Goal: Task Accomplishment & Management: Manage account settings

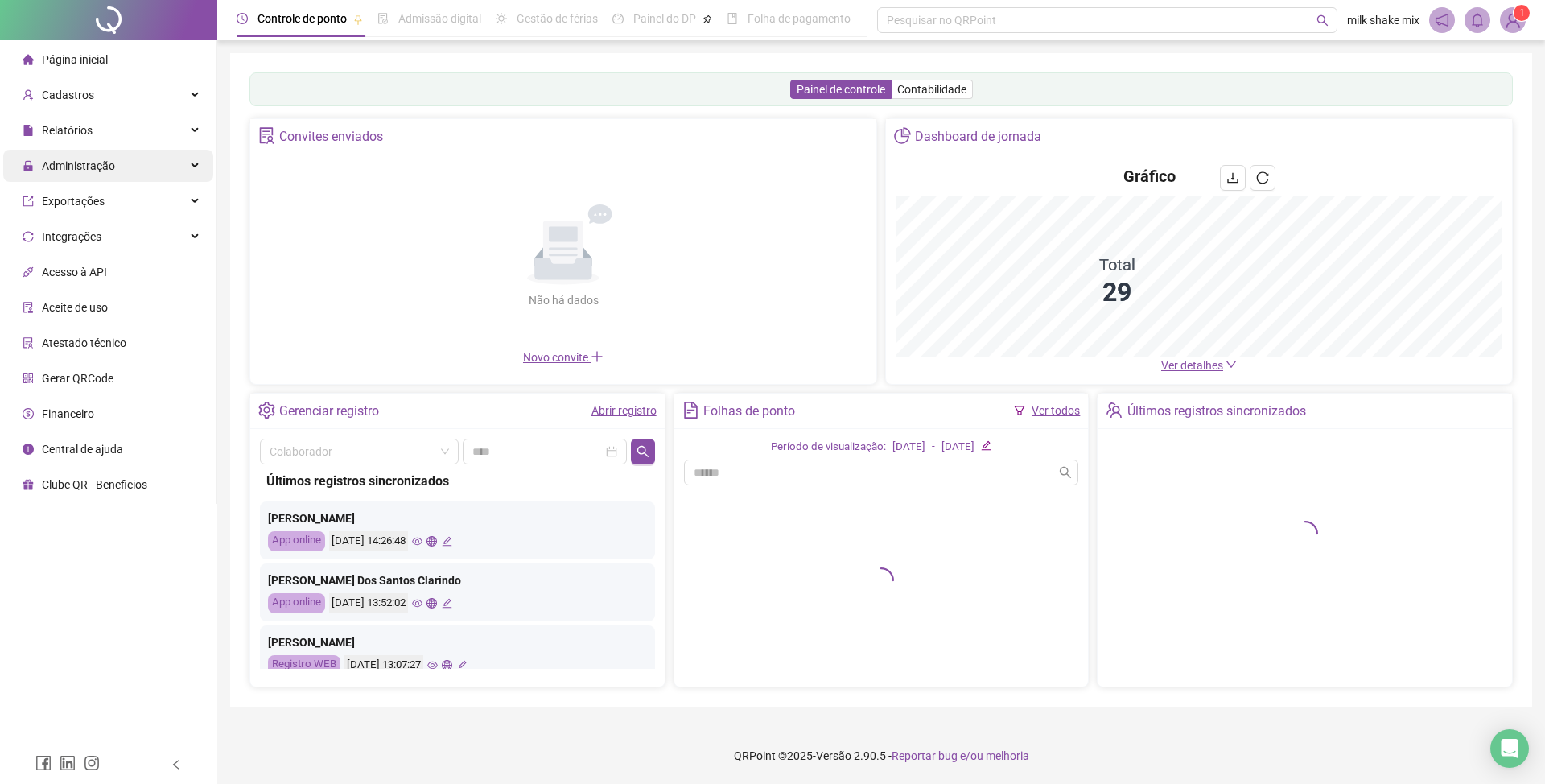
click at [116, 181] on div "Administração" at bounding box center [108, 166] width 210 height 32
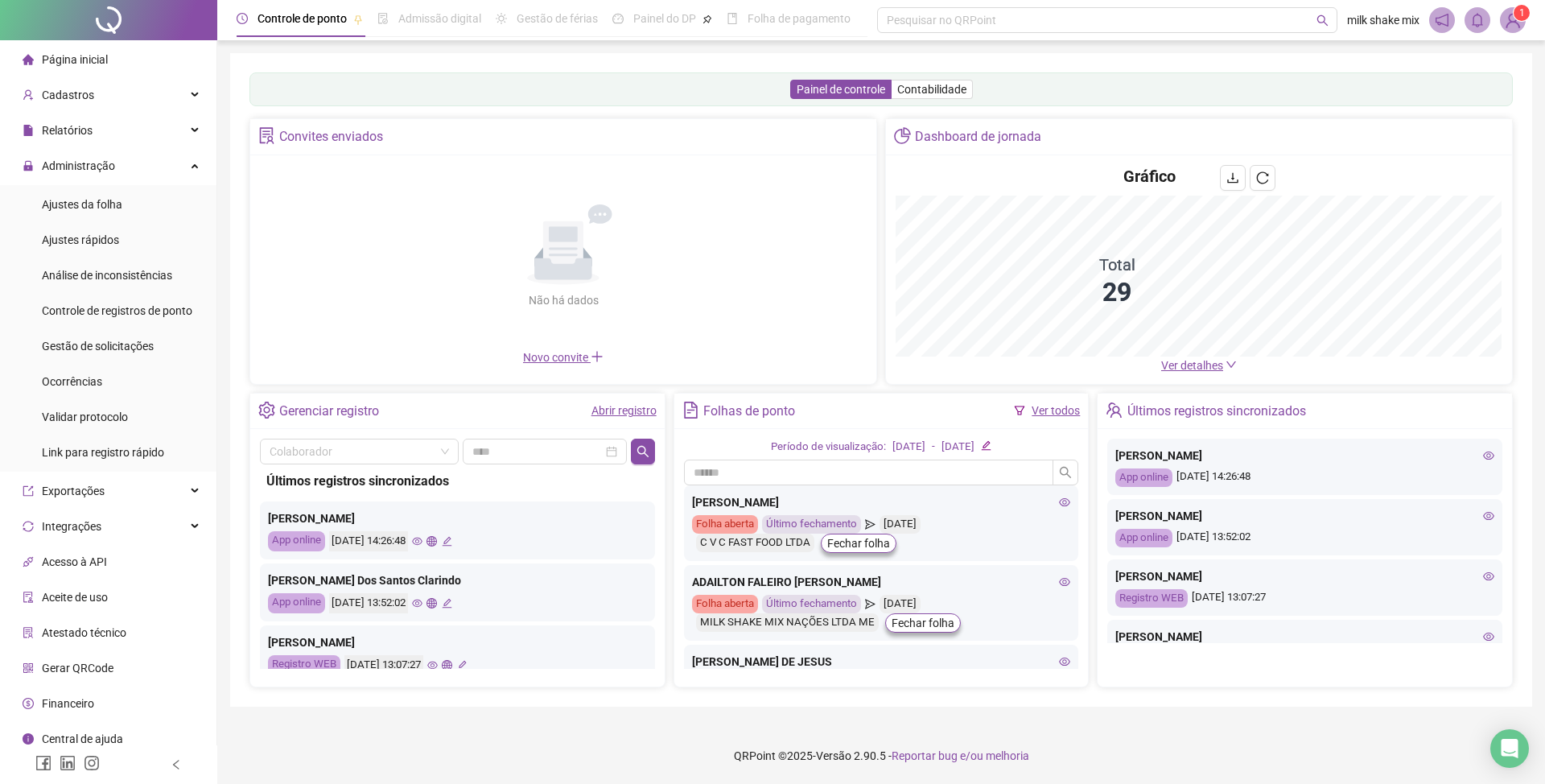
click at [158, 363] on ul "Ajustes da folha Ajustes rápidos Análise de inconsistências Controle de registr…" at bounding box center [108, 329] width 216 height 286
click at [168, 353] on li "Gestão de solicitações" at bounding box center [108, 346] width 210 height 32
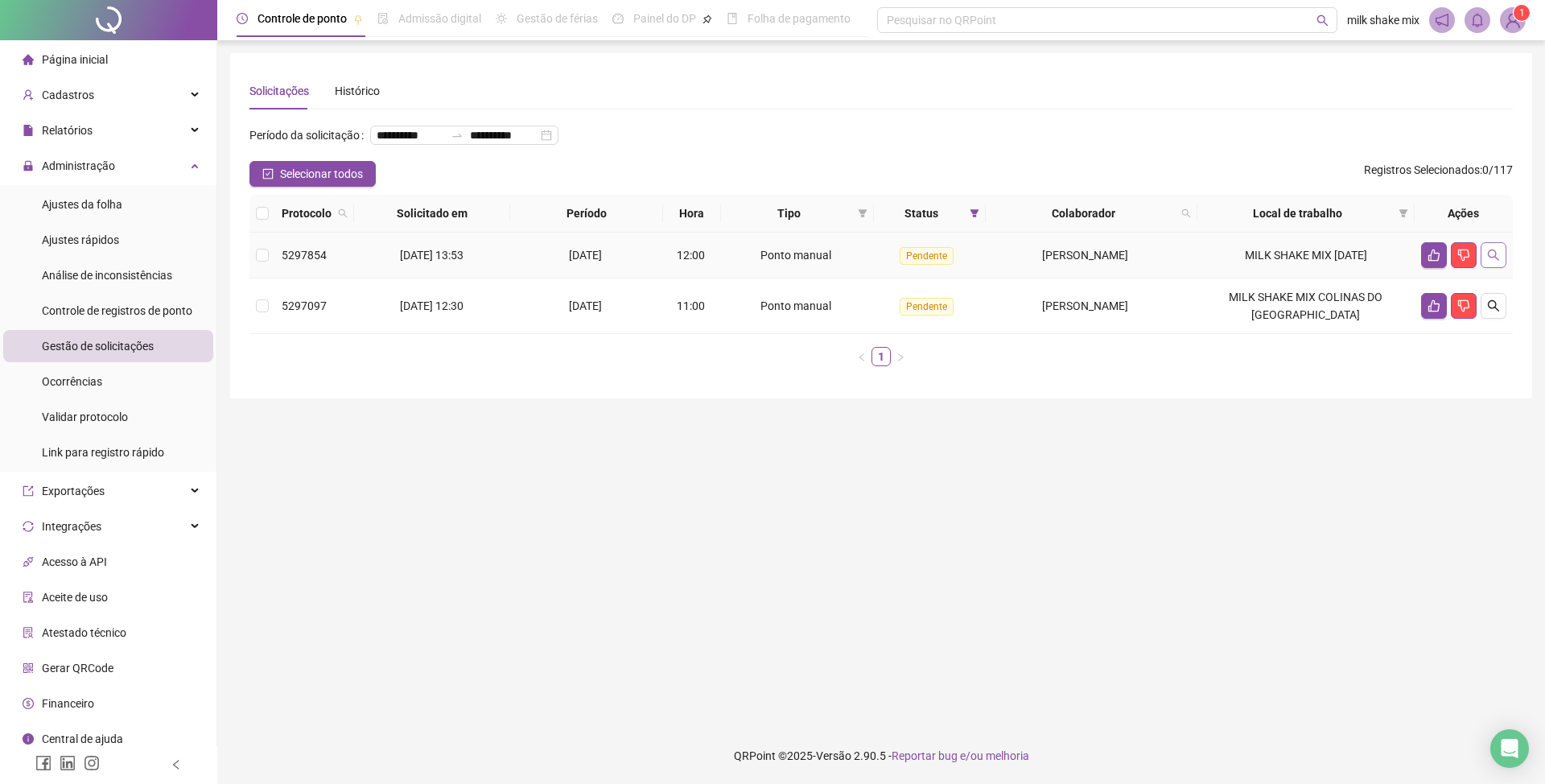
click at [1499, 268] on button "button" at bounding box center [1494, 255] width 26 height 26
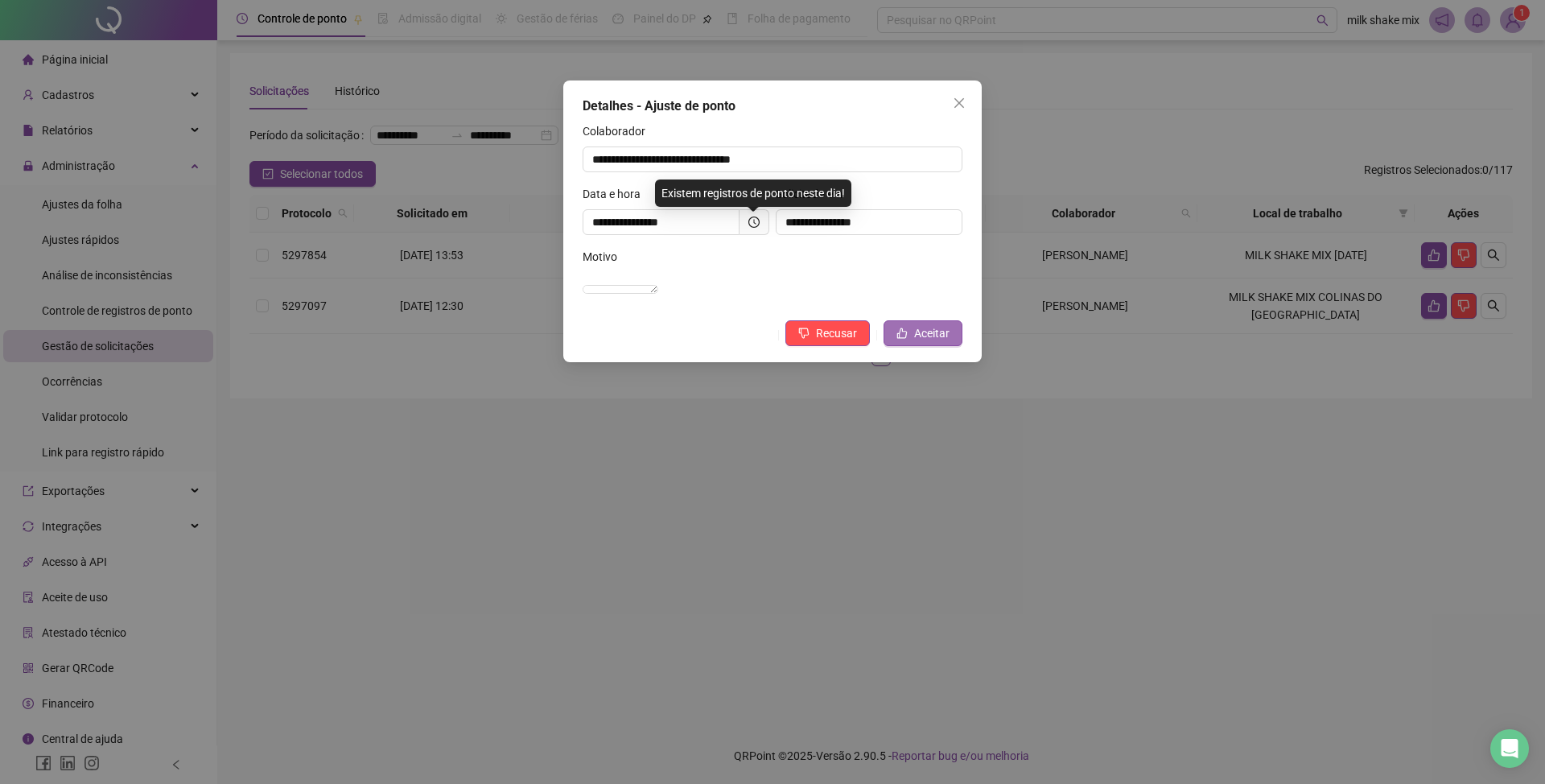
click at [940, 342] on span "Aceitar" at bounding box center [931, 333] width 36 height 17
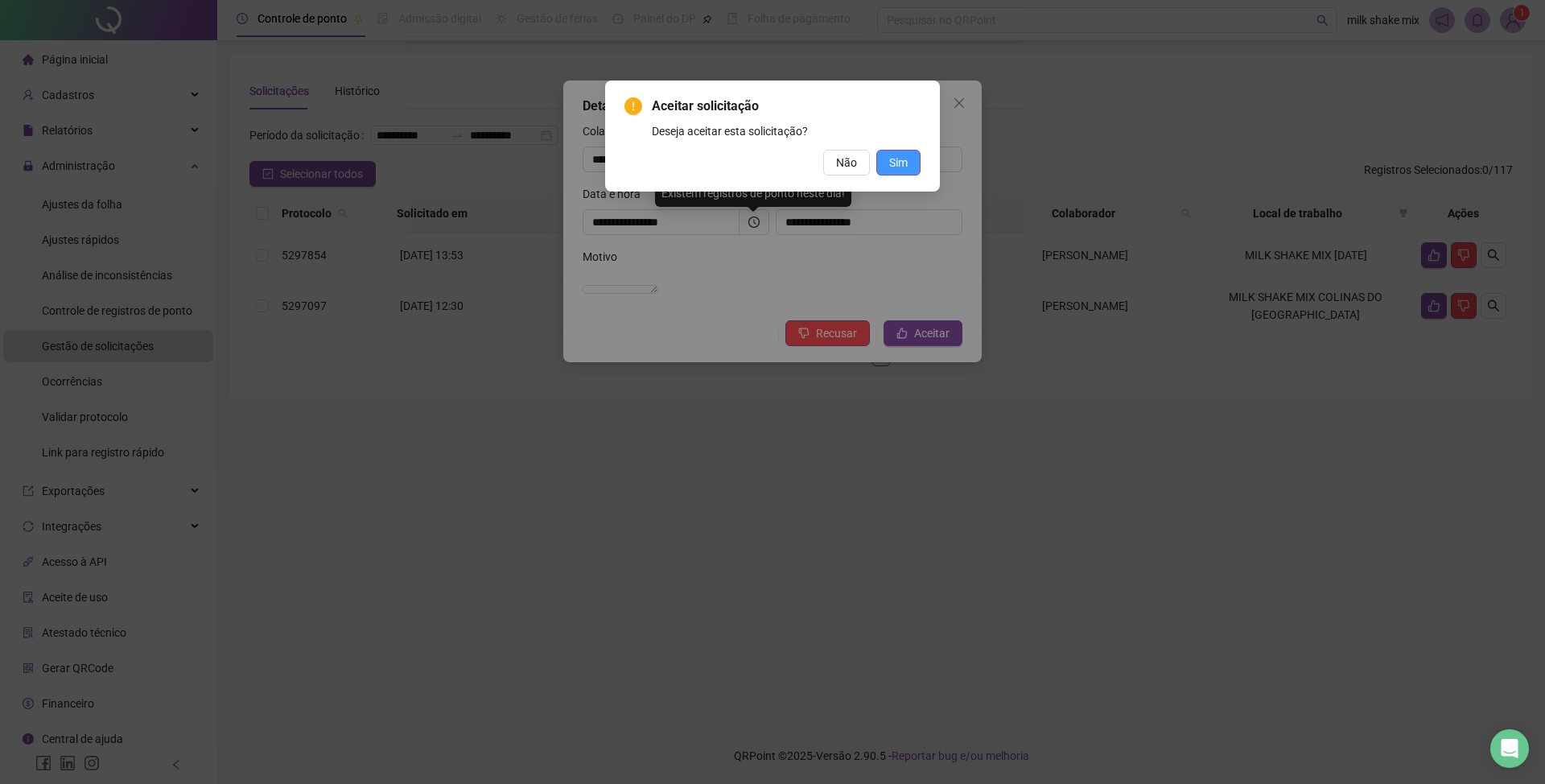
click at [893, 161] on span "Sim" at bounding box center [898, 162] width 18 height 17
click at [918, 152] on button "Sim" at bounding box center [898, 162] width 44 height 26
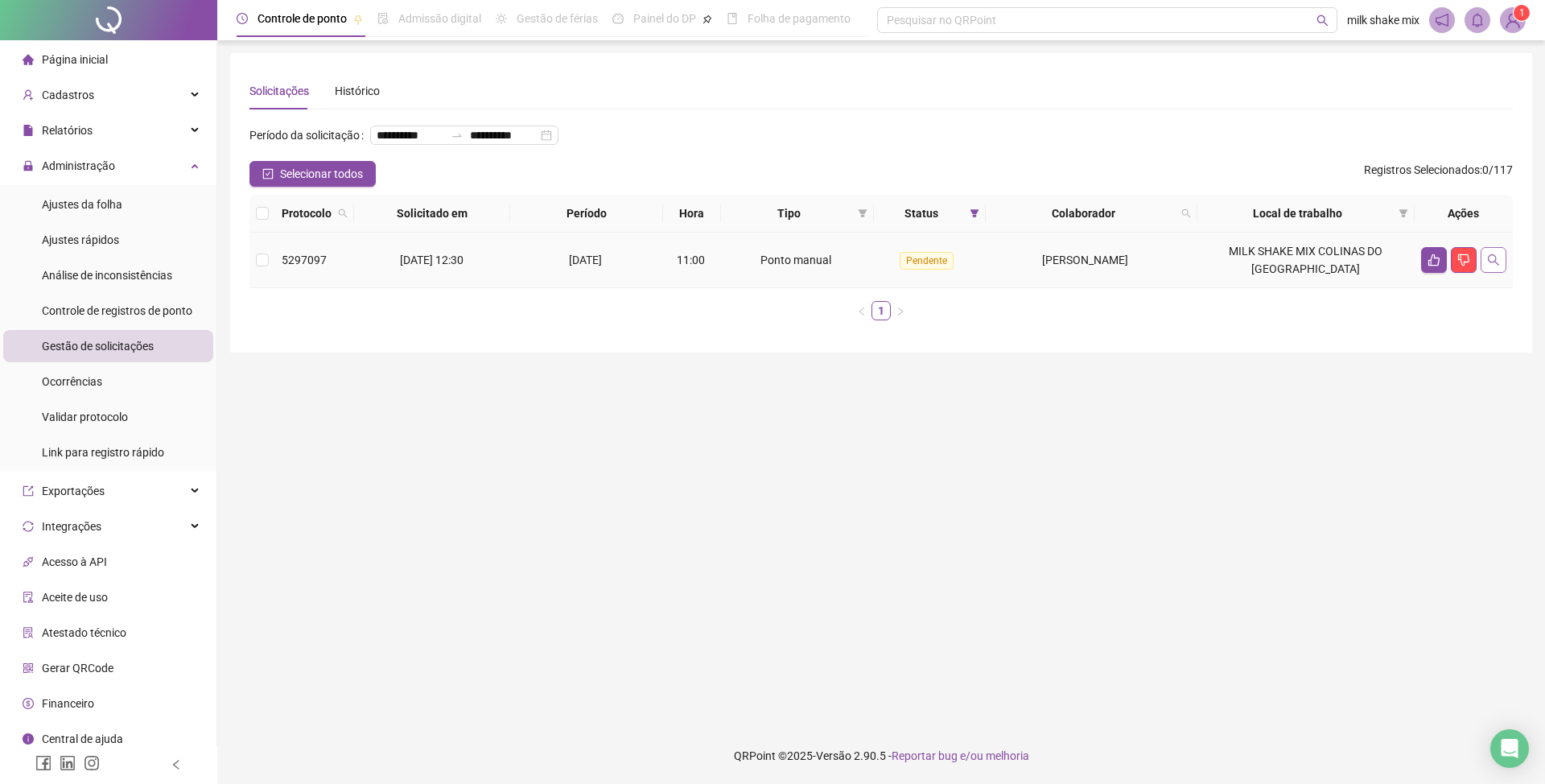
click at [1498, 273] on button "button" at bounding box center [1494, 259] width 26 height 26
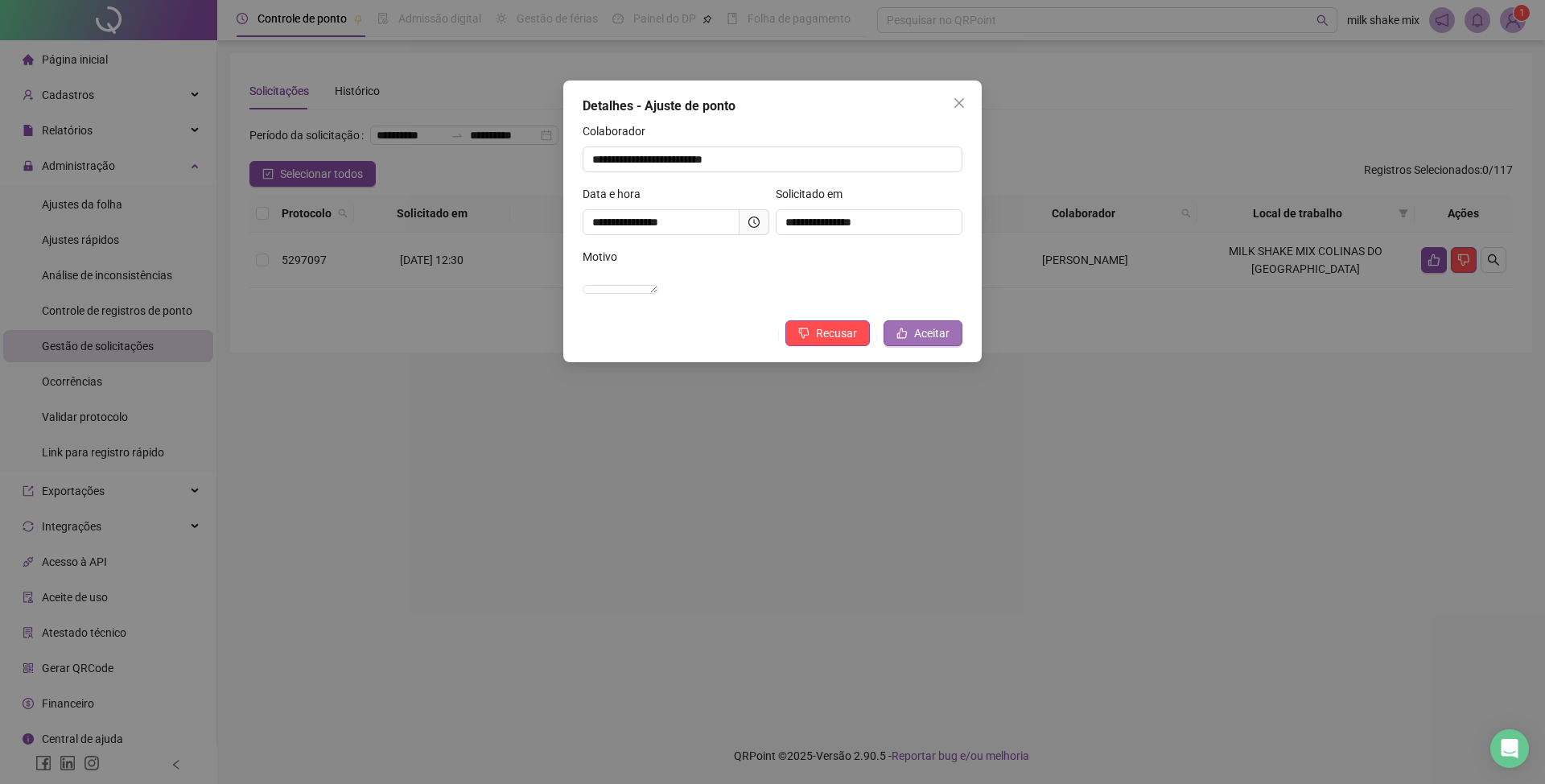
click at [922, 342] on span "Aceitar" at bounding box center [931, 333] width 36 height 17
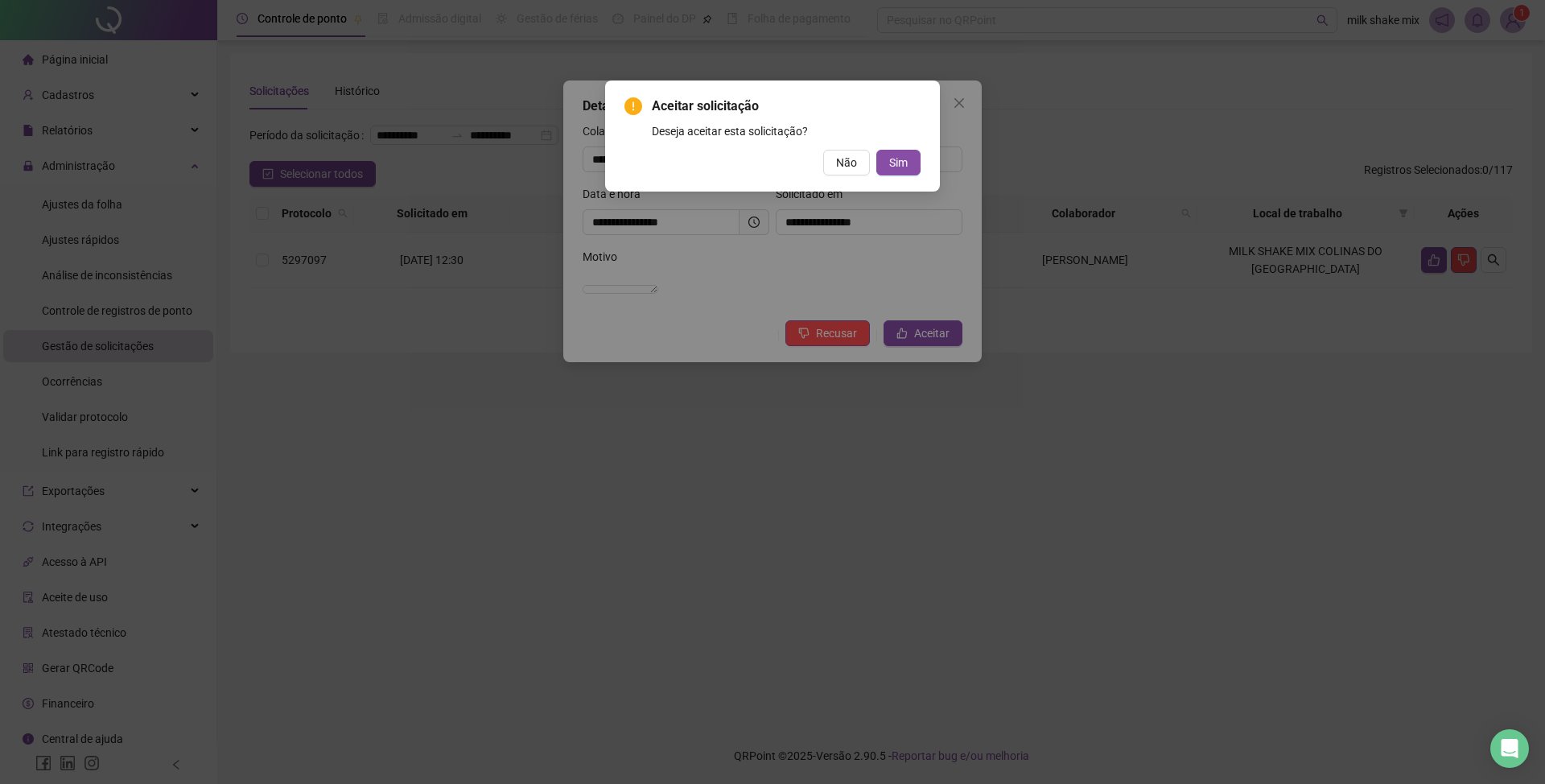
click at [889, 182] on div "Aceitar solicitação Deseja aceitar esta solicitação? Não Sim" at bounding box center [772, 136] width 335 height 111
click at [906, 180] on div "Aceitar solicitação Deseja aceitar esta solicitação? Não Sim" at bounding box center [772, 136] width 335 height 111
click at [905, 171] on span "Sim" at bounding box center [898, 162] width 18 height 17
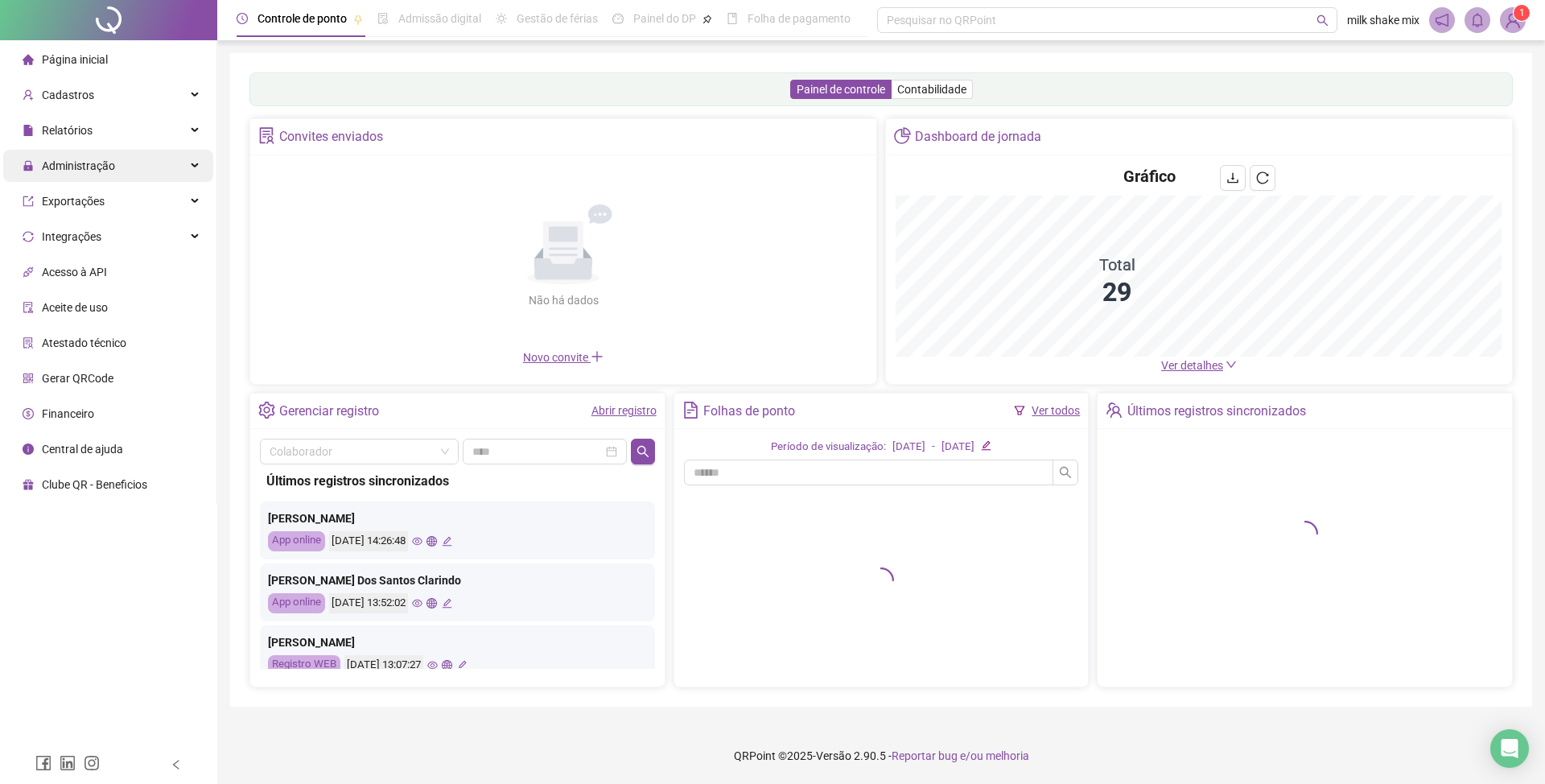
click at [55, 178] on span "Administração" at bounding box center [69, 166] width 93 height 32
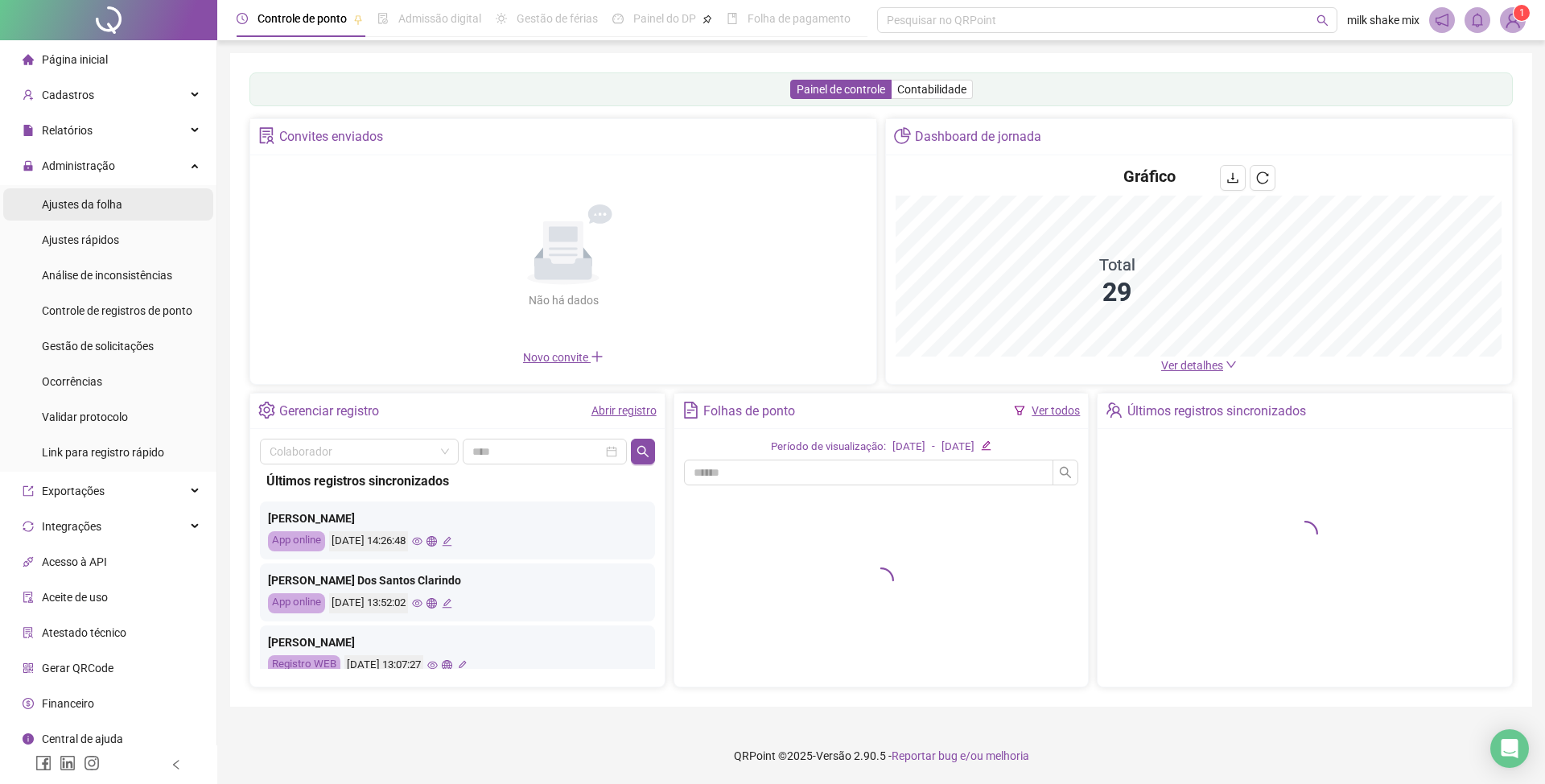
click at [128, 201] on li "Ajustes da folha" at bounding box center [108, 204] width 210 height 32
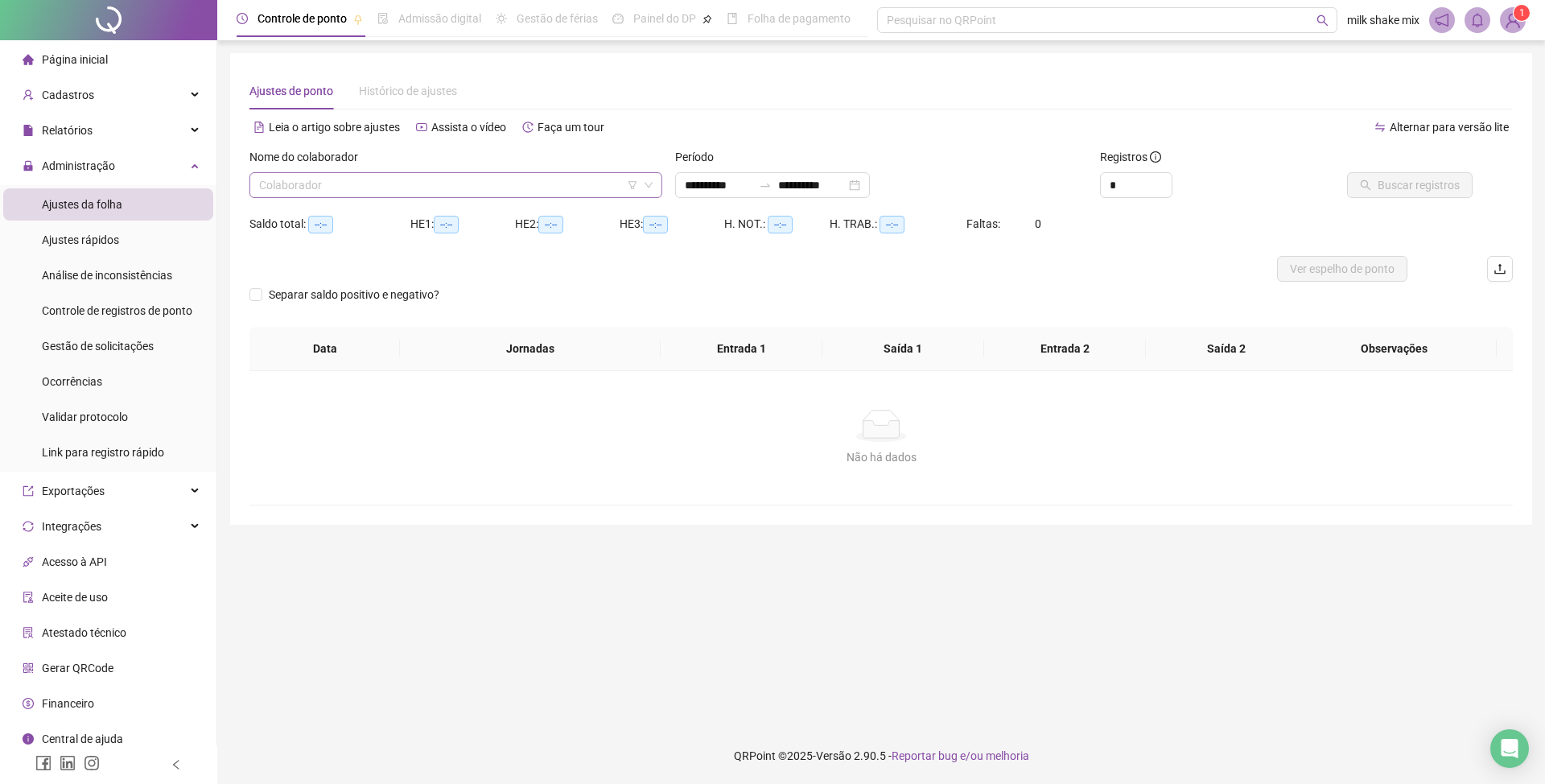
click at [445, 184] on input "search" at bounding box center [449, 185] width 379 height 24
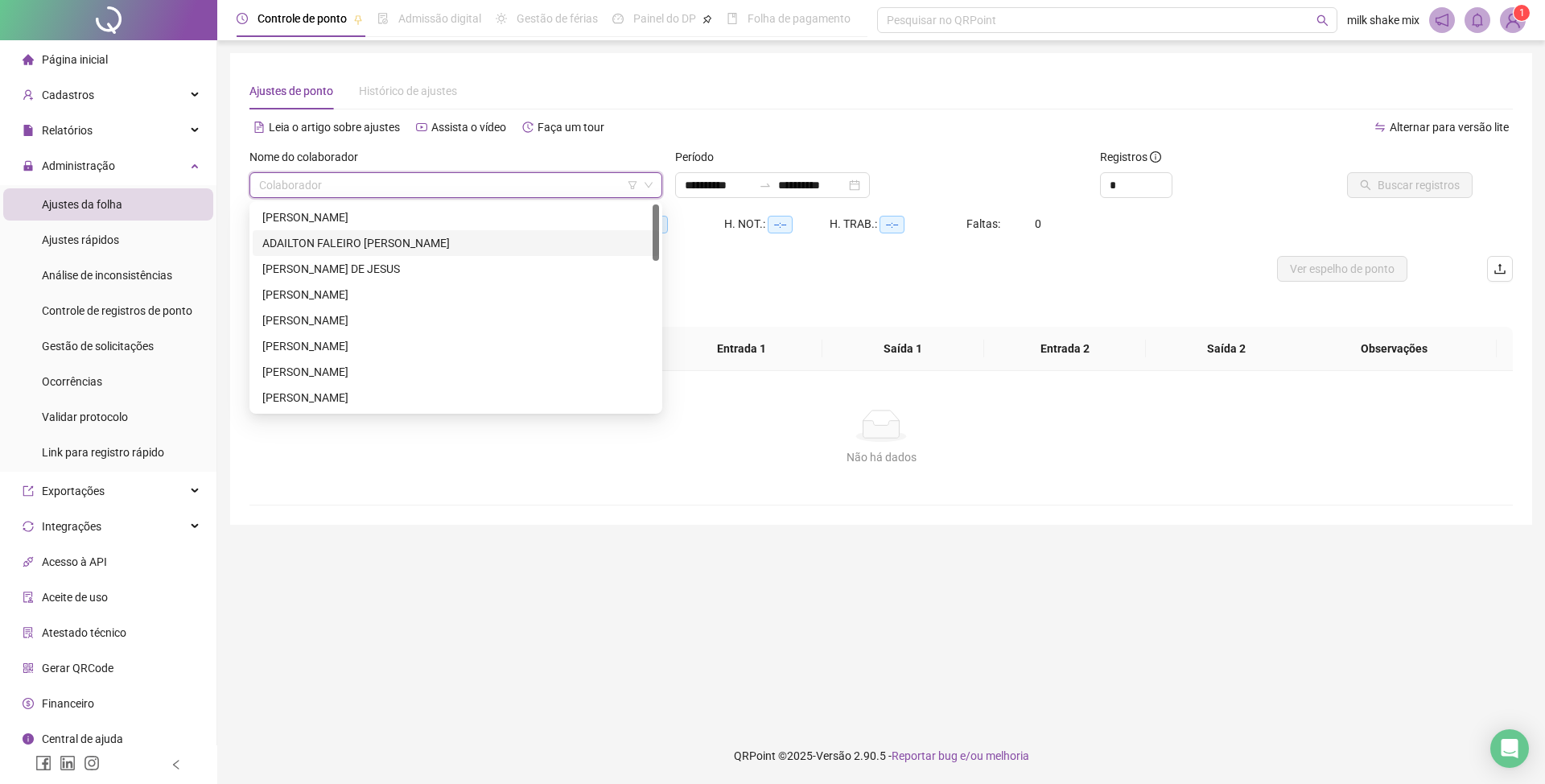
scroll to position [214, 0]
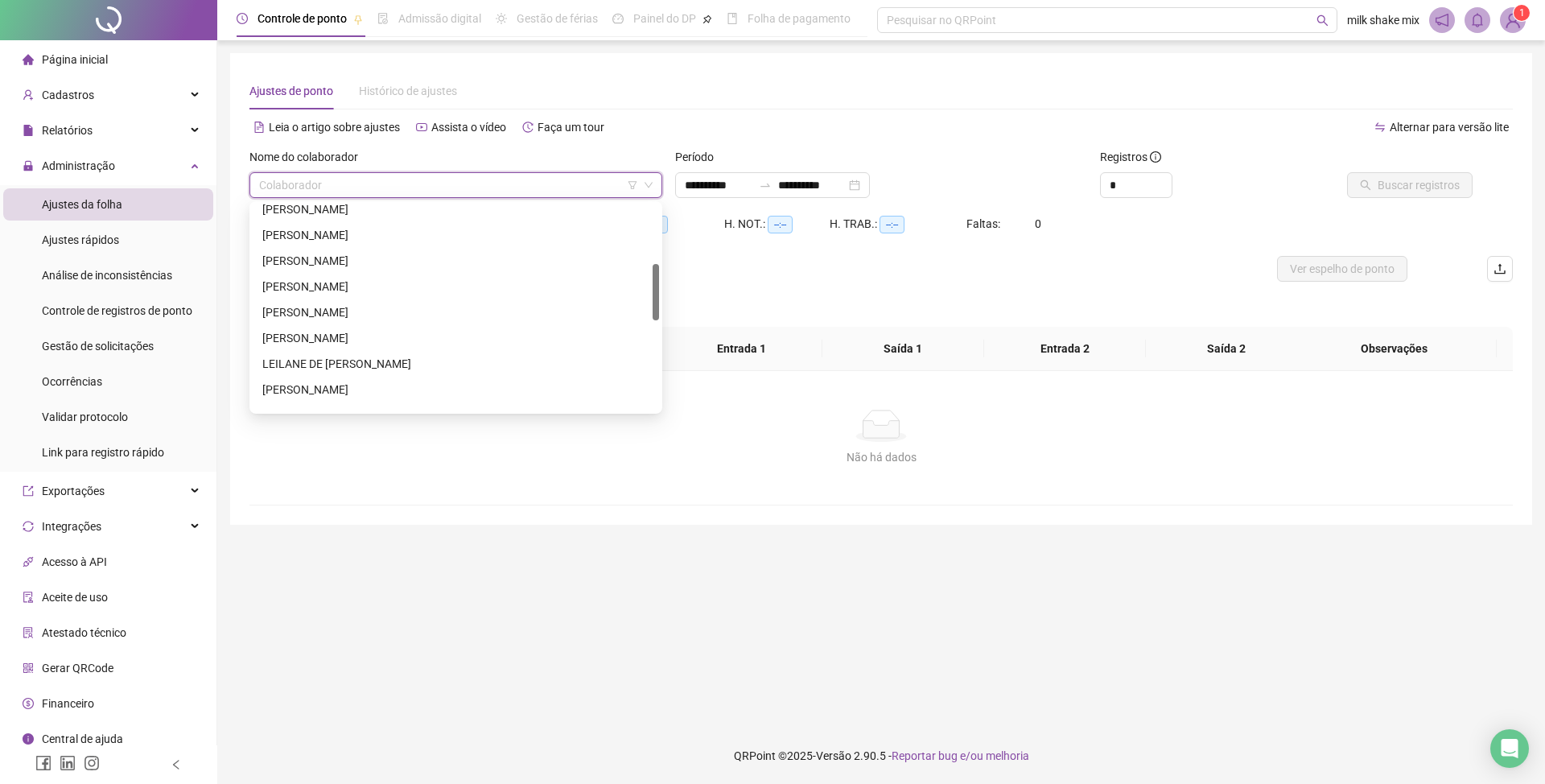
type input "**********"
click at [488, 184] on input "search" at bounding box center [449, 185] width 379 height 24
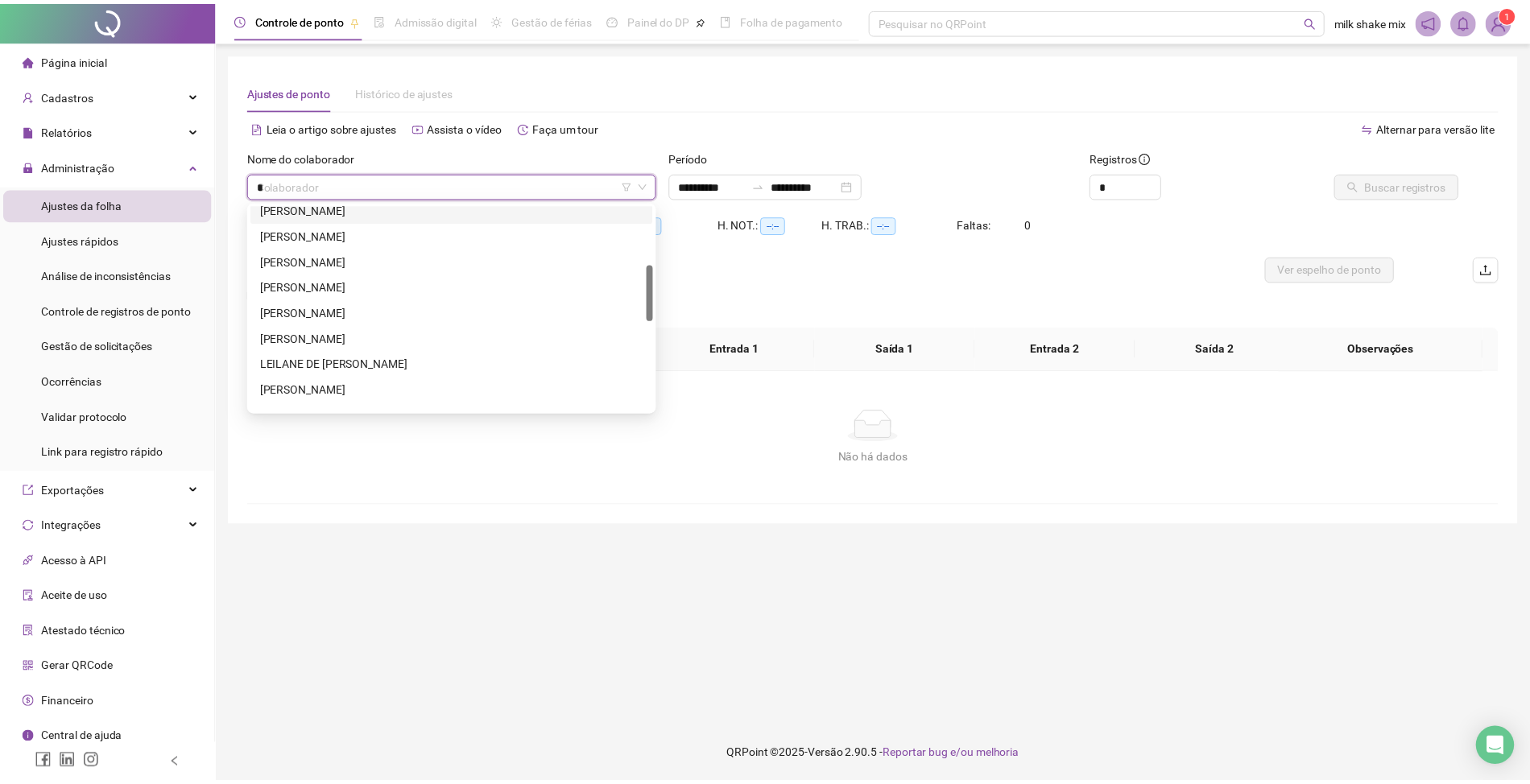
scroll to position [0, 0]
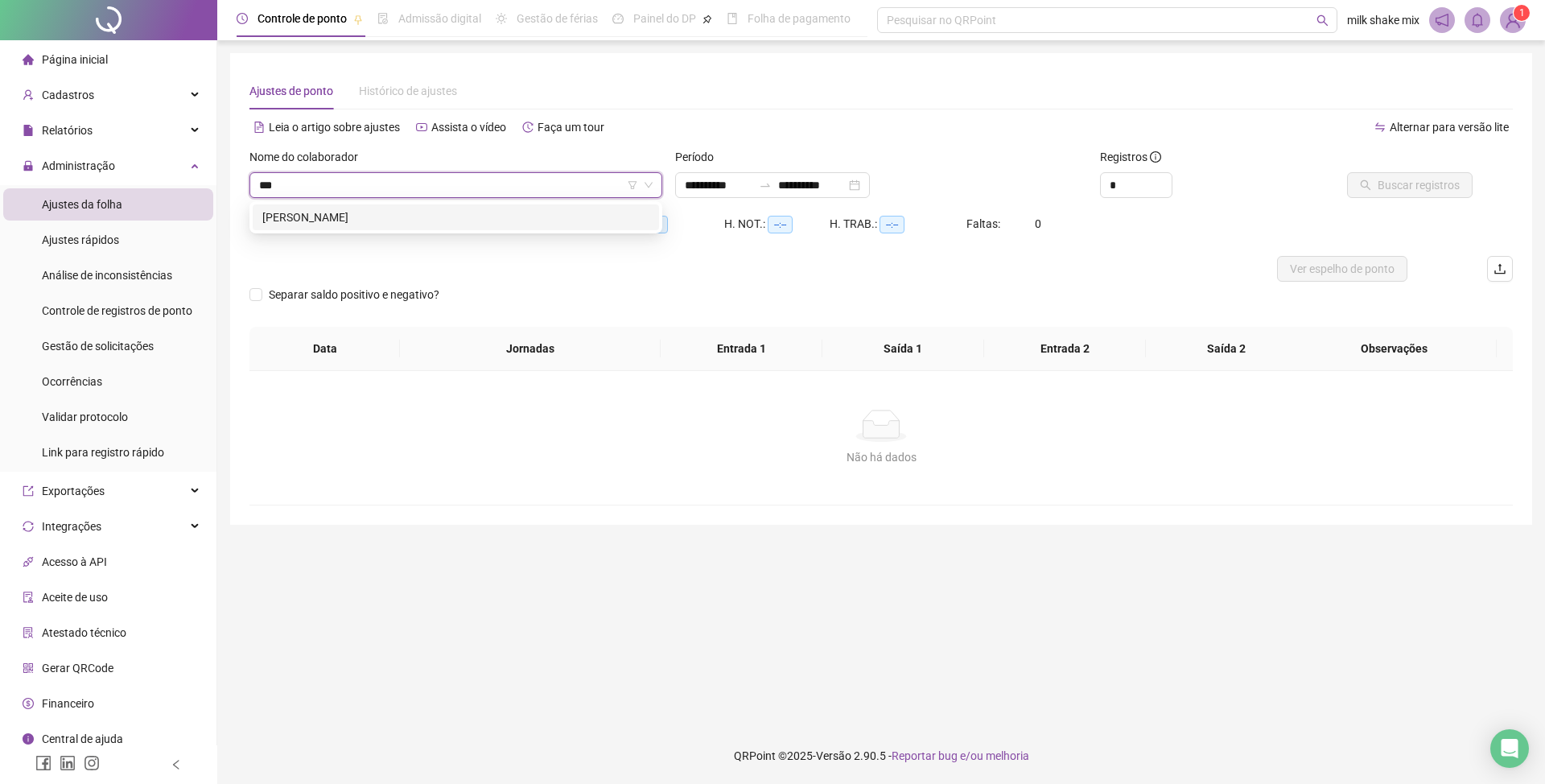
type input "****"
click at [479, 229] on div "[PERSON_NAME]" at bounding box center [455, 217] width 407 height 26
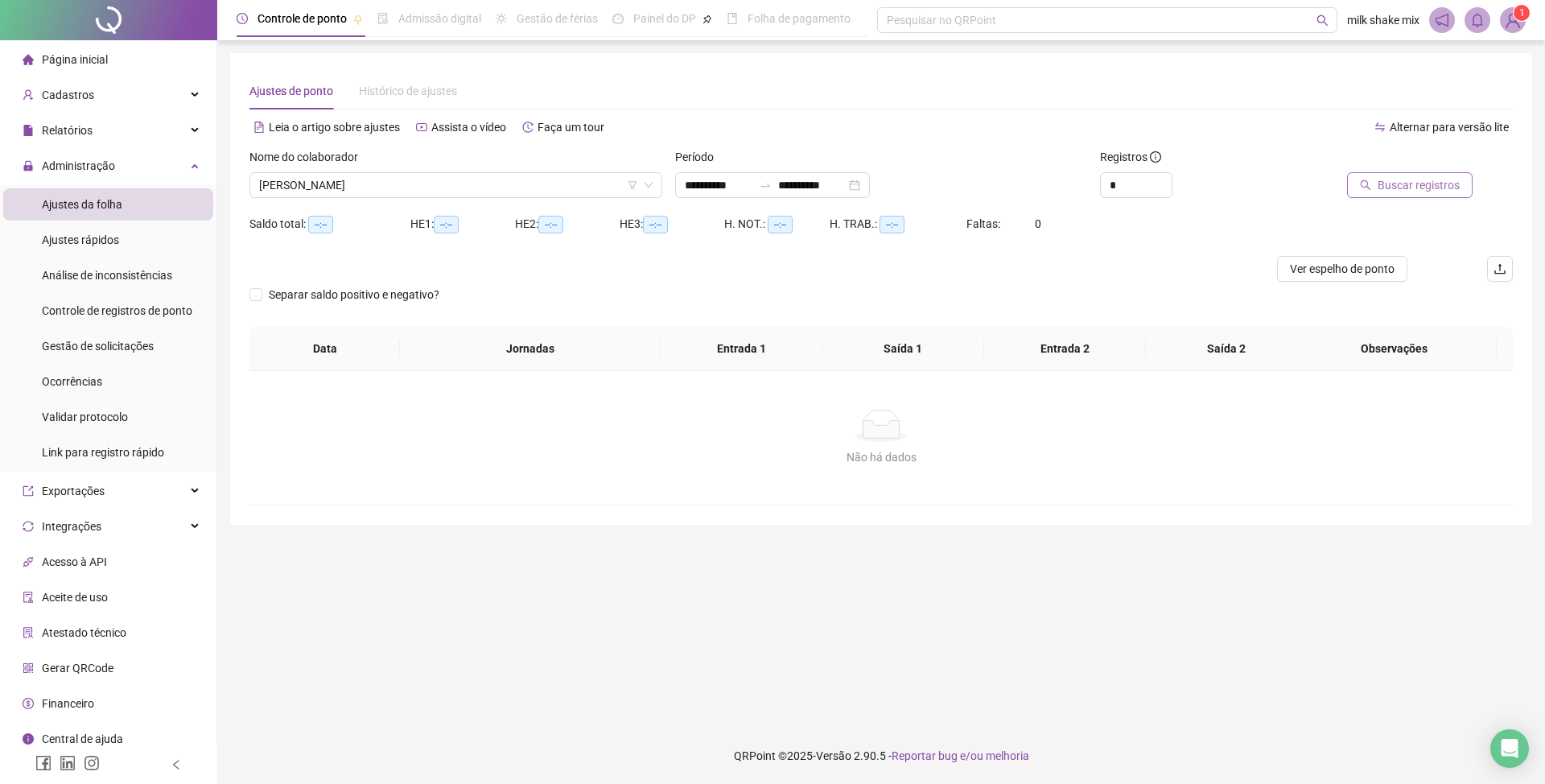
click at [1425, 177] on span "Buscar registros" at bounding box center [1418, 185] width 82 height 17
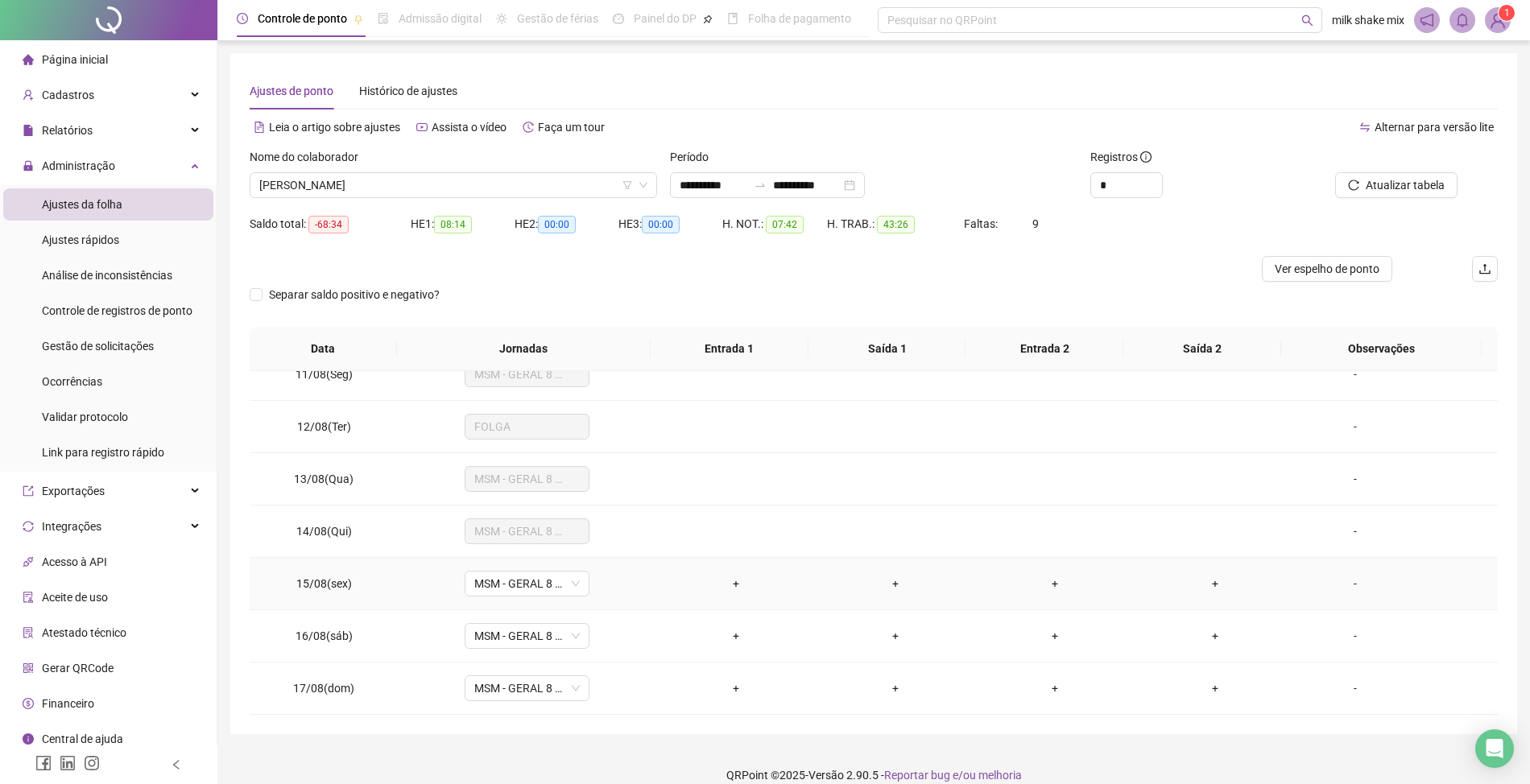
scroll to position [551, 0]
click at [1408, 175] on button "Atualizar tabela" at bounding box center [1397, 185] width 123 height 26
click at [509, 175] on span "[PERSON_NAME]" at bounding box center [453, 185] width 389 height 24
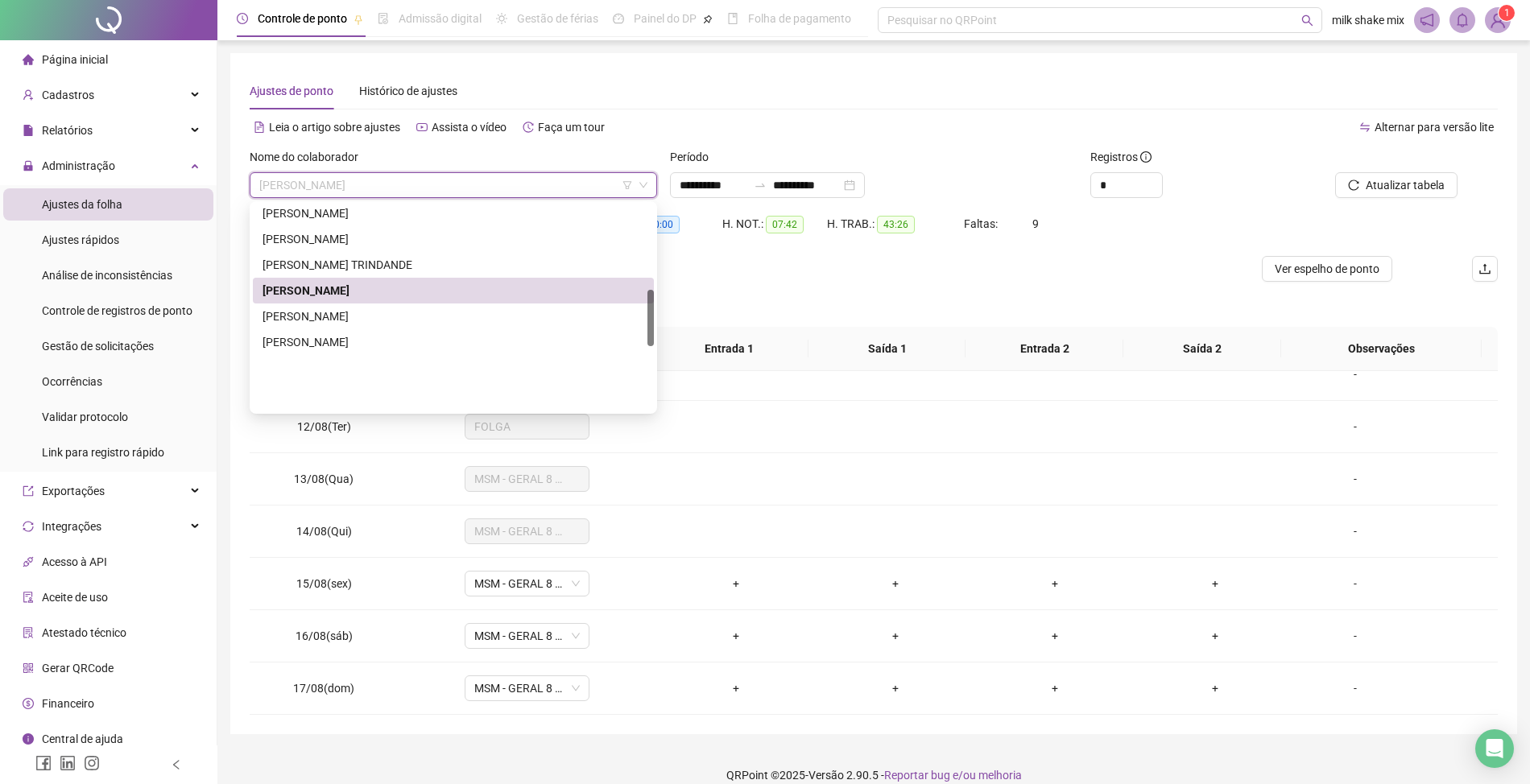
scroll to position [523, 0]
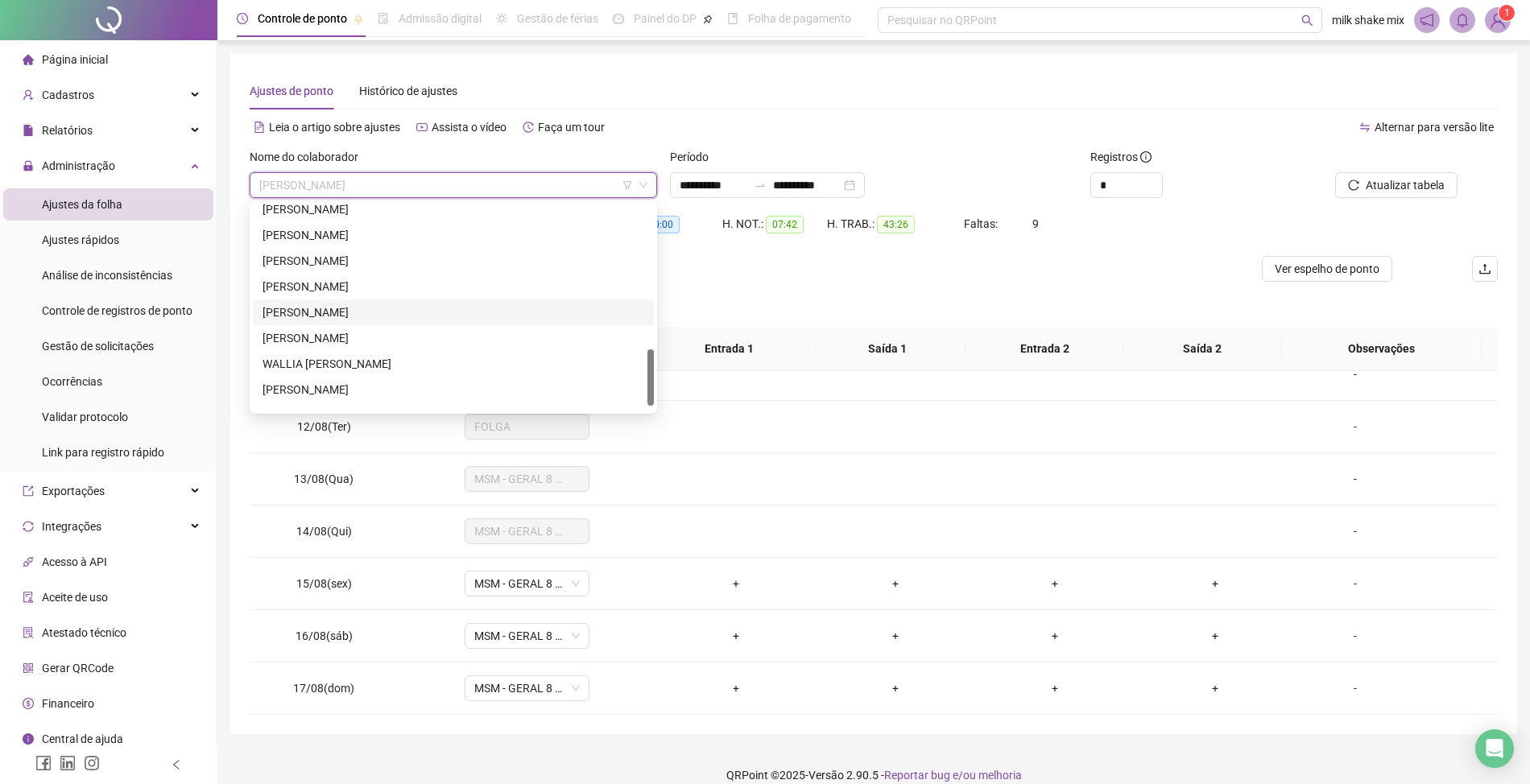
click at [326, 315] on div "[PERSON_NAME]" at bounding box center [453, 311] width 382 height 17
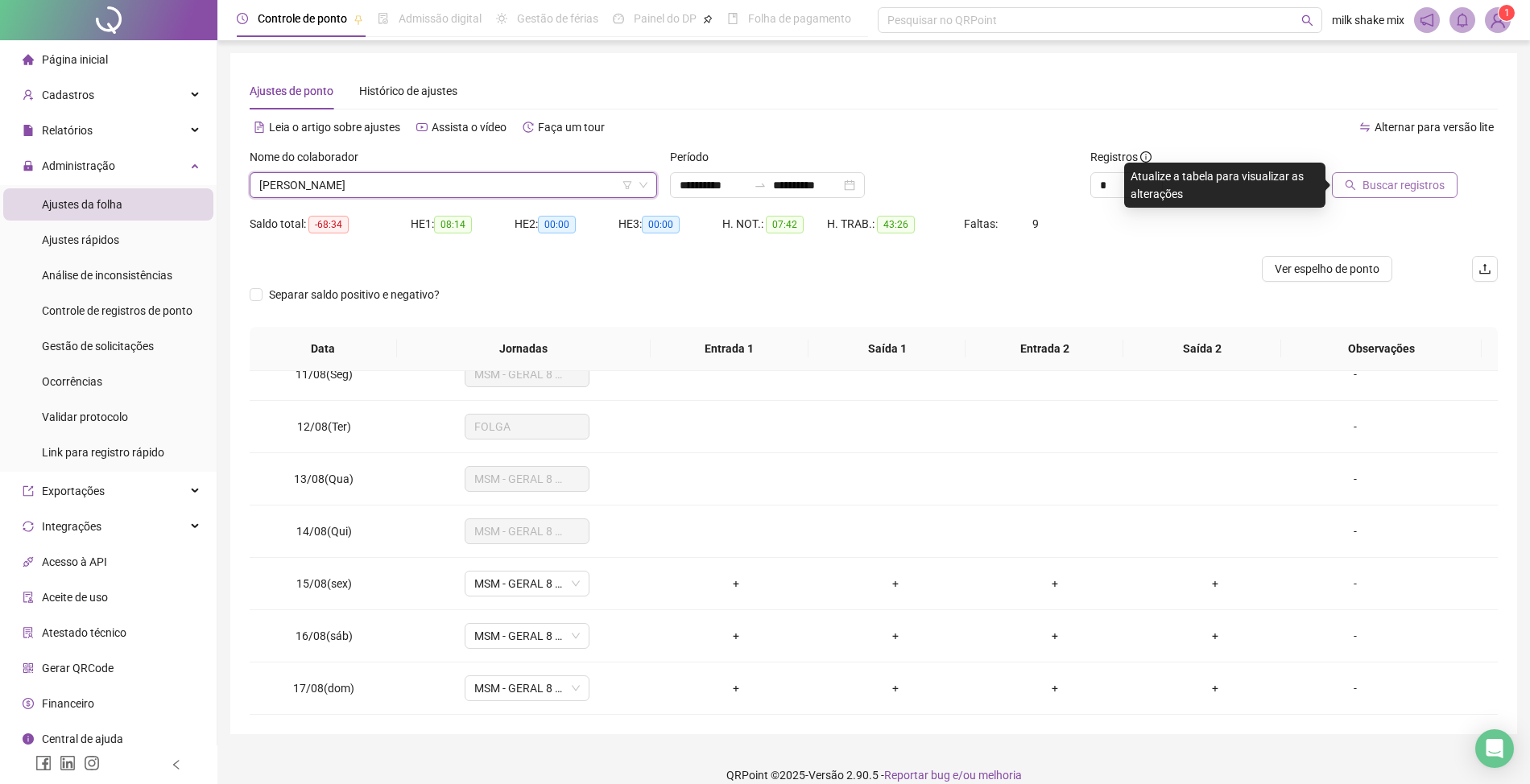
click at [1414, 180] on span "Buscar registros" at bounding box center [1403, 185] width 82 height 17
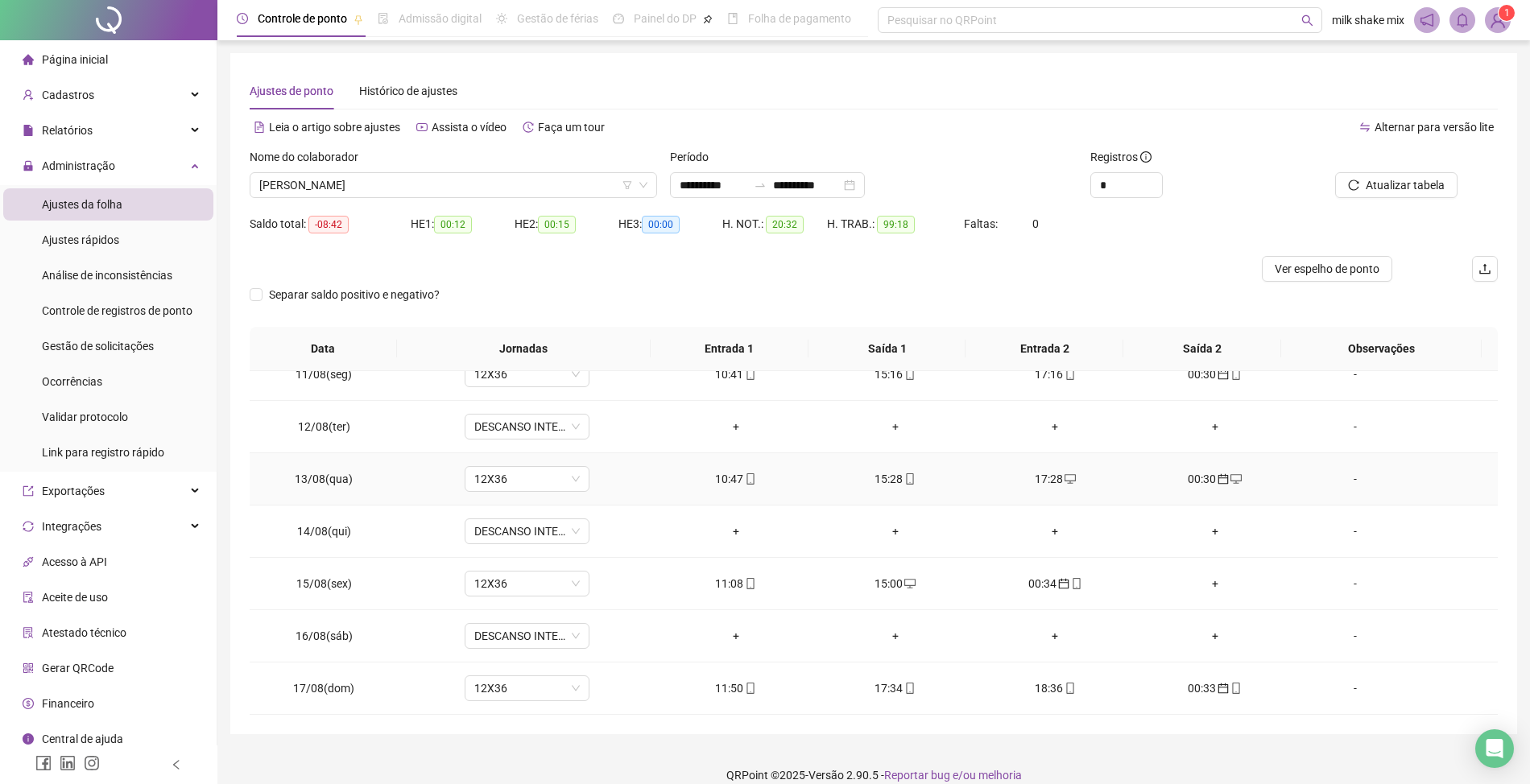
scroll to position [19, 0]
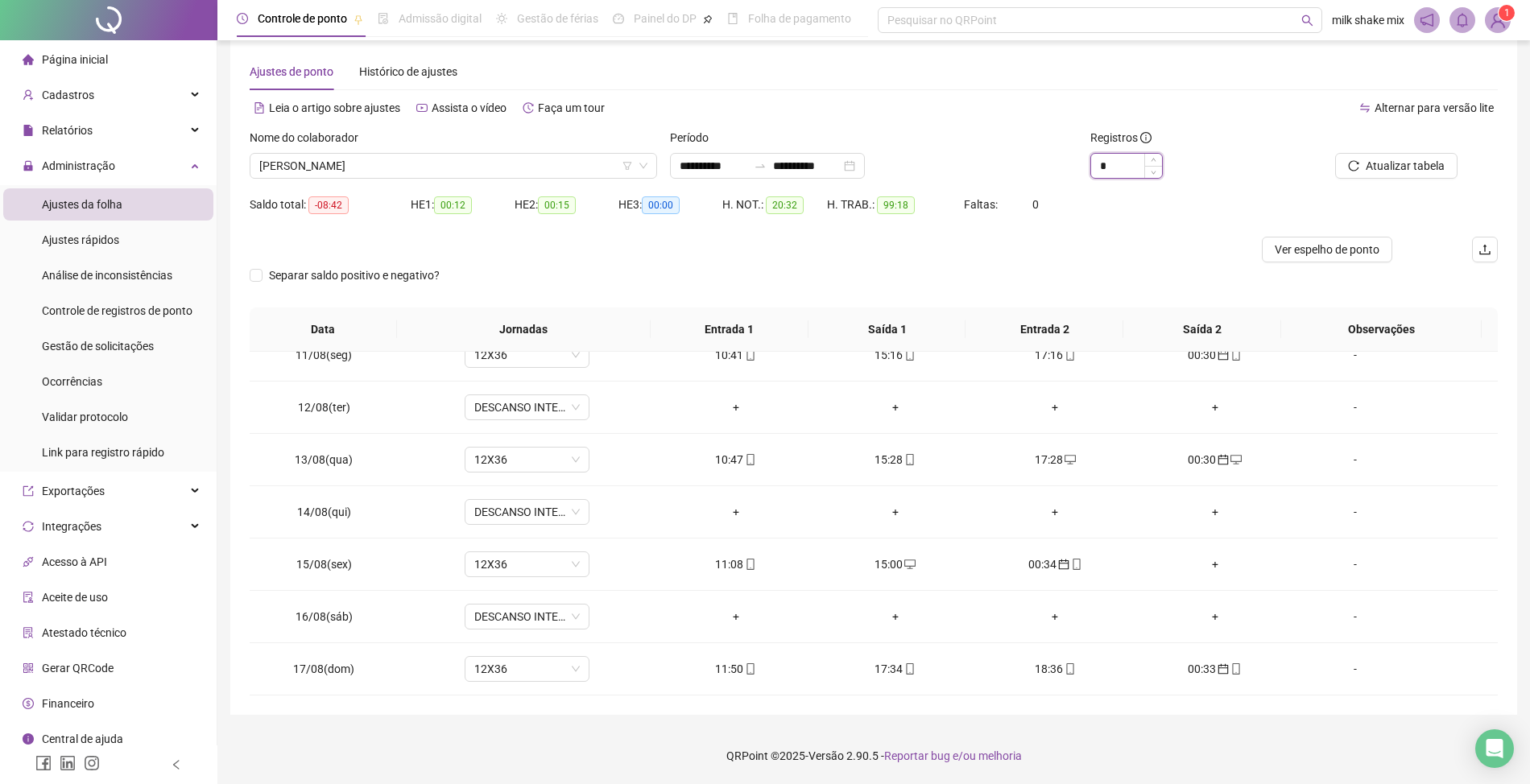
click at [1134, 174] on input "*" at bounding box center [1127, 166] width 71 height 24
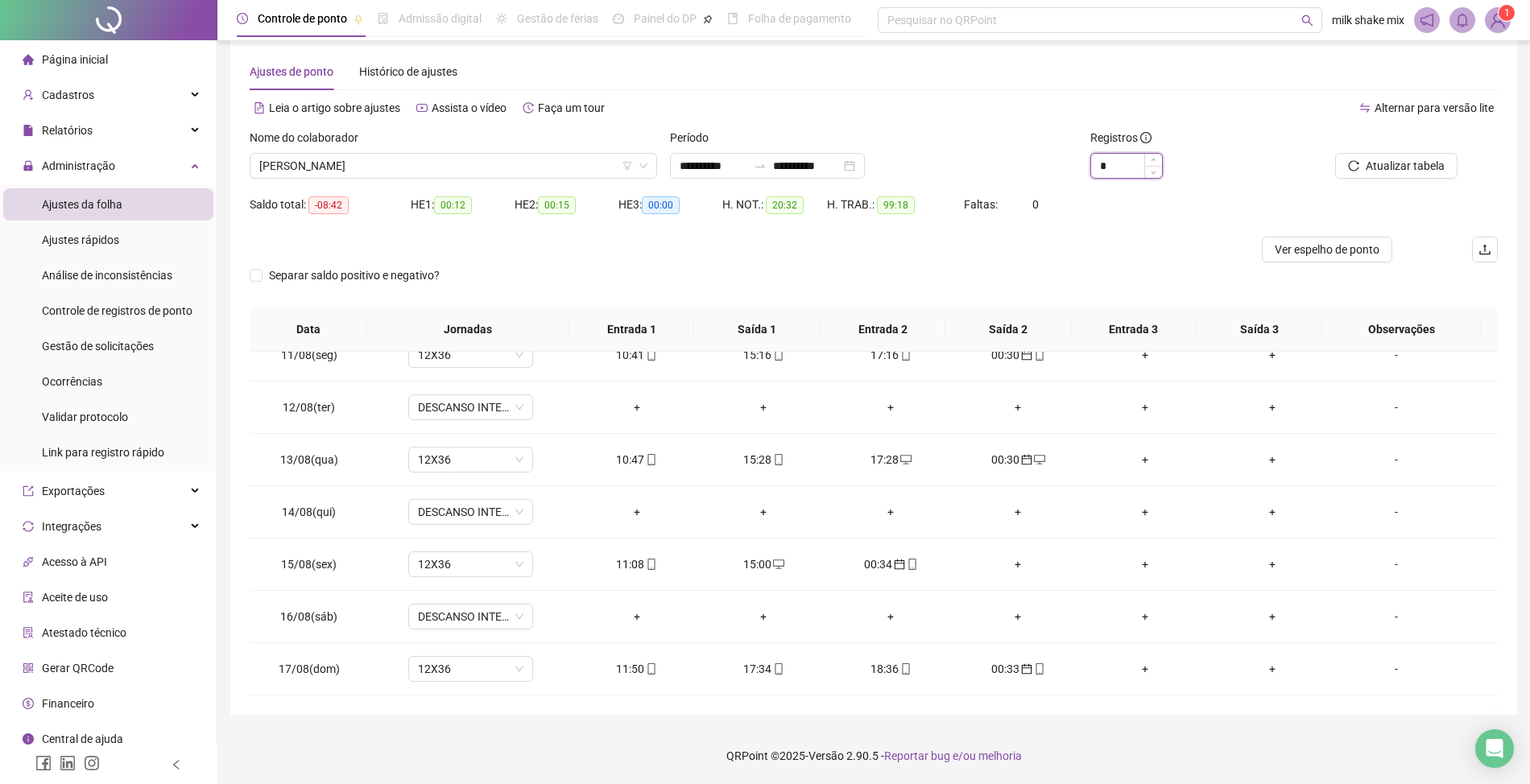
type input "*"
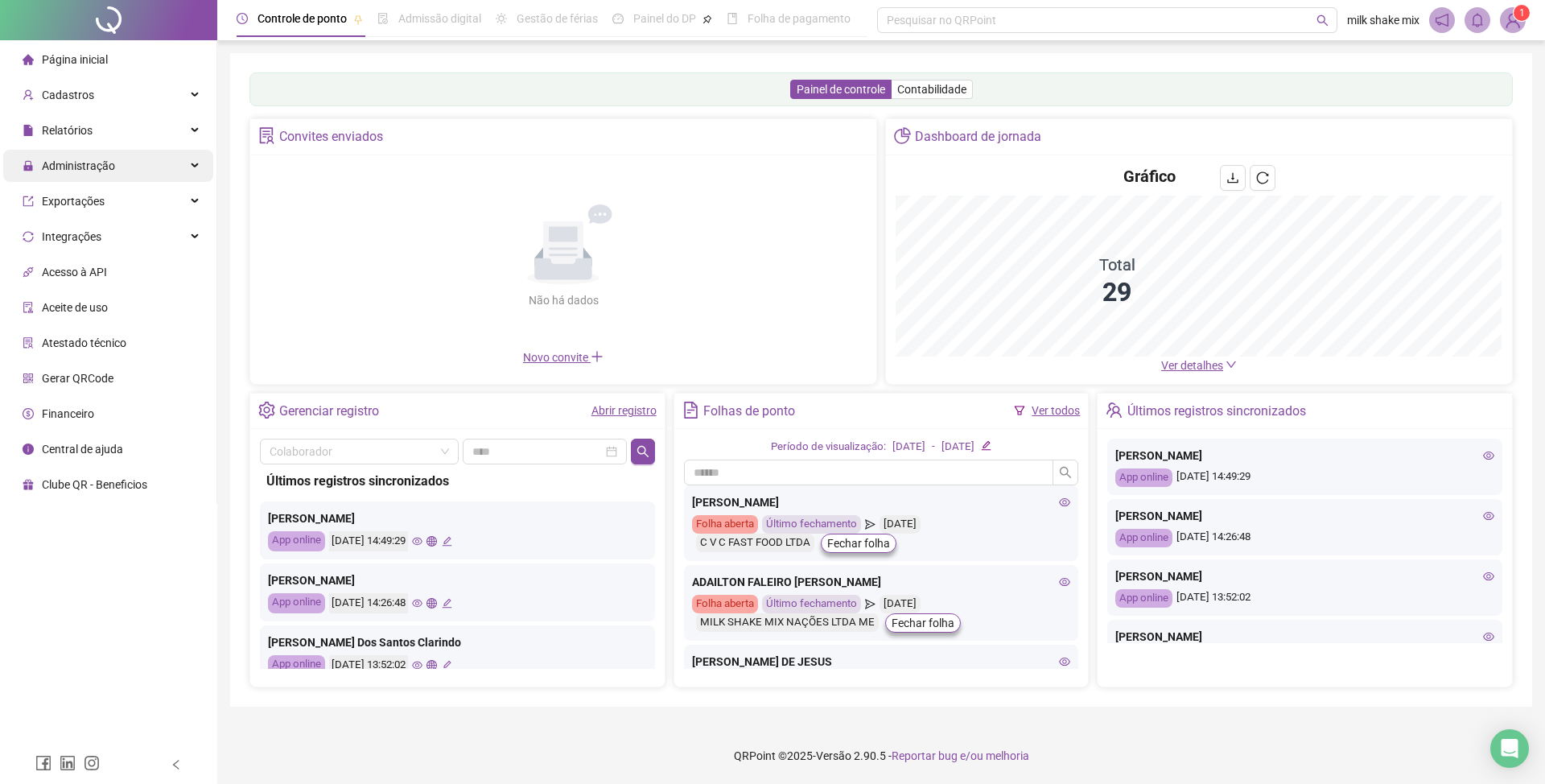
click at [107, 174] on span "Administração" at bounding box center [69, 166] width 93 height 32
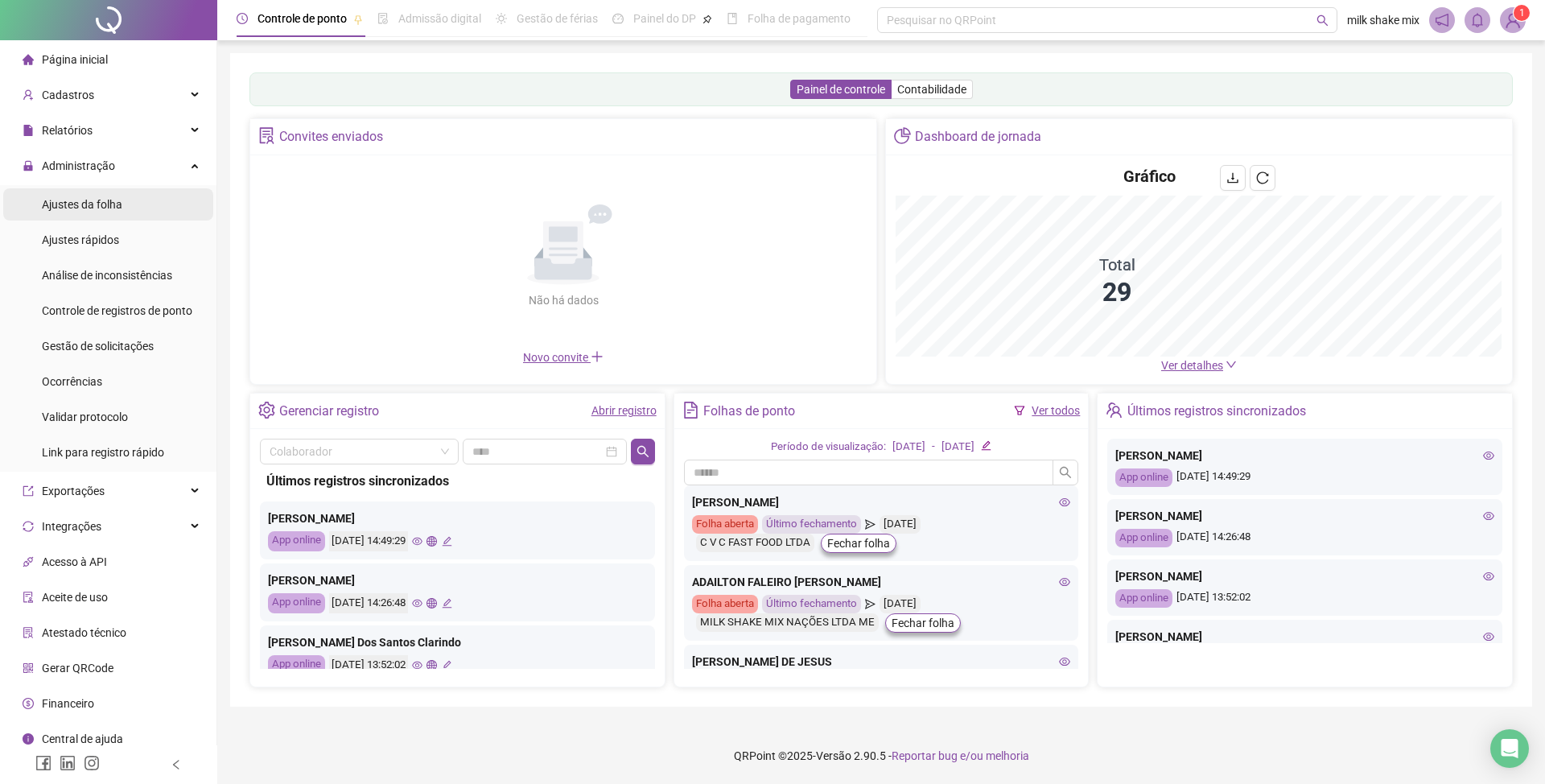
click at [129, 219] on li "Ajustes da folha" at bounding box center [108, 204] width 210 height 32
click at [88, 203] on div "Ajustes da folha" at bounding box center [82, 204] width 80 height 32
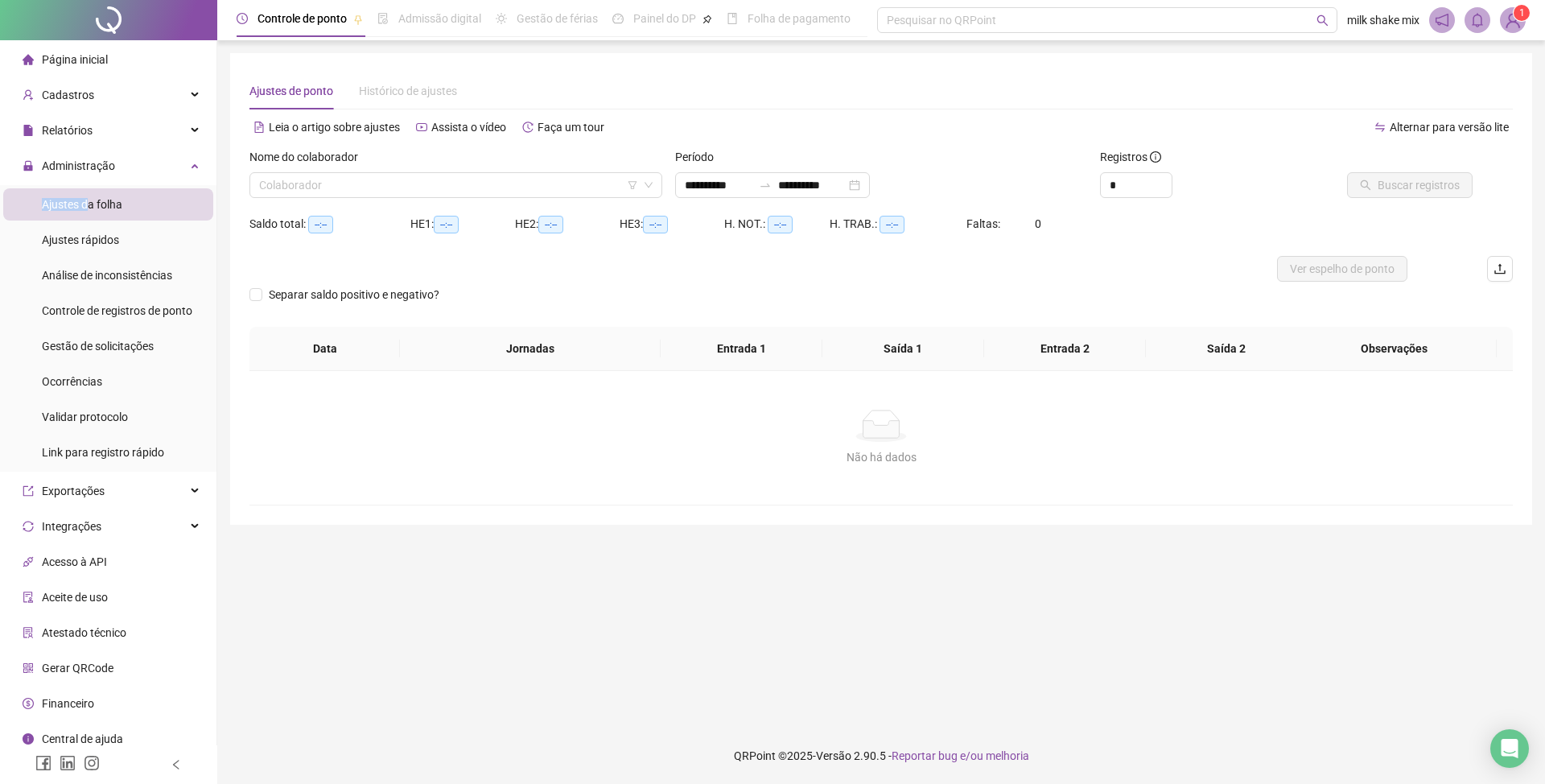
type input "**********"
click at [342, 184] on input "search" at bounding box center [449, 185] width 379 height 24
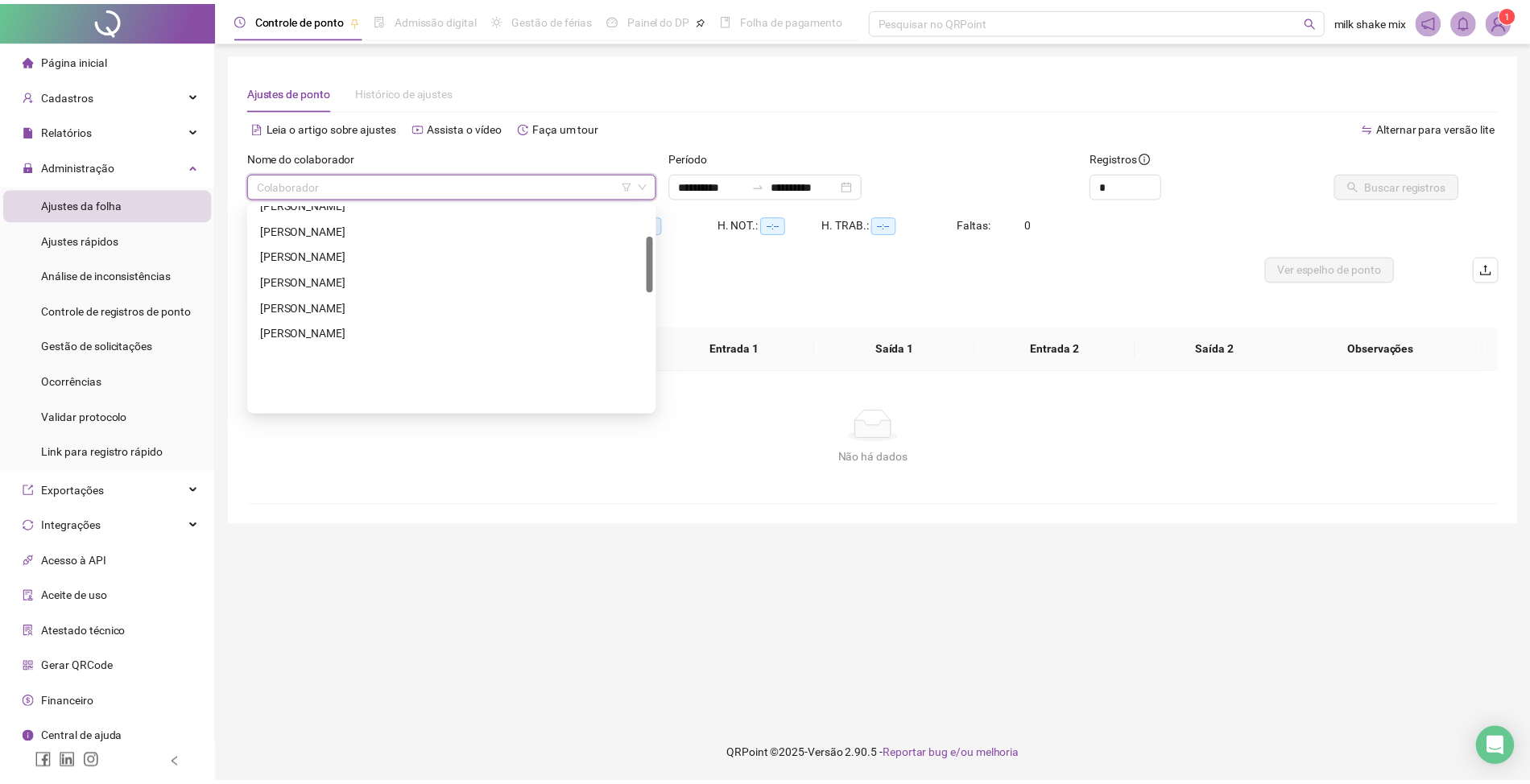
scroll to position [111, 0]
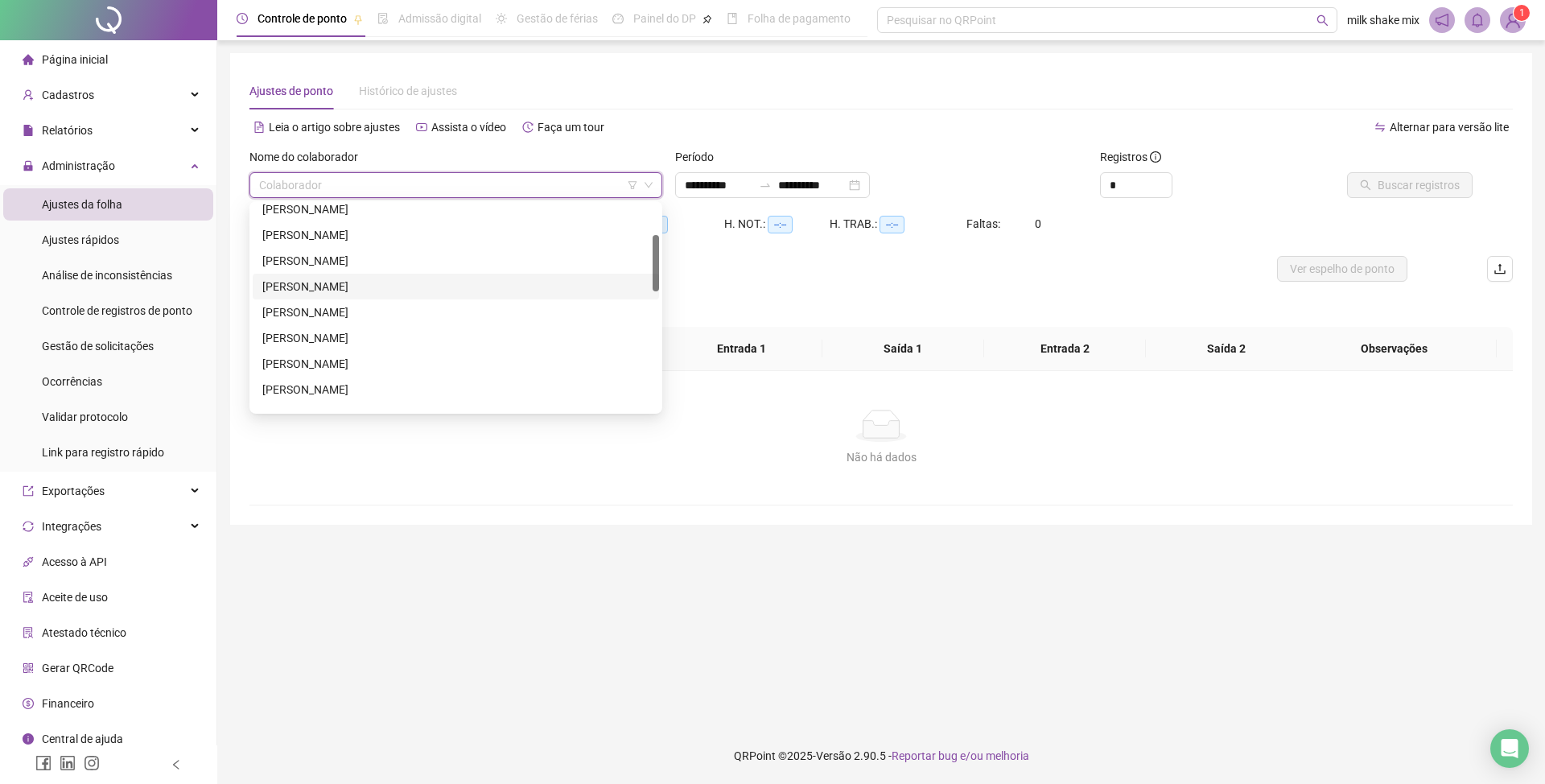
click at [338, 281] on div "[PERSON_NAME]" at bounding box center [456, 286] width 387 height 17
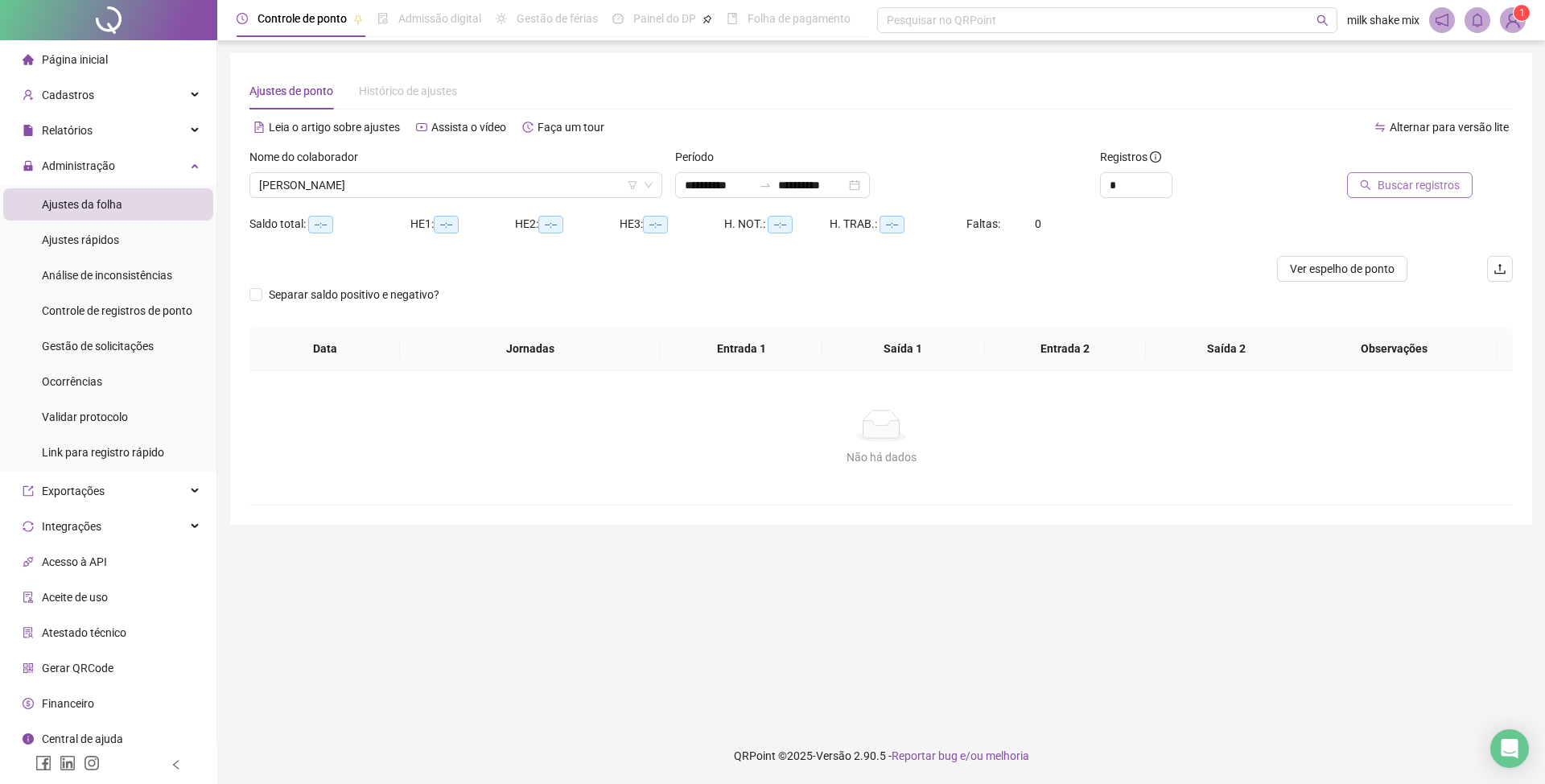
click at [1423, 185] on span "Buscar registros" at bounding box center [1418, 185] width 82 height 17
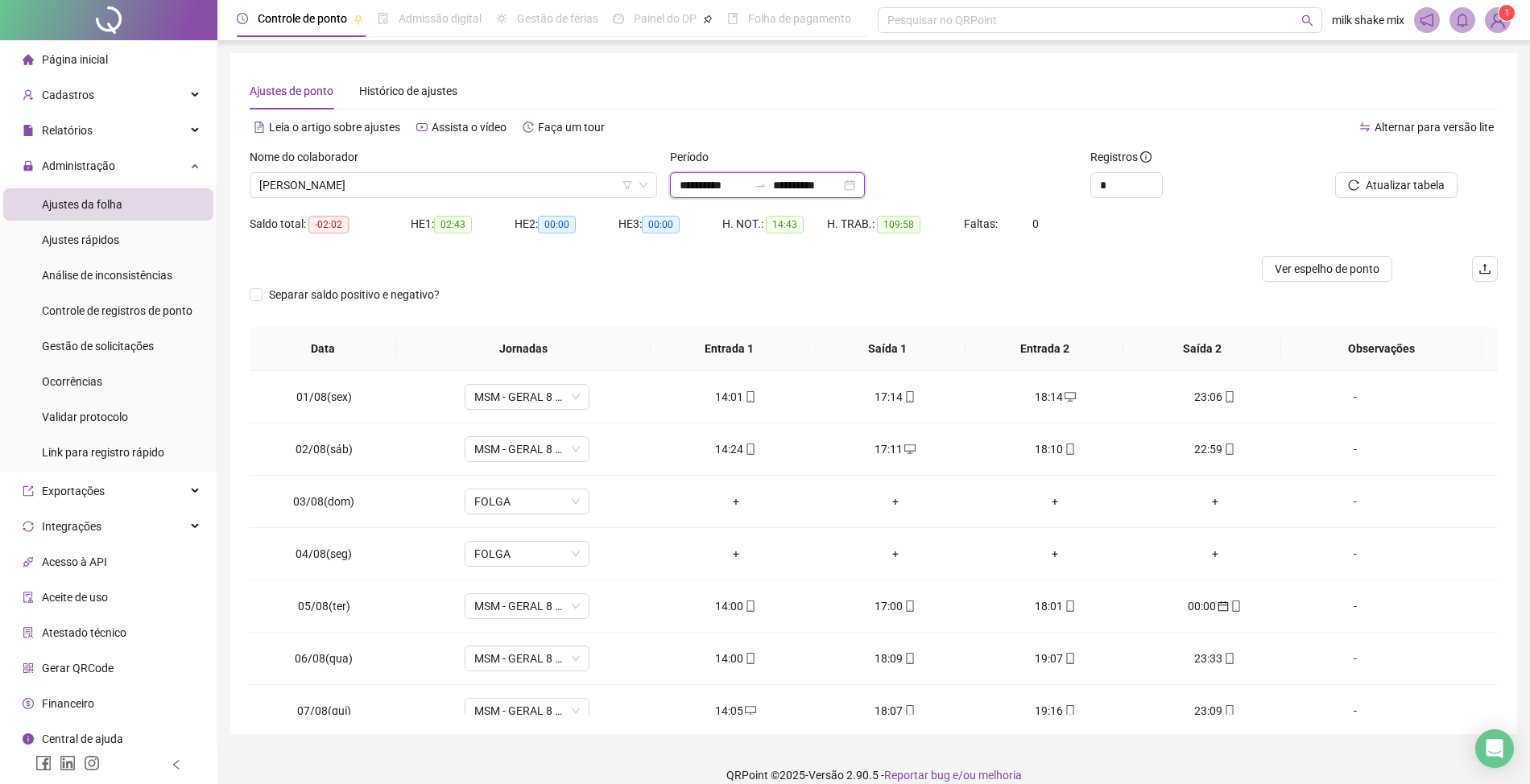
click at [693, 188] on input "**********" at bounding box center [713, 185] width 68 height 17
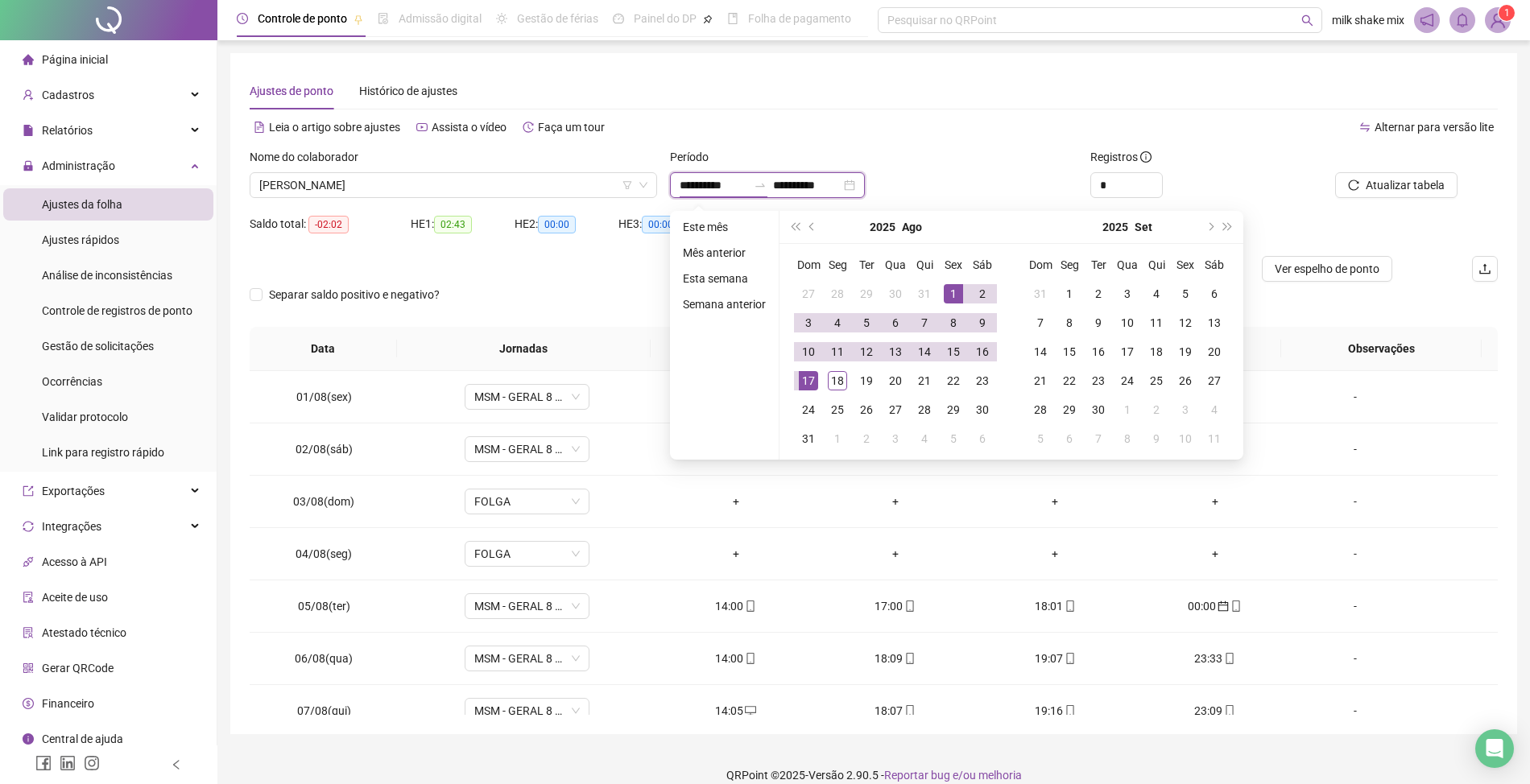
type input "**********"
click at [951, 288] on div "1" at bounding box center [953, 293] width 19 height 19
type input "**********"
drag, startPoint x: 826, startPoint y: 374, endPoint x: 846, endPoint y: 380, distance: 20.9
click at [829, 374] on div "18" at bounding box center [837, 380] width 19 height 19
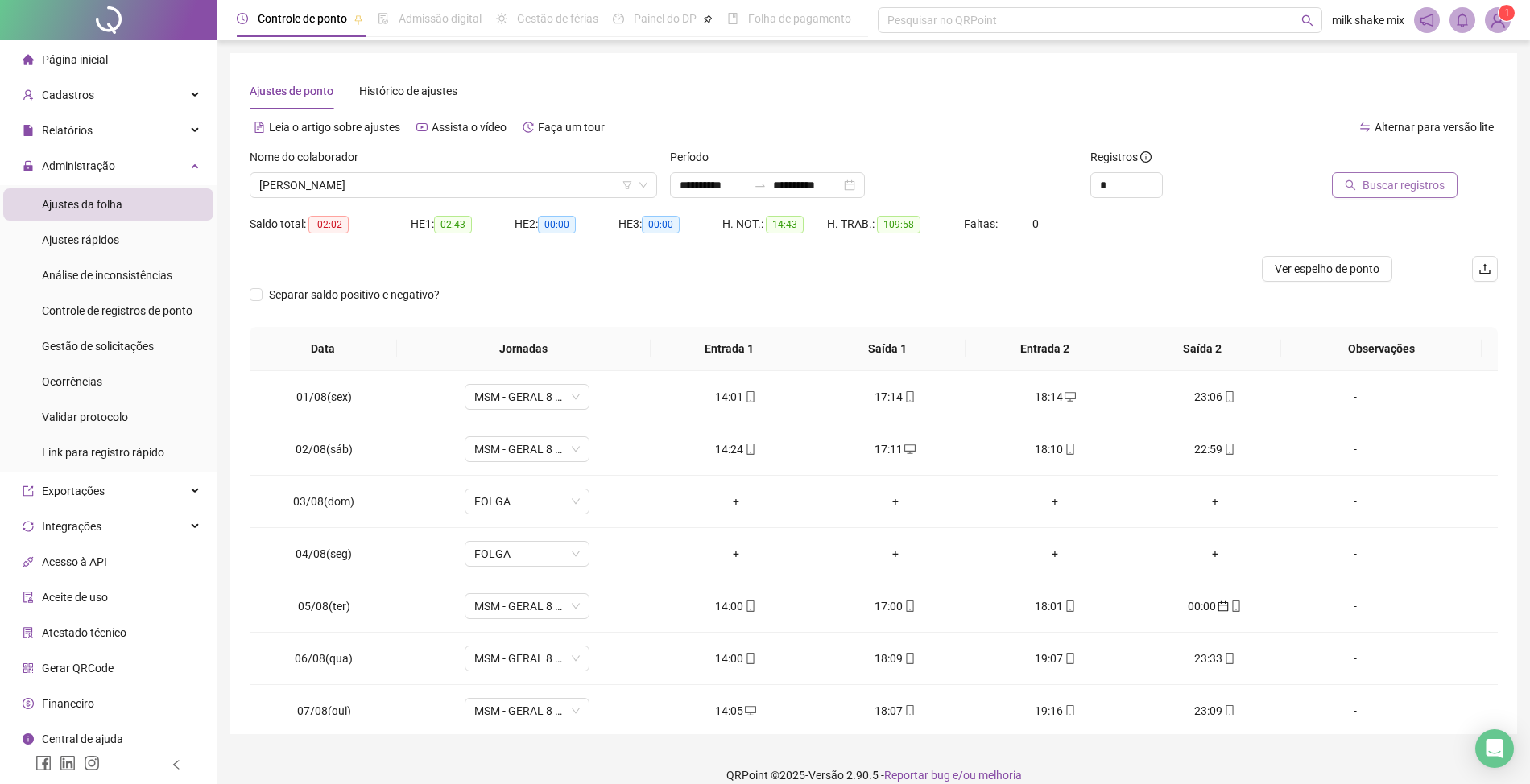
click at [1417, 185] on span "Buscar registros" at bounding box center [1403, 185] width 82 height 17
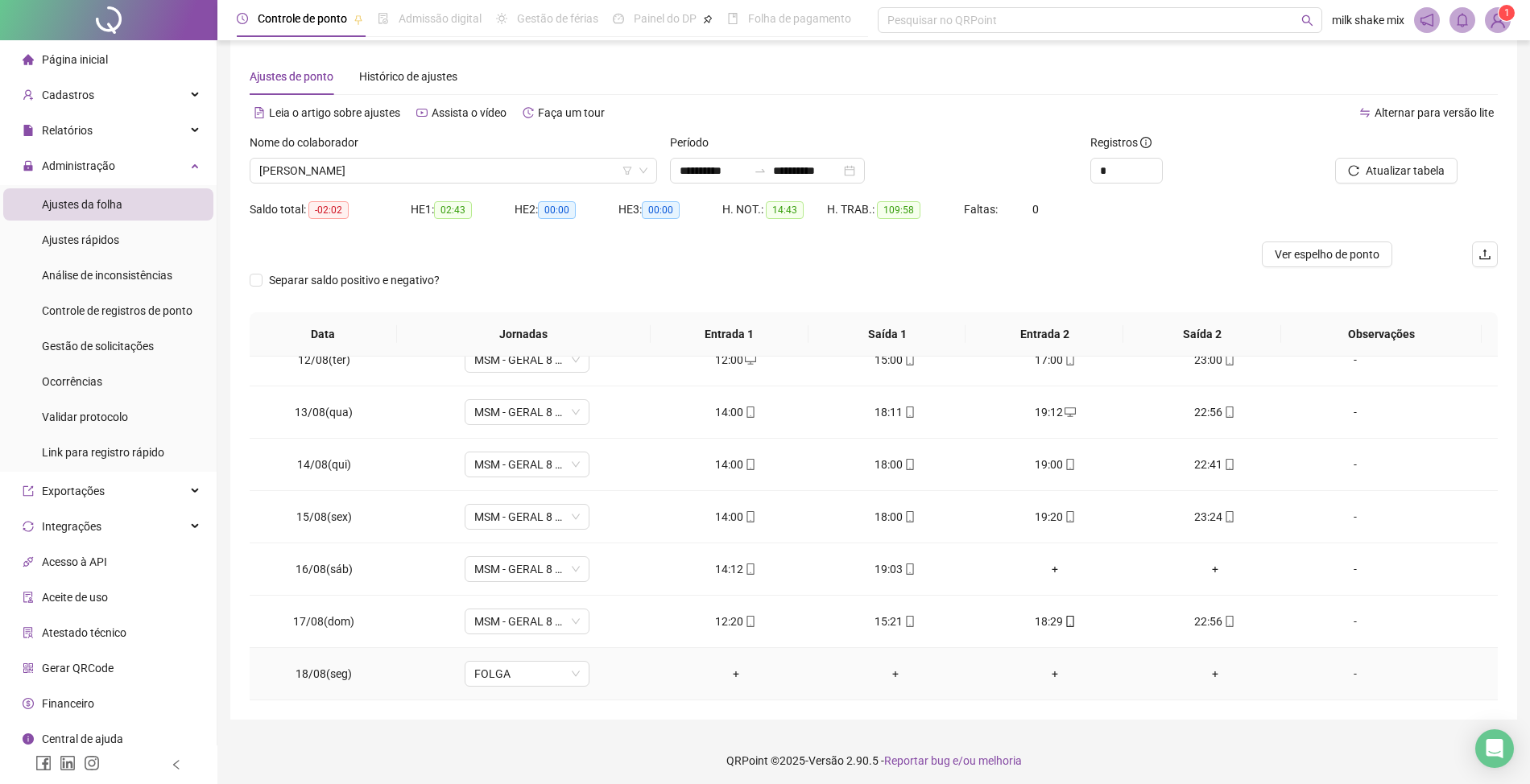
scroll to position [19, 0]
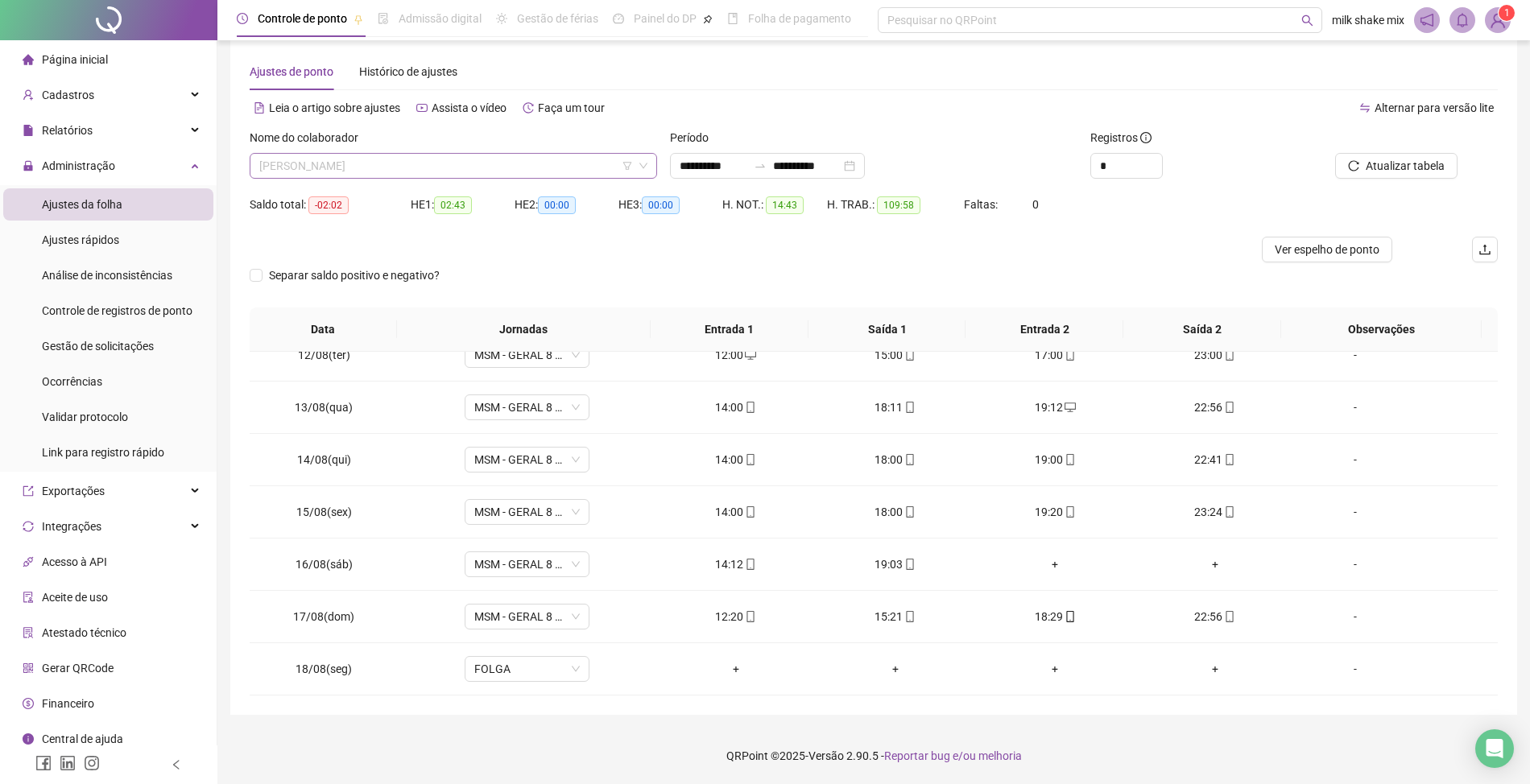
click at [439, 176] on span "[PERSON_NAME]" at bounding box center [453, 166] width 389 height 24
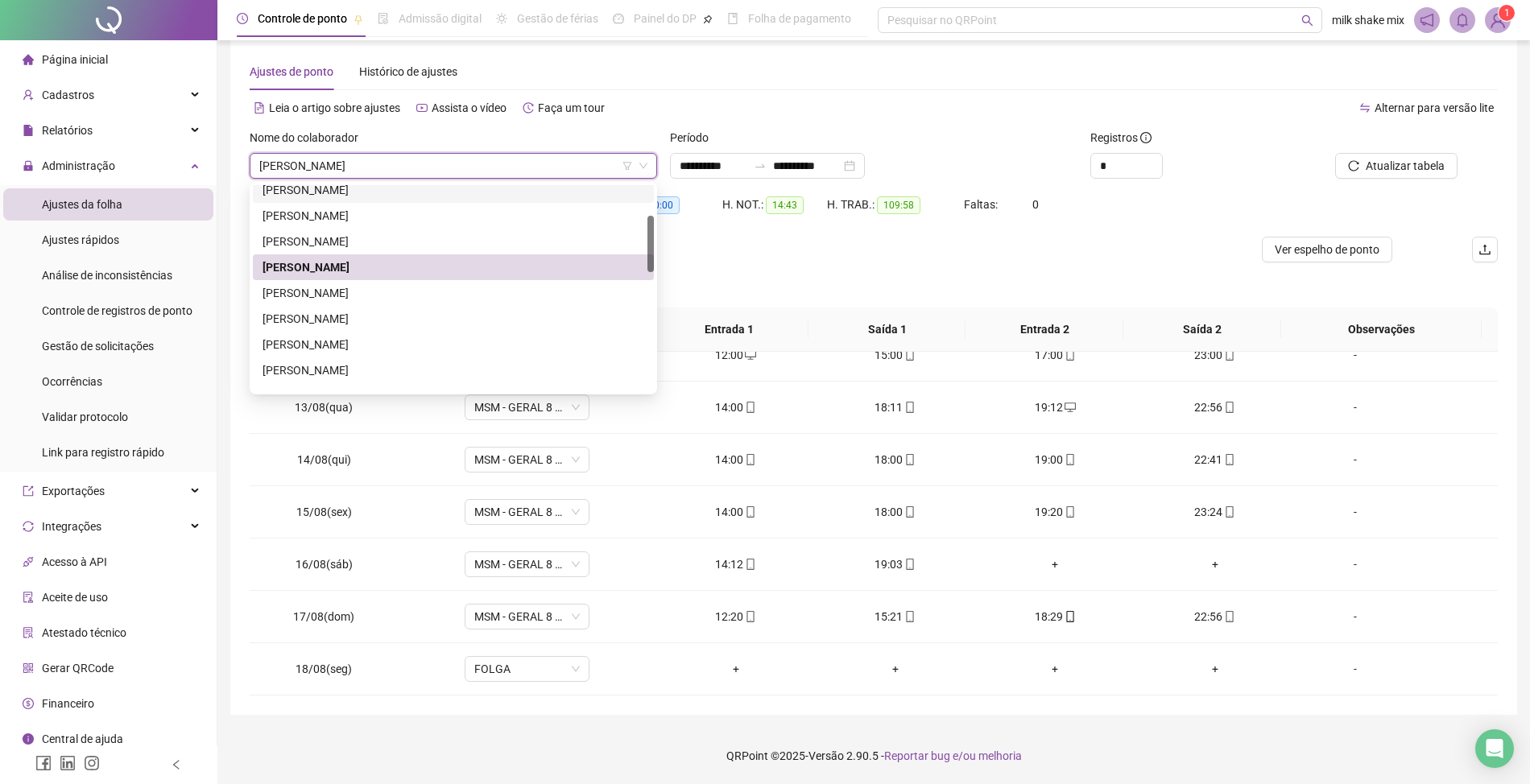
click at [697, 55] on div "Ajustes de ponto Histórico de ajustes" at bounding box center [873, 71] width 1248 height 37
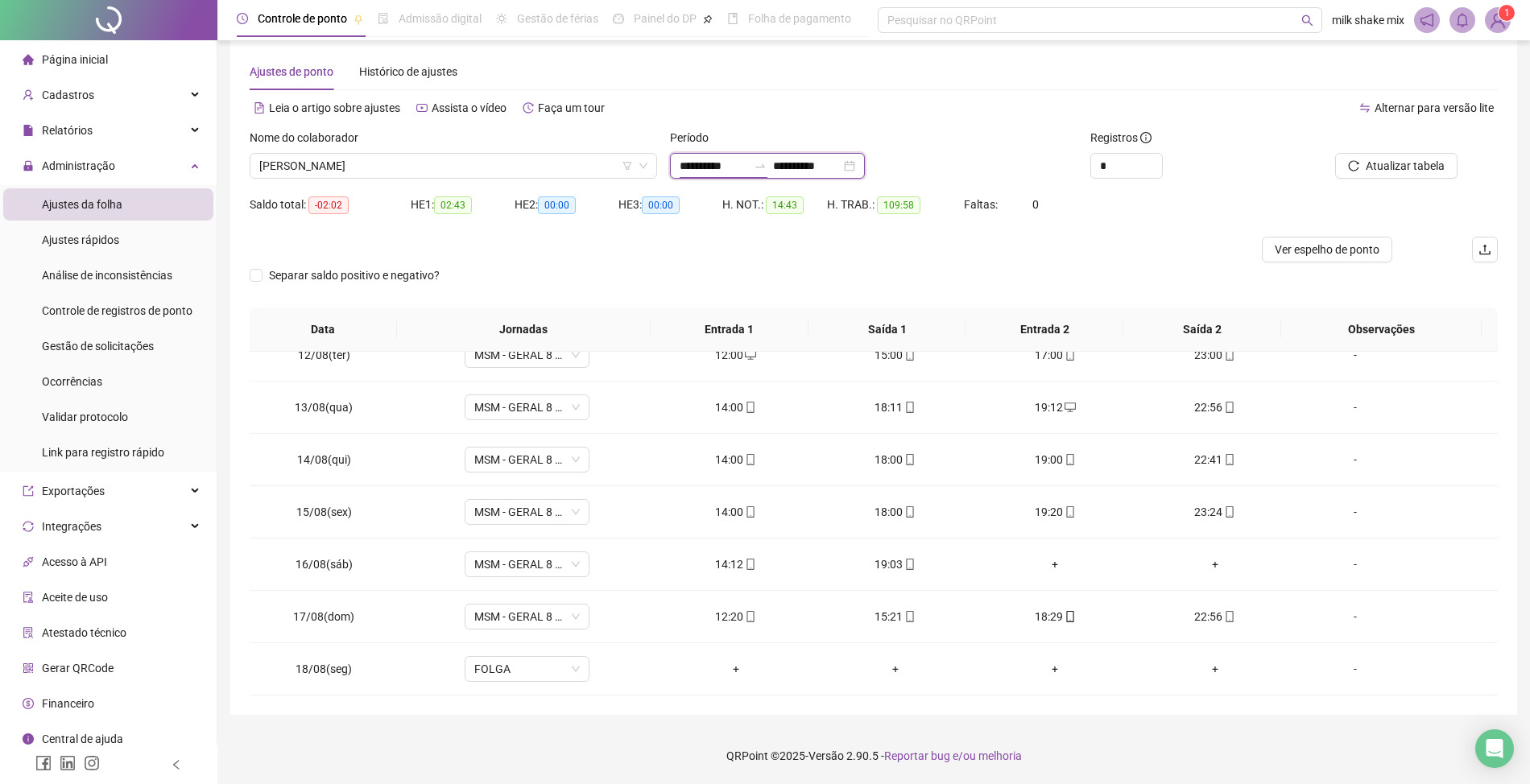
click at [696, 165] on input "**********" at bounding box center [713, 166] width 68 height 17
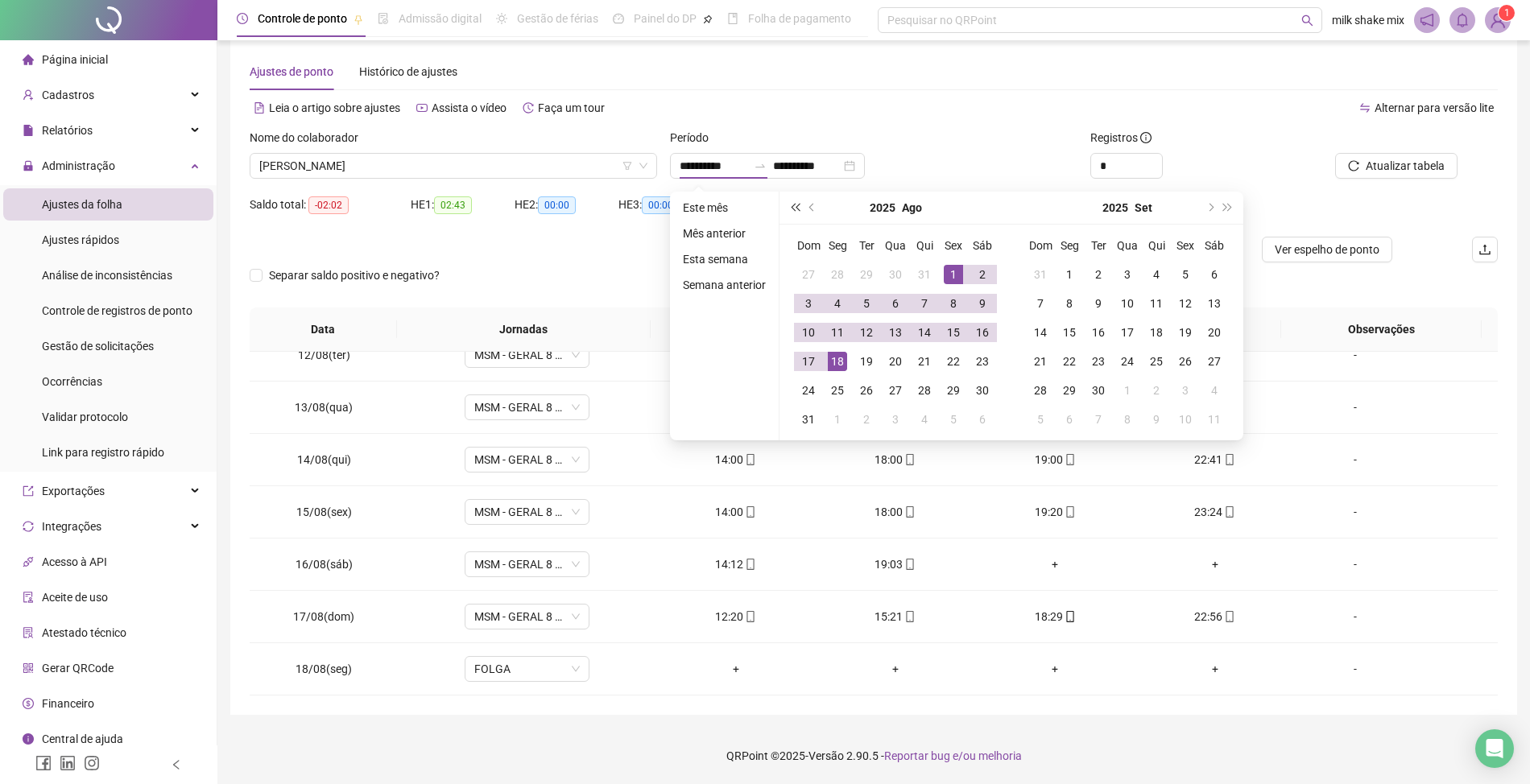
click at [799, 209] on span "super-prev-year" at bounding box center [795, 208] width 8 height 8
click at [816, 214] on button "prev-year" at bounding box center [812, 207] width 17 height 32
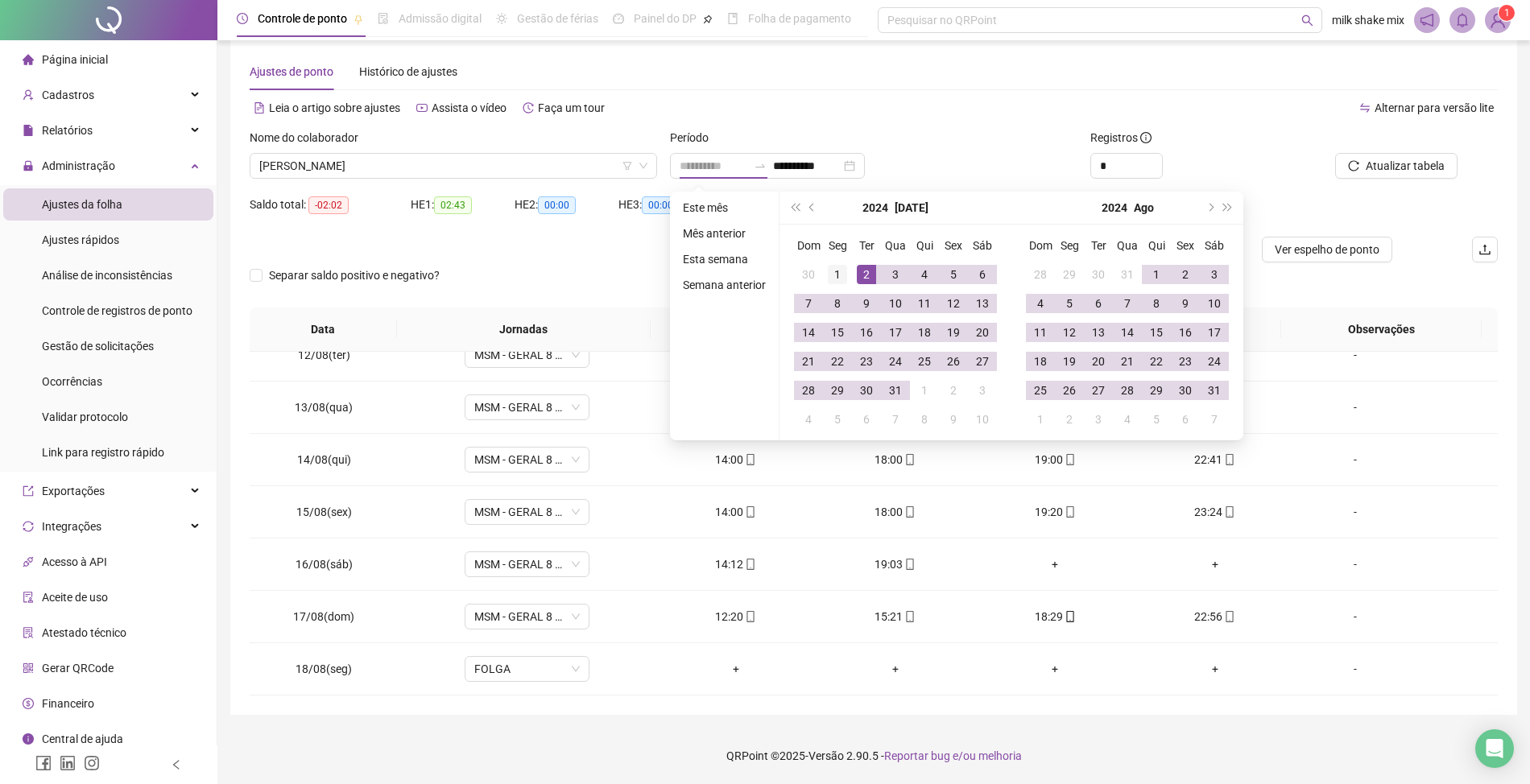
type input "**********"
click at [839, 269] on div "1" at bounding box center [837, 274] width 19 height 19
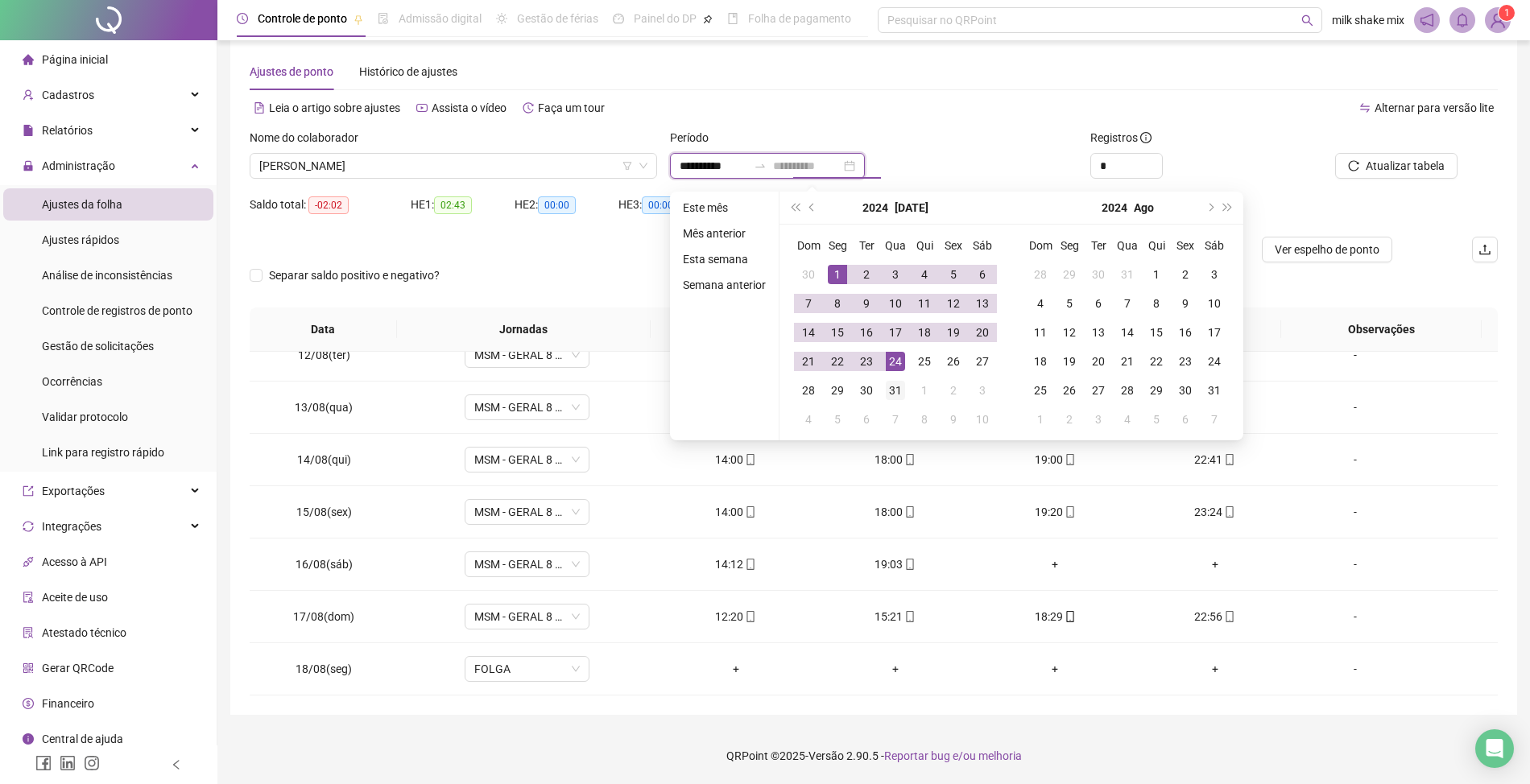
type input "**********"
click at [900, 390] on div "31" at bounding box center [895, 390] width 19 height 19
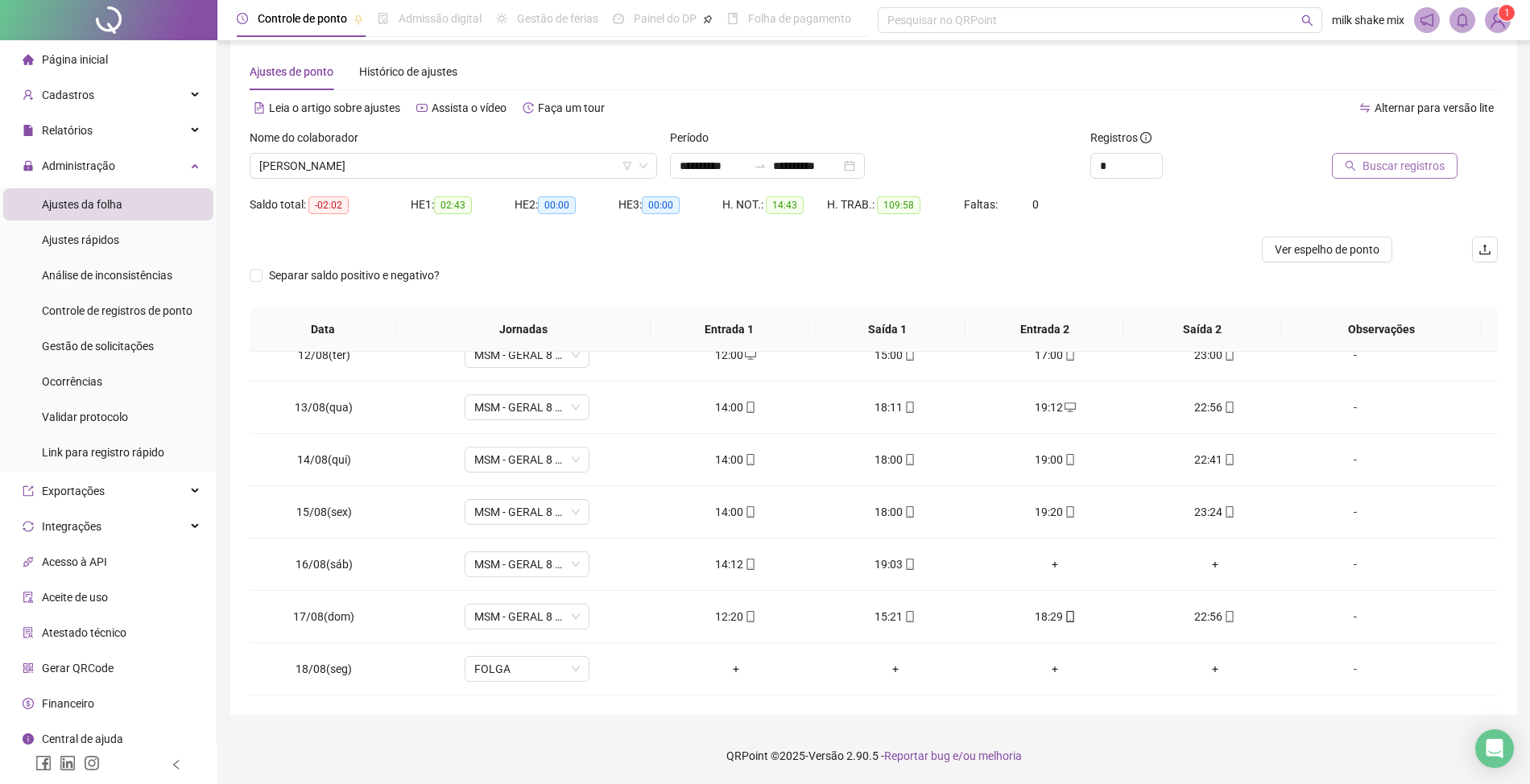
click at [1411, 158] on span "Buscar registros" at bounding box center [1403, 166] width 82 height 17
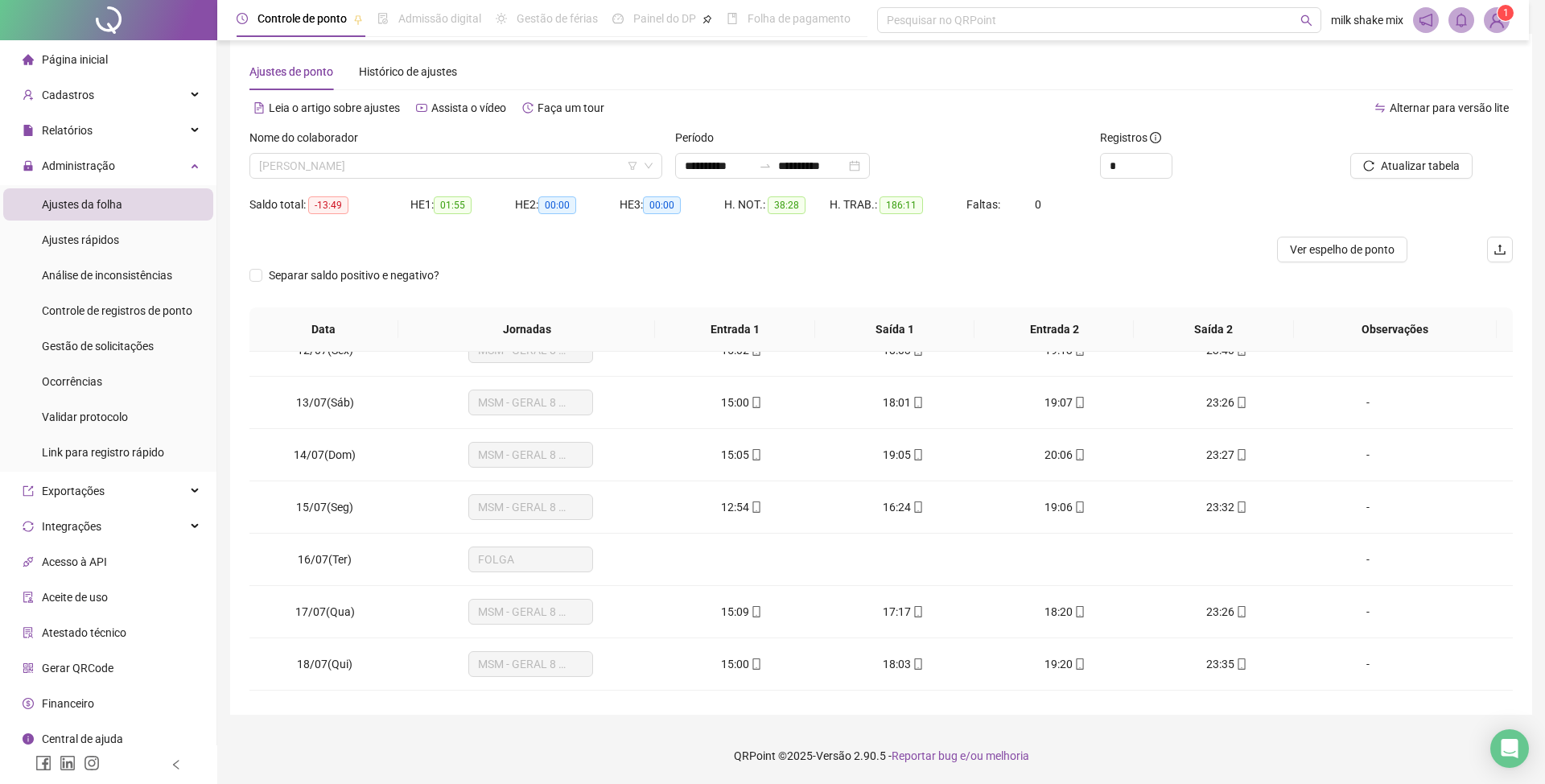
click at [459, 169] on span "[PERSON_NAME]" at bounding box center [455, 166] width 393 height 24
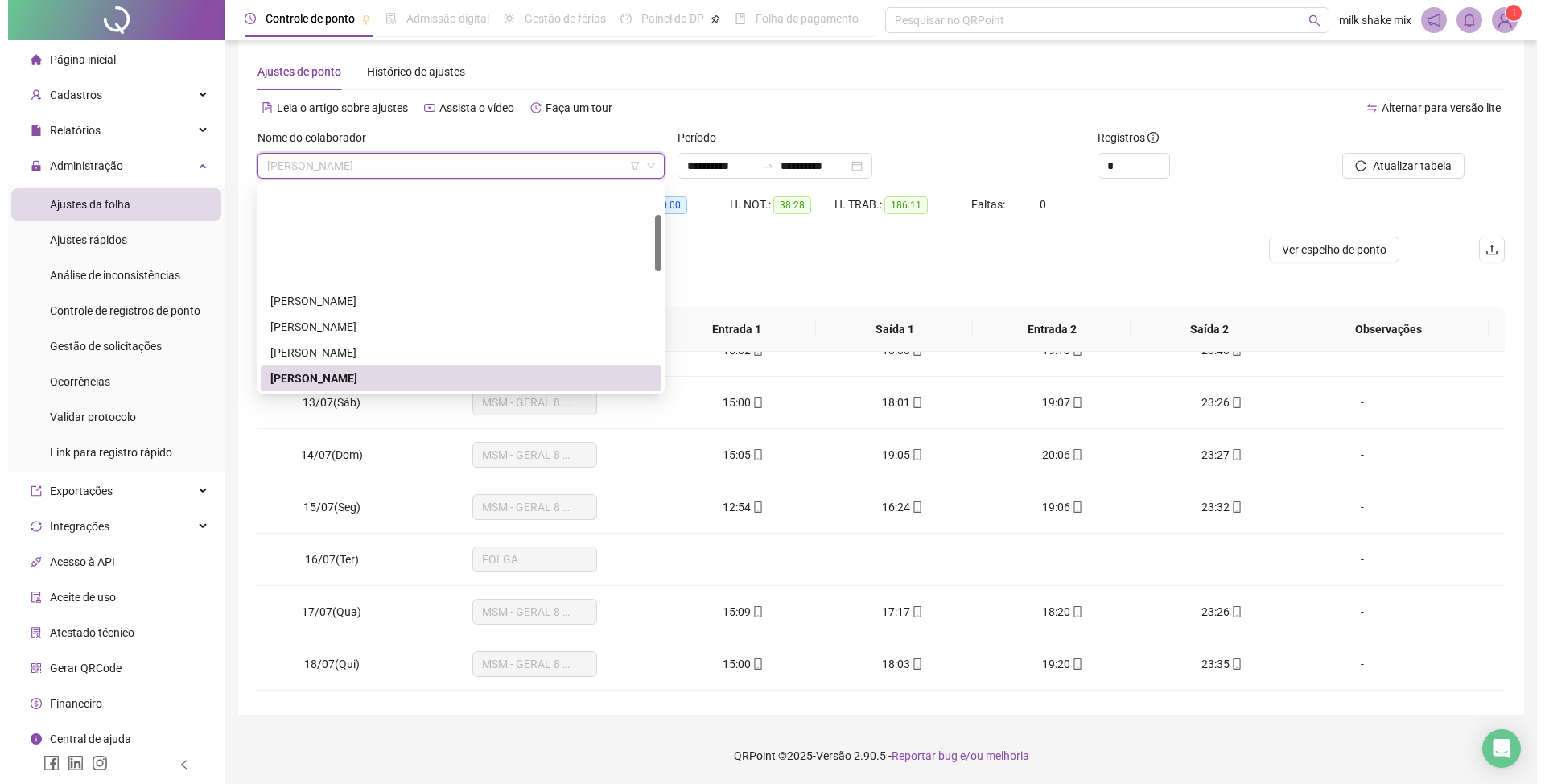
scroll to position [107, 0]
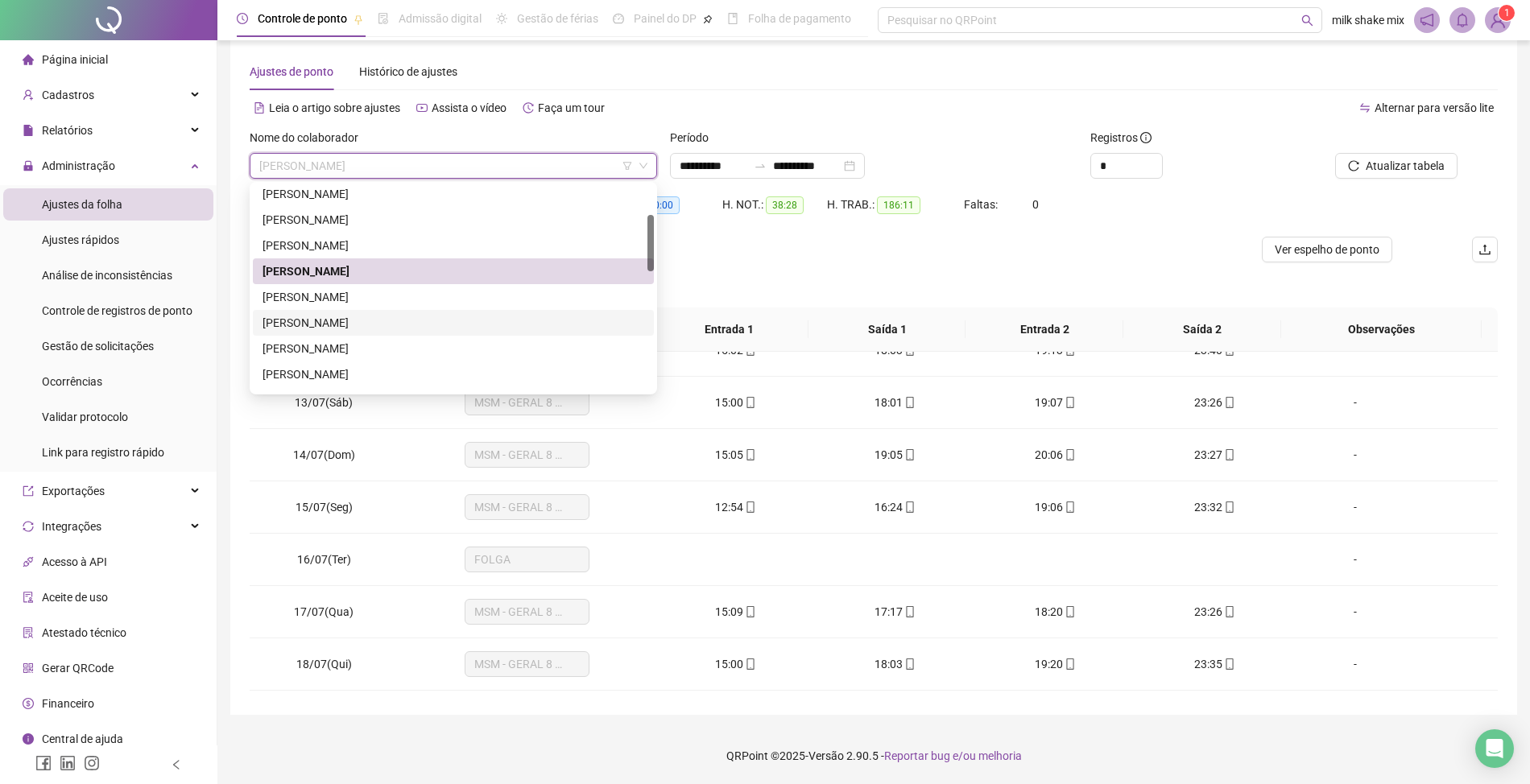
click at [335, 332] on div "[PERSON_NAME]" at bounding box center [453, 322] width 401 height 26
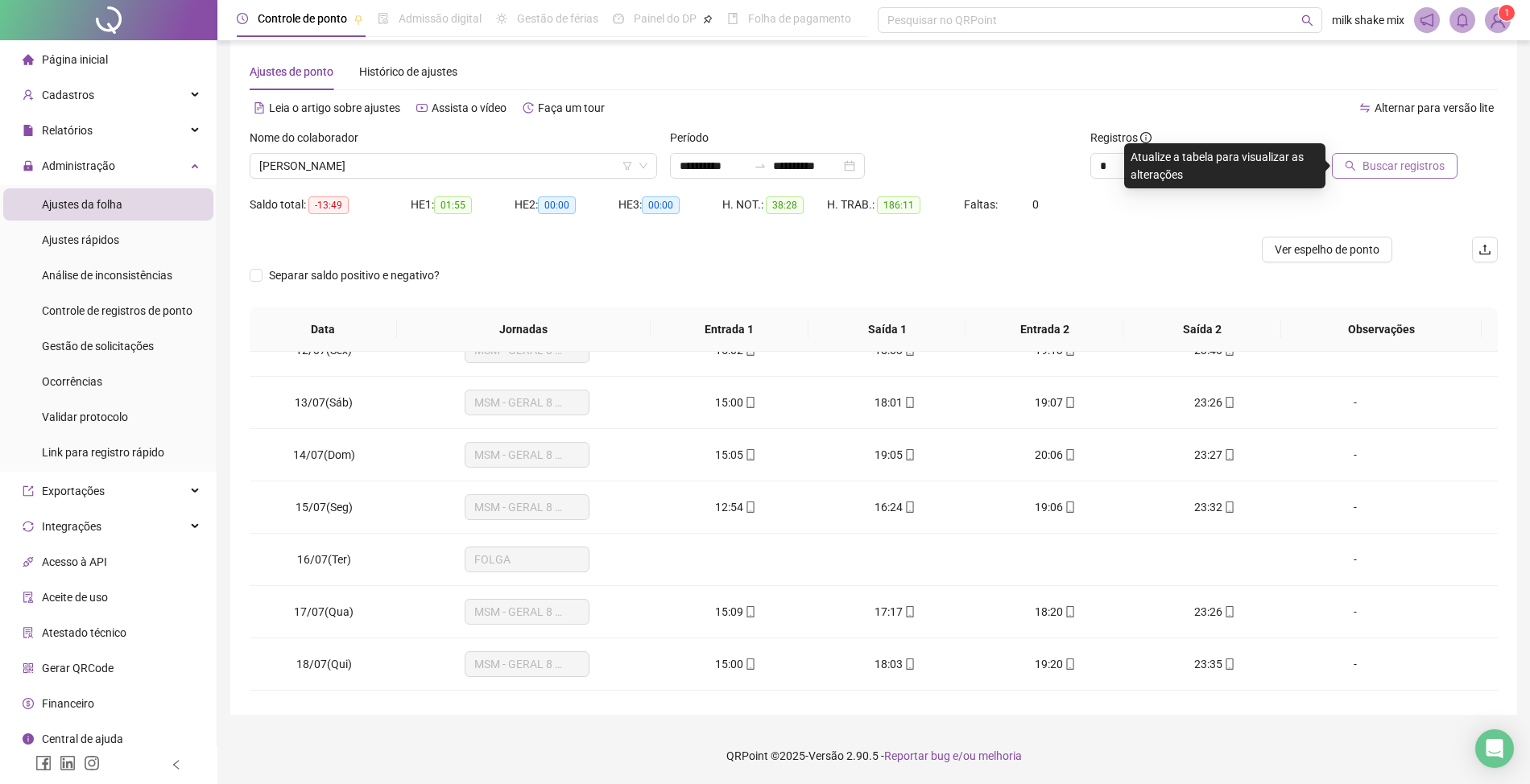
click at [1401, 171] on span "Buscar registros" at bounding box center [1403, 166] width 82 height 17
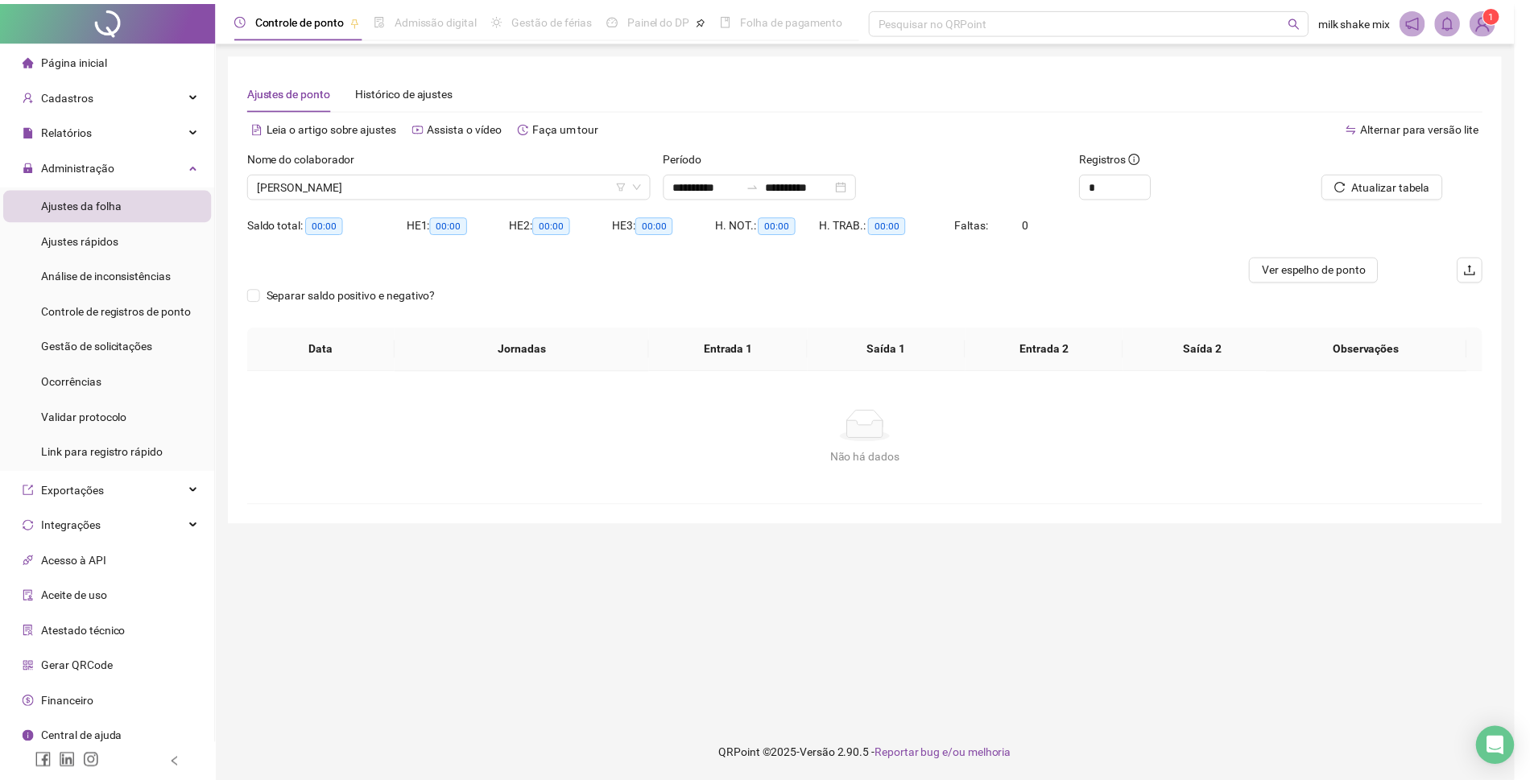
scroll to position [0, 0]
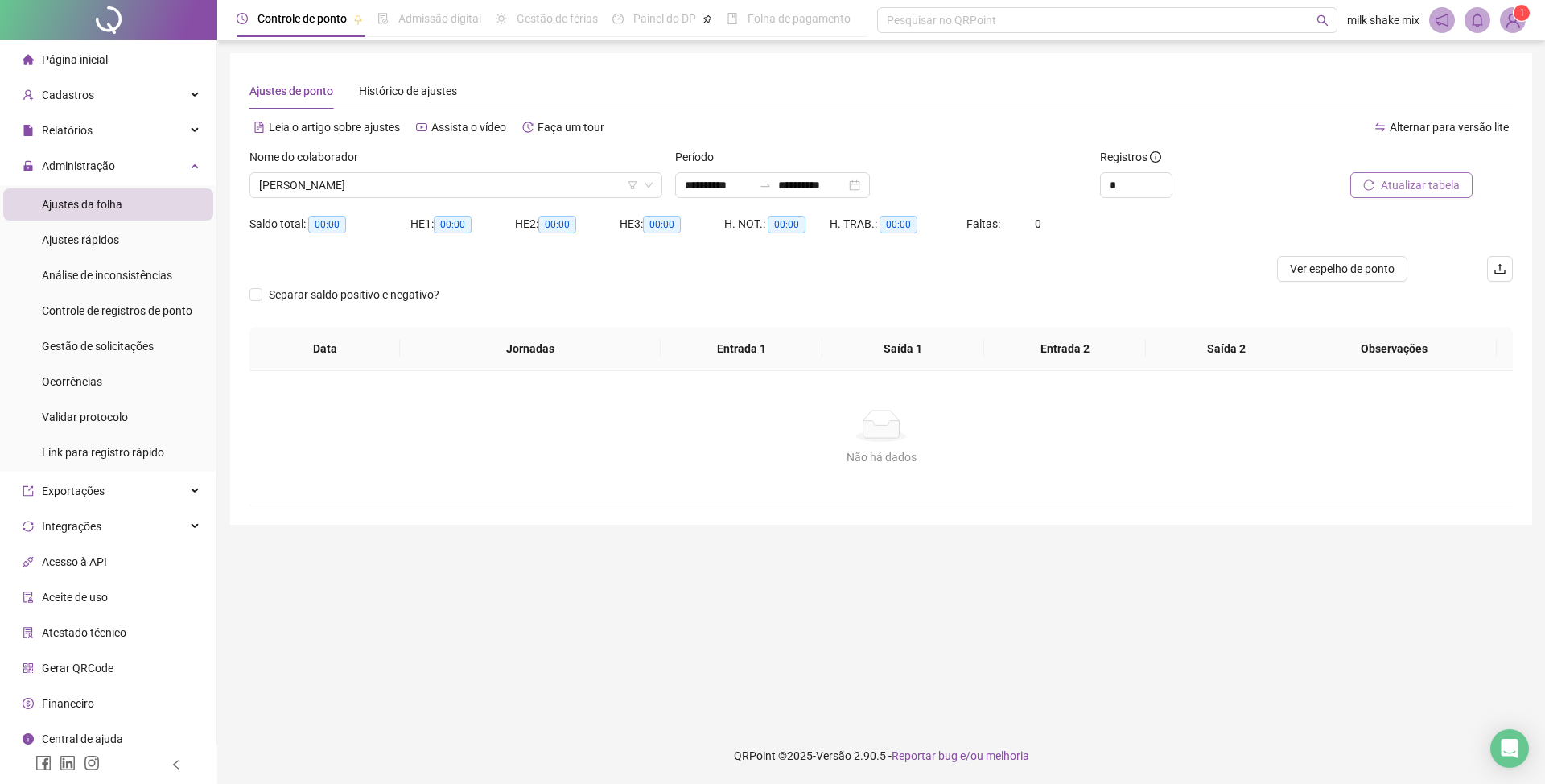
click at [1413, 190] on span "Atualizar tabela" at bounding box center [1420, 185] width 79 height 17
click at [687, 190] on input "**********" at bounding box center [719, 185] width 68 height 17
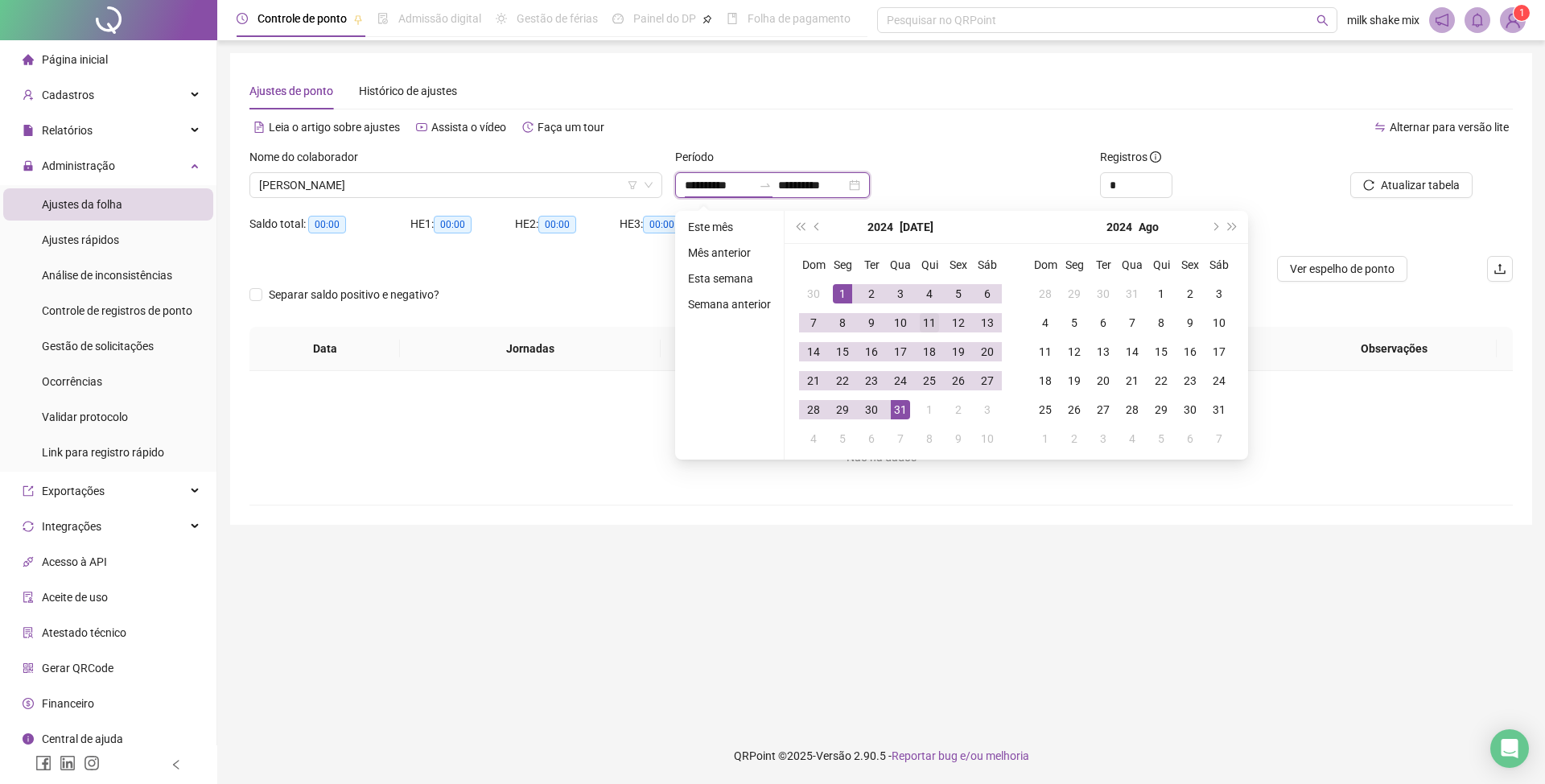
type input "**********"
click at [811, 229] on button "prev-year" at bounding box center [817, 227] width 17 height 32
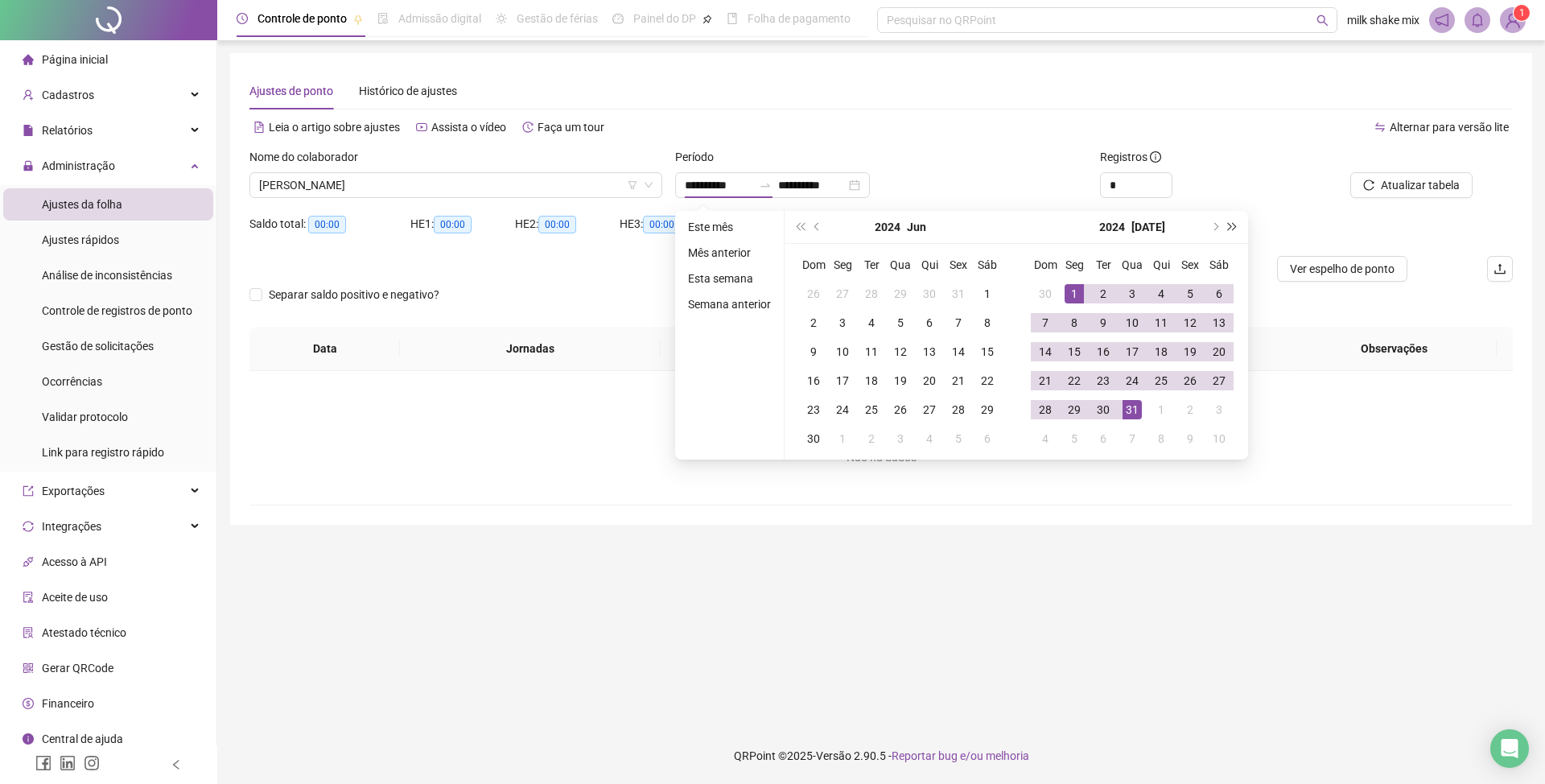
click at [1236, 229] on button "super-next-year" at bounding box center [1232, 227] width 17 height 32
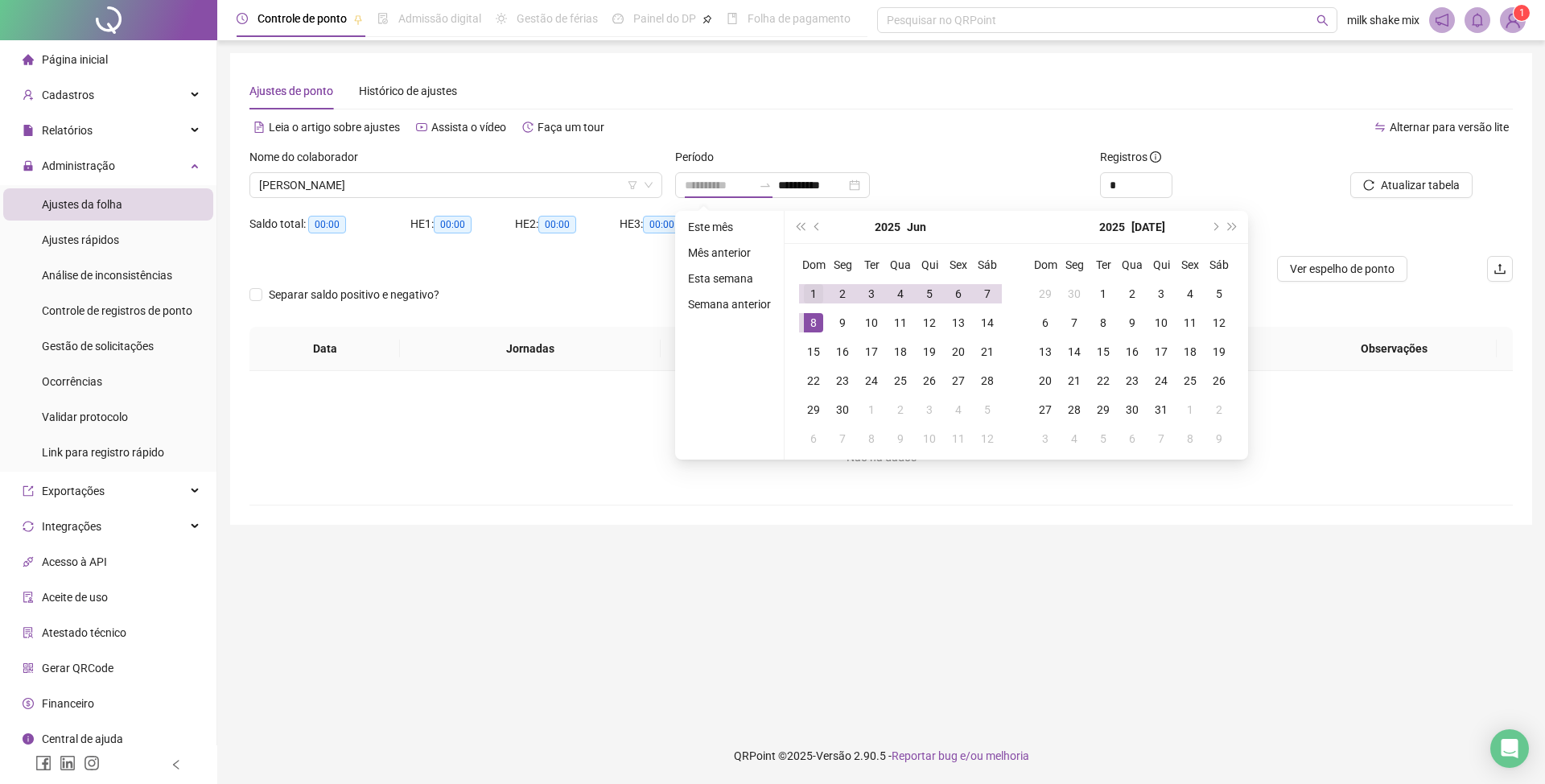
type input "**********"
click at [809, 296] on div "1" at bounding box center [813, 293] width 19 height 19
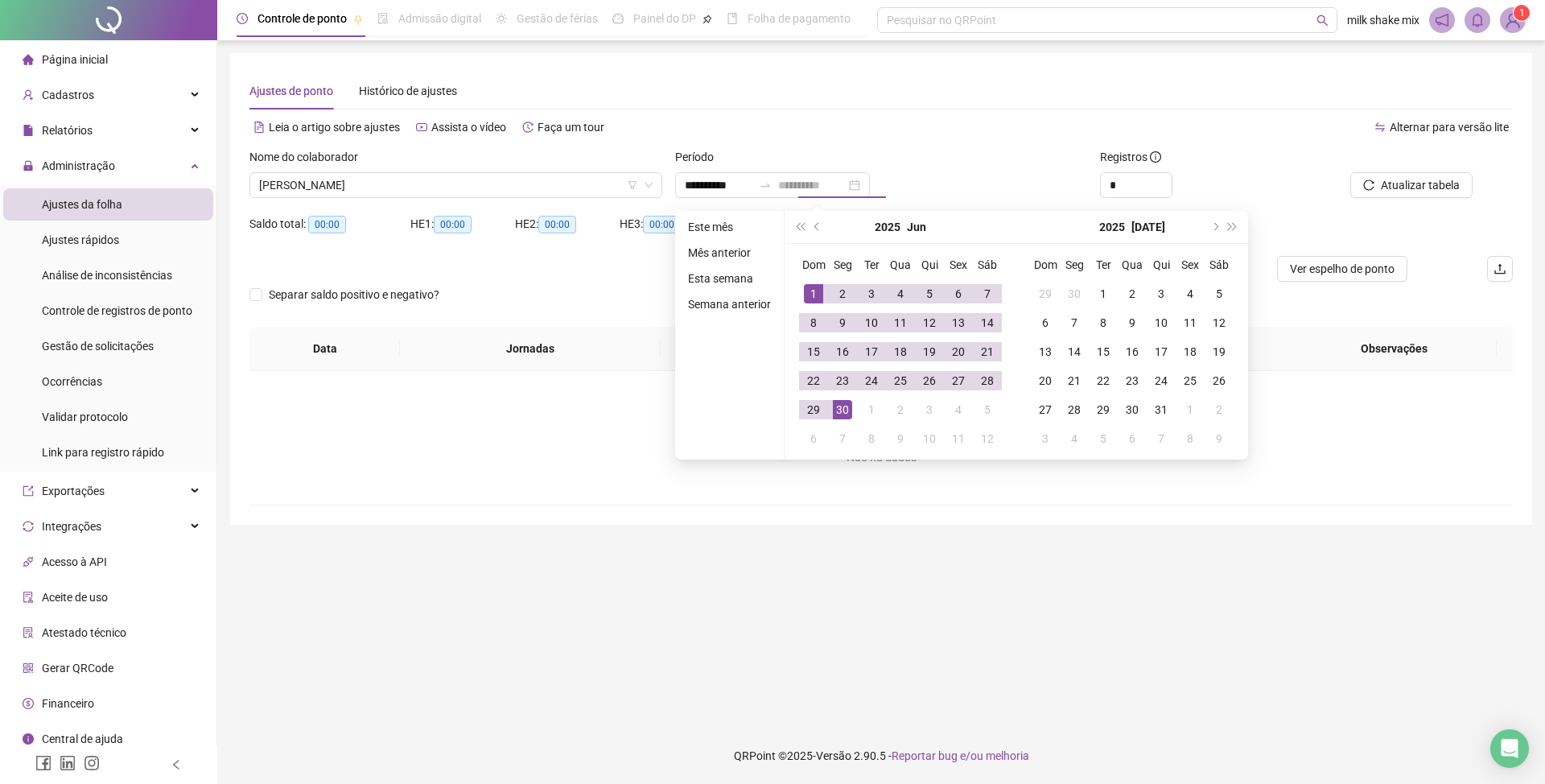
click at [840, 418] on div "30" at bounding box center [842, 409] width 19 height 19
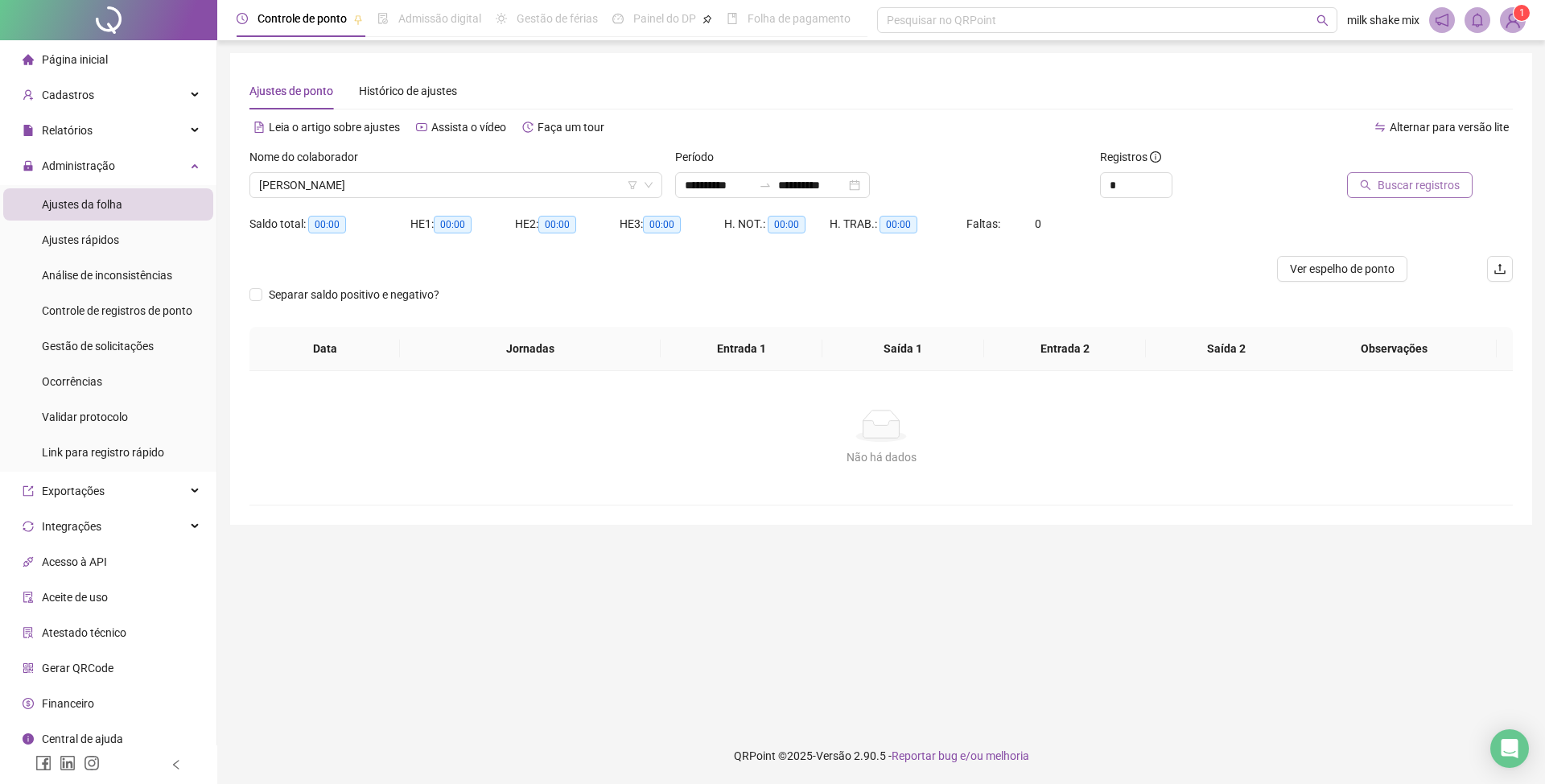
click at [1415, 185] on span "Buscar registros" at bounding box center [1418, 185] width 82 height 17
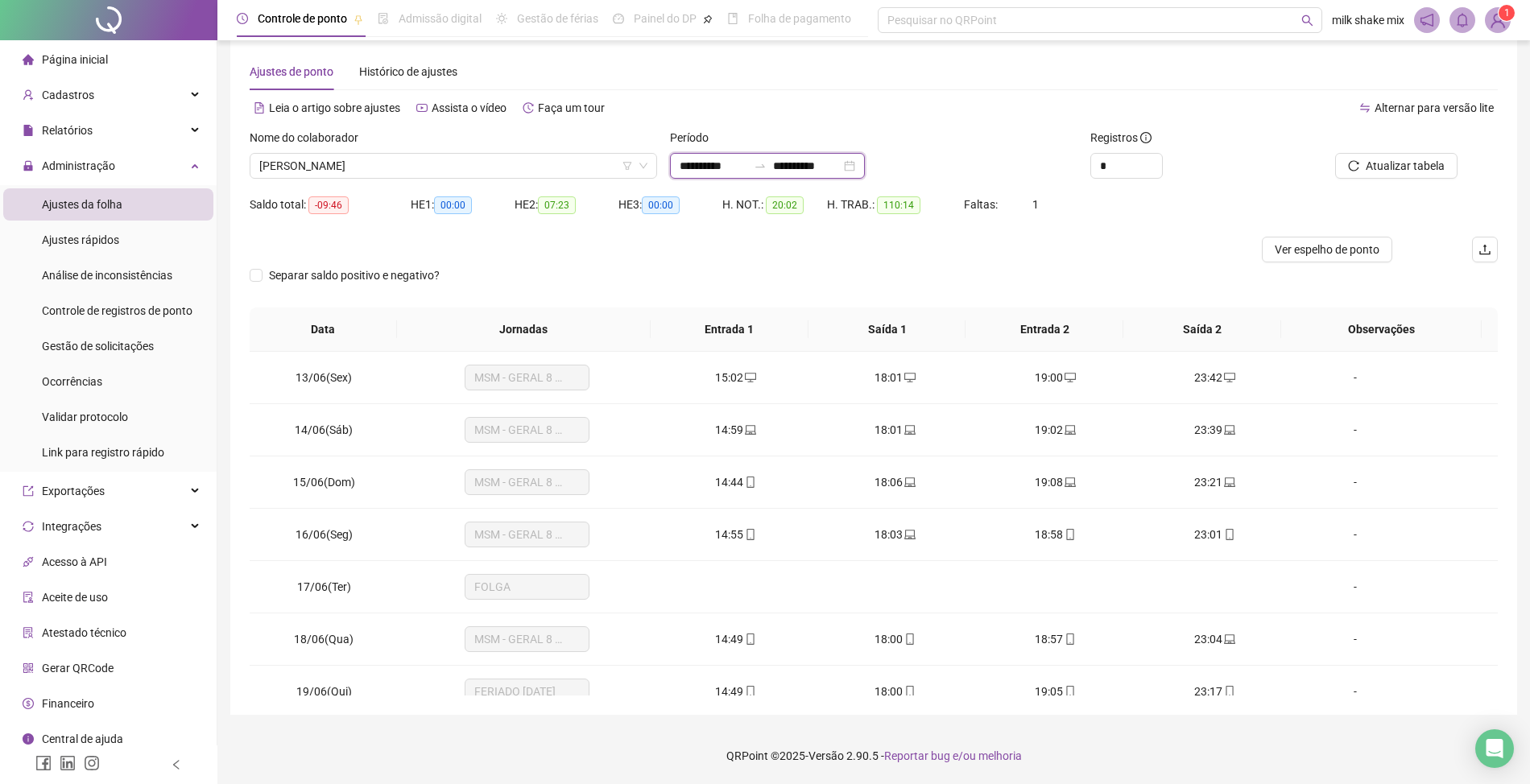
click at [812, 166] on input "**********" at bounding box center [807, 166] width 68 height 17
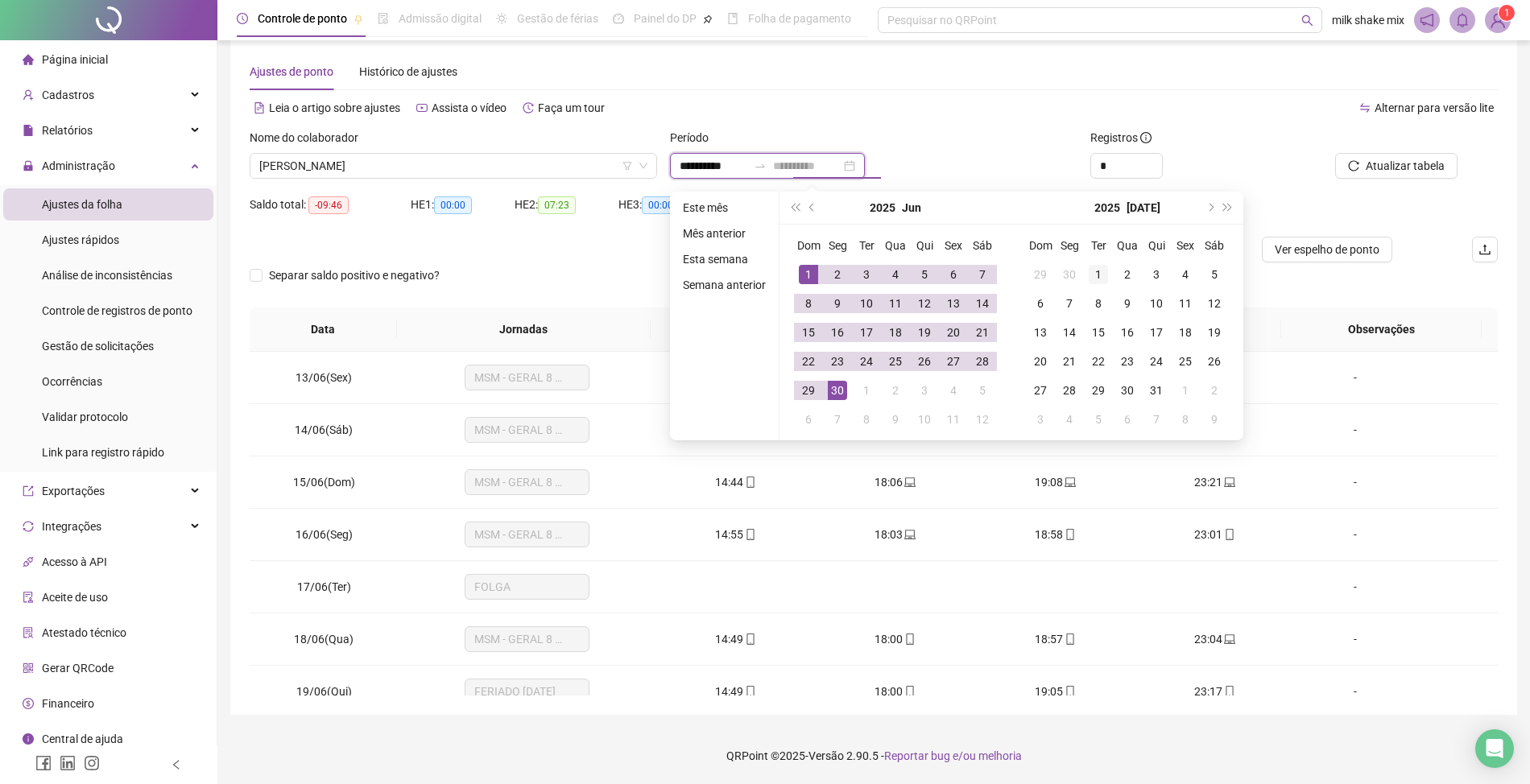
type input "**********"
drag, startPoint x: 1109, startPoint y: 280, endPoint x: 1131, endPoint y: 313, distance: 39.7
click at [1109, 280] on td "1" at bounding box center [1098, 274] width 29 height 29
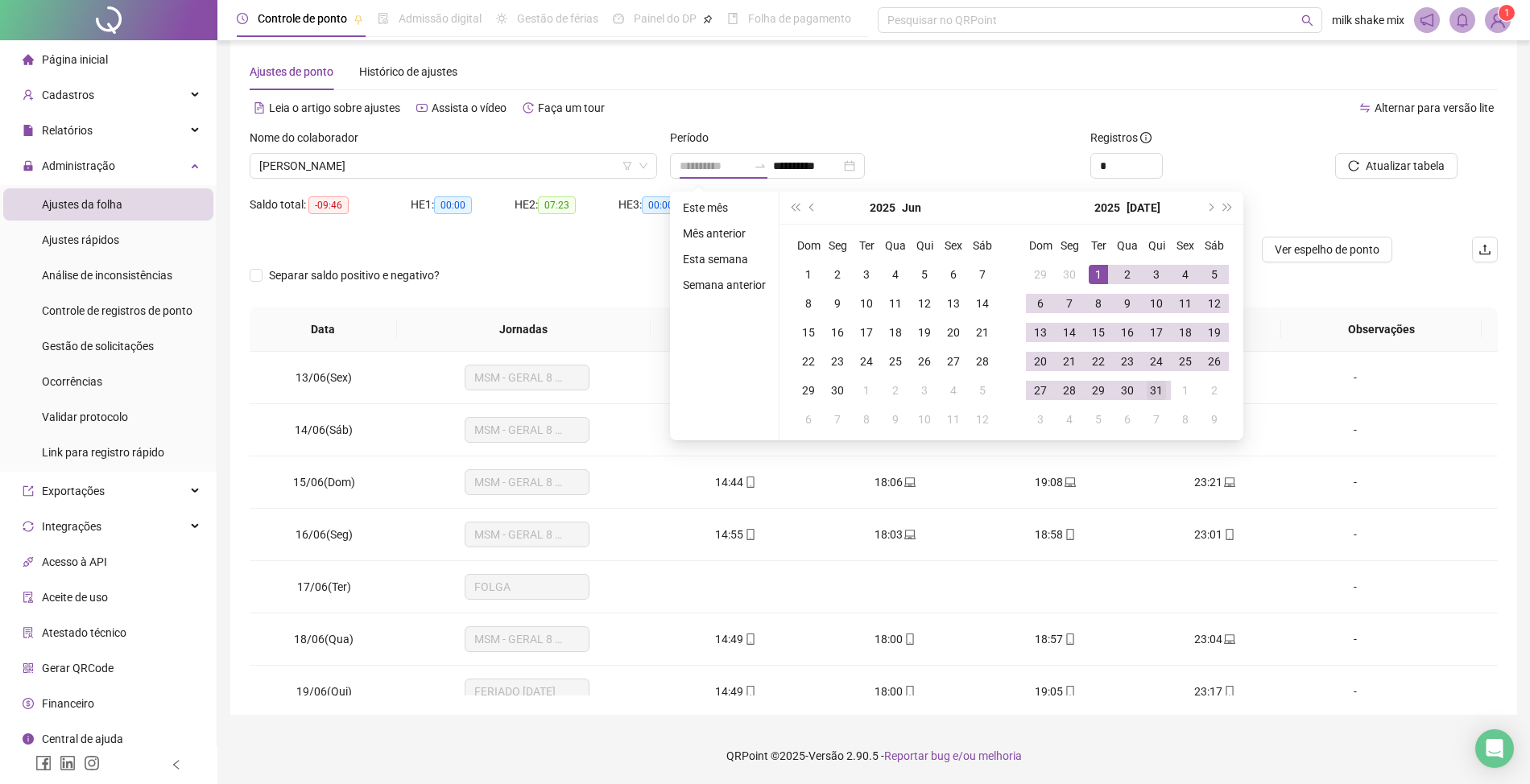
click at [1166, 392] on td "31" at bounding box center [1156, 390] width 29 height 29
type input "**********"
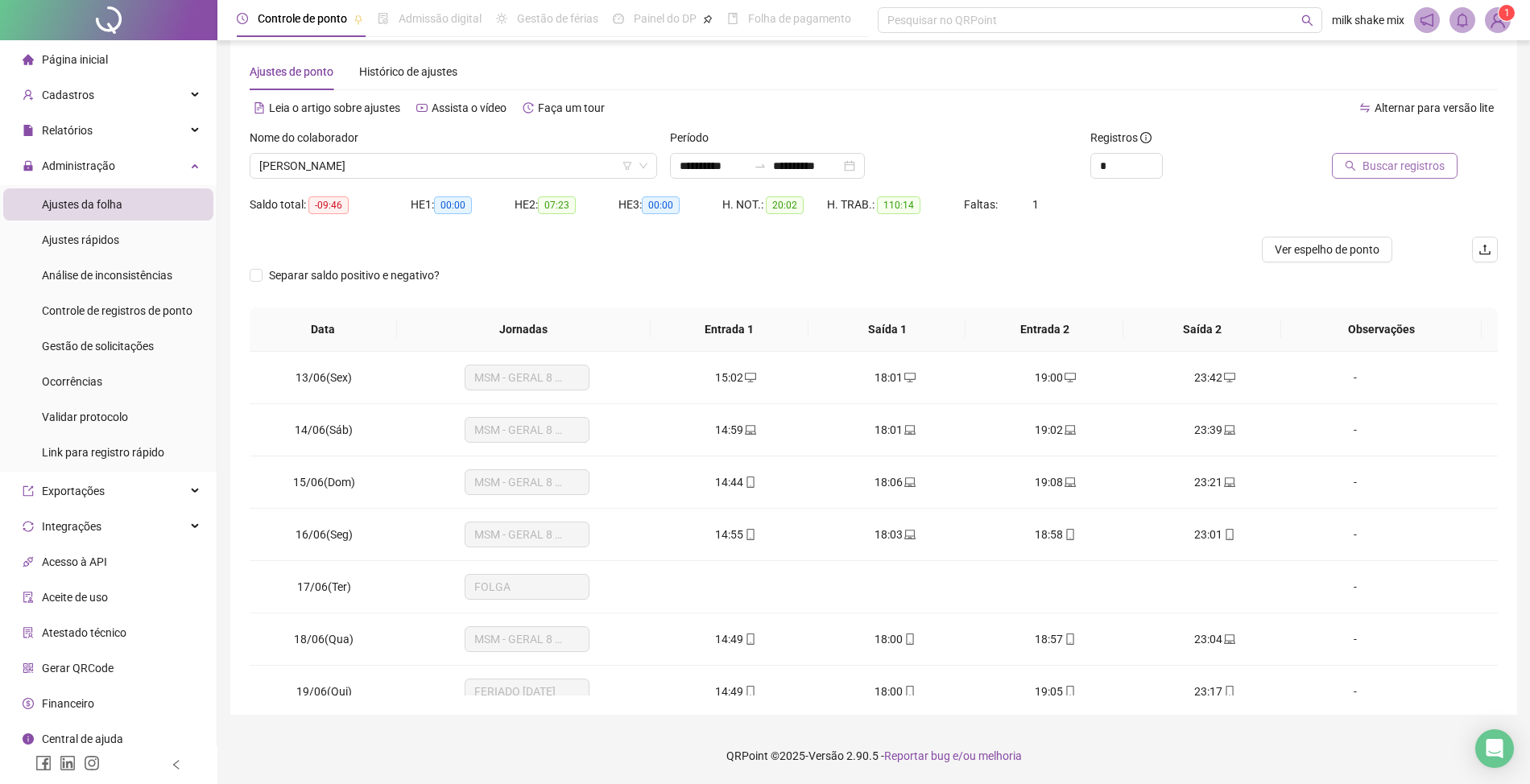
click at [1402, 161] on span "Buscar registros" at bounding box center [1403, 166] width 82 height 17
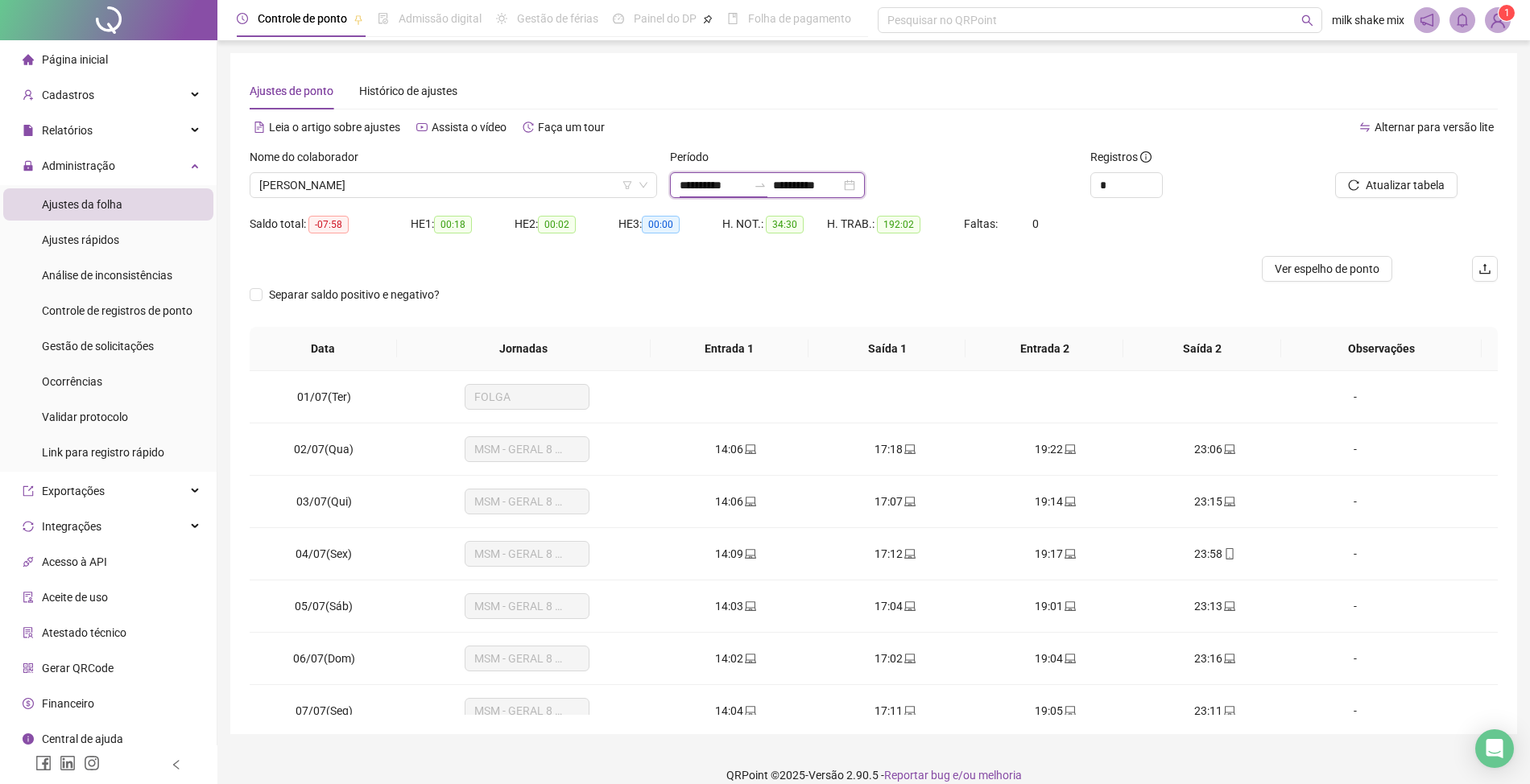
click at [700, 185] on input "**********" at bounding box center [713, 185] width 68 height 17
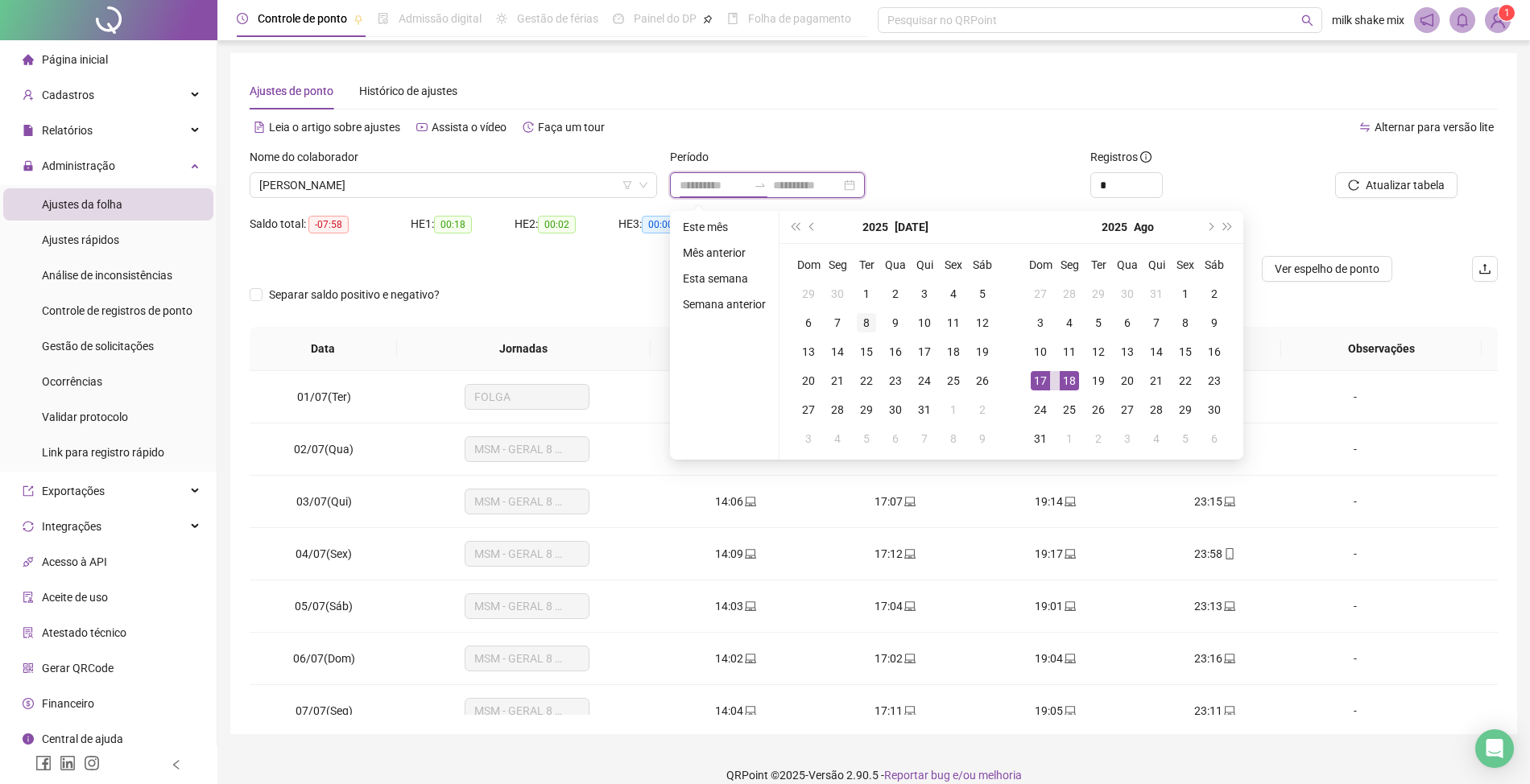
type input "**********"
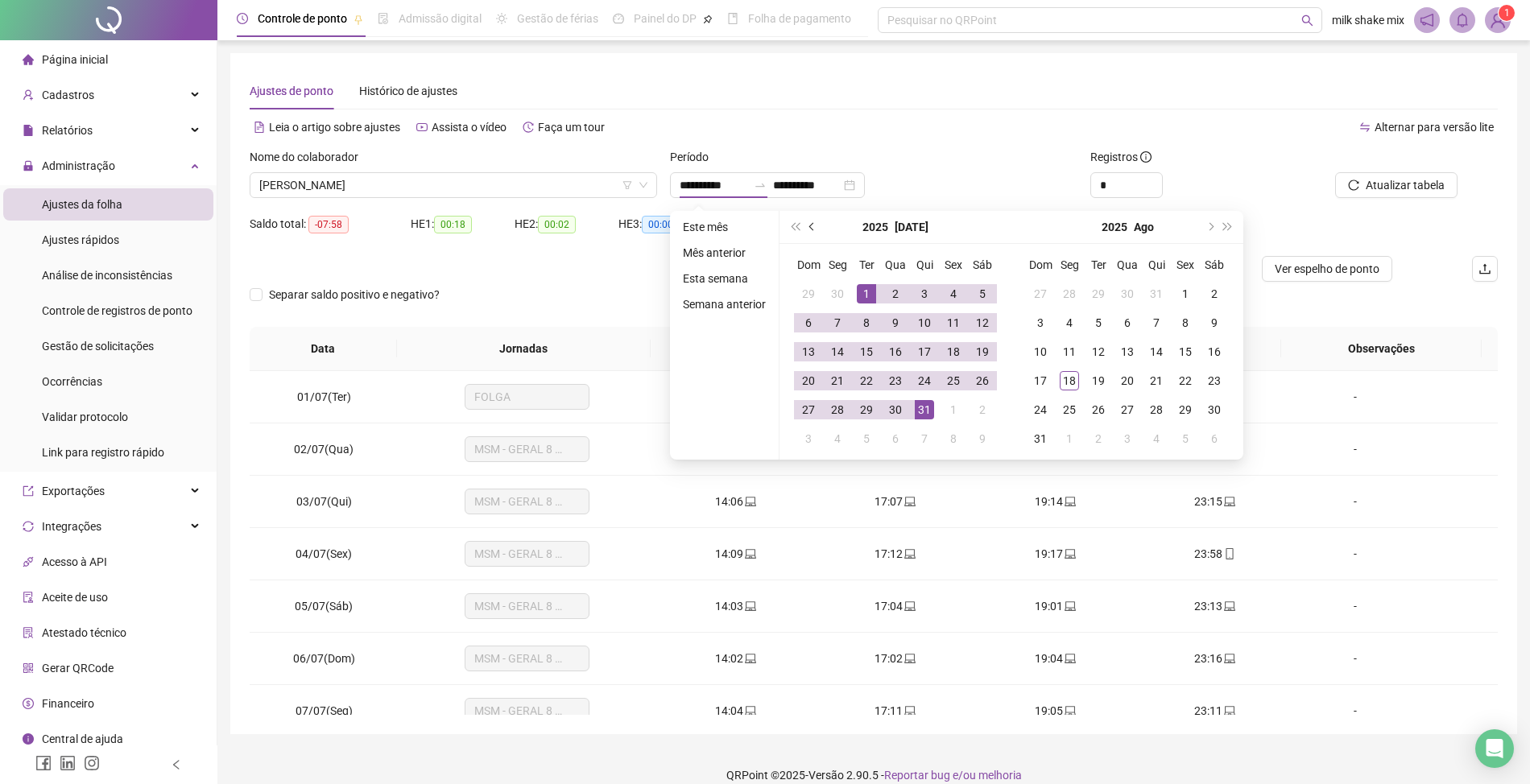
click at [808, 228] on button "prev-year" at bounding box center [812, 227] width 17 height 32
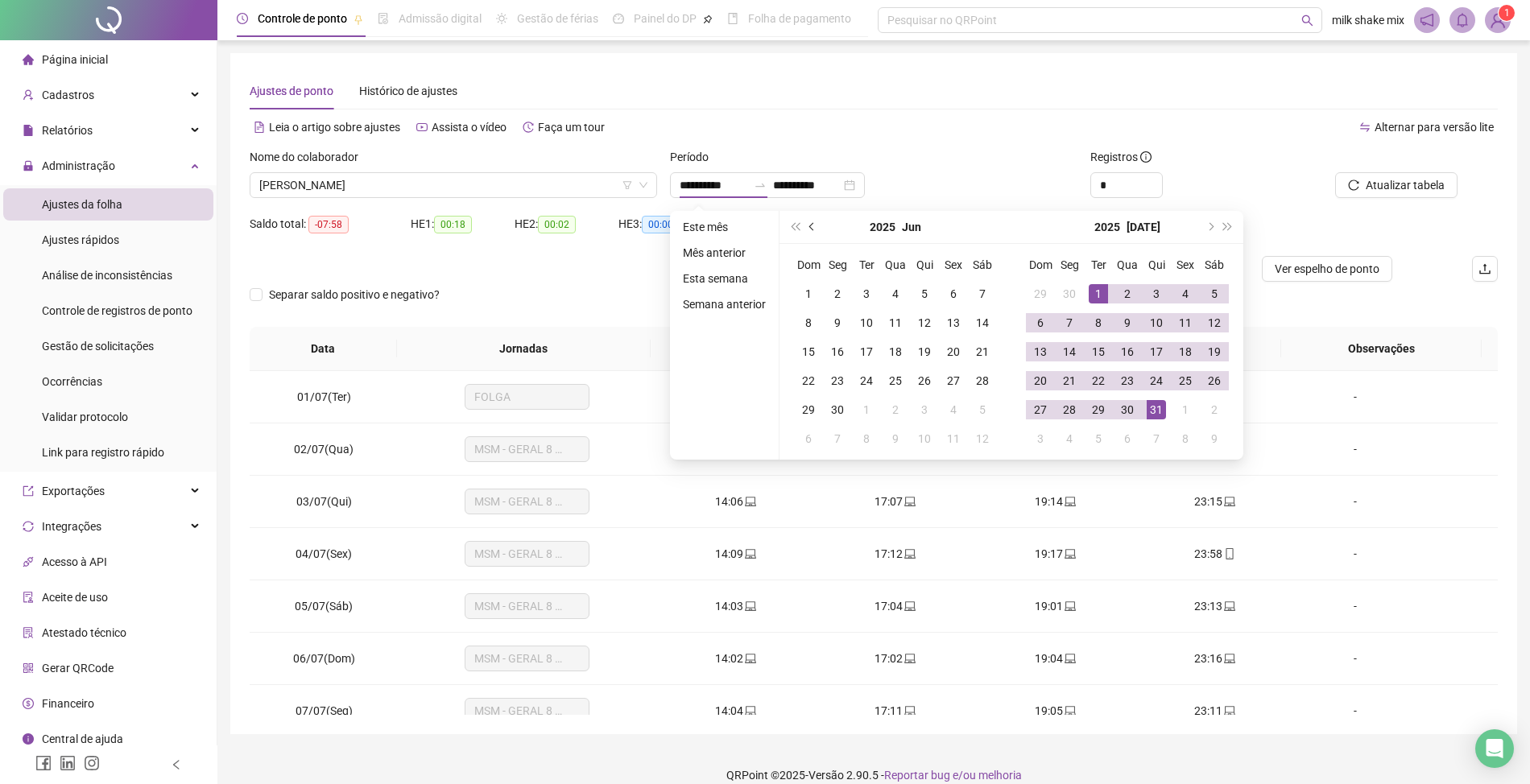
click at [808, 228] on button "prev-year" at bounding box center [812, 227] width 17 height 32
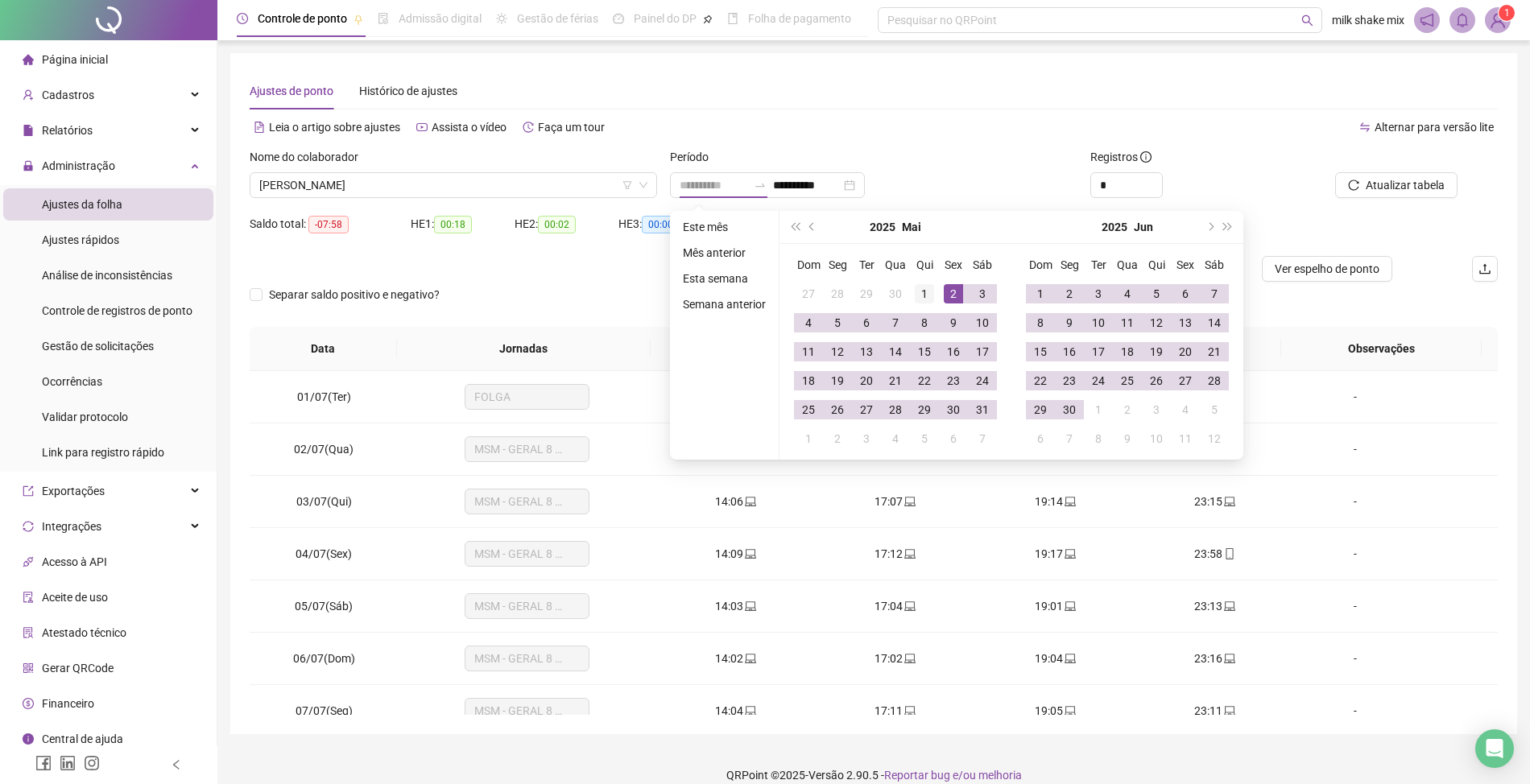
type input "**********"
click at [925, 293] on div "1" at bounding box center [924, 293] width 19 height 19
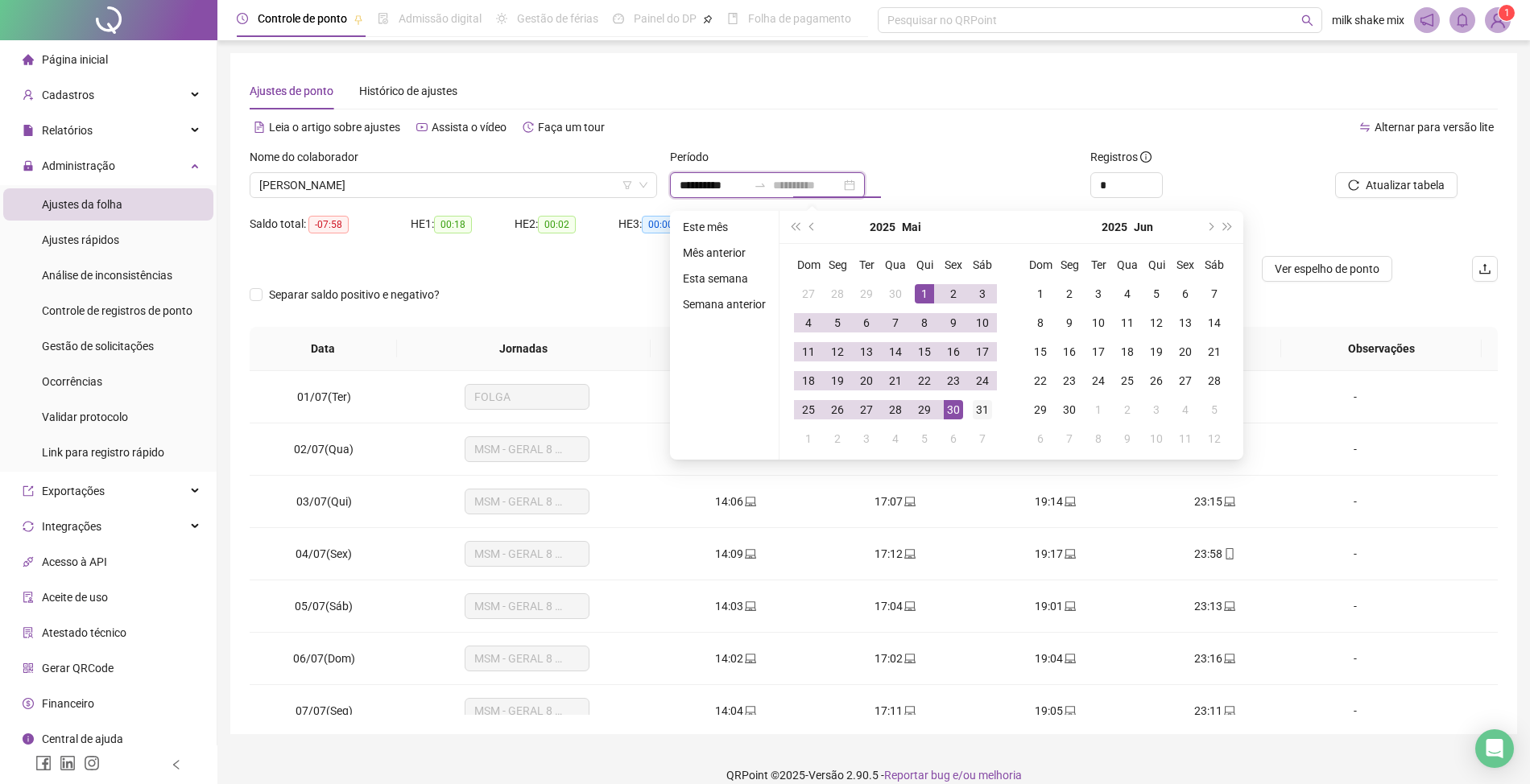
type input "**********"
click at [984, 411] on div "31" at bounding box center [982, 409] width 19 height 19
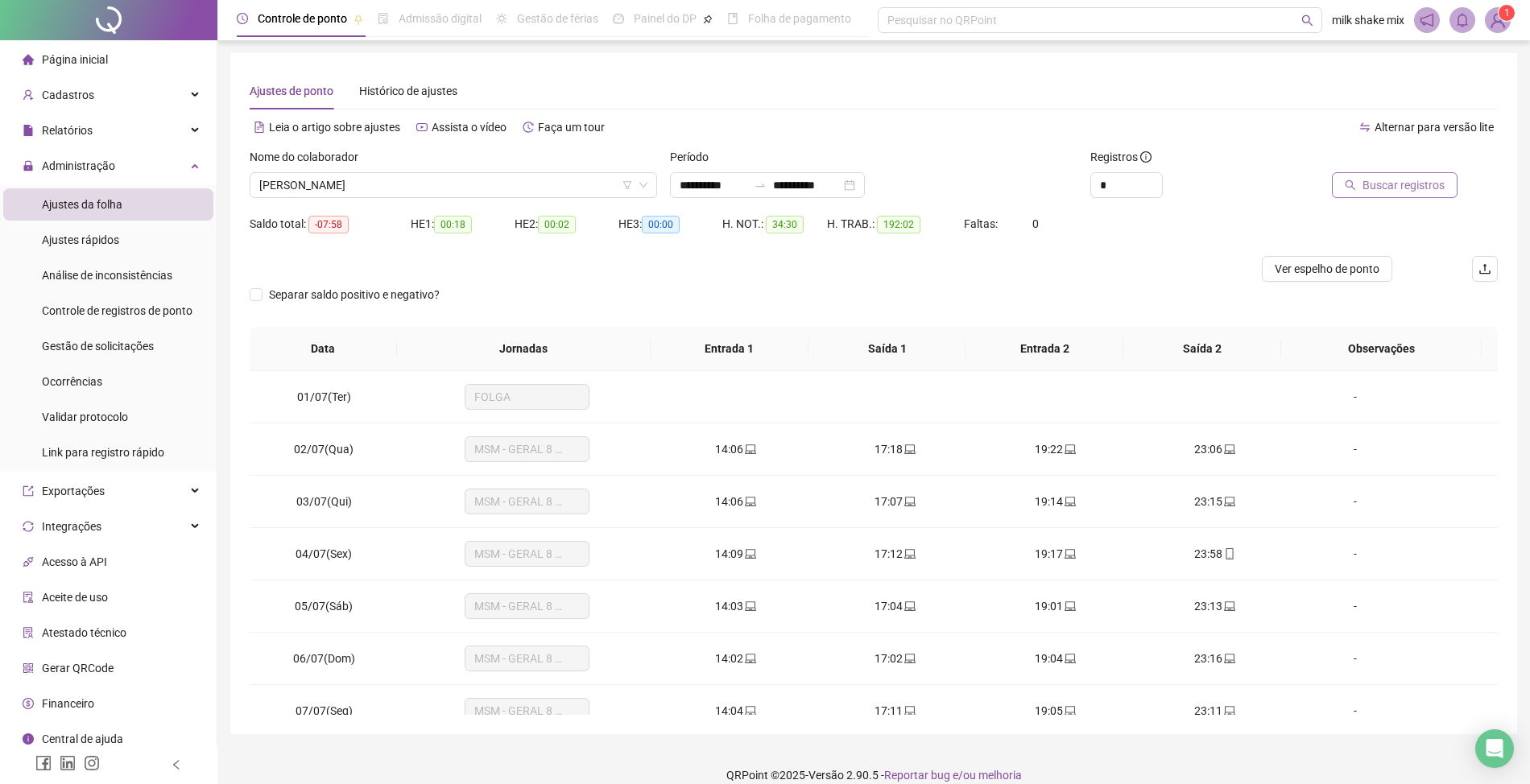
click at [1383, 182] on span "Buscar registros" at bounding box center [1403, 185] width 82 height 17
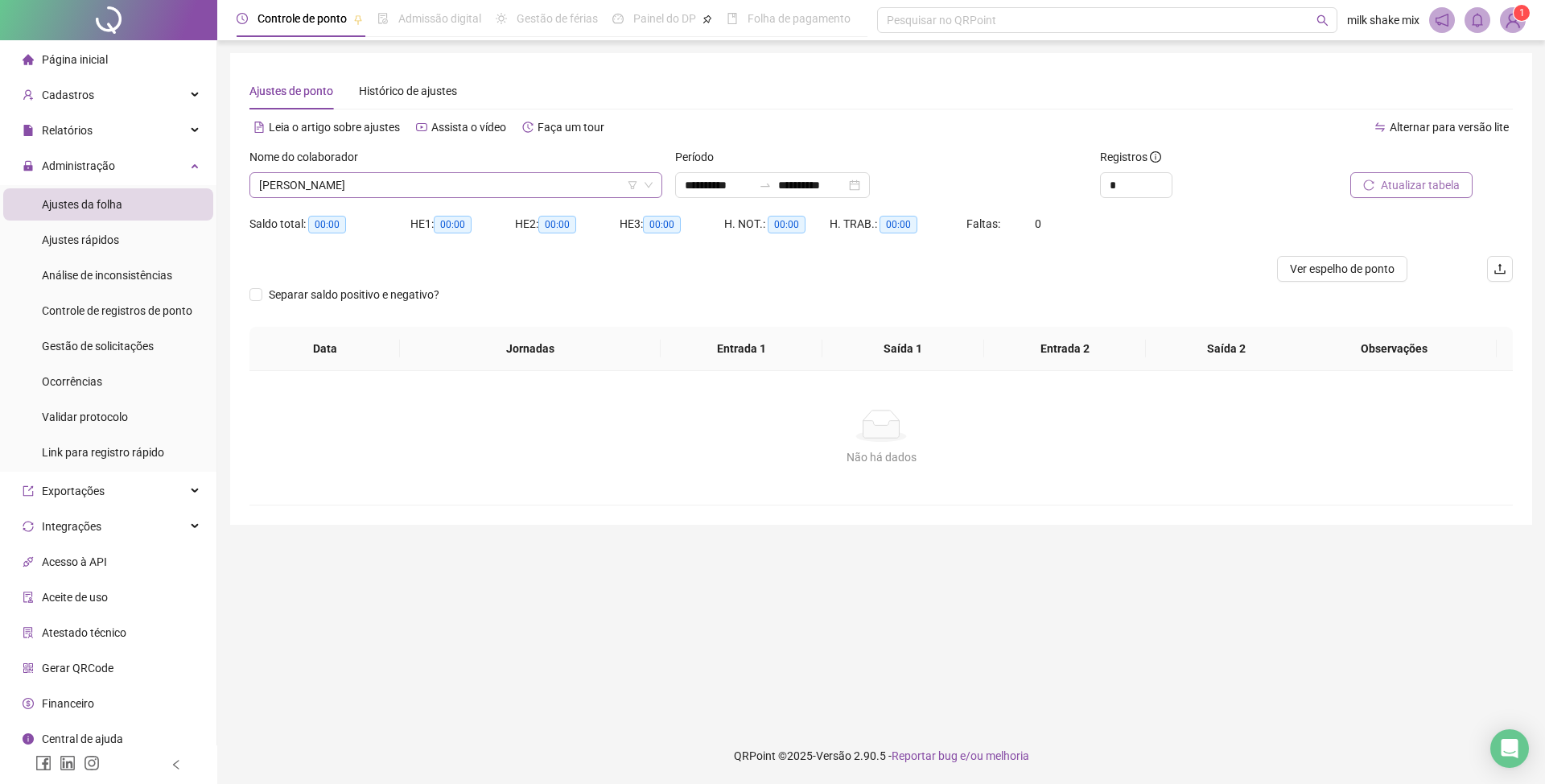
click at [583, 182] on span "[PERSON_NAME]" at bounding box center [455, 185] width 393 height 24
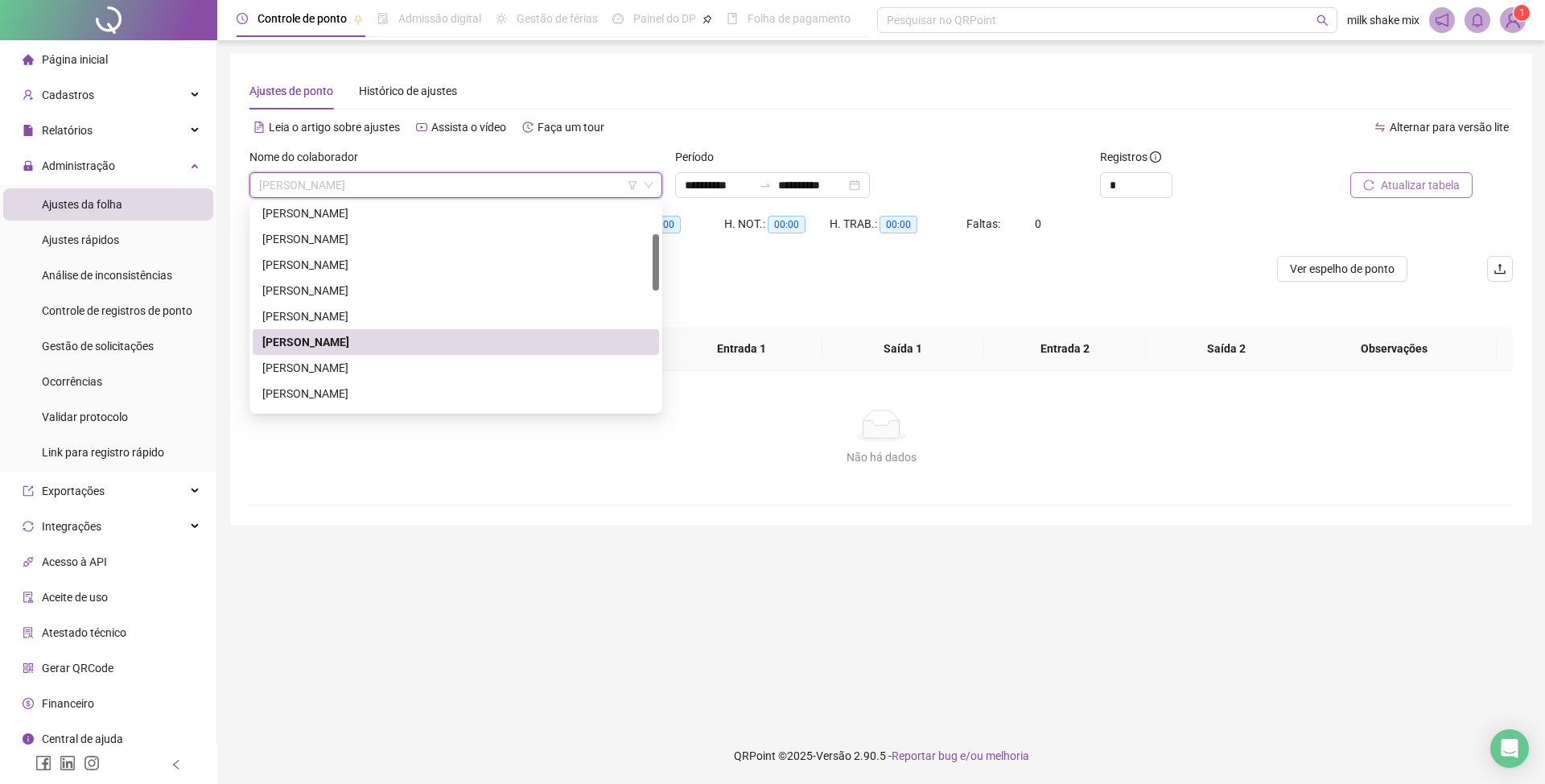
click at [586, 182] on span "[PERSON_NAME]" at bounding box center [455, 185] width 393 height 24
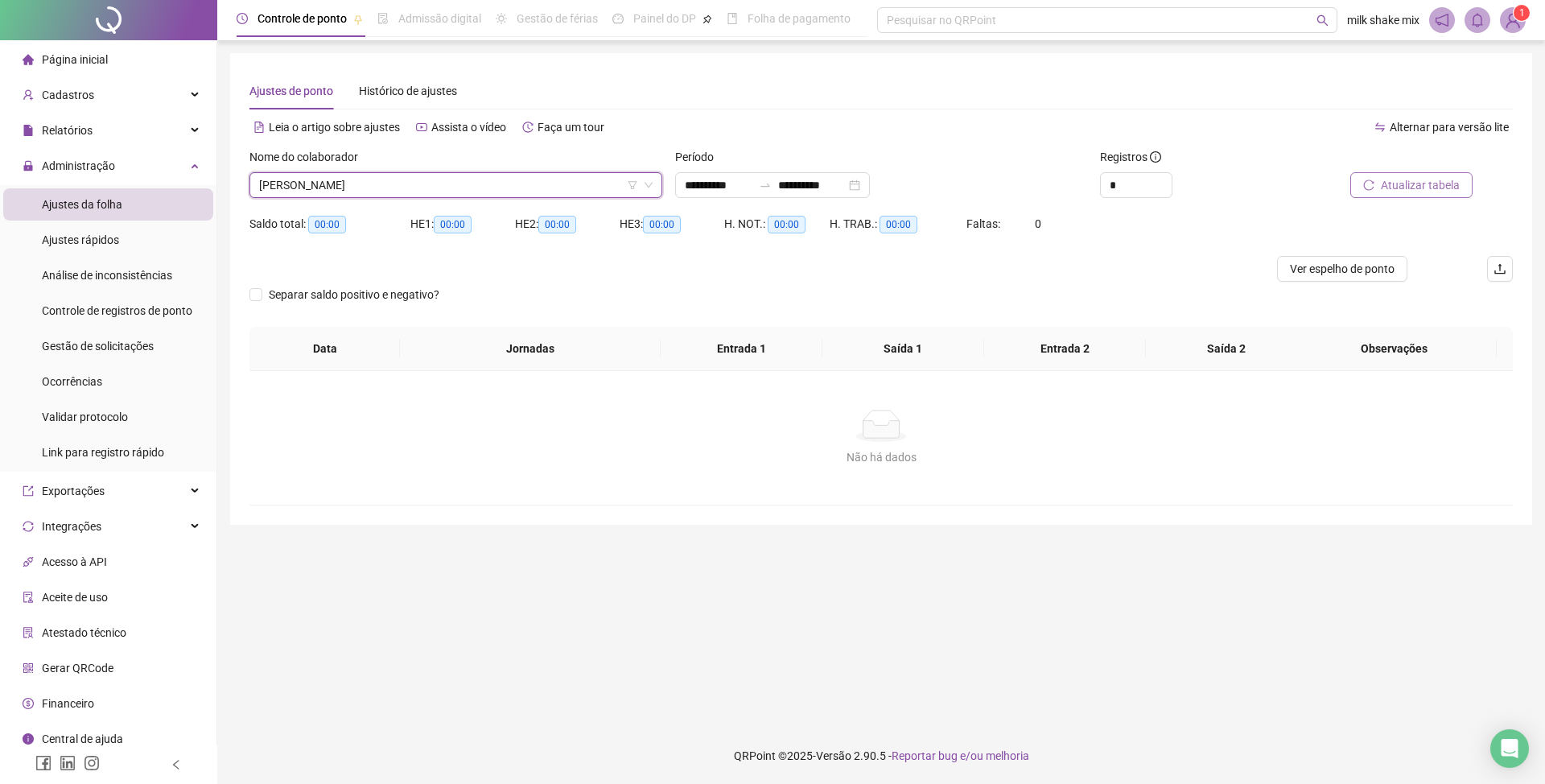
click at [1396, 165] on div at bounding box center [1393, 160] width 159 height 24
click at [1382, 178] on span "Atualizar tabela" at bounding box center [1420, 185] width 79 height 17
click at [532, 184] on span "[PERSON_NAME]" at bounding box center [455, 185] width 393 height 24
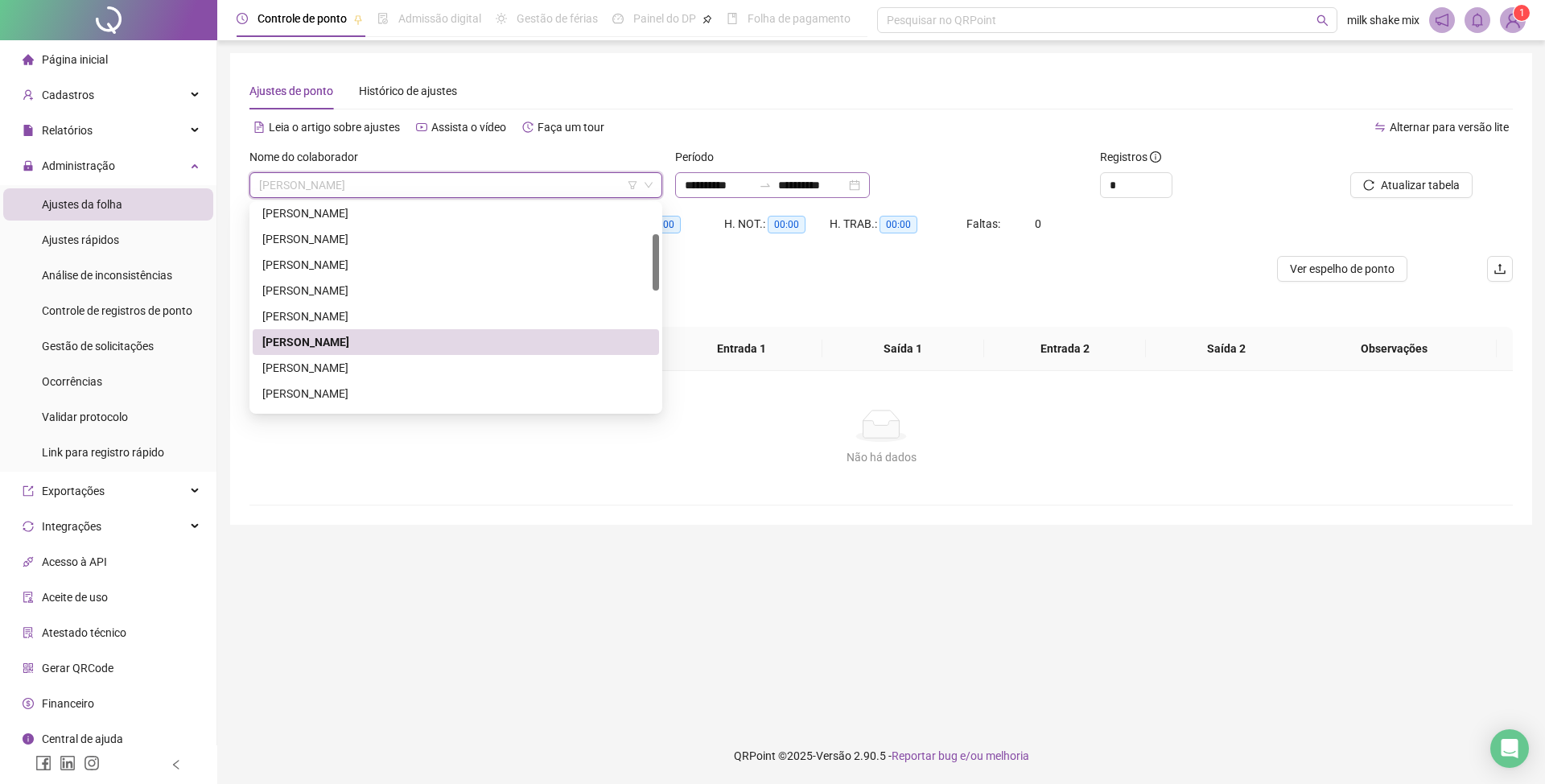
click at [683, 193] on div "**********" at bounding box center [772, 185] width 195 height 26
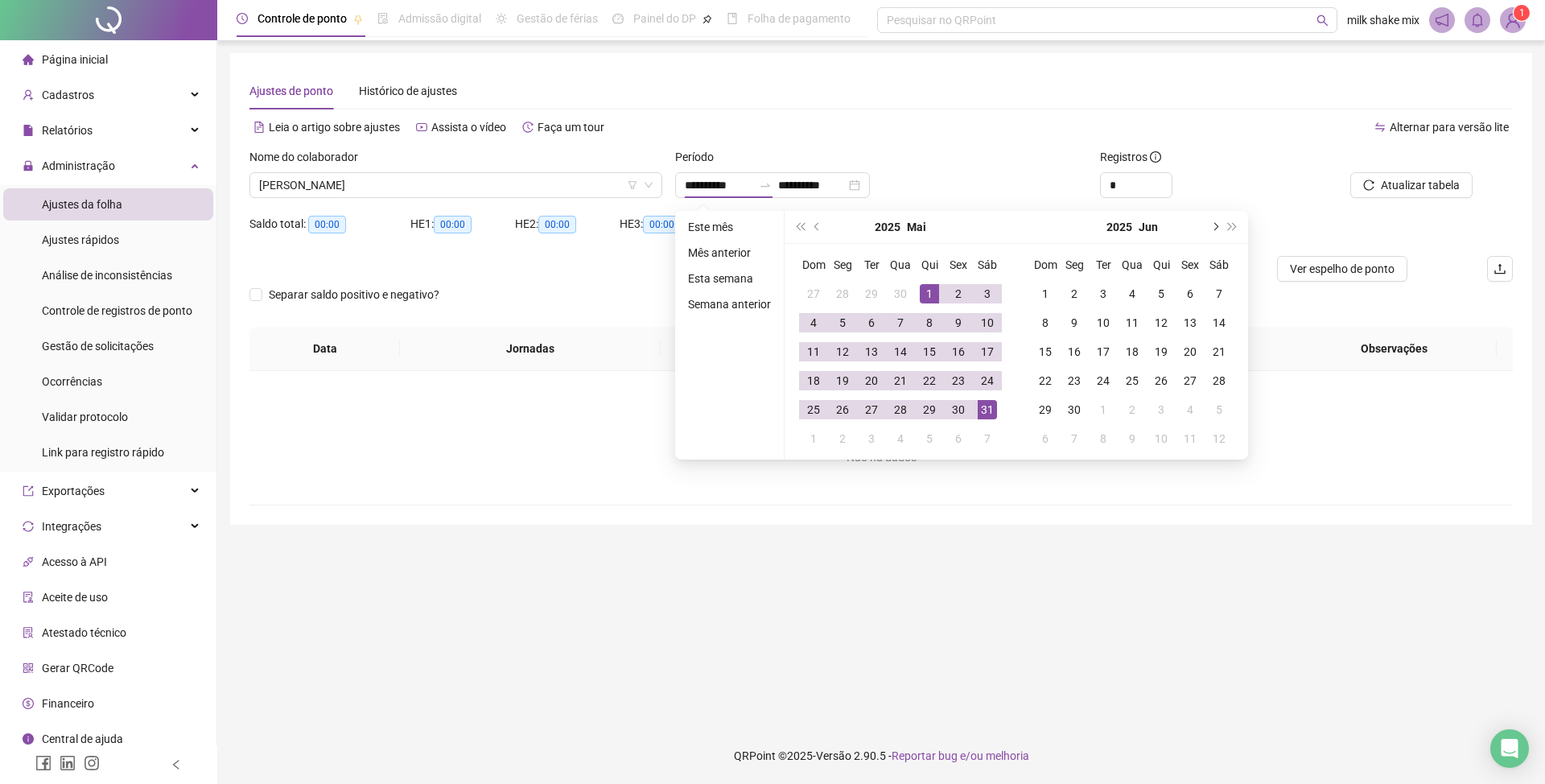
click at [1215, 226] on span "next-year" at bounding box center [1215, 227] width 8 height 8
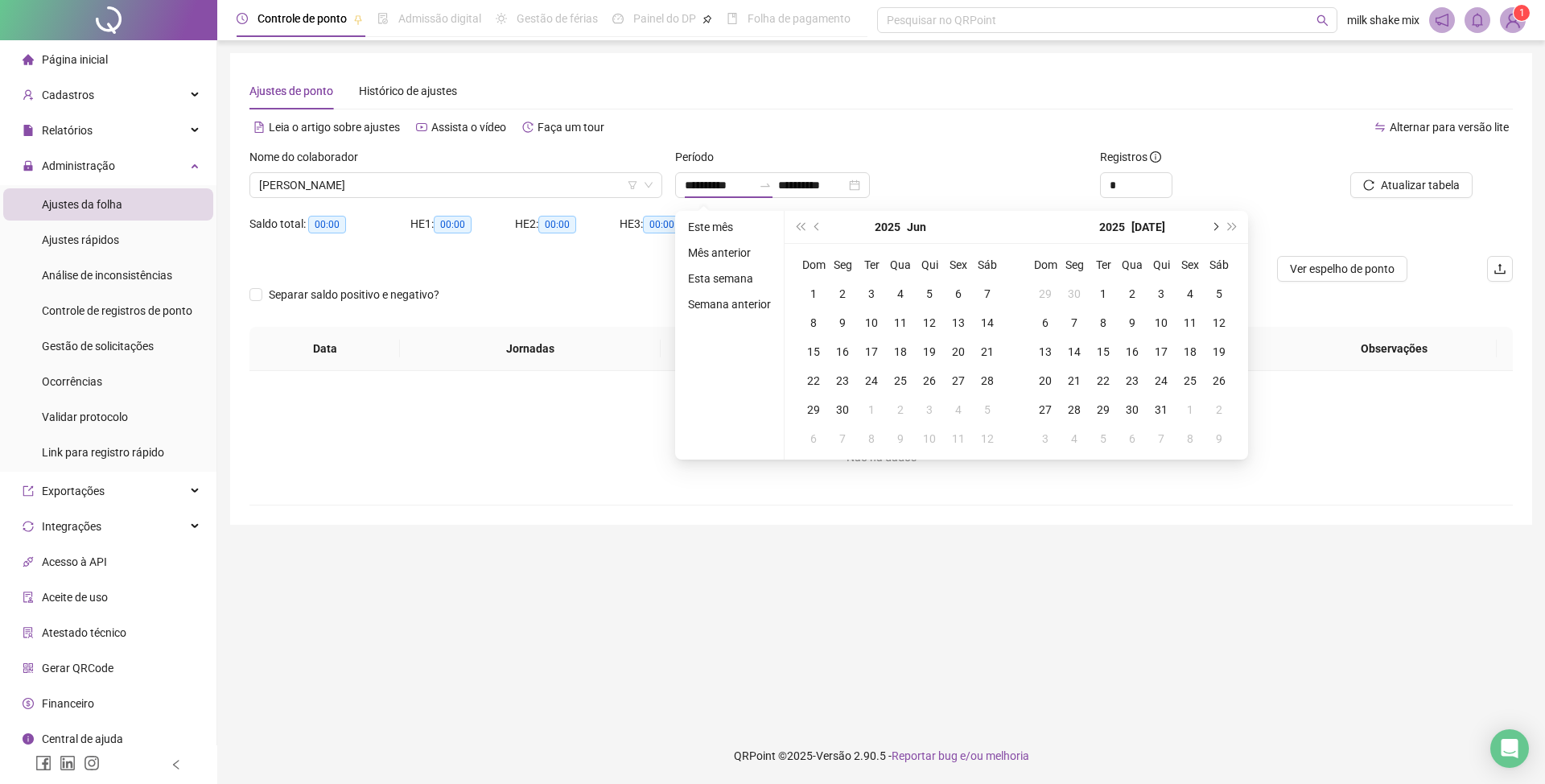
click at [1215, 226] on span "next-year" at bounding box center [1215, 227] width 8 height 8
type input "**********"
click at [880, 298] on td "1" at bounding box center [871, 293] width 29 height 29
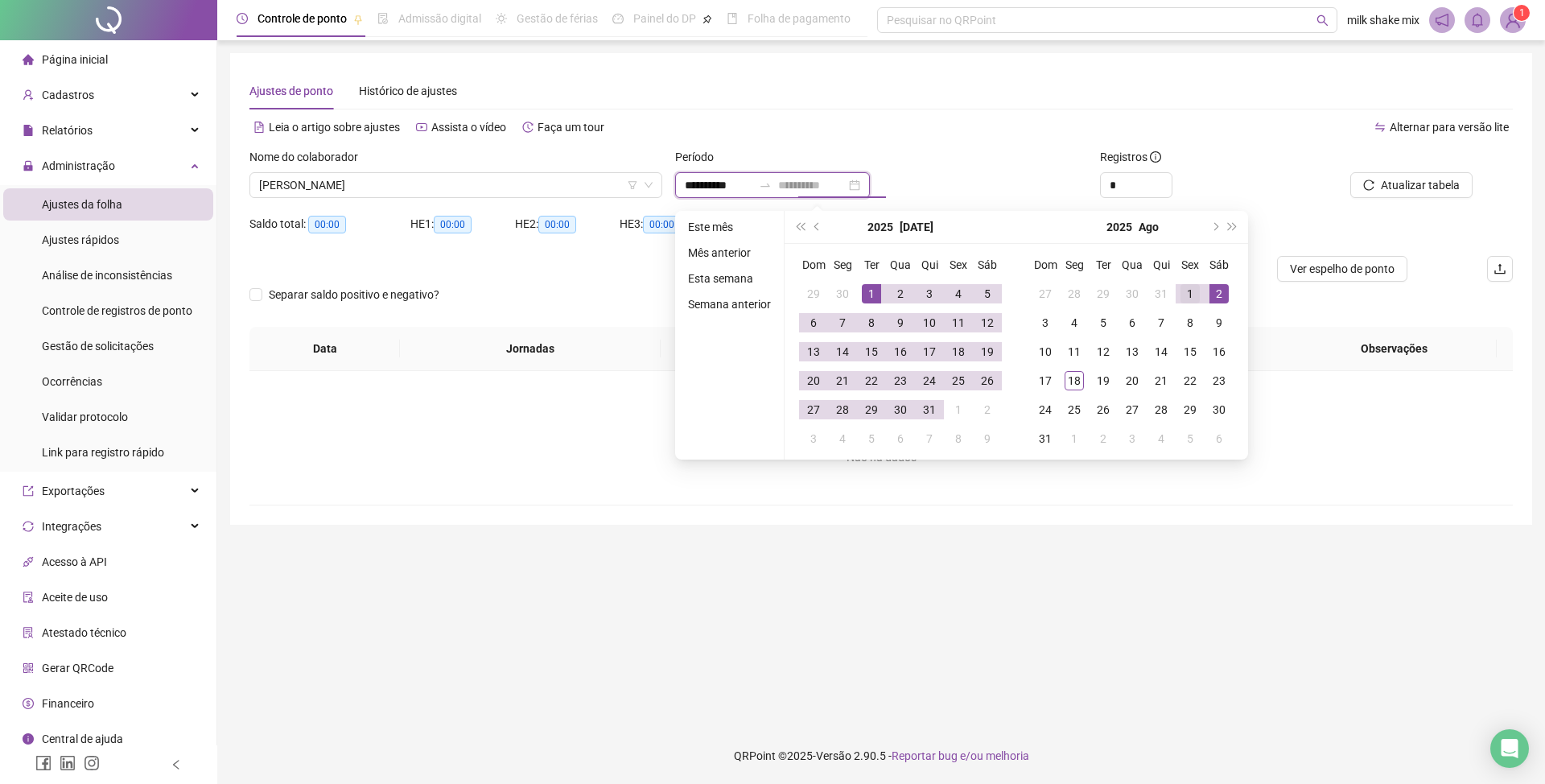
type input "**********"
click at [1186, 295] on div "1" at bounding box center [1190, 293] width 19 height 19
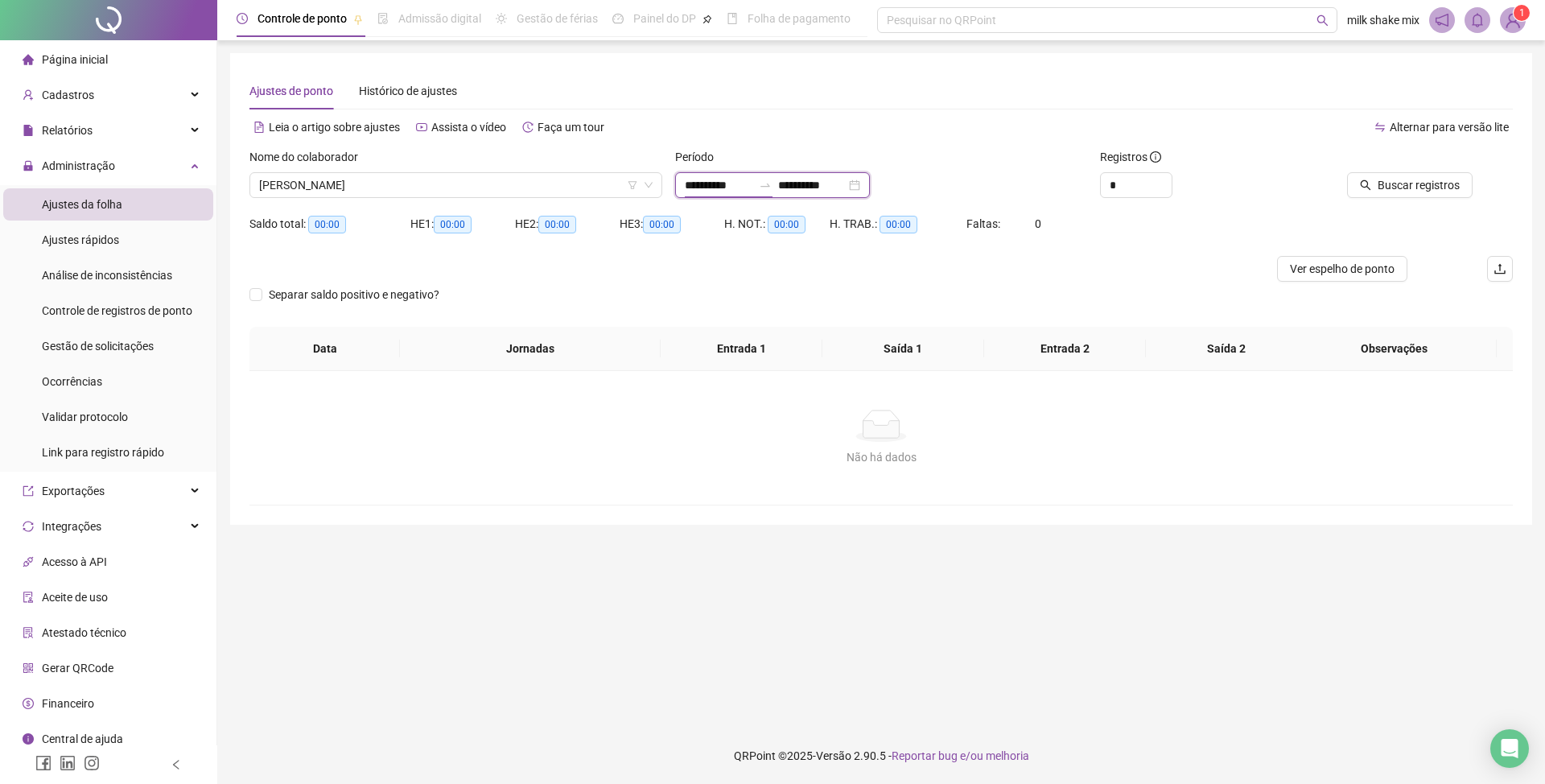
click at [685, 190] on input "**********" at bounding box center [719, 185] width 68 height 17
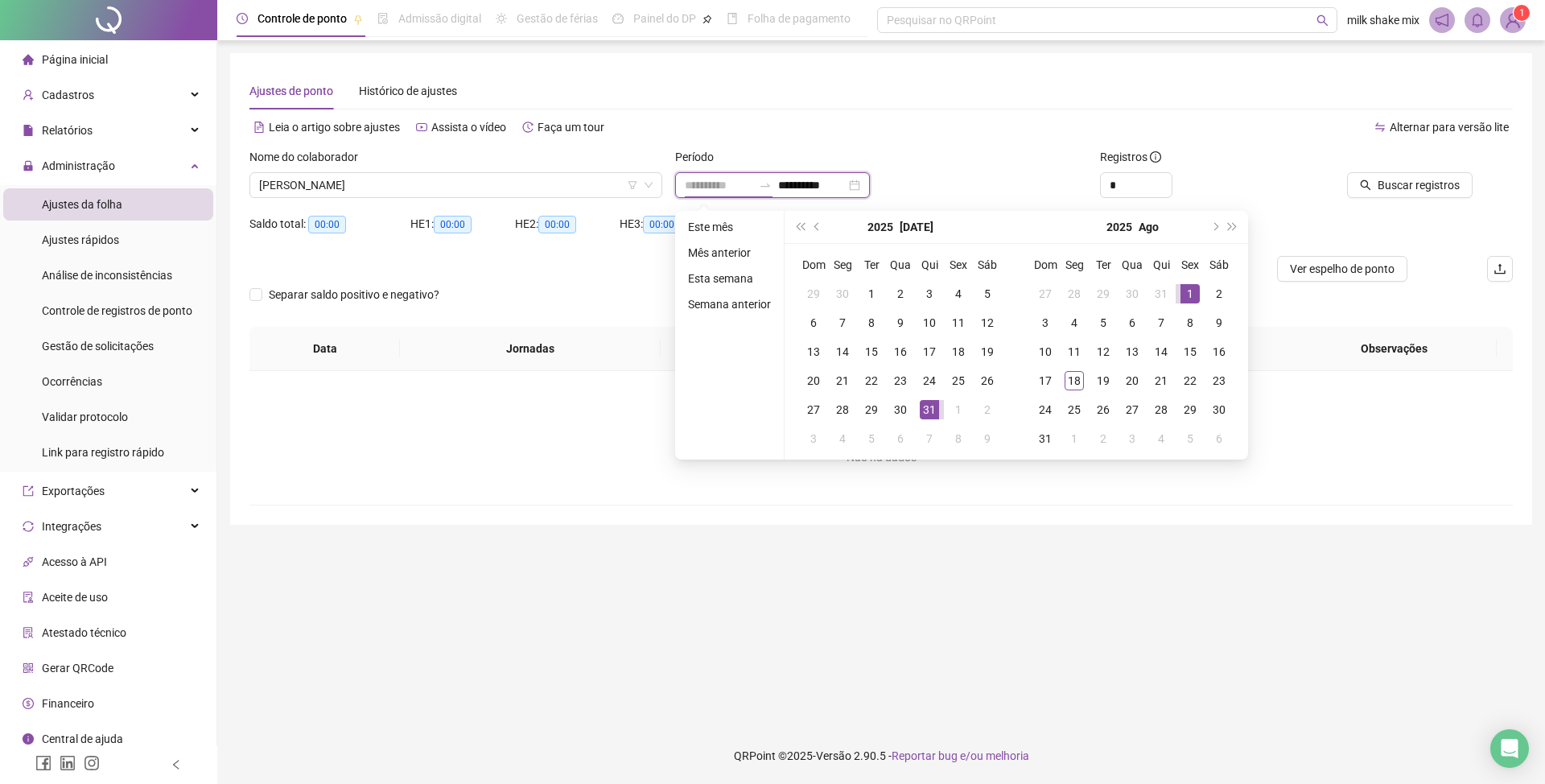
type input "**********"
click at [1188, 288] on div "1" at bounding box center [1190, 293] width 19 height 19
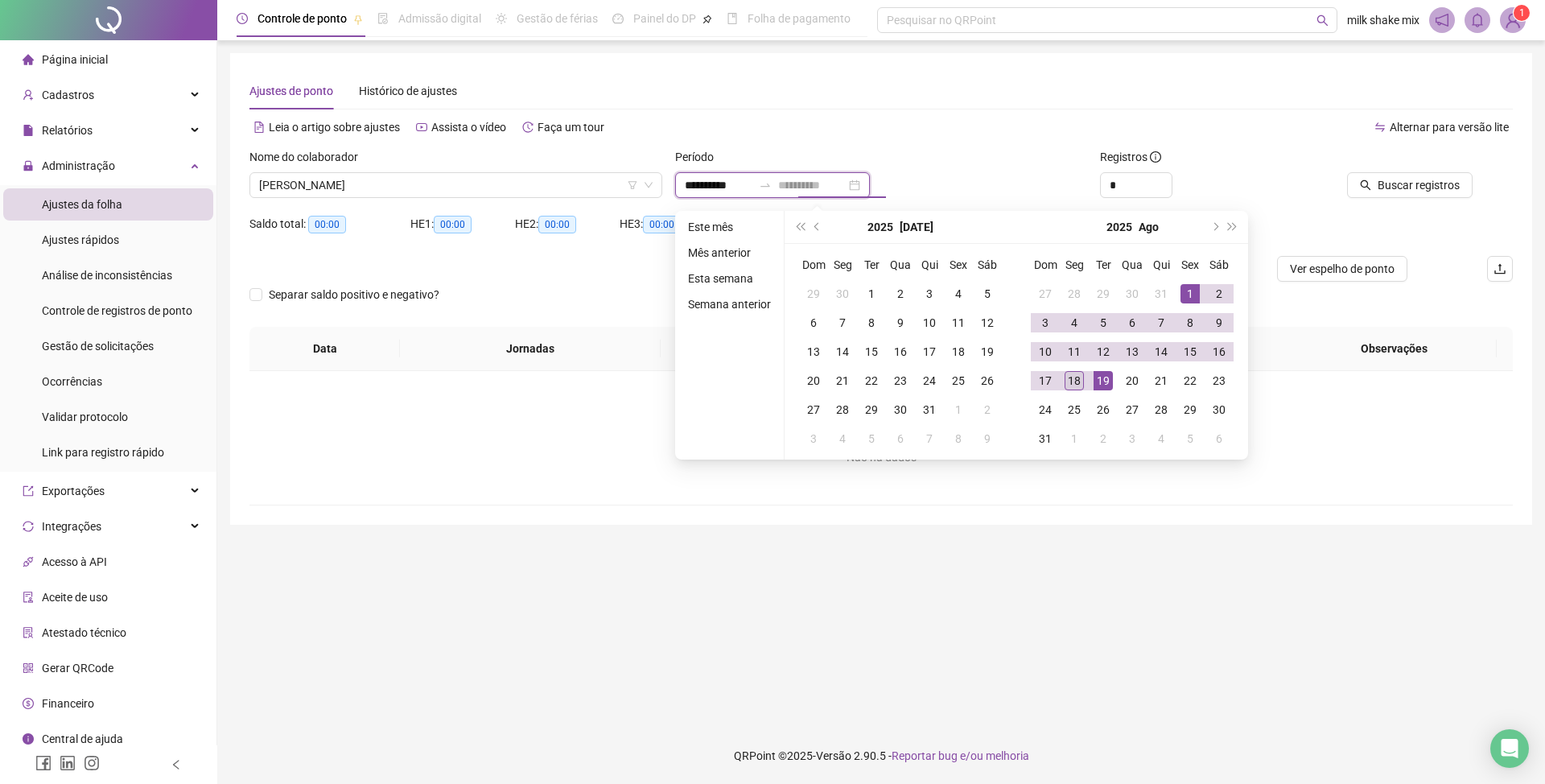
type input "**********"
click at [1082, 380] on div "18" at bounding box center [1074, 380] width 19 height 19
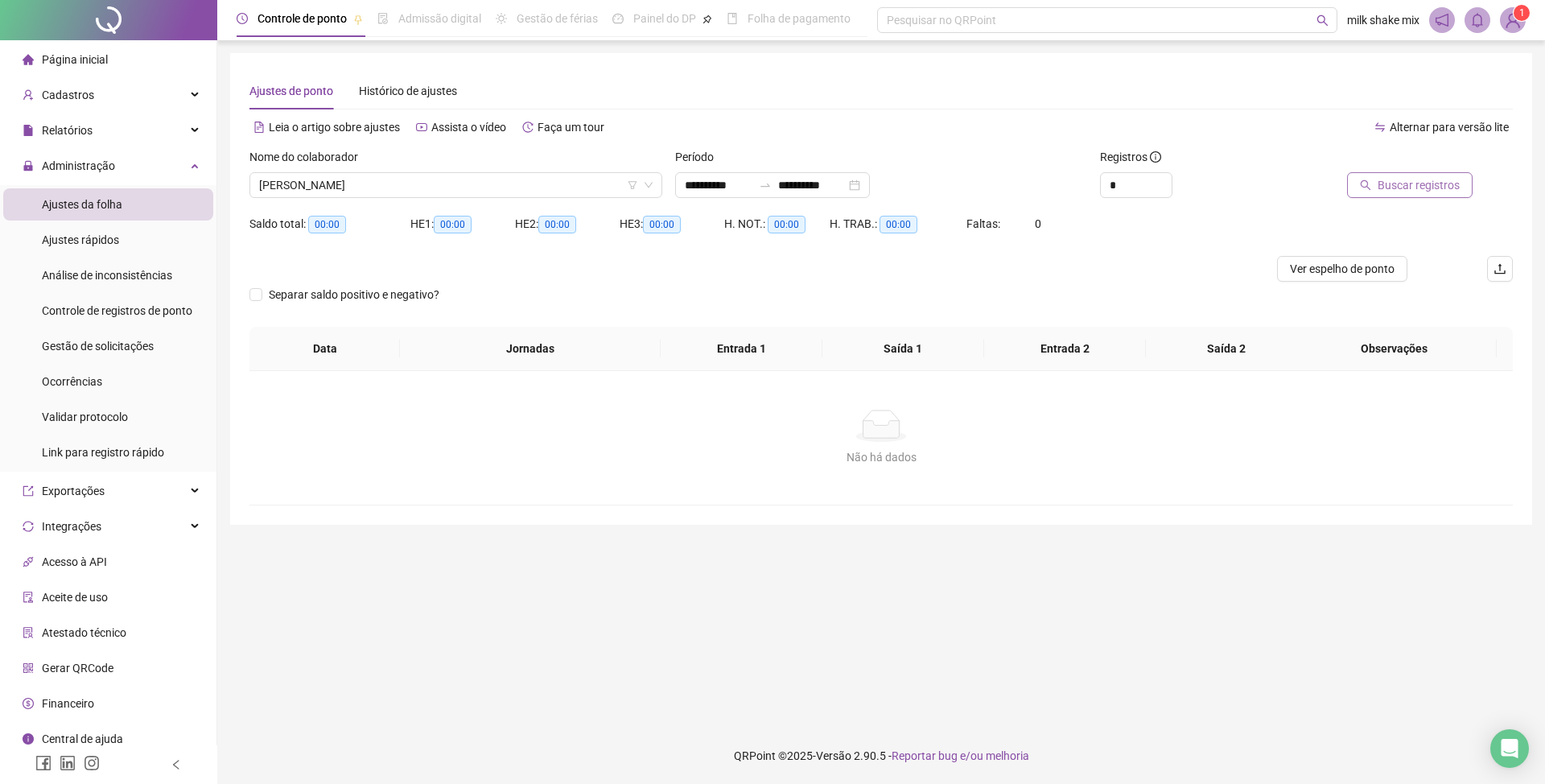
click at [1437, 179] on span "Buscar registros" at bounding box center [1418, 185] width 82 height 17
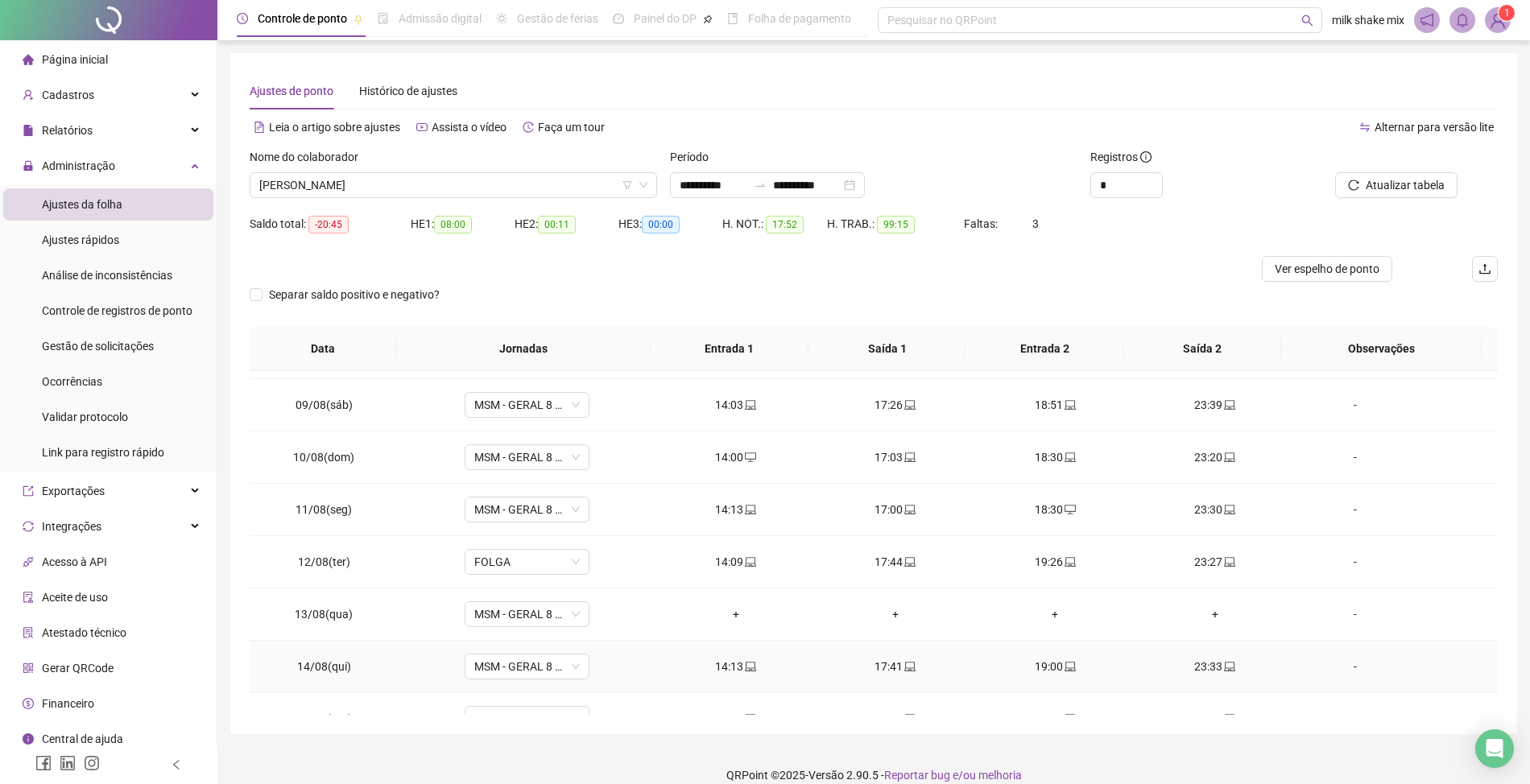
scroll to position [603, 0]
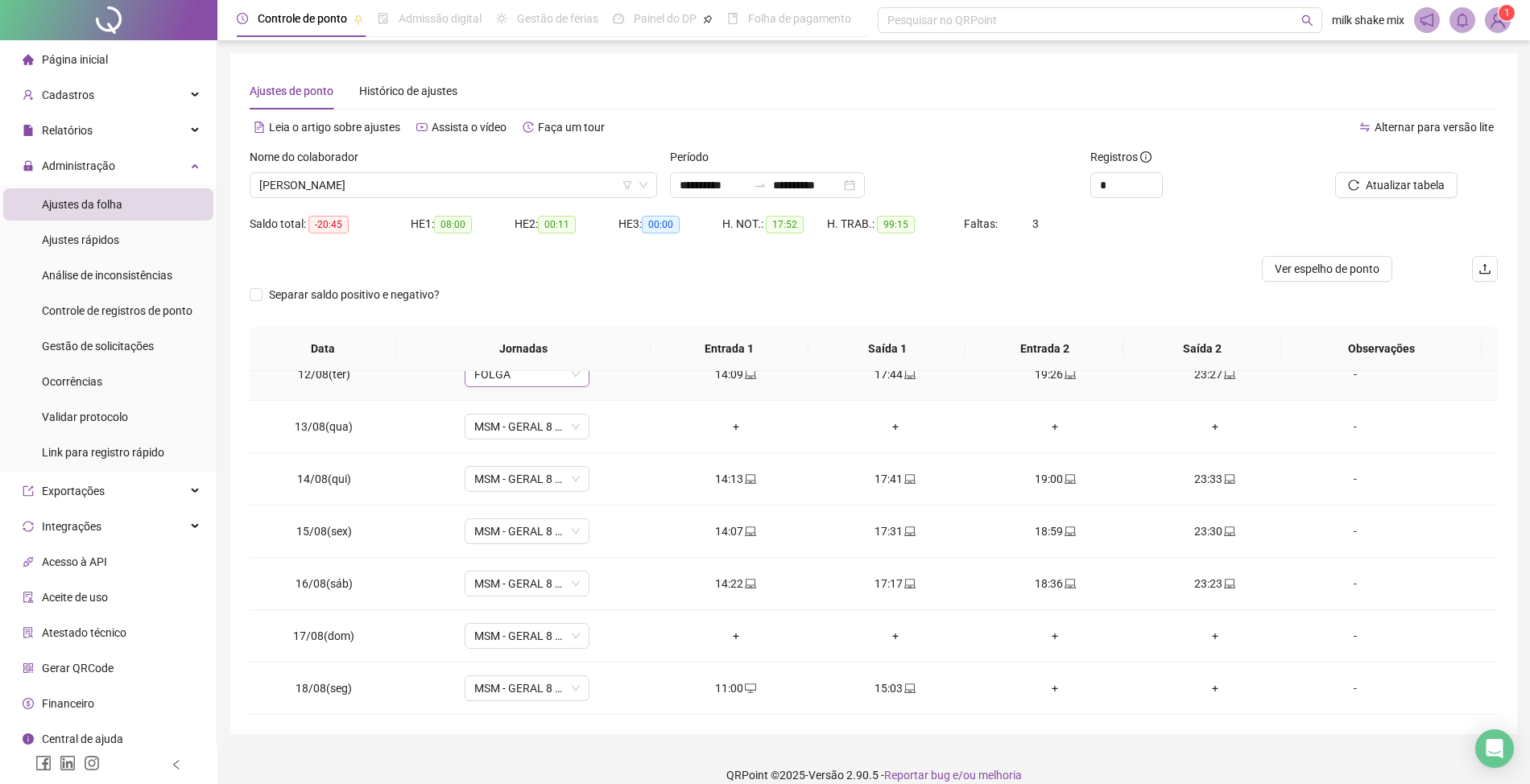
click at [567, 377] on span "FOLGA" at bounding box center [527, 373] width 105 height 24
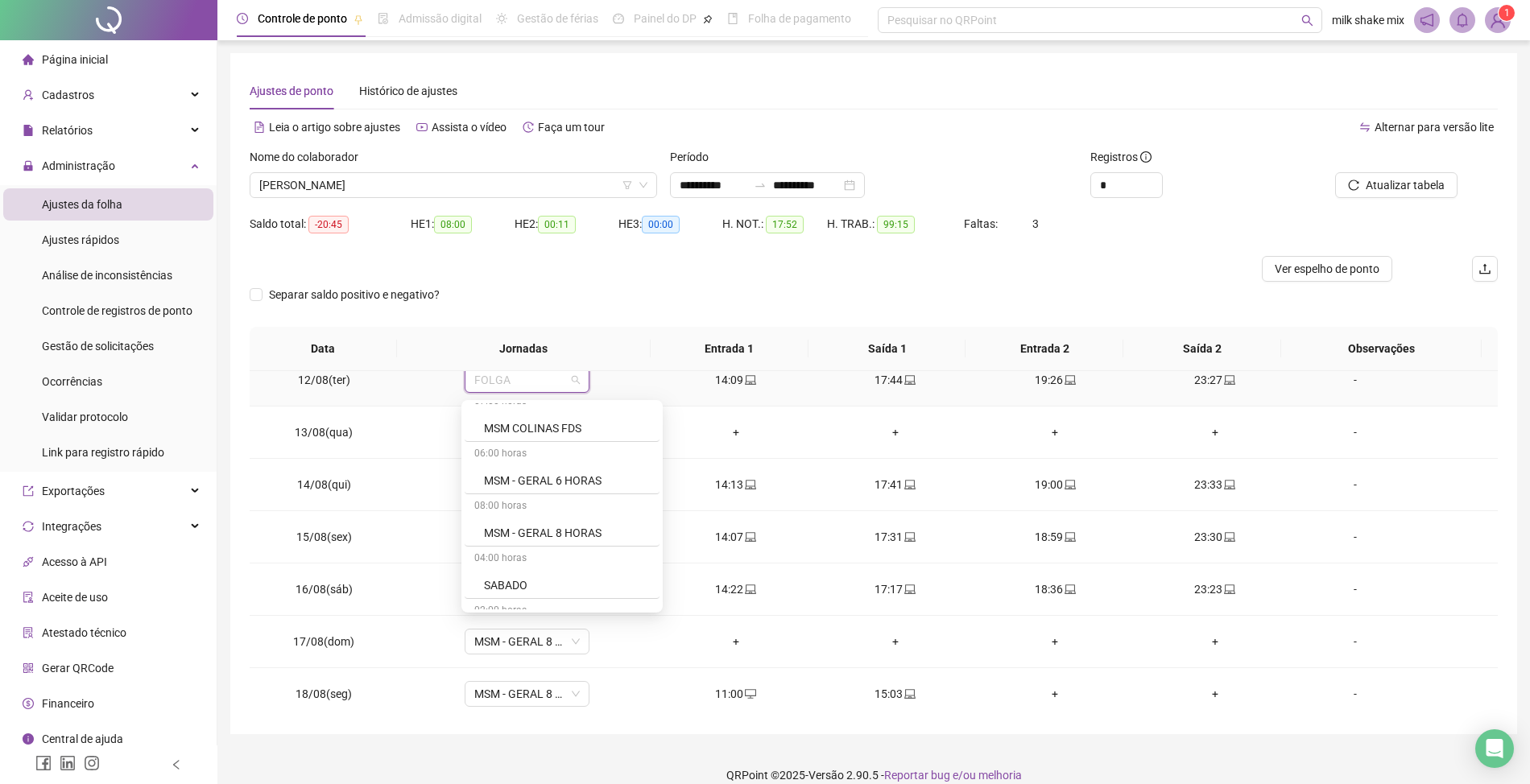
scroll to position [1395, 0]
click at [581, 573] on div "MSM - GERAL 8 HORAS" at bounding box center [567, 564] width 166 height 17
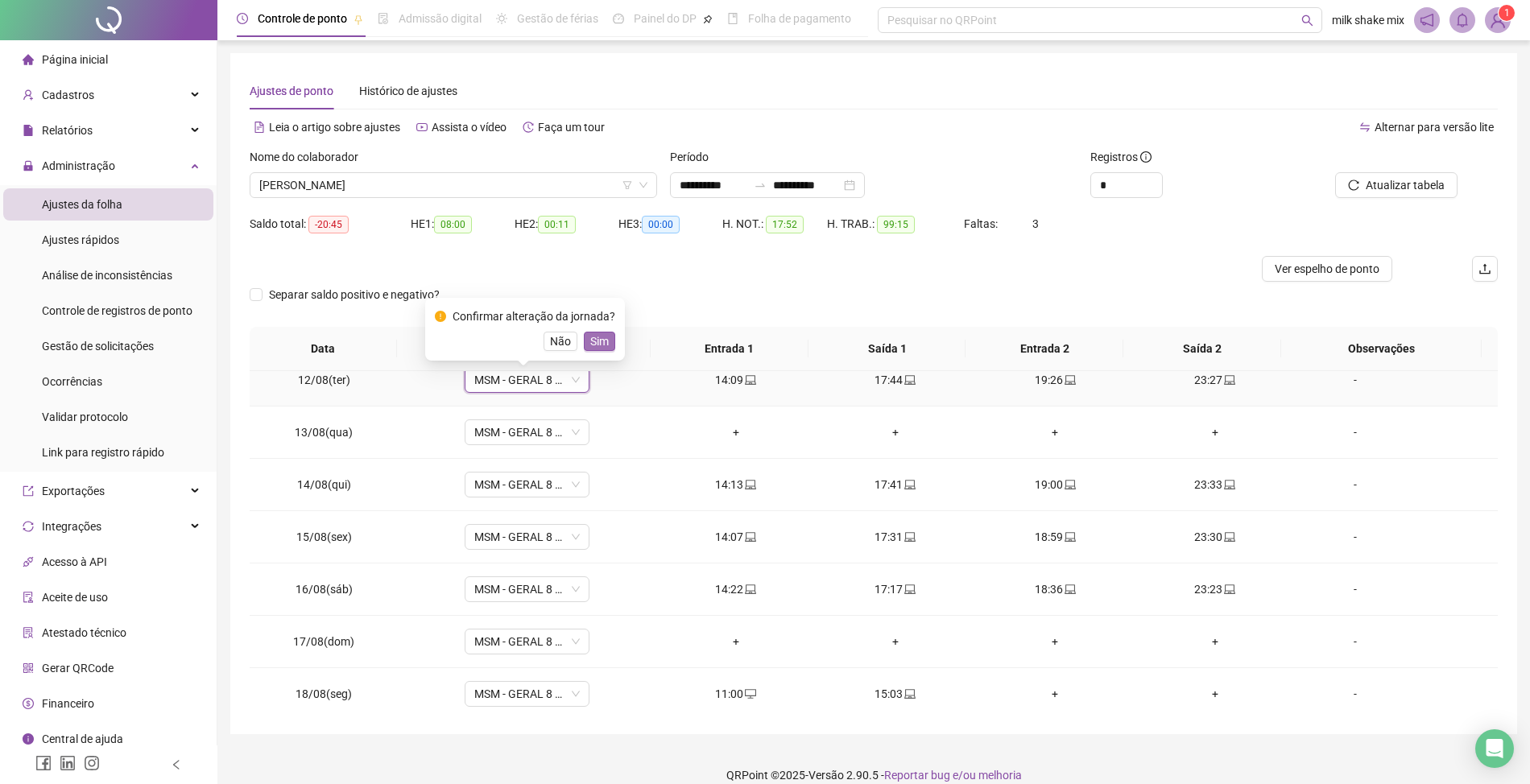
click at [599, 348] on span "Sim" at bounding box center [600, 340] width 18 height 17
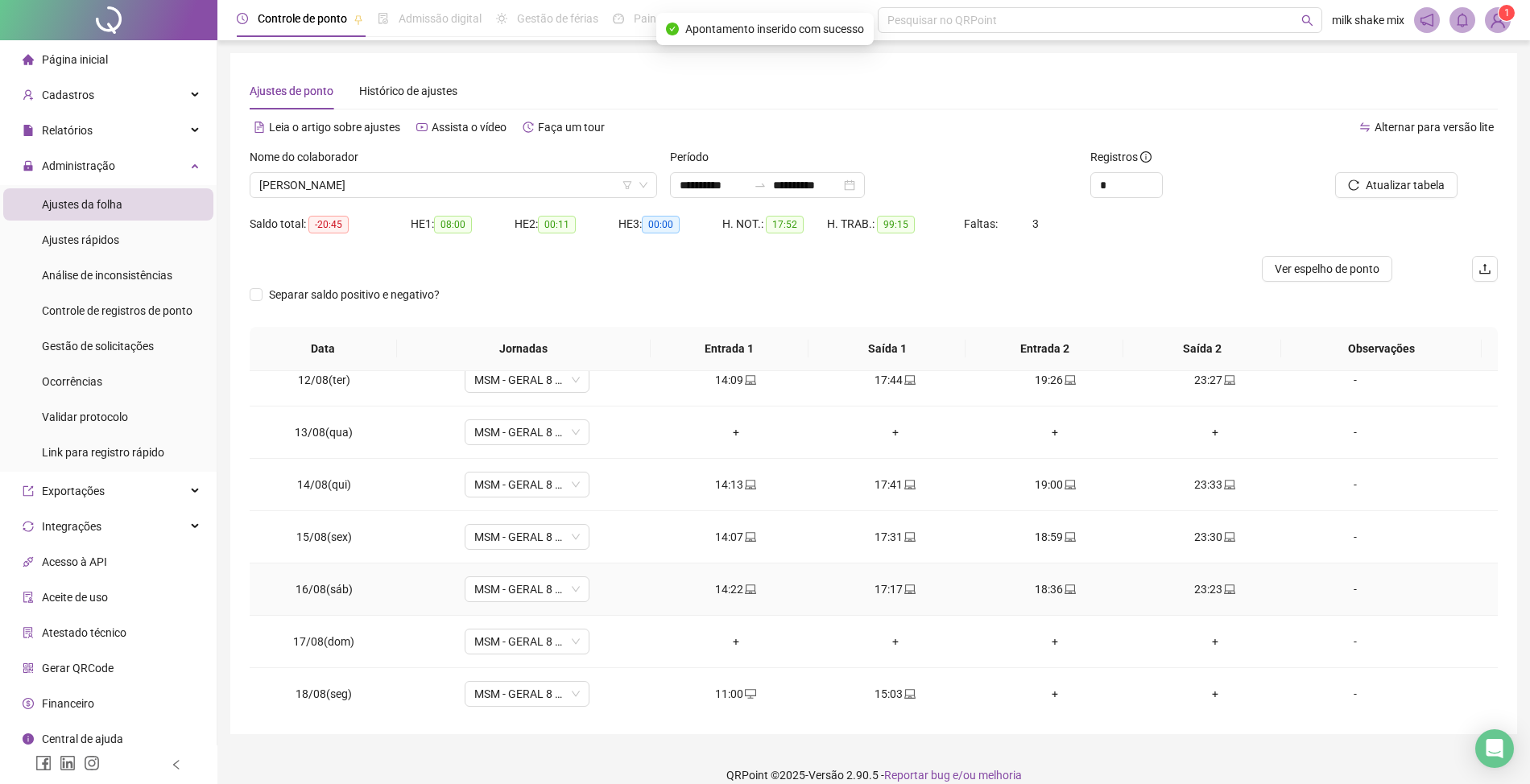
scroll to position [603, 0]
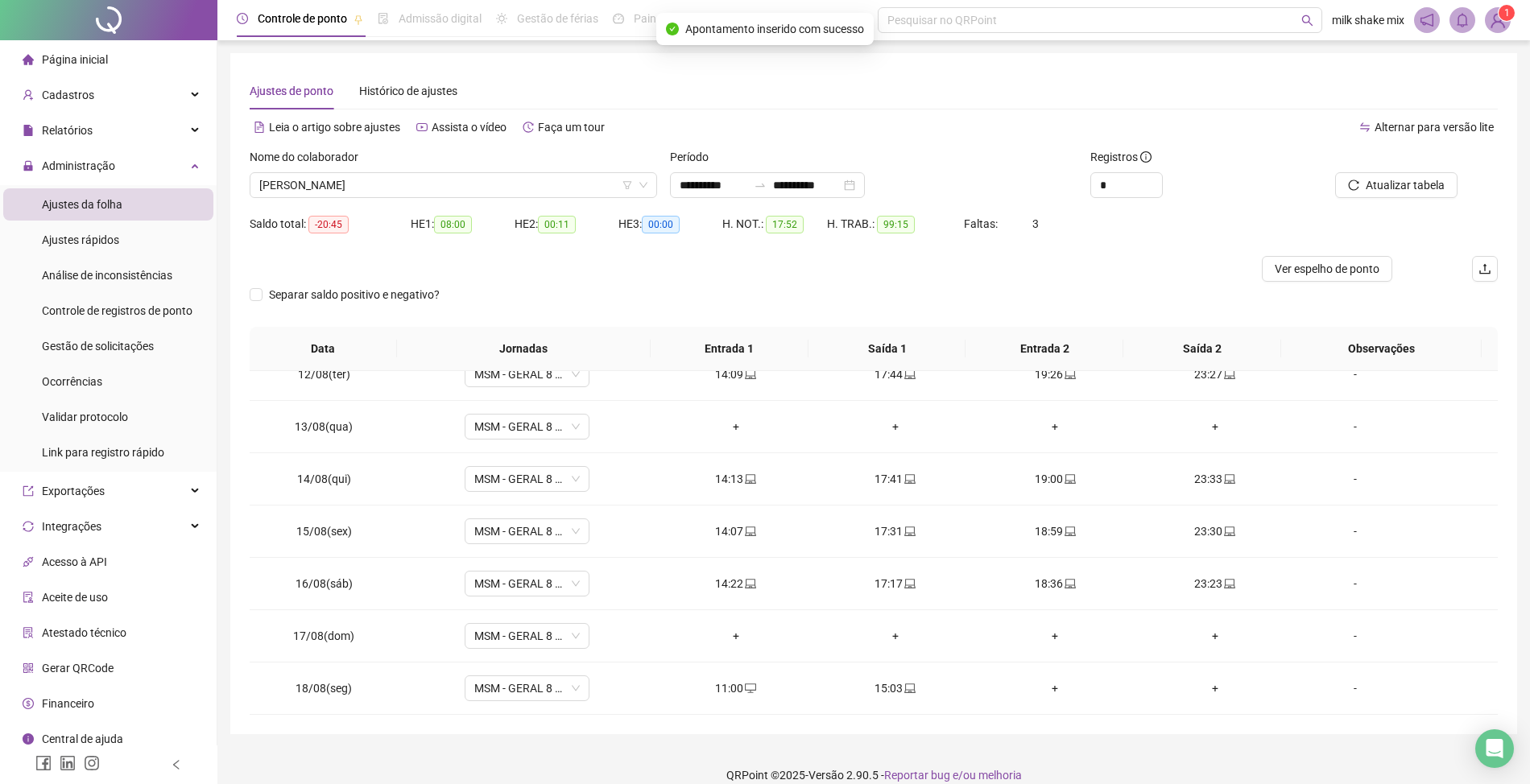
click at [1399, 171] on div at bounding box center [1379, 160] width 157 height 24
click at [1397, 200] on div "Atualizar tabela" at bounding box center [1399, 180] width 210 height 63
click at [1397, 187] on span "Atualizar tabela" at bounding box center [1405, 185] width 79 height 17
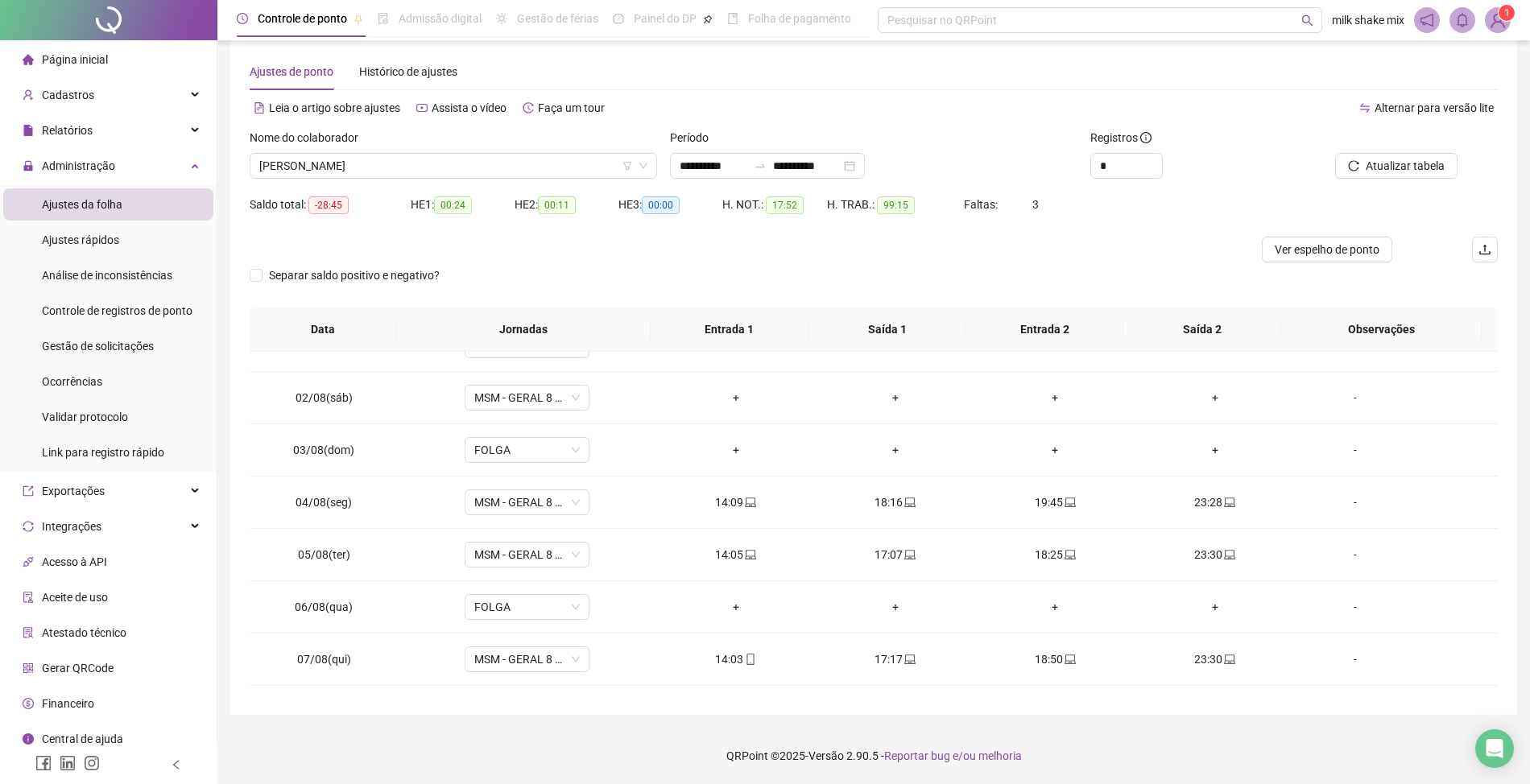
scroll to position [0, 0]
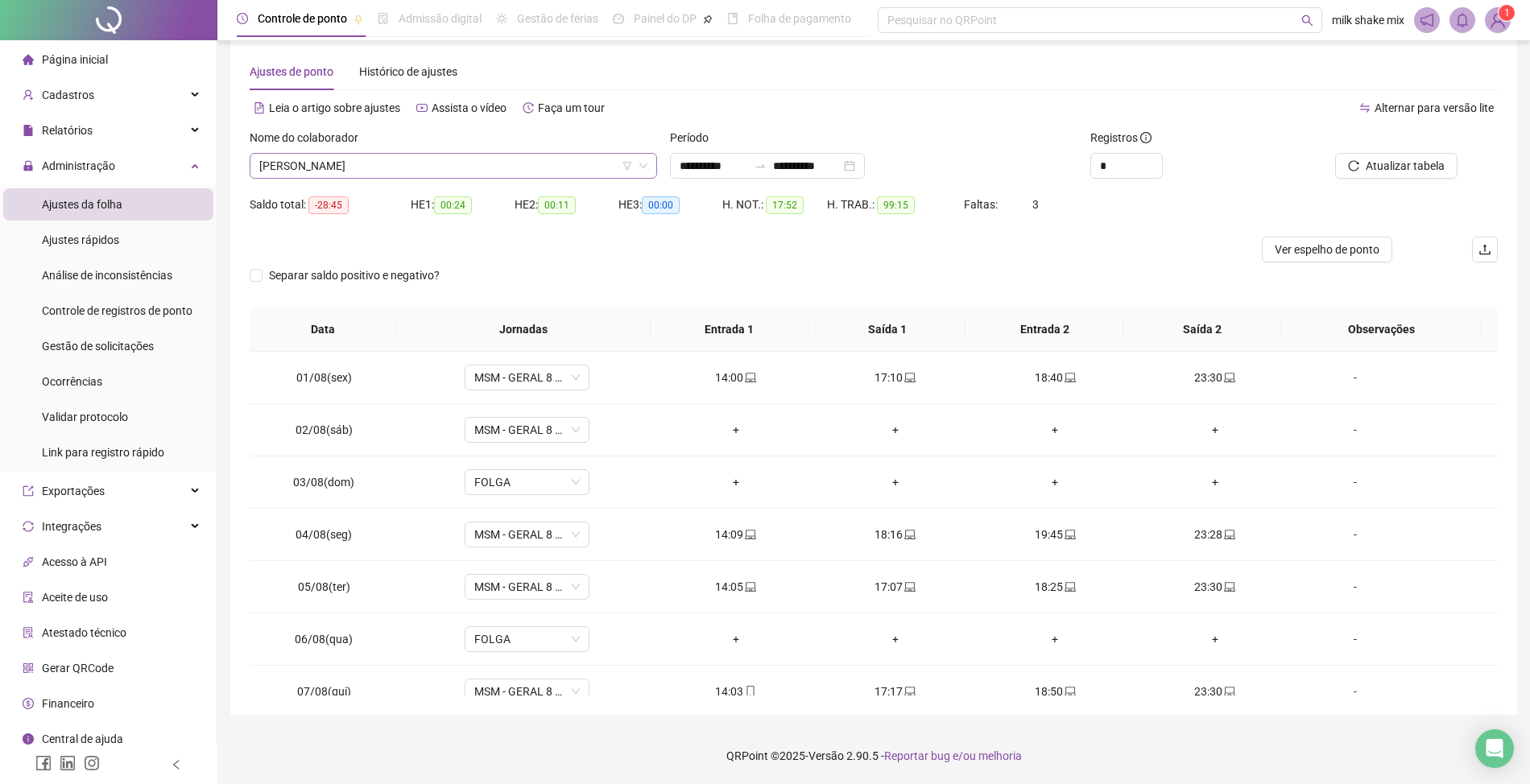
click at [520, 156] on span "[PERSON_NAME]" at bounding box center [453, 166] width 389 height 24
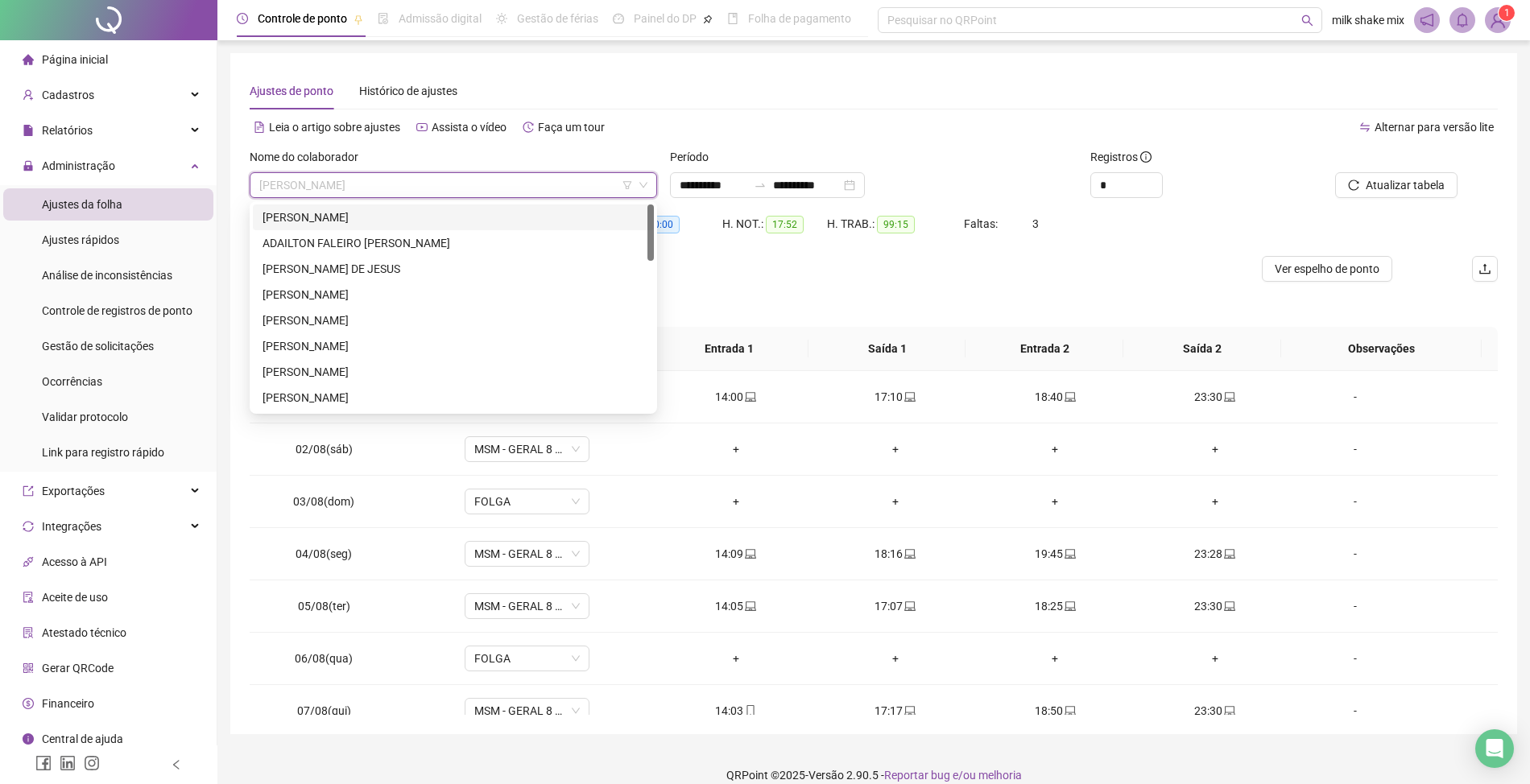
click at [462, 223] on div "[PERSON_NAME]" at bounding box center [453, 217] width 382 height 17
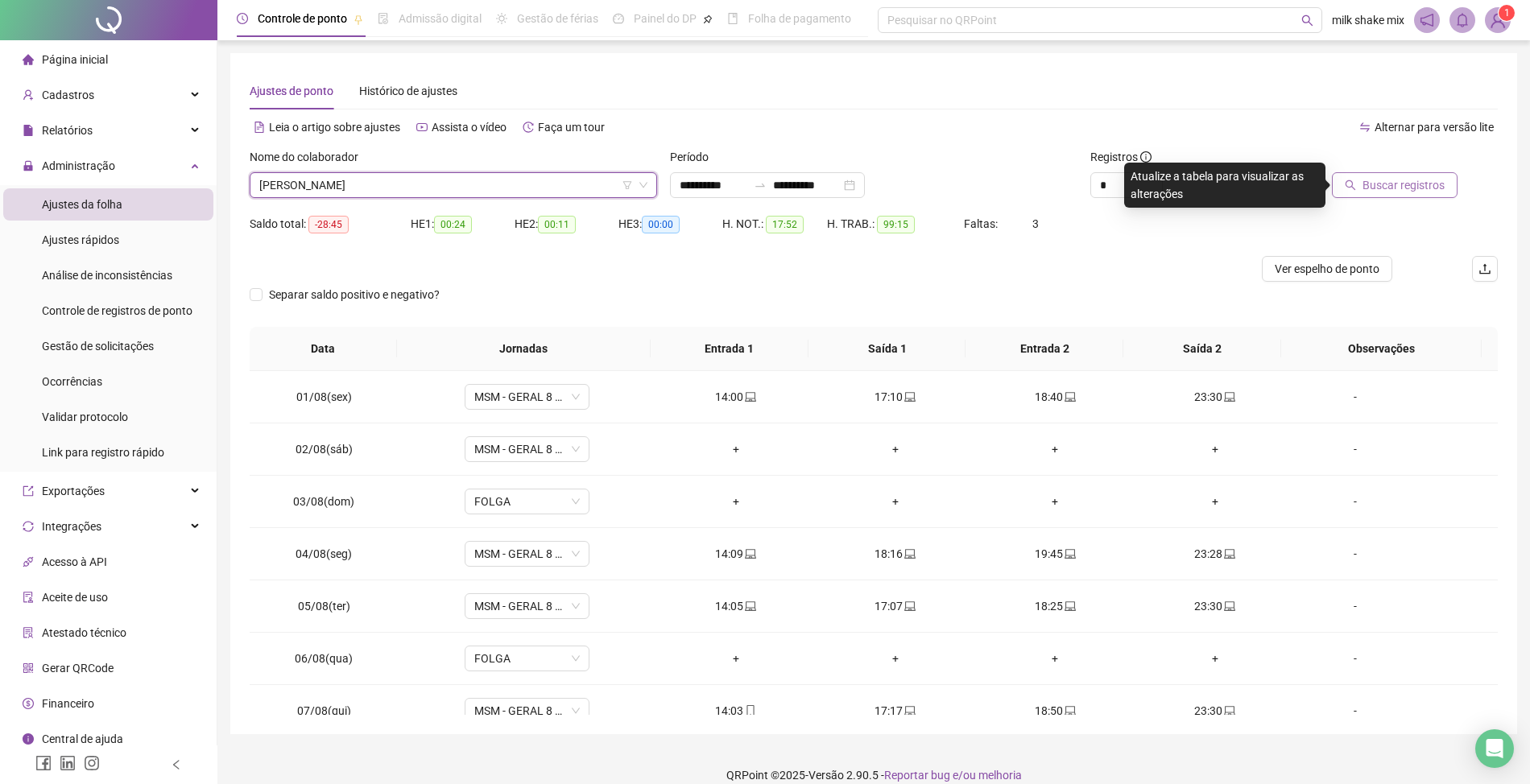
click at [1402, 172] on button "Buscar registros" at bounding box center [1395, 185] width 126 height 26
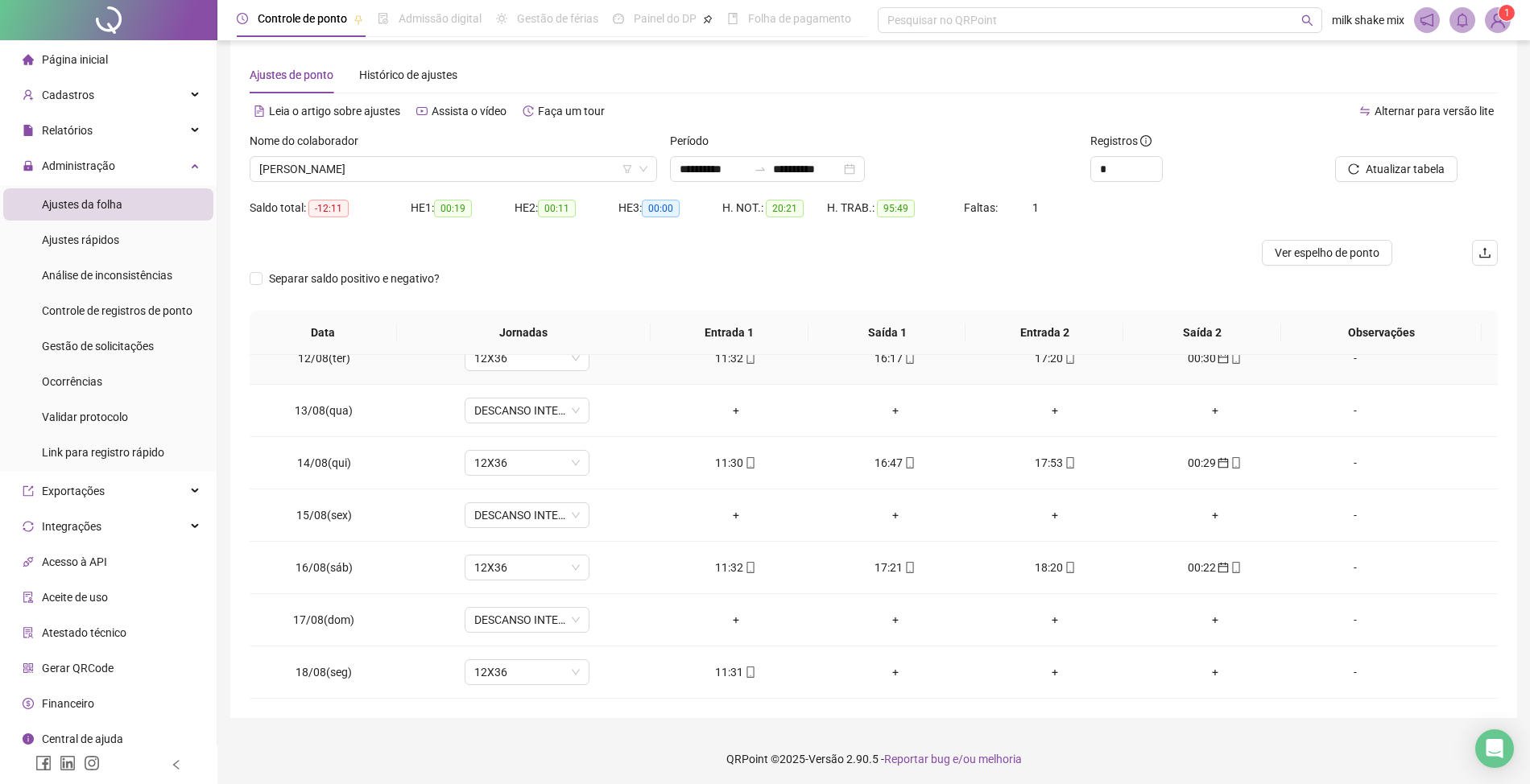
scroll to position [19, 0]
click at [530, 162] on span "[PERSON_NAME]" at bounding box center [453, 166] width 389 height 24
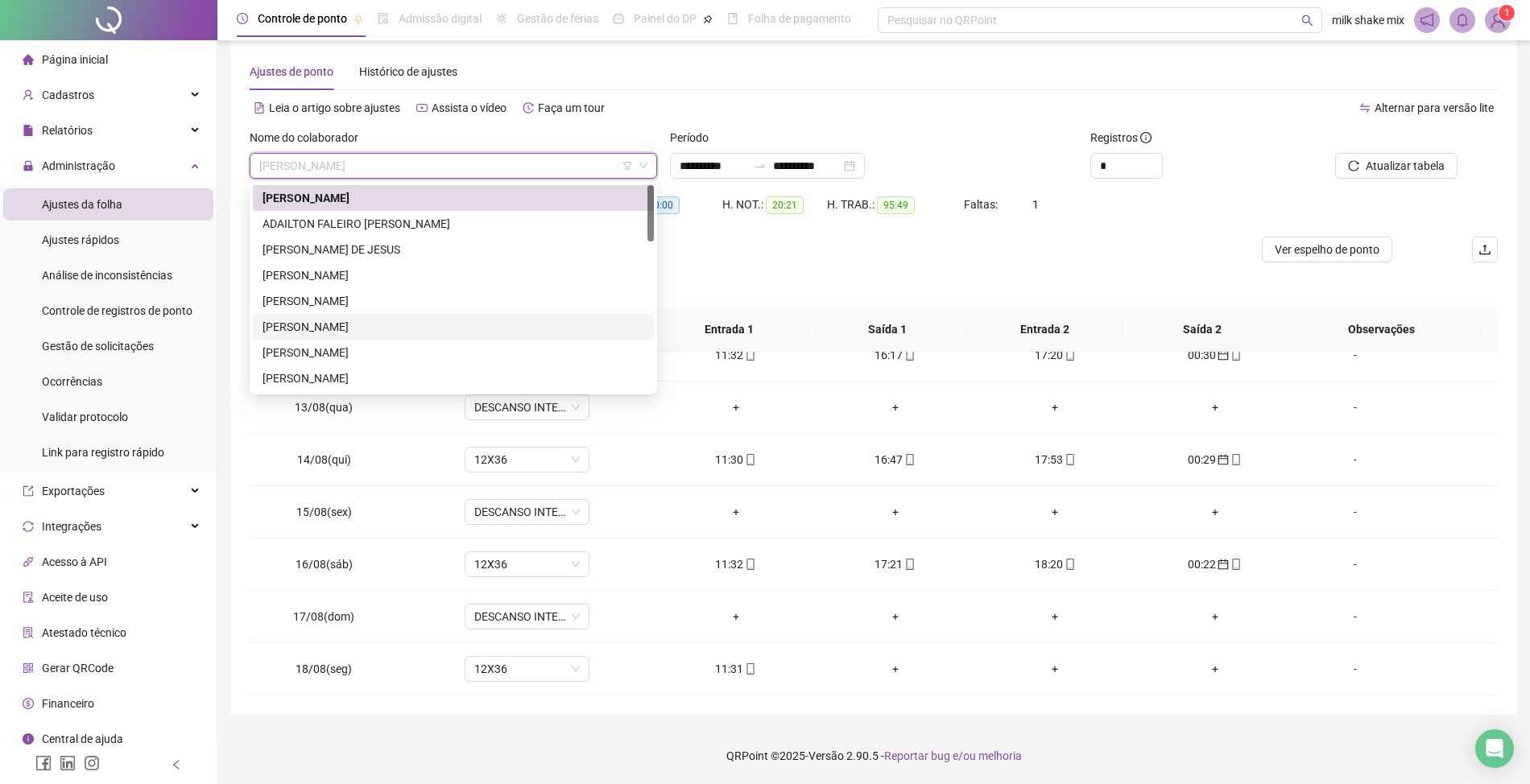
click at [313, 325] on div "[PERSON_NAME]" at bounding box center [453, 326] width 382 height 17
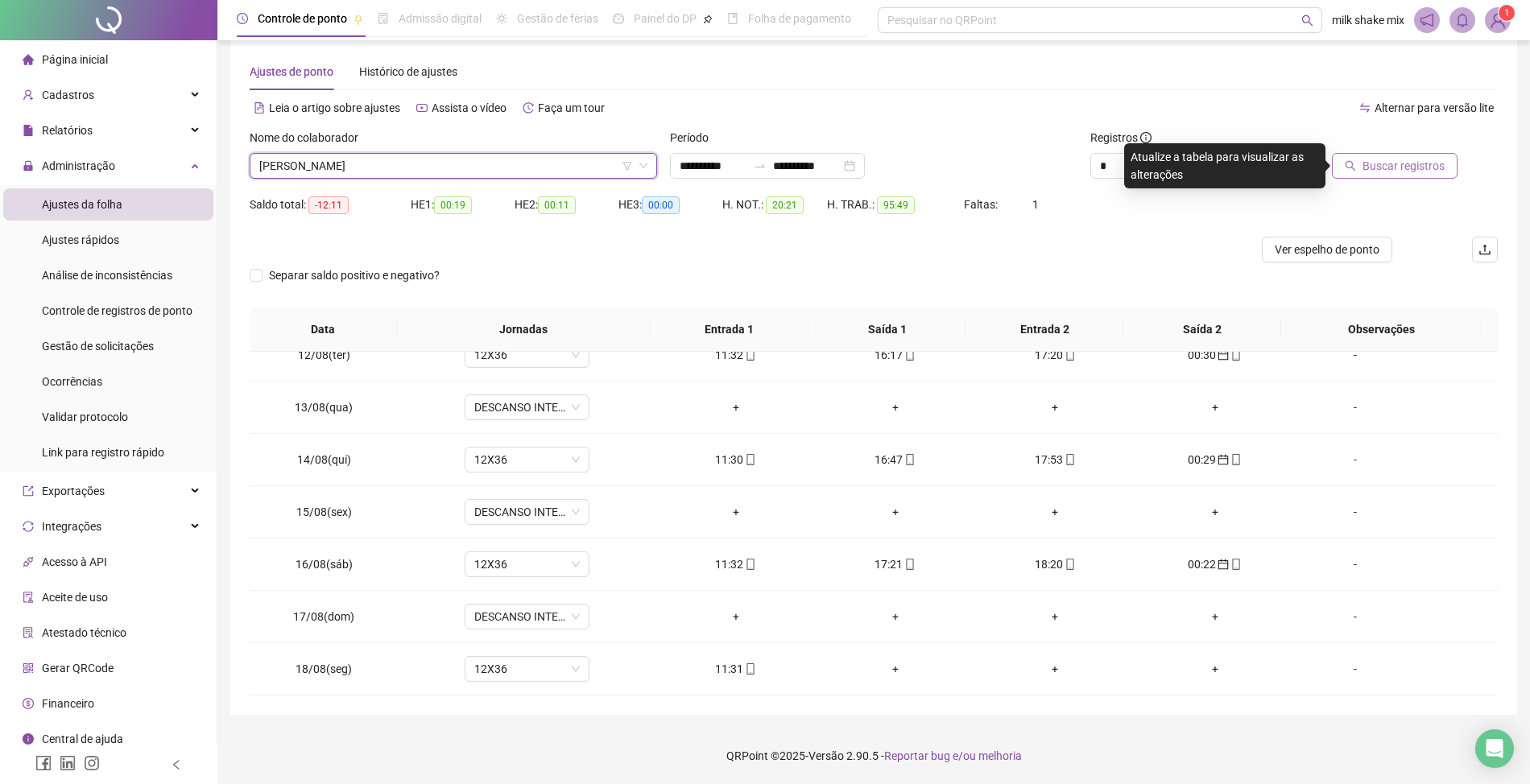
click at [1373, 164] on span "Buscar registros" at bounding box center [1403, 166] width 82 height 17
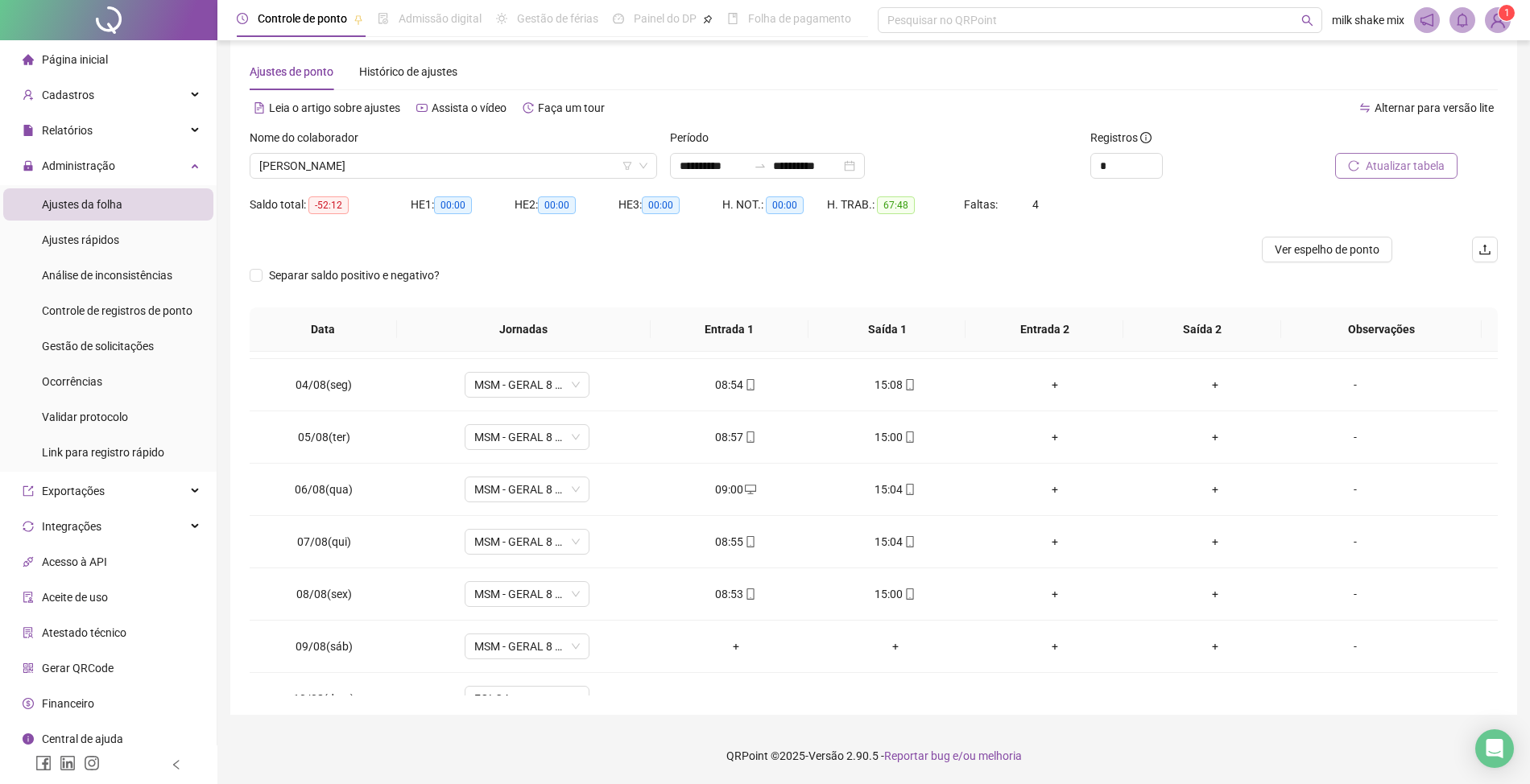
scroll to position [603, 0]
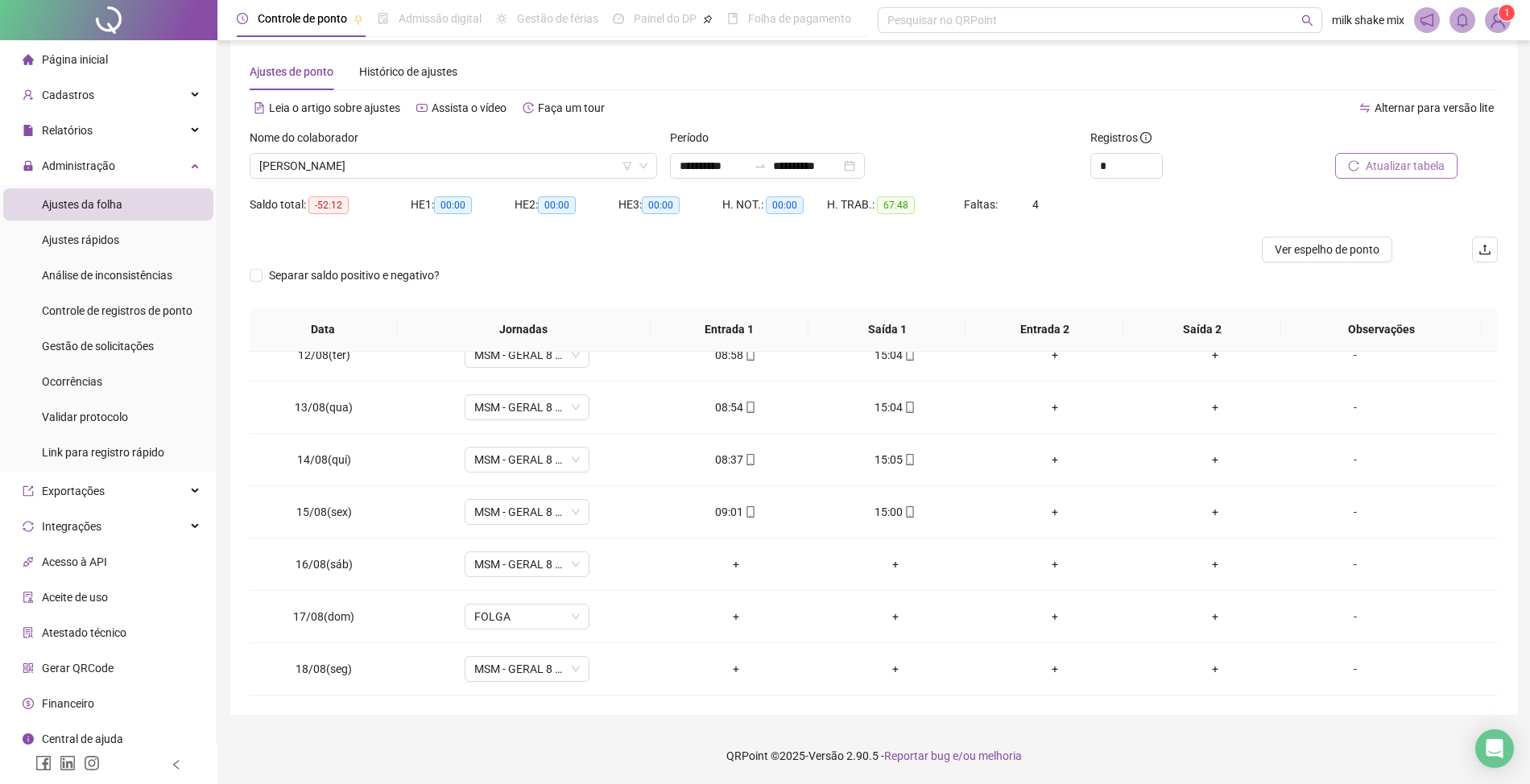
click at [1407, 158] on span "Atualizar tabela" at bounding box center [1405, 166] width 79 height 17
click at [500, 167] on span "[PERSON_NAME]" at bounding box center [453, 166] width 389 height 24
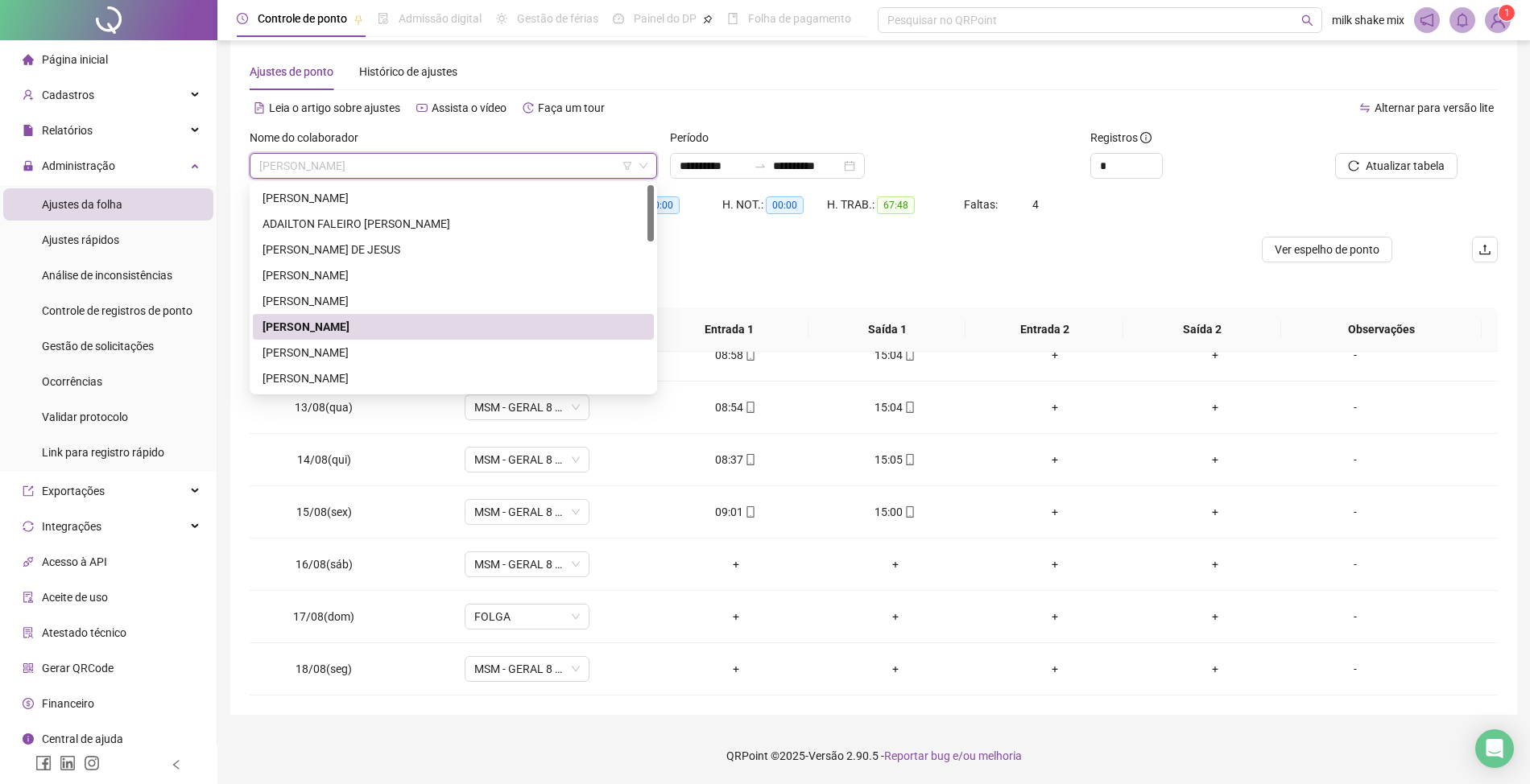
click at [370, 335] on div "[PERSON_NAME]" at bounding box center [453, 326] width 401 height 26
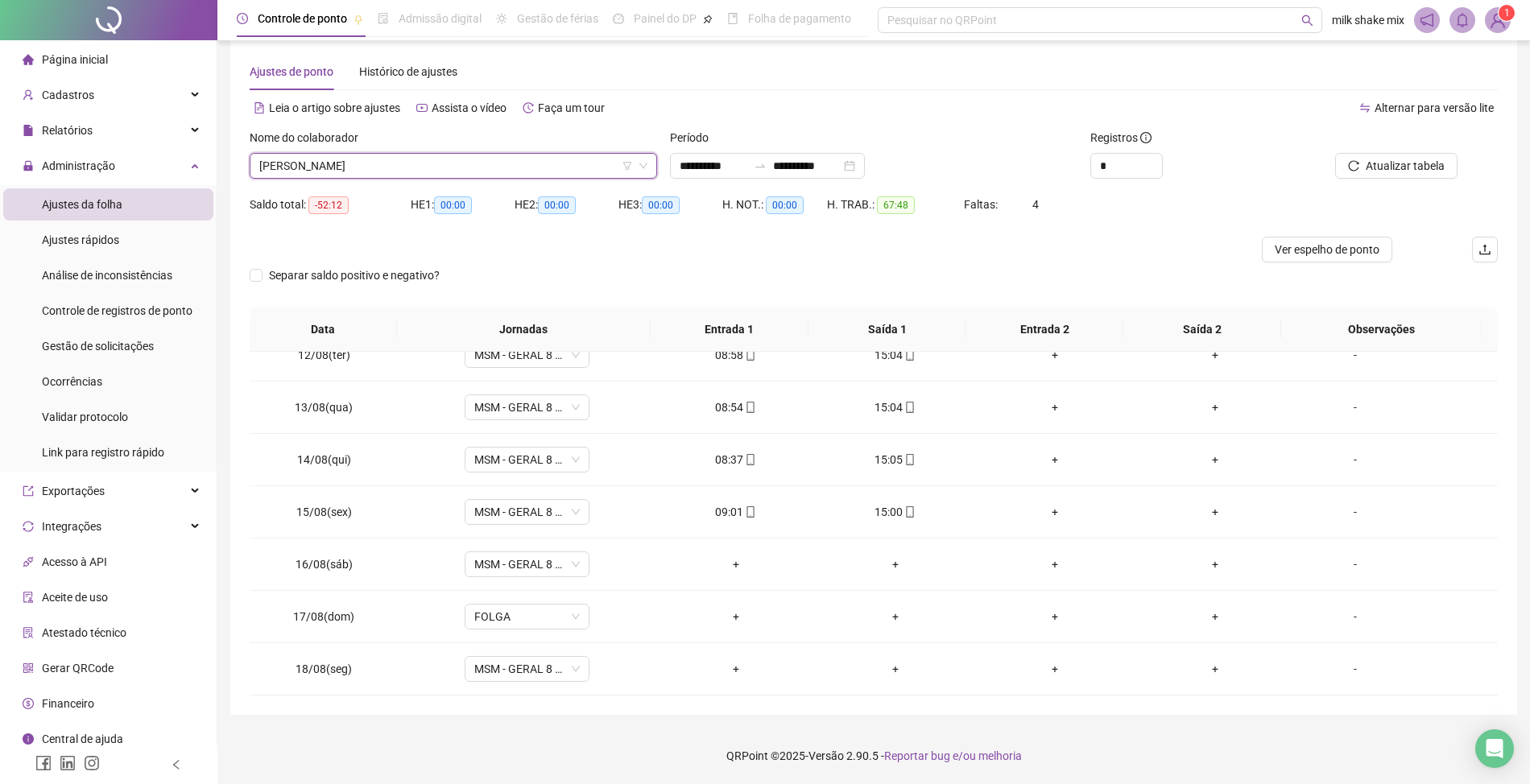
click at [1401, 142] on div at bounding box center [1379, 141] width 157 height 24
click at [1397, 152] on div at bounding box center [1379, 141] width 157 height 24
click at [1388, 171] on span "Atualizar tabela" at bounding box center [1405, 166] width 79 height 17
click at [488, 161] on span "[PERSON_NAME]" at bounding box center [453, 166] width 389 height 24
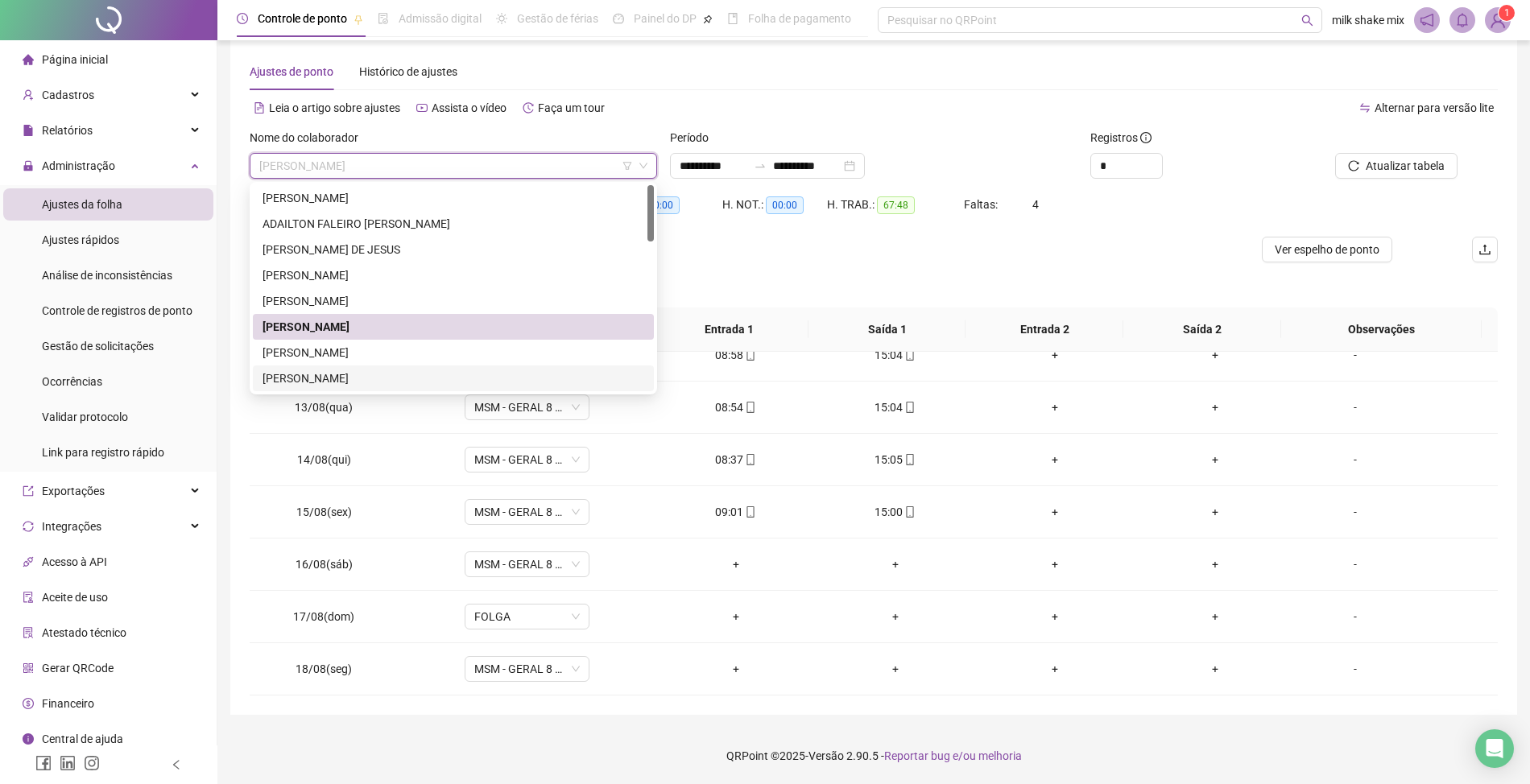
click at [356, 378] on div "[PERSON_NAME]" at bounding box center [453, 378] width 382 height 17
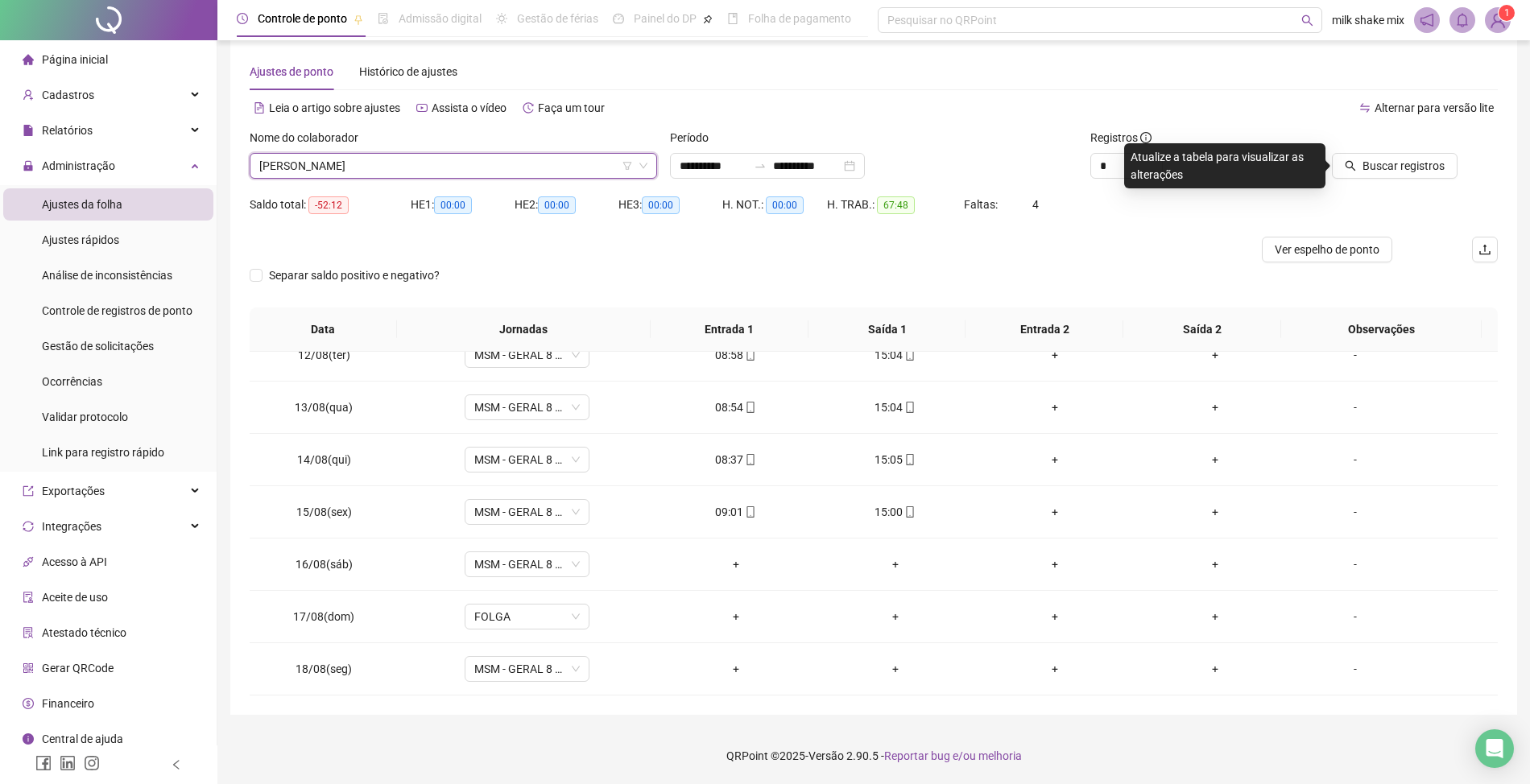
click at [1404, 181] on div "Buscar registros" at bounding box center [1399, 161] width 210 height 63
click at [1402, 162] on span "Buscar registros" at bounding box center [1403, 166] width 82 height 17
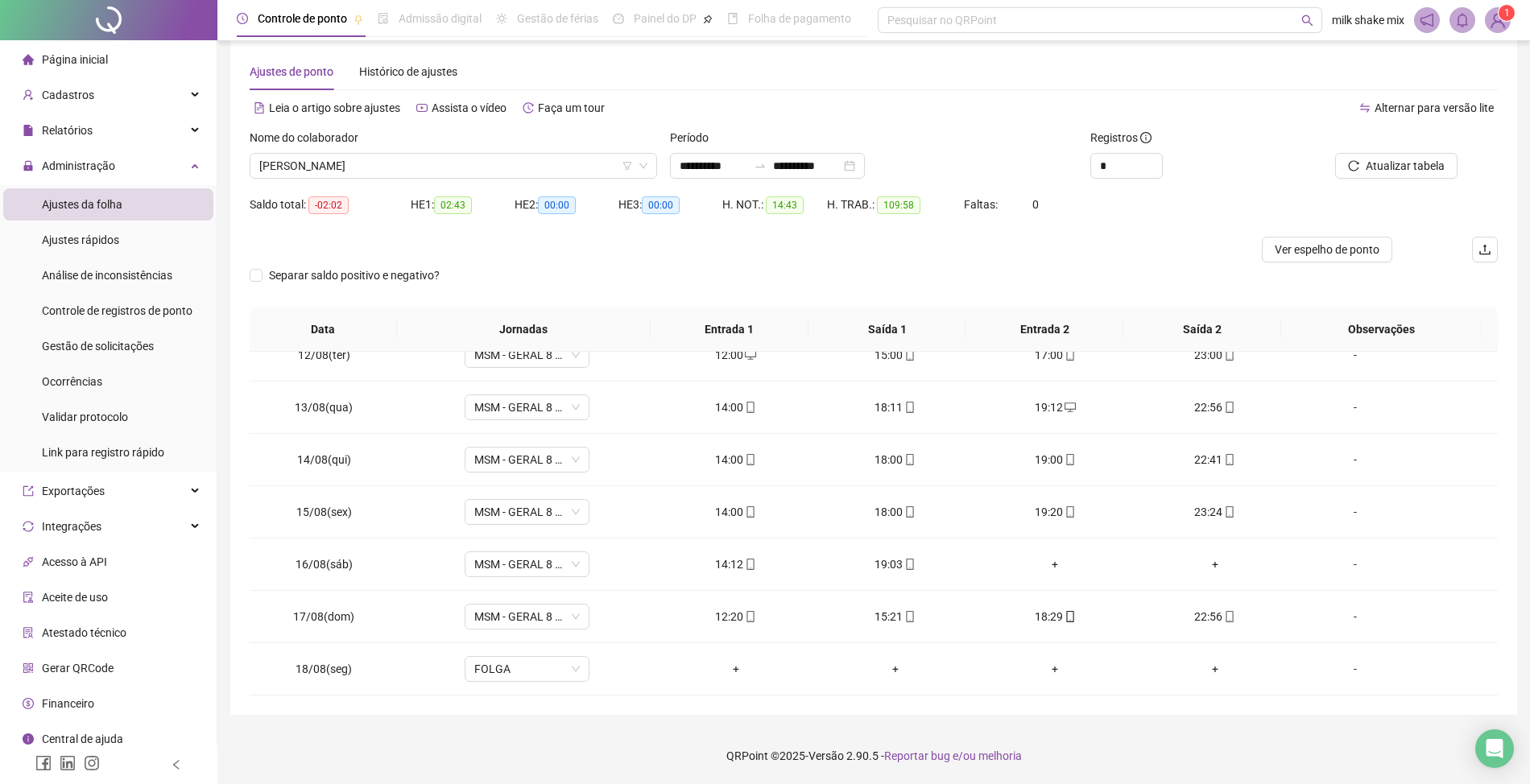
click at [538, 195] on div "HE 2: 00:00" at bounding box center [566, 204] width 104 height 18
click at [432, 159] on span "[PERSON_NAME]" at bounding box center [453, 166] width 389 height 24
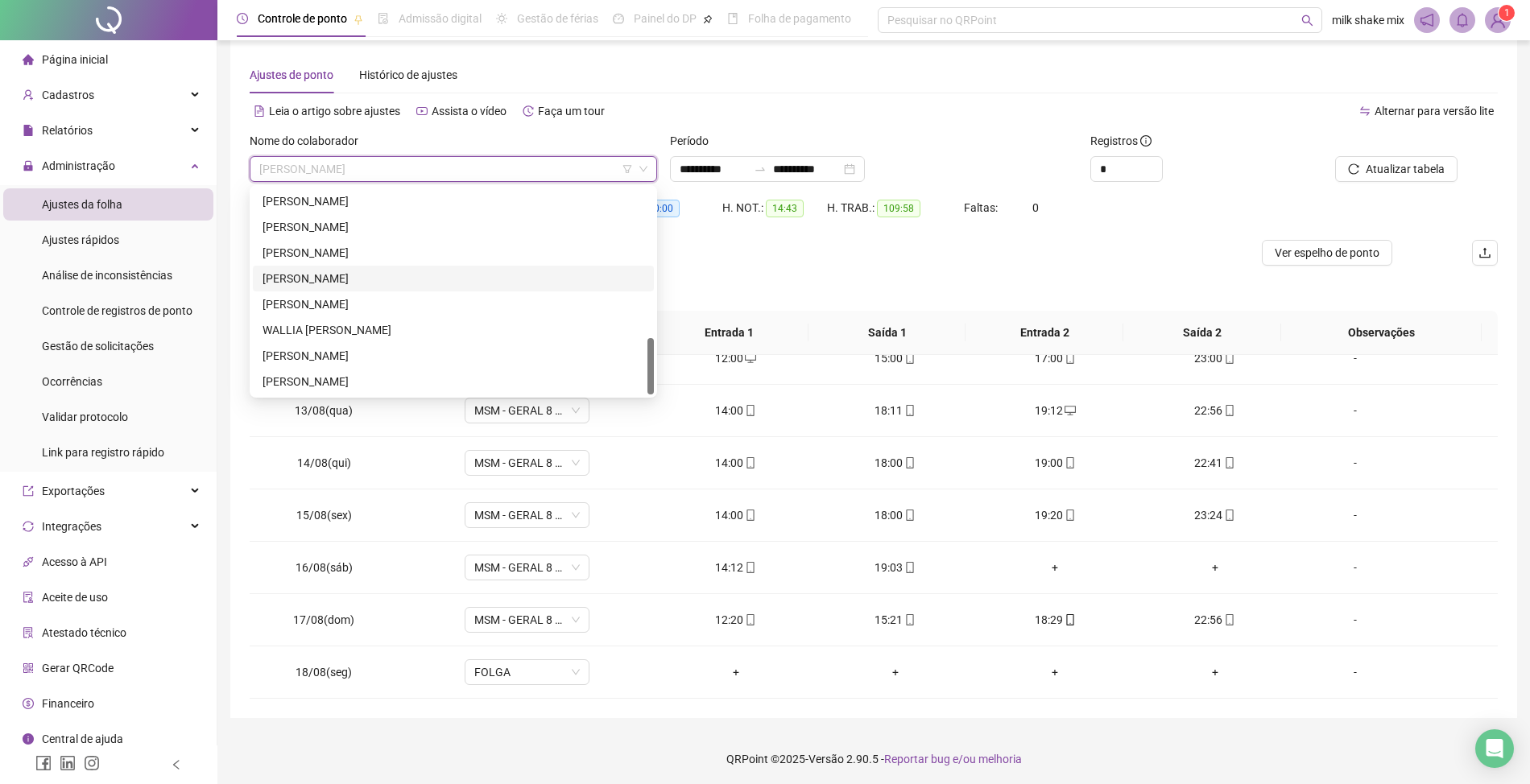
scroll to position [19, 0]
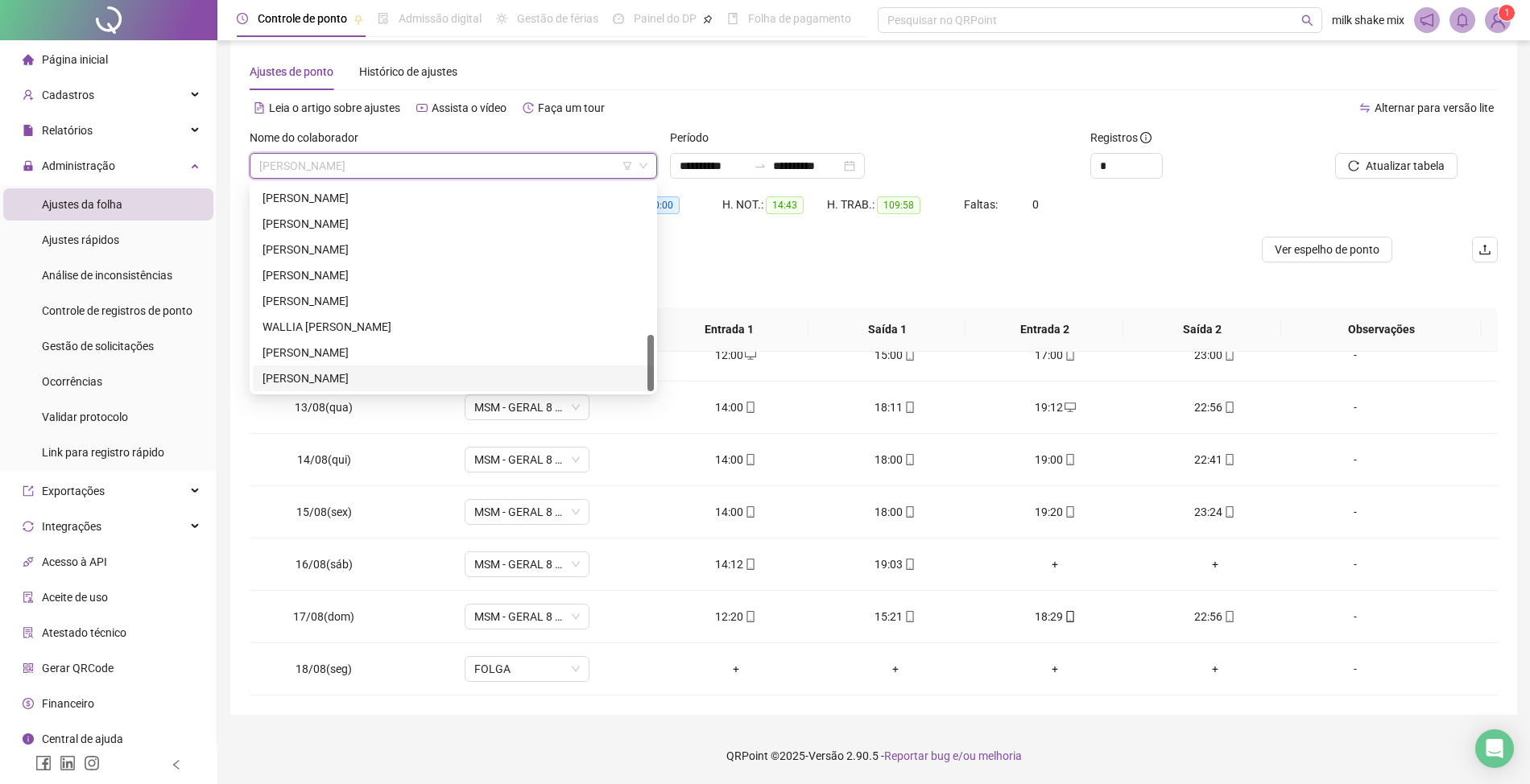
click at [364, 375] on div "[PERSON_NAME]" at bounding box center [453, 378] width 382 height 17
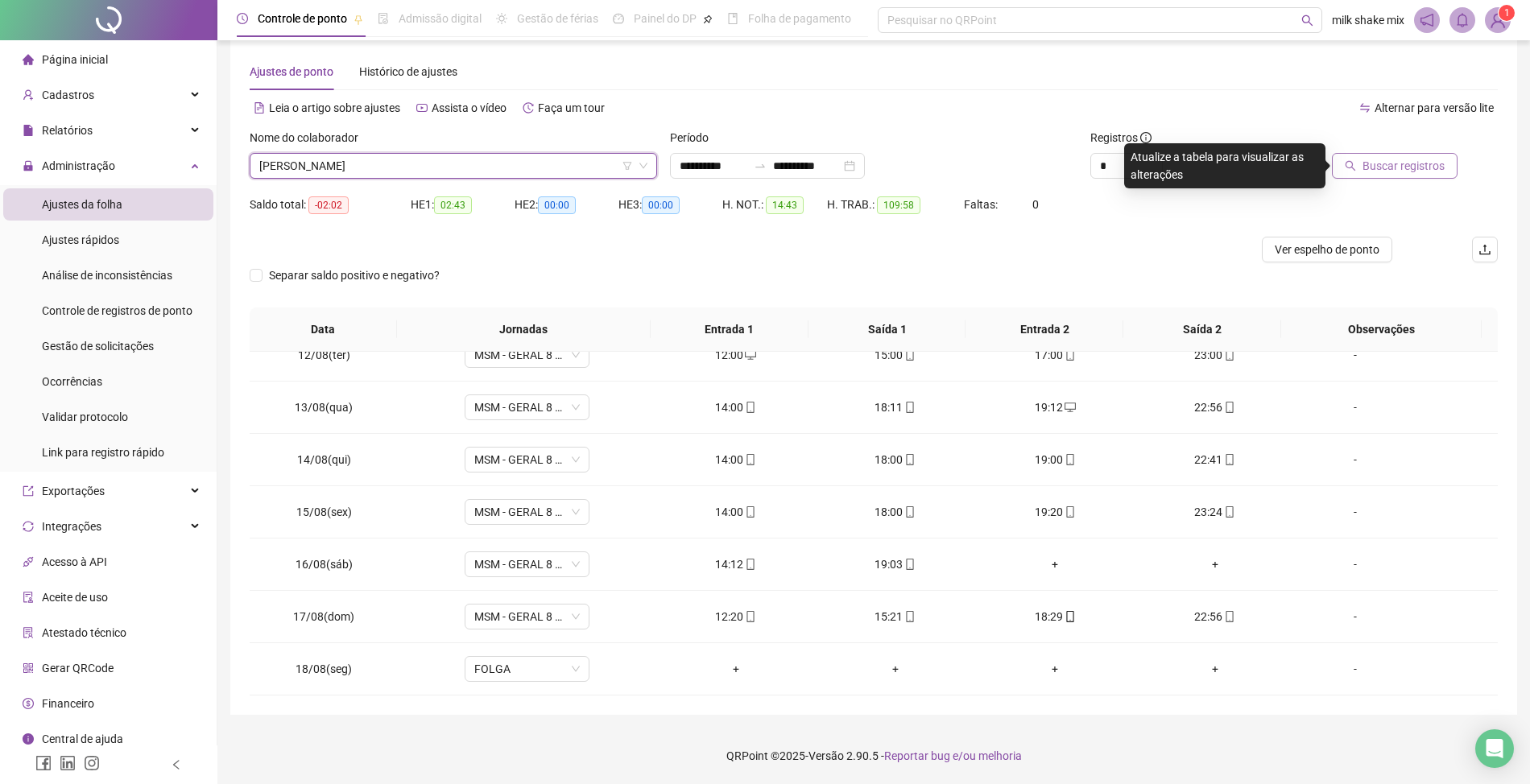
click at [1401, 171] on span "Buscar registros" at bounding box center [1403, 166] width 82 height 17
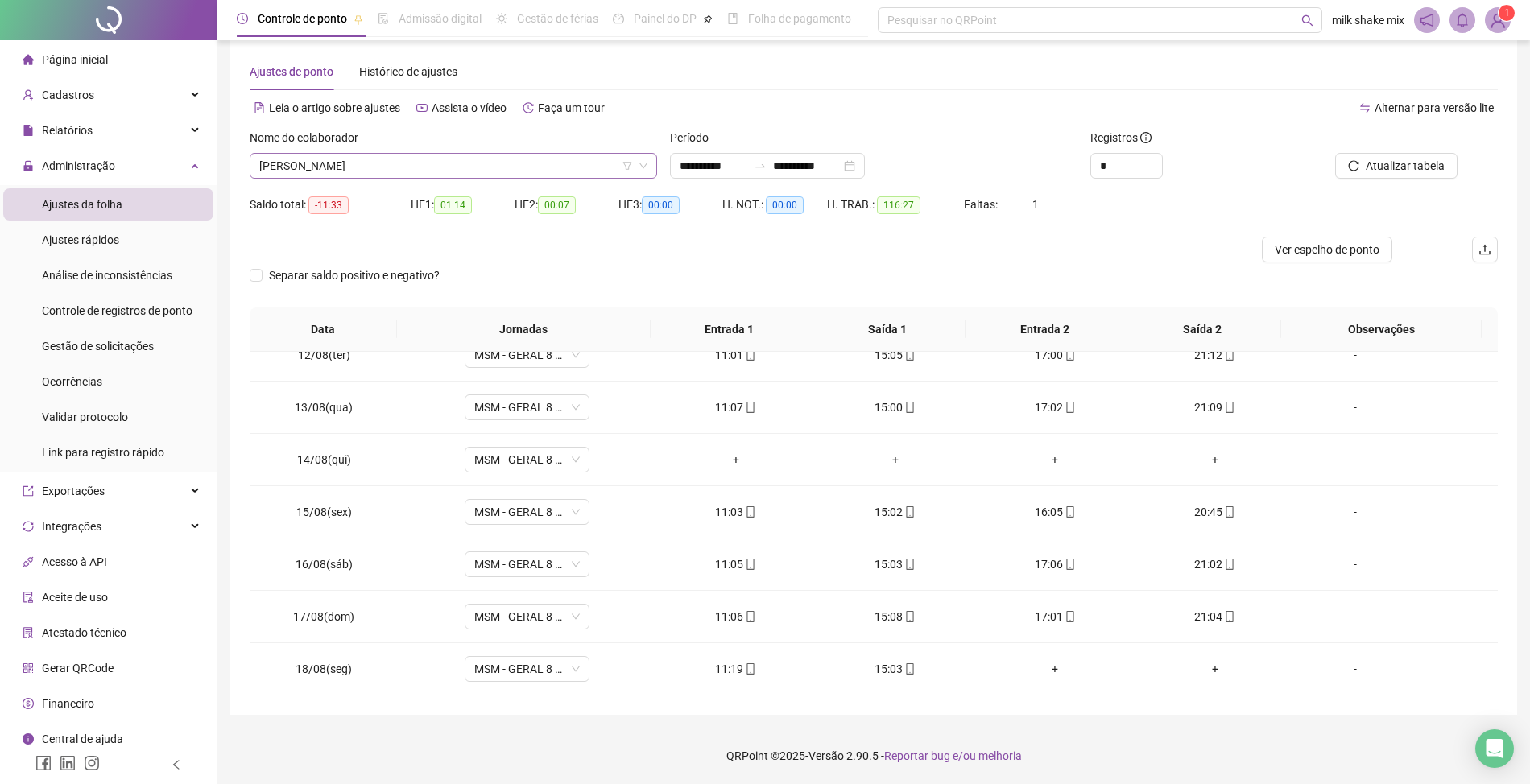
click at [414, 165] on span "[PERSON_NAME]" at bounding box center [453, 166] width 389 height 24
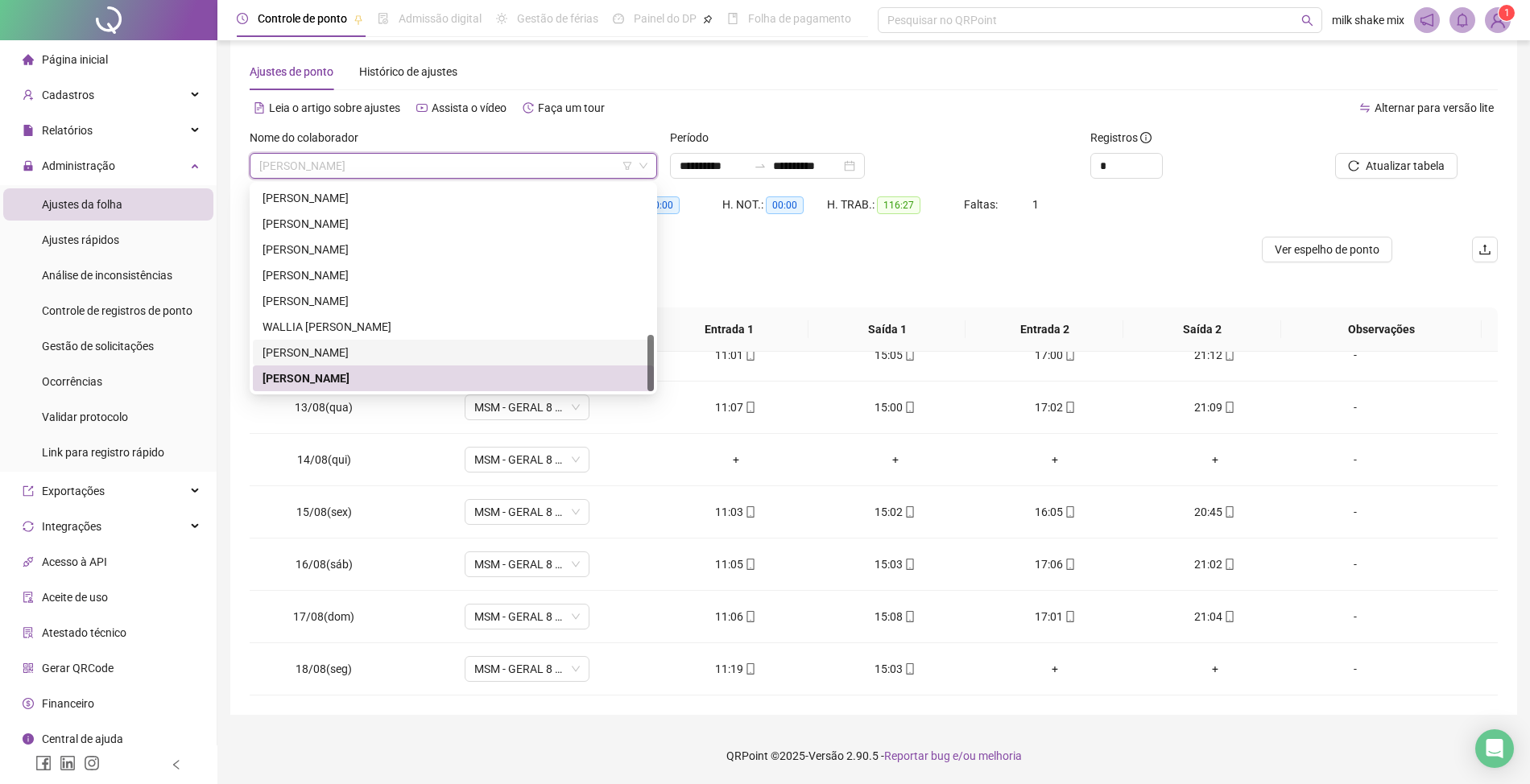
click at [311, 339] on div "[PERSON_NAME]" at bounding box center [453, 352] width 401 height 26
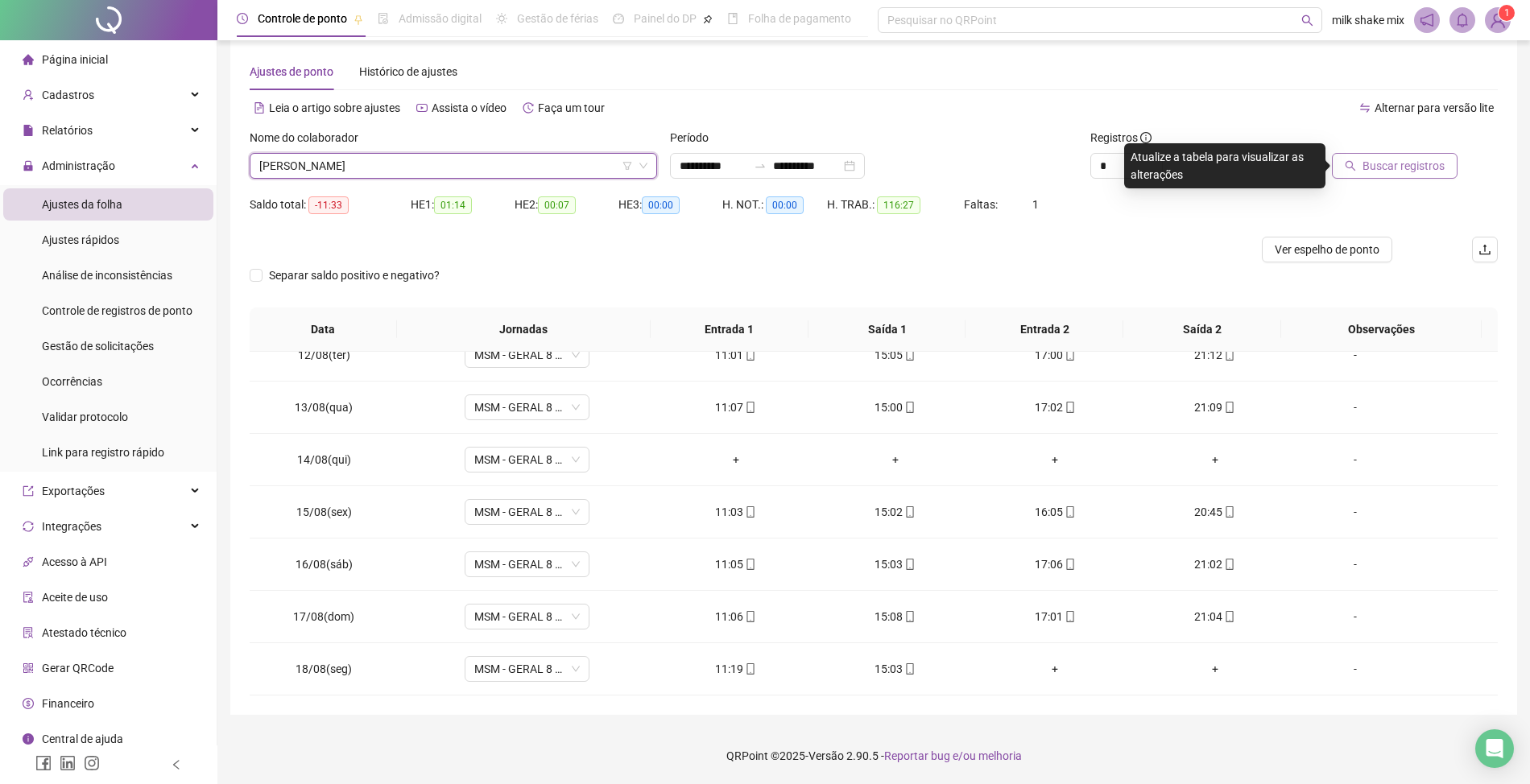
click at [1405, 177] on button "Buscar registros" at bounding box center [1395, 166] width 126 height 26
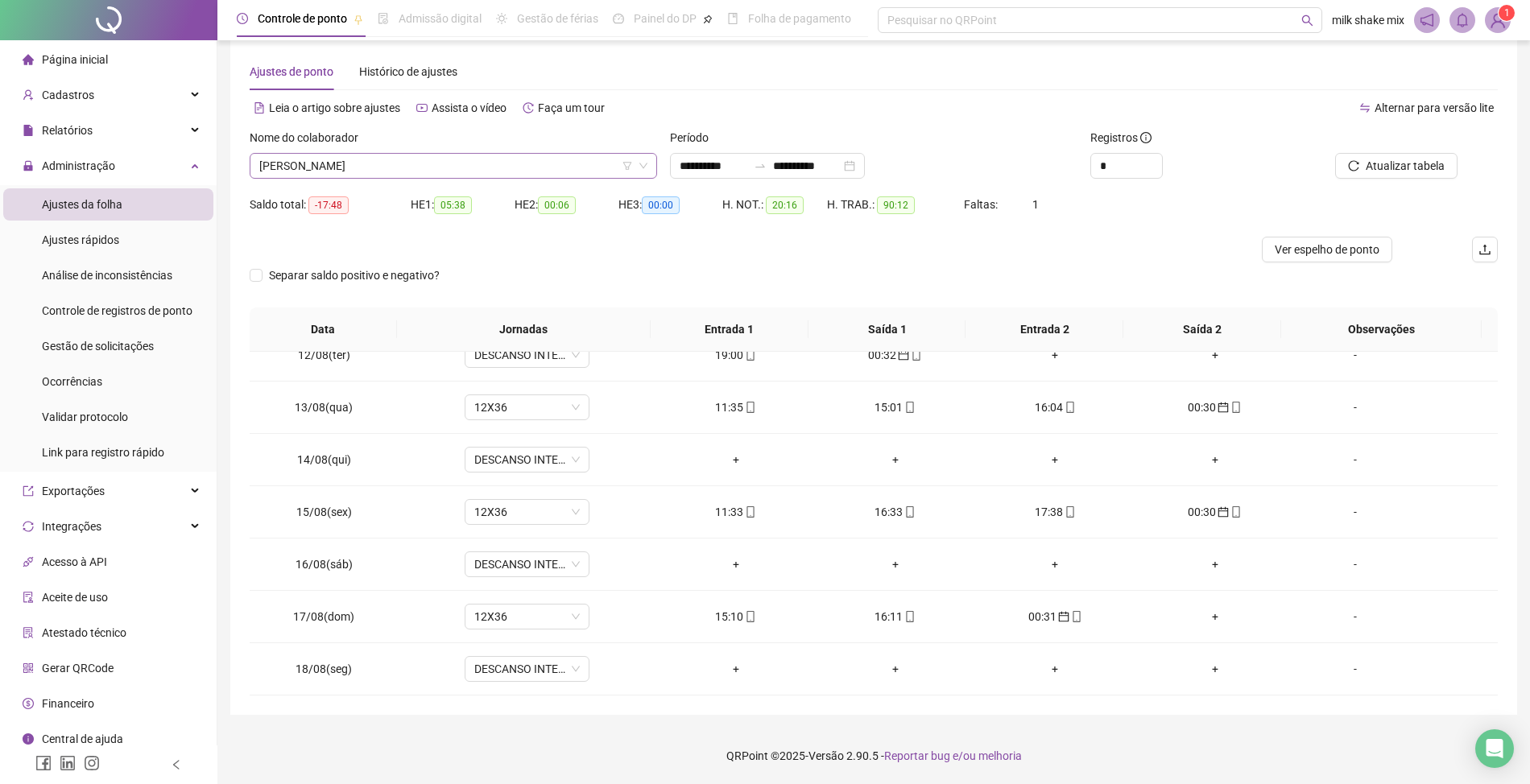
click at [497, 168] on span "[PERSON_NAME]" at bounding box center [453, 166] width 389 height 24
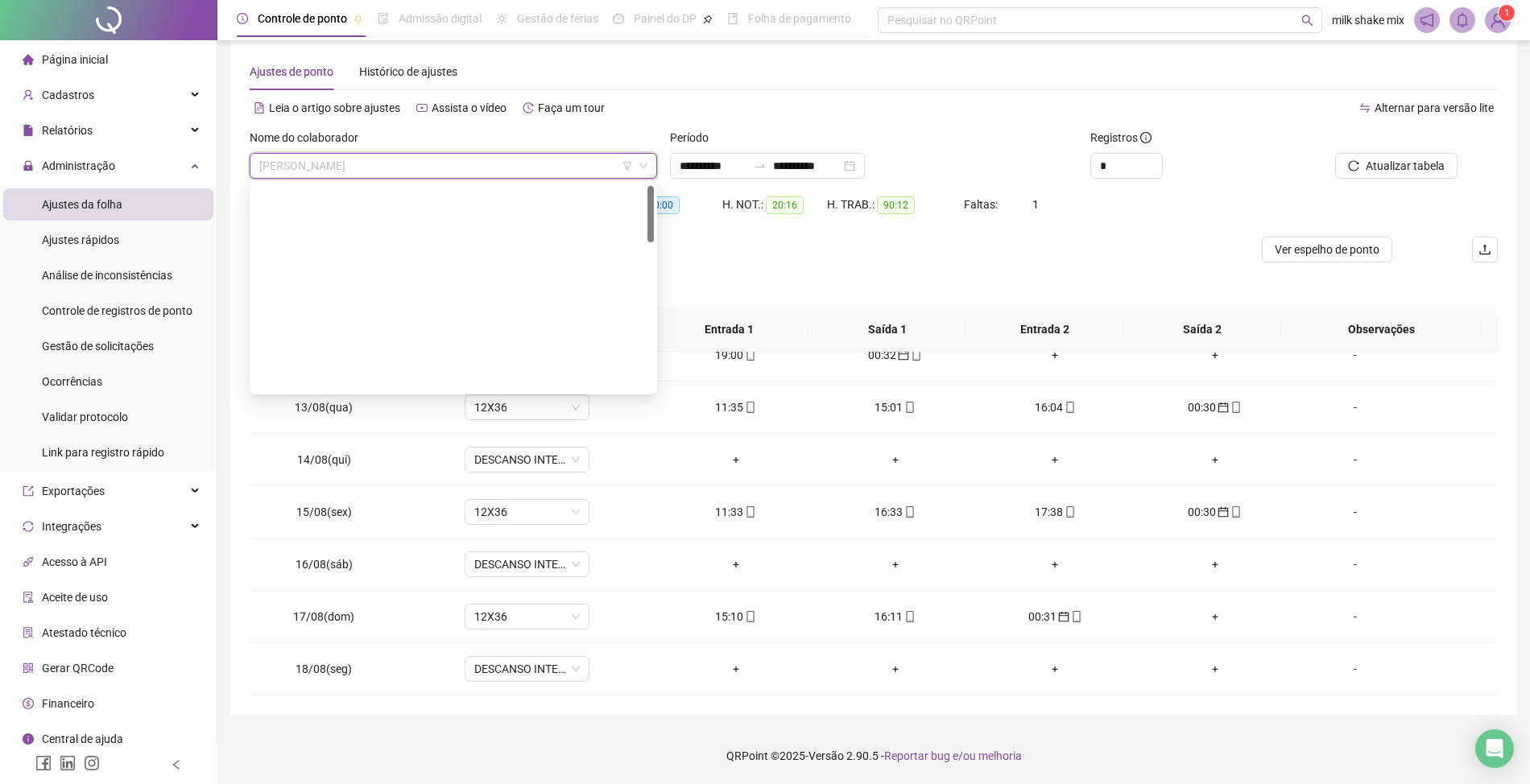
scroll to position [0, 0]
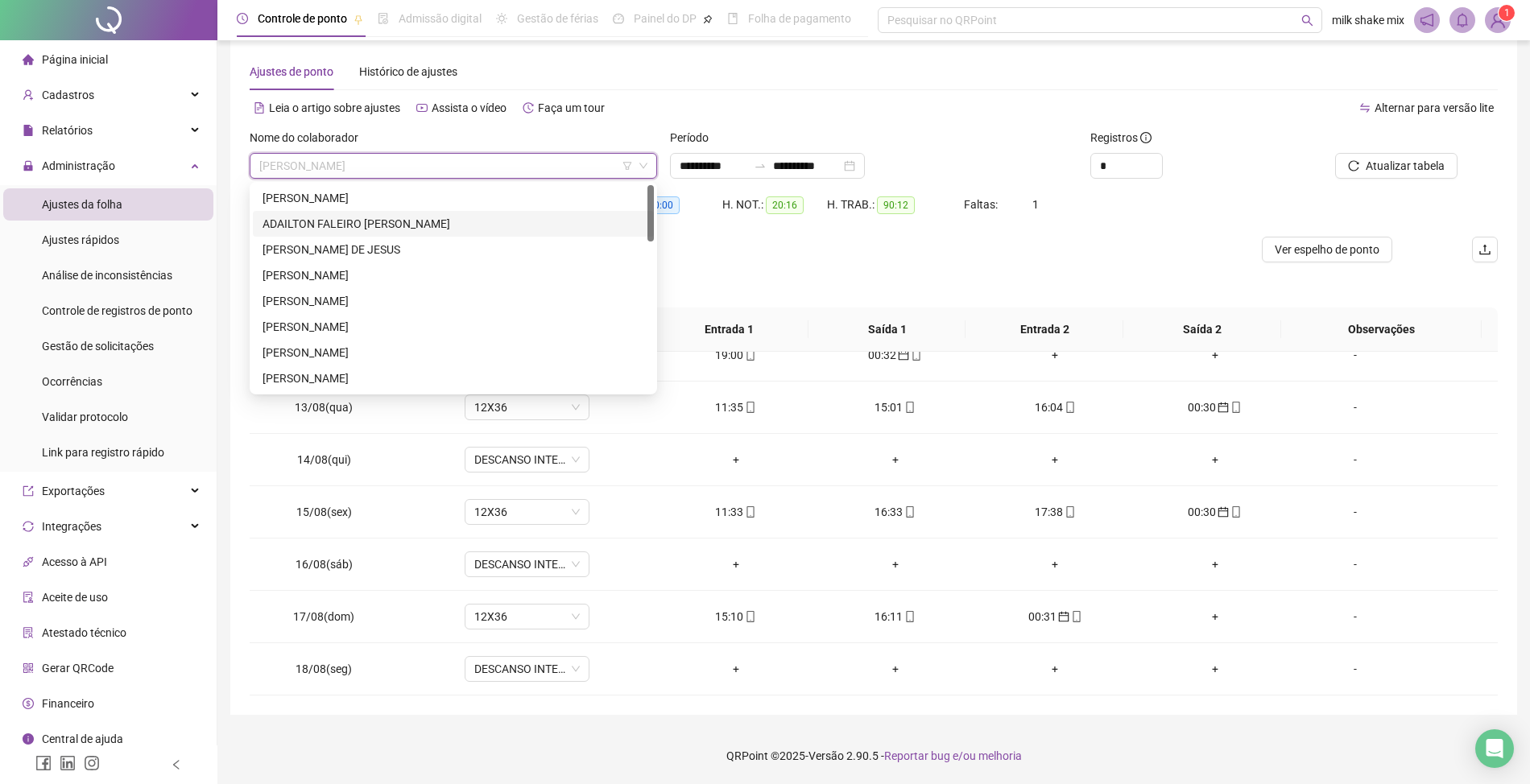
click at [530, 213] on div "ADAILTON FALEIRO [PERSON_NAME]" at bounding box center [453, 224] width 401 height 26
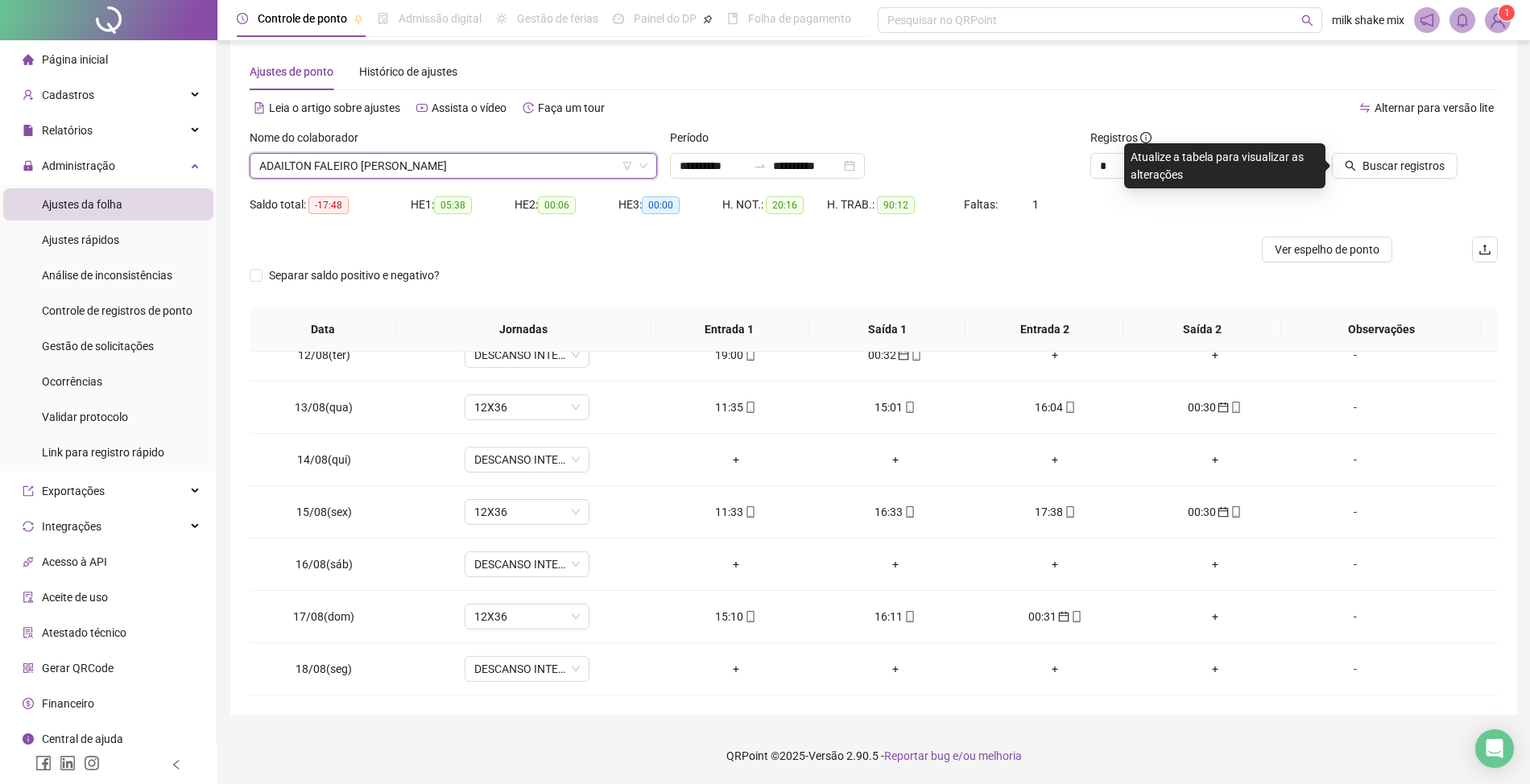
click at [465, 148] on div "Nome do colaborador" at bounding box center [453, 141] width 408 height 24
click at [465, 158] on span "ADAILTON FALEIRO [PERSON_NAME]" at bounding box center [453, 166] width 389 height 24
click at [498, 167] on span "ADAILTON FALEIRO [PERSON_NAME]" at bounding box center [453, 166] width 389 height 24
click at [501, 152] on div "Nome do colaborador" at bounding box center [453, 141] width 408 height 24
click at [505, 185] on div "Nome do colaborador ADAILTON FALEIRO DA SILVA" at bounding box center [453, 161] width 420 height 63
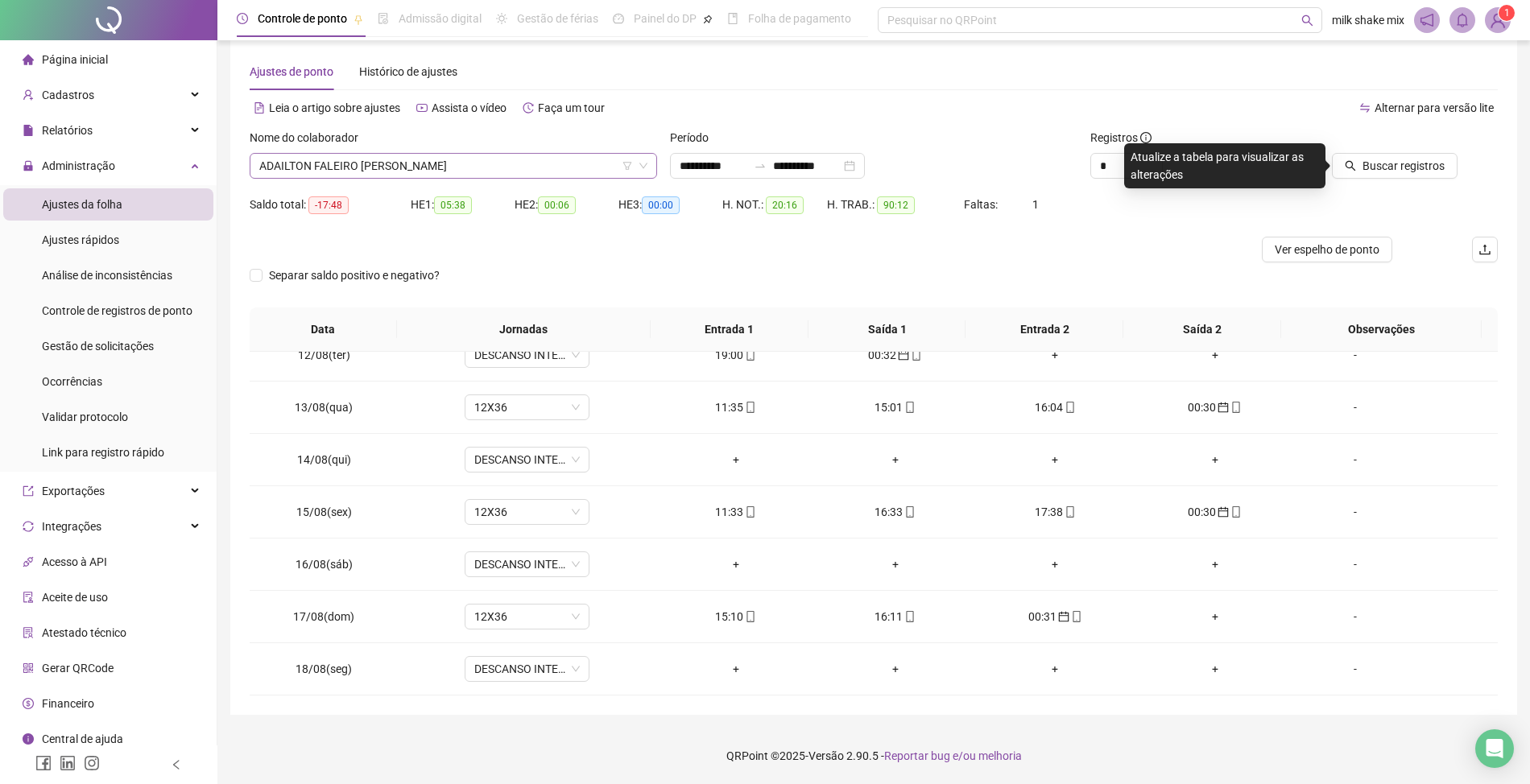
click at [524, 171] on span "ADAILTON FALEIRO [PERSON_NAME]" at bounding box center [453, 166] width 389 height 24
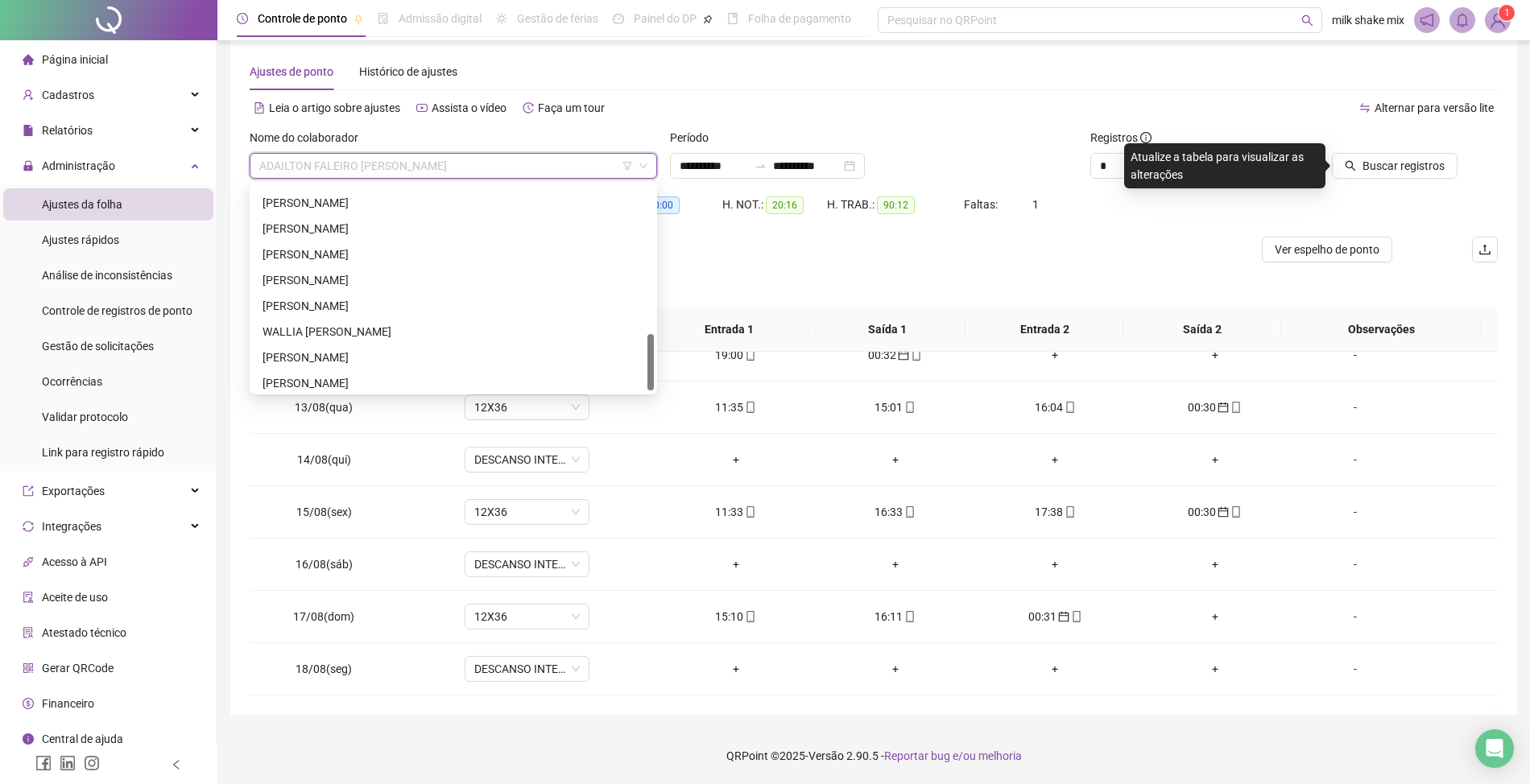
scroll to position [541, 0]
click at [371, 336] on div "WALLIA [PERSON_NAME]" at bounding box center [453, 326] width 401 height 26
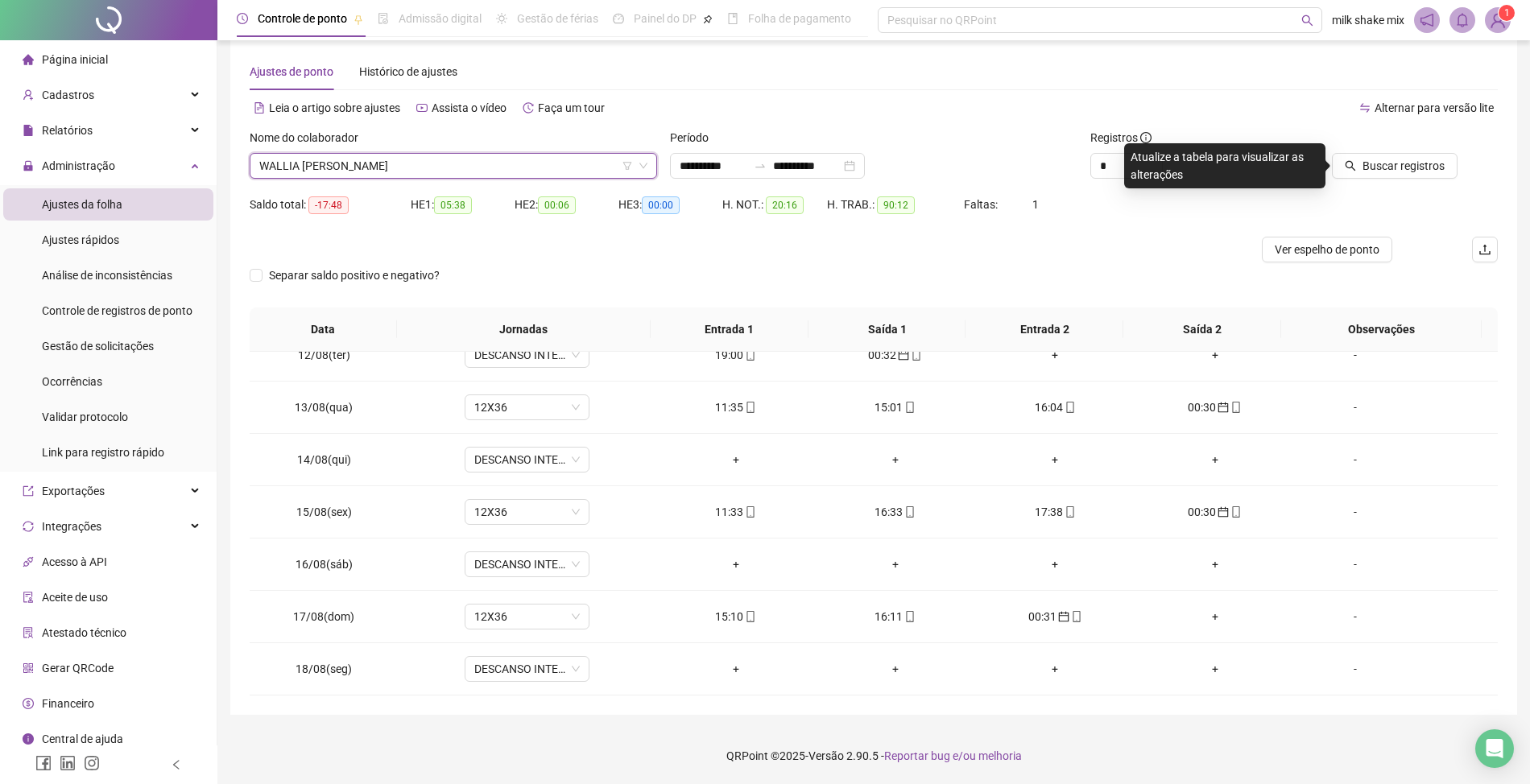
click at [462, 164] on span "WALLIA [PERSON_NAME]" at bounding box center [453, 166] width 389 height 24
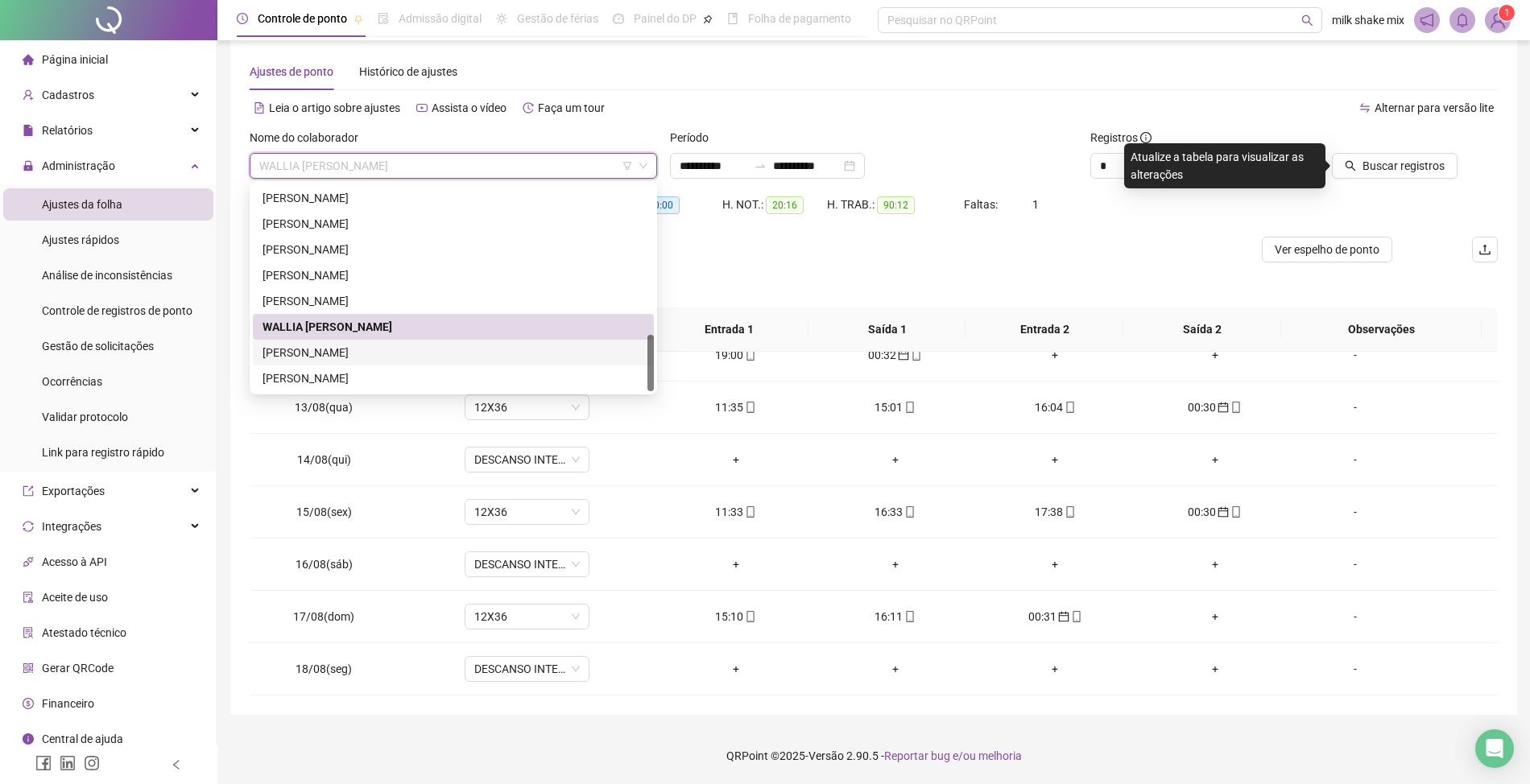
click at [368, 346] on div "[PERSON_NAME]" at bounding box center [453, 352] width 382 height 17
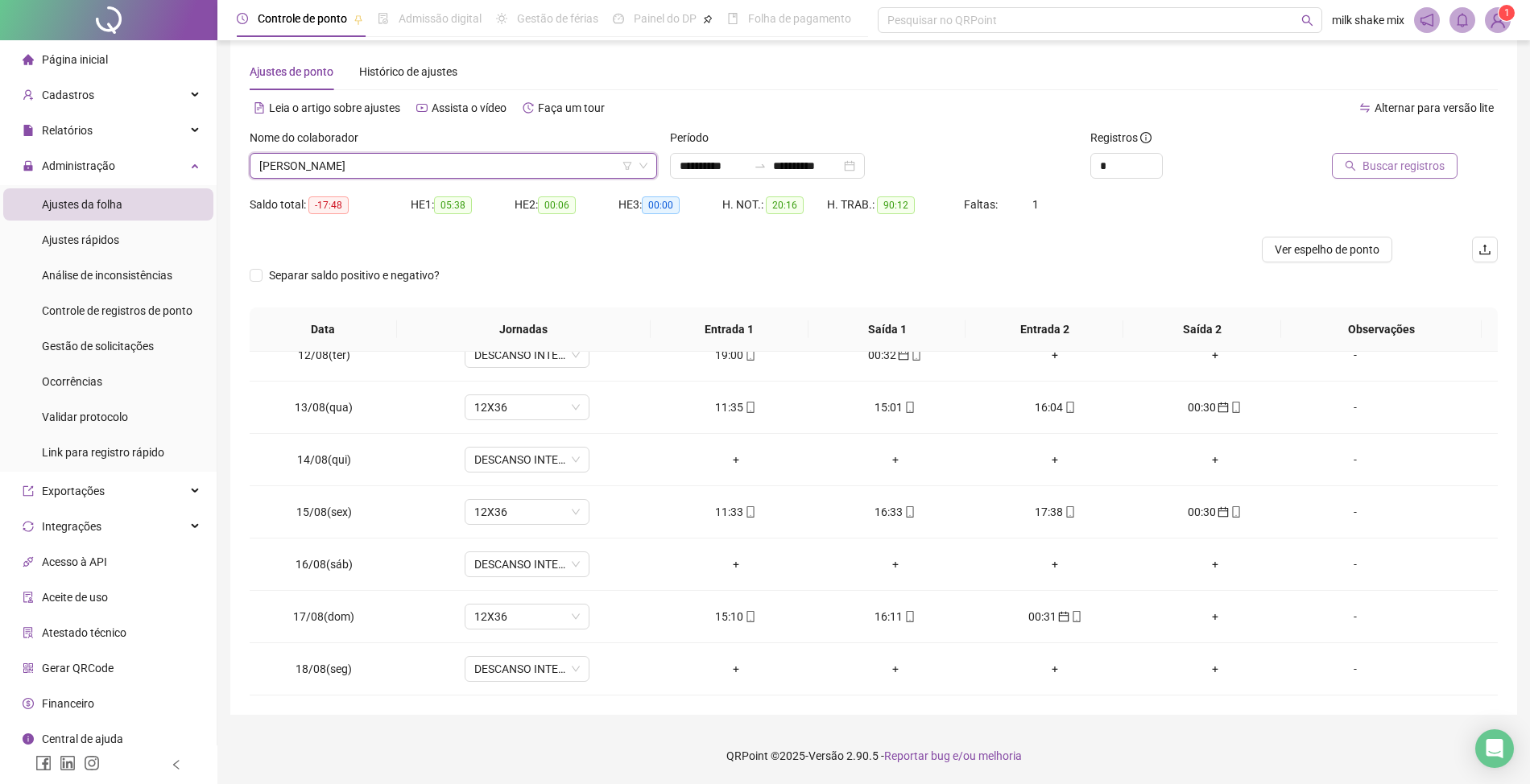
click at [1380, 165] on span "Buscar registros" at bounding box center [1403, 166] width 82 height 17
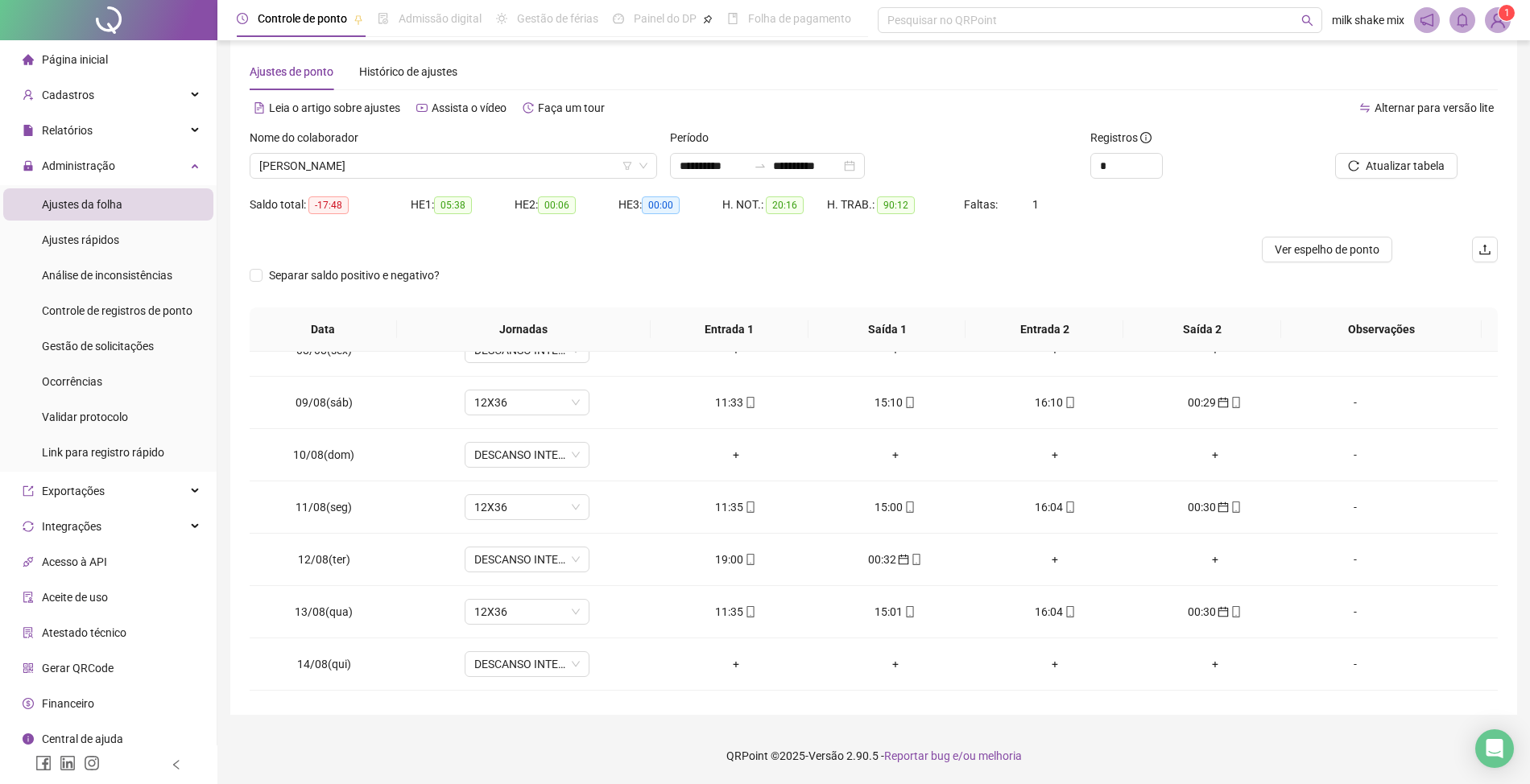
scroll to position [388, 0]
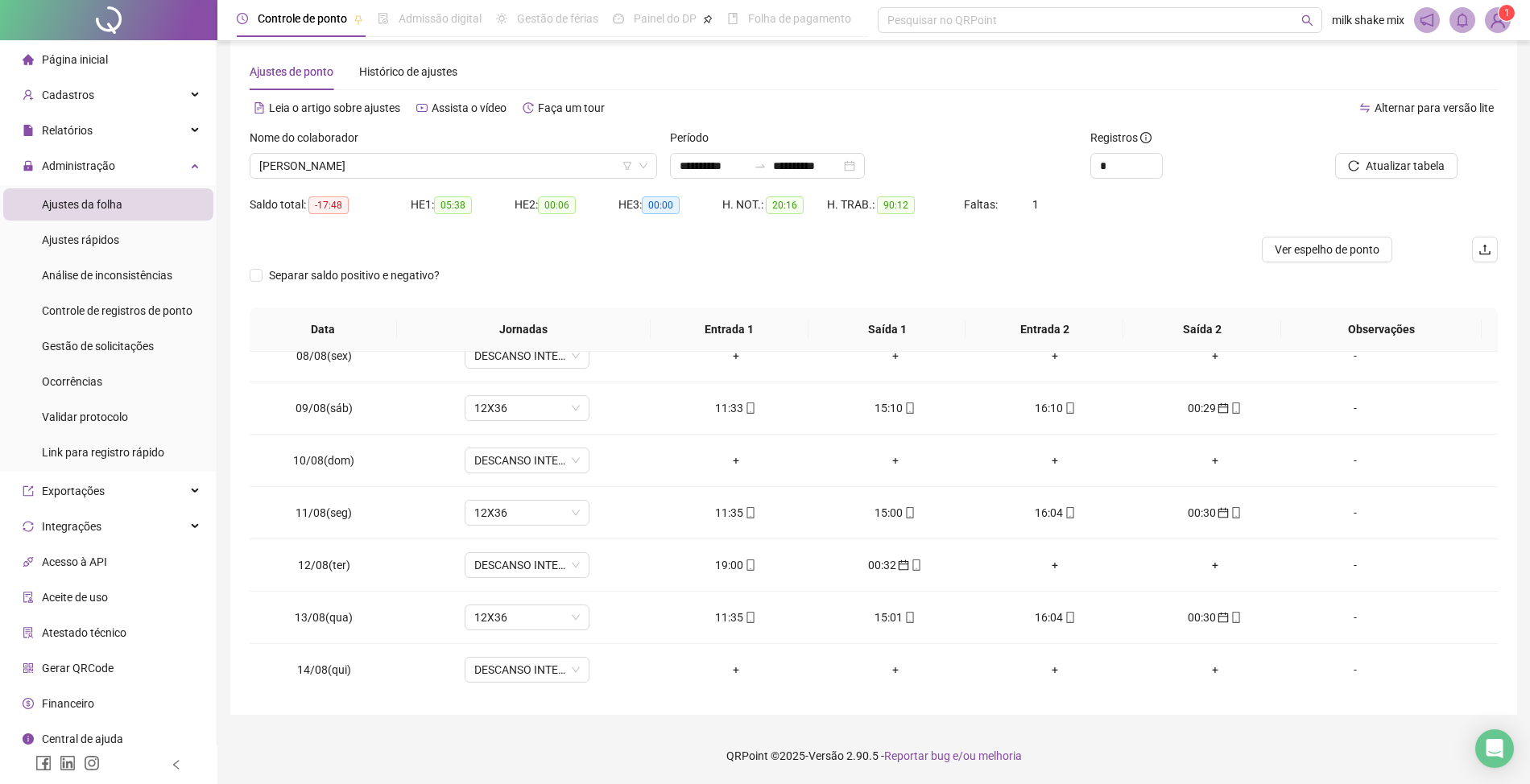
click at [494, 148] on div "Nome do colaborador" at bounding box center [453, 141] width 408 height 24
click at [494, 158] on span "[PERSON_NAME]" at bounding box center [453, 166] width 389 height 24
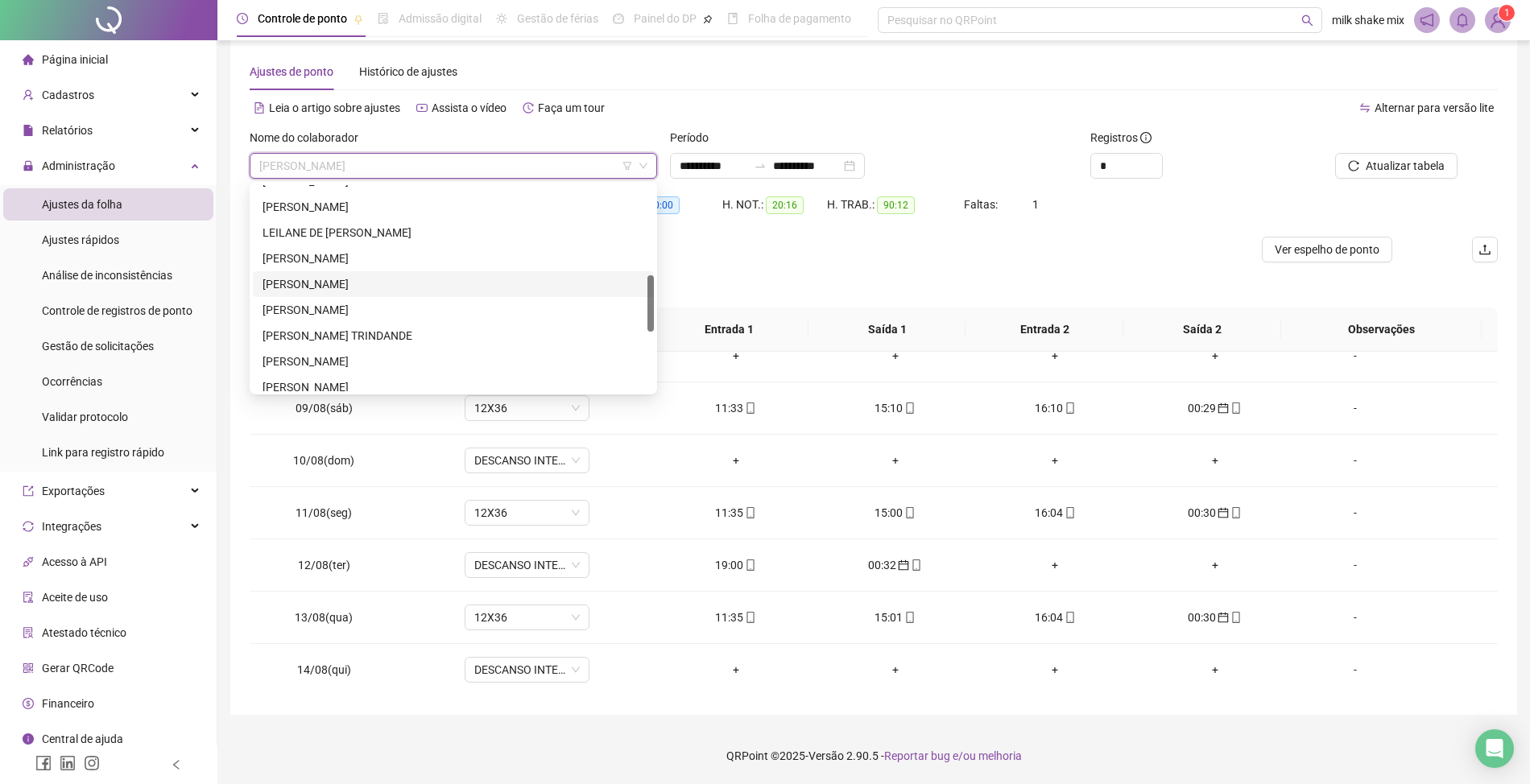
scroll to position [0, 0]
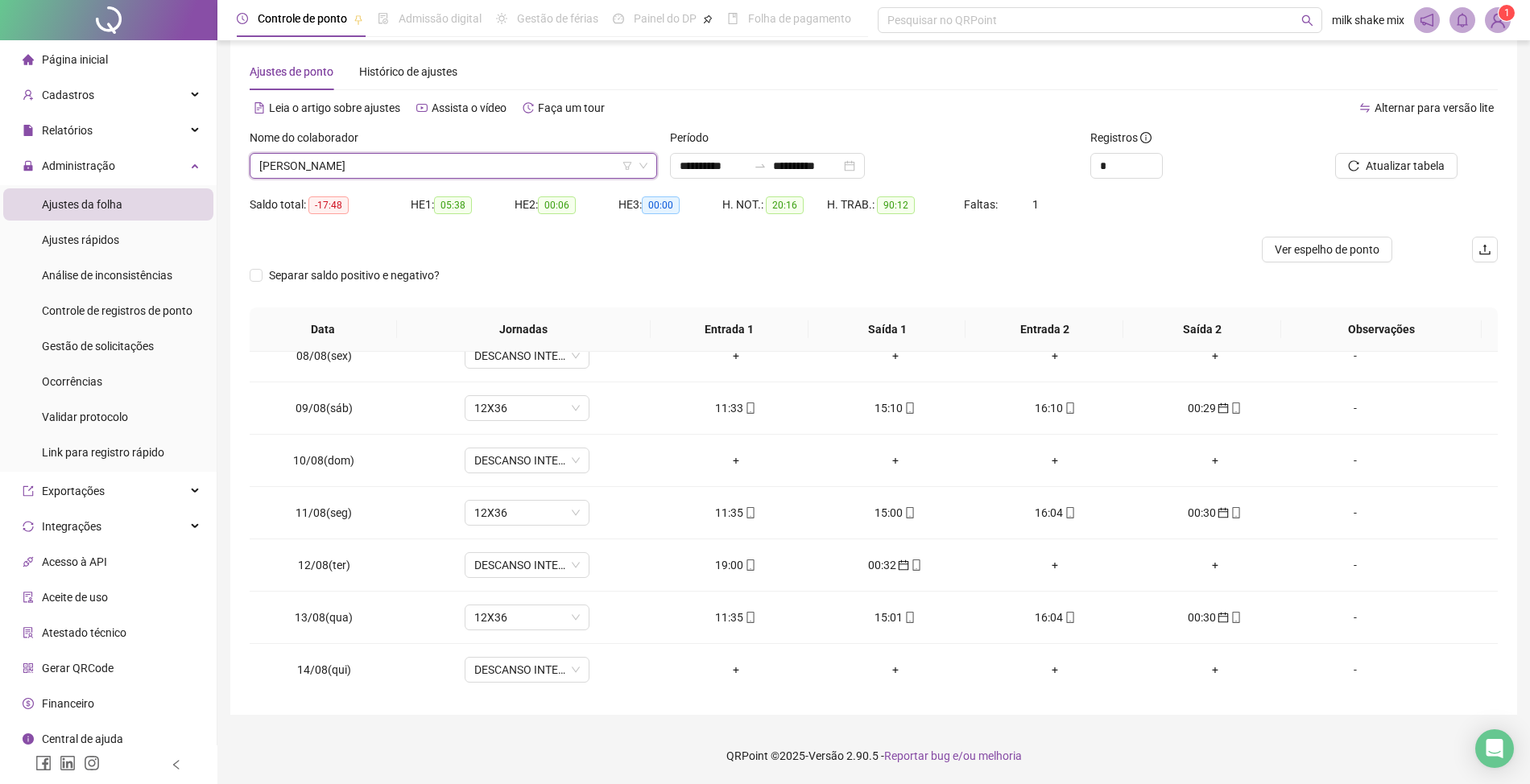
click at [520, 162] on span "[PERSON_NAME]" at bounding box center [453, 166] width 389 height 24
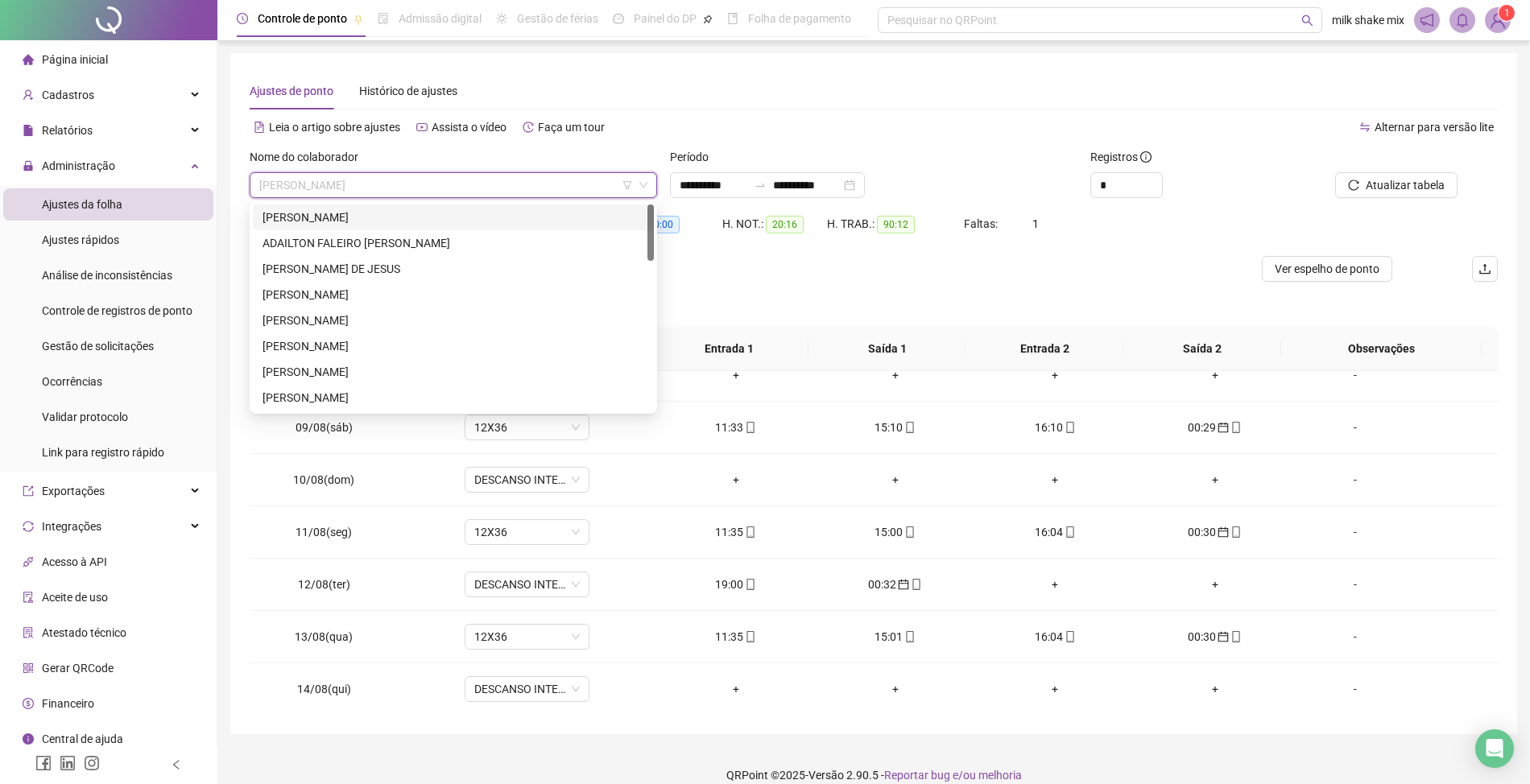
click at [538, 180] on span "[PERSON_NAME]" at bounding box center [453, 185] width 389 height 24
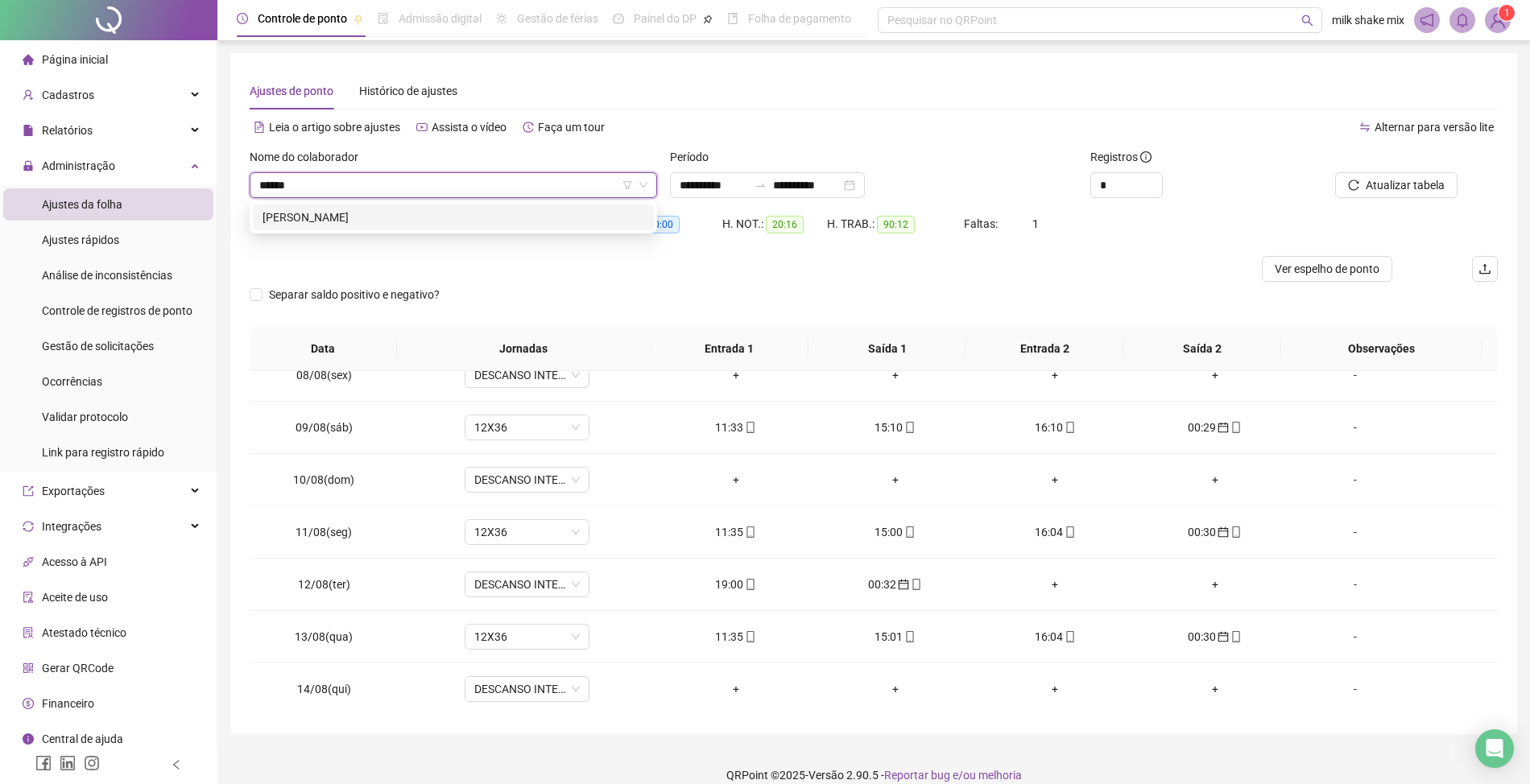
type input "******"
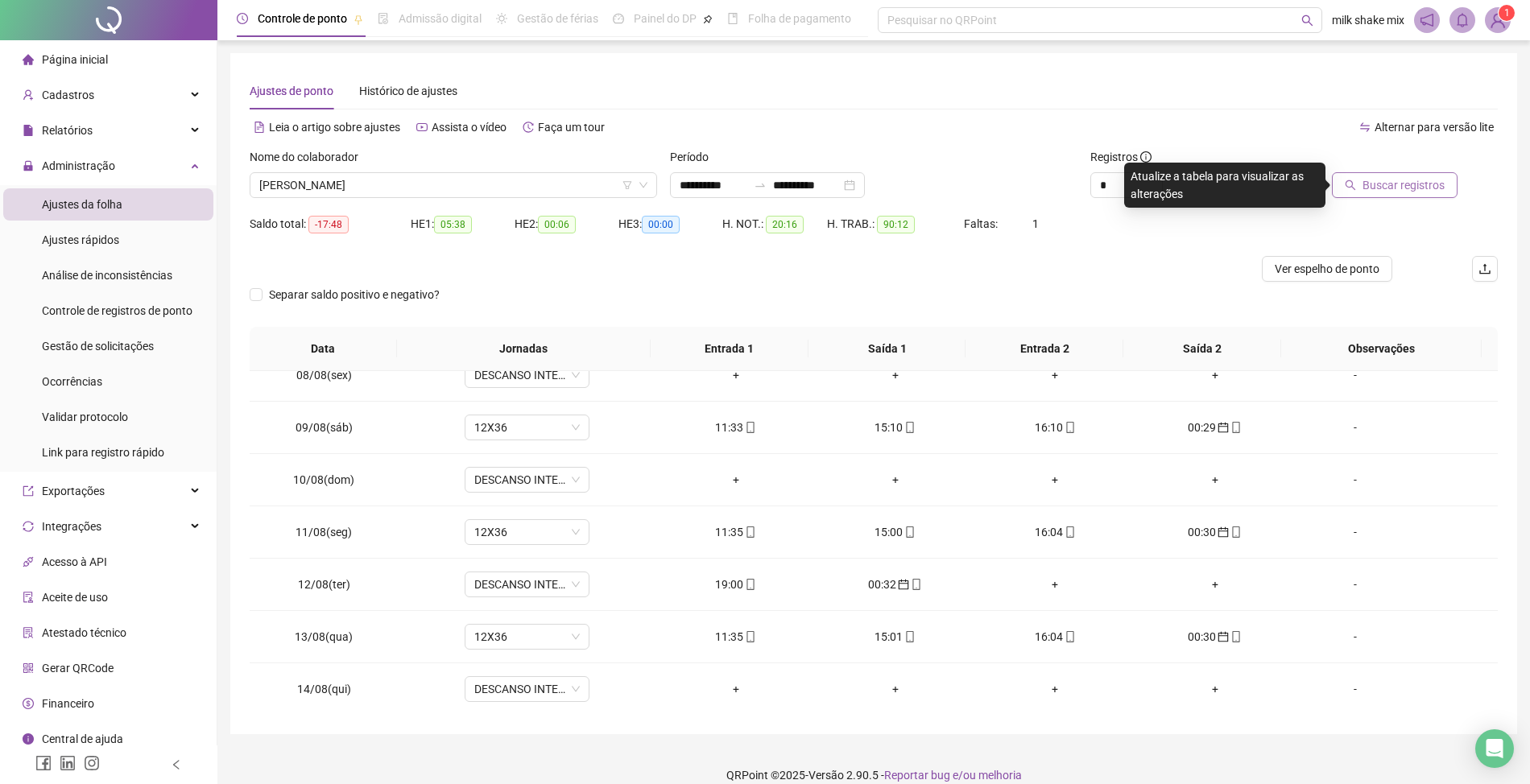
click at [1397, 185] on span "Buscar registros" at bounding box center [1403, 185] width 82 height 17
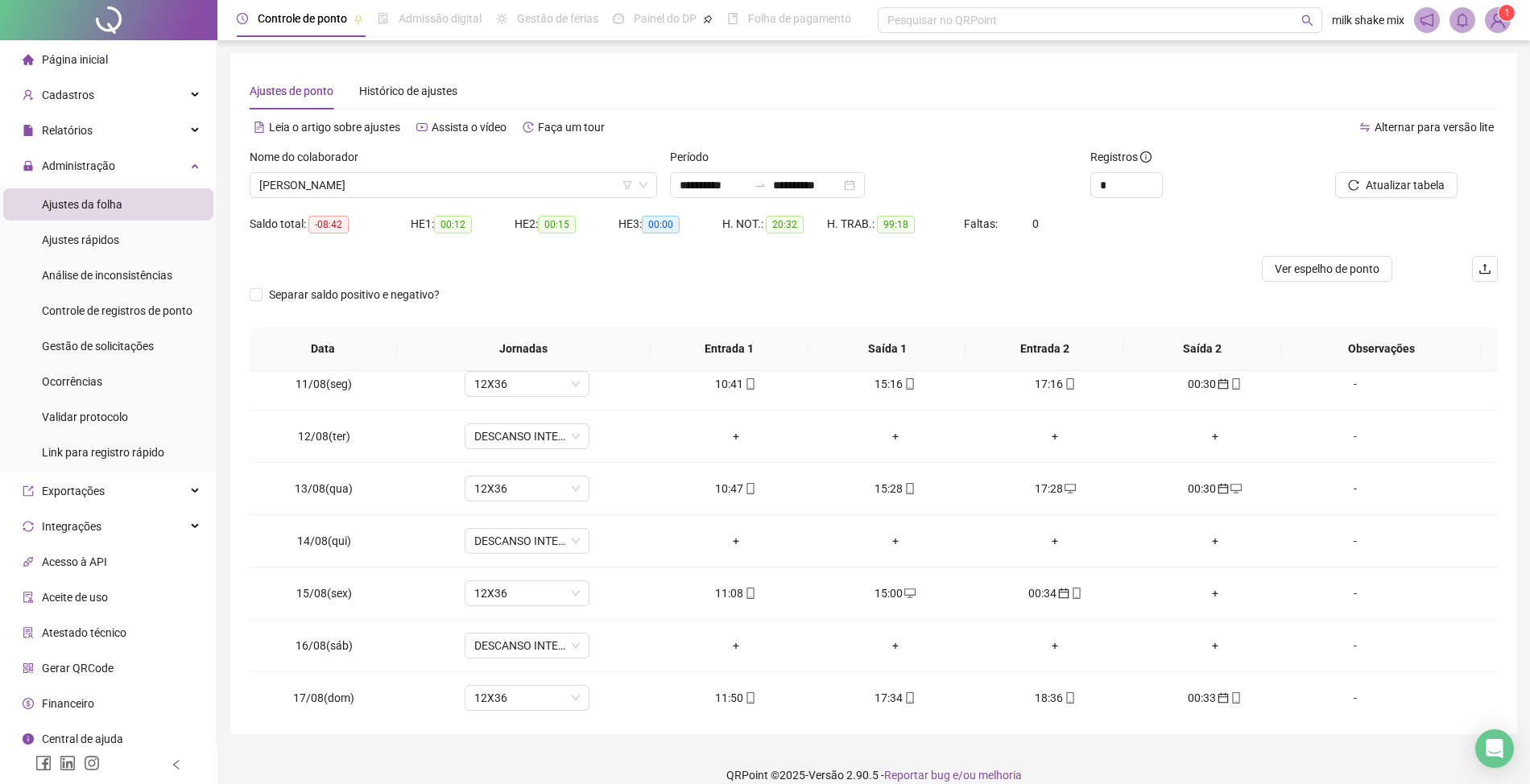
scroll to position [603, 0]
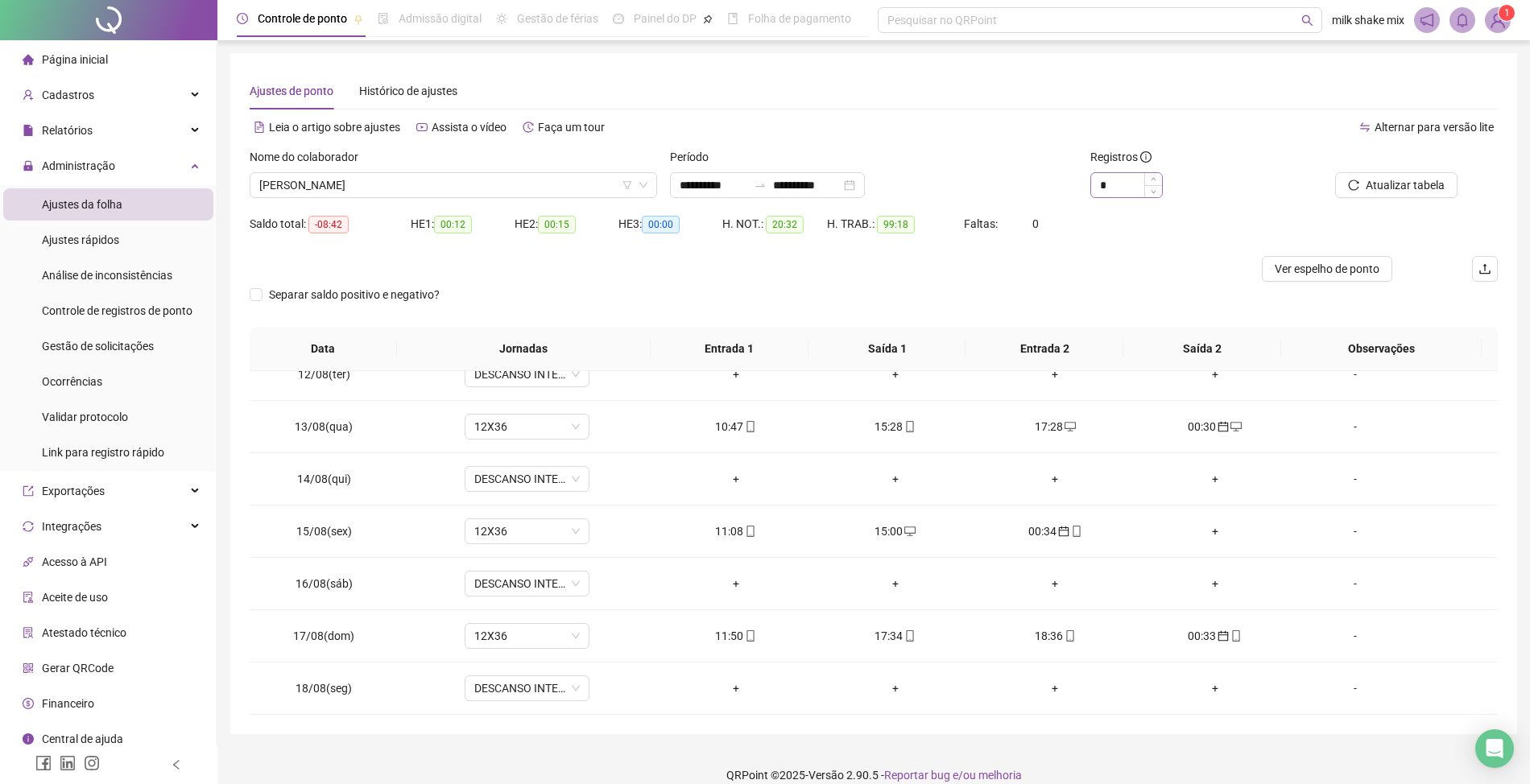
click at [1124, 197] on div "*" at bounding box center [1126, 185] width 72 height 26
click at [1121, 190] on input "*" at bounding box center [1127, 185] width 71 height 24
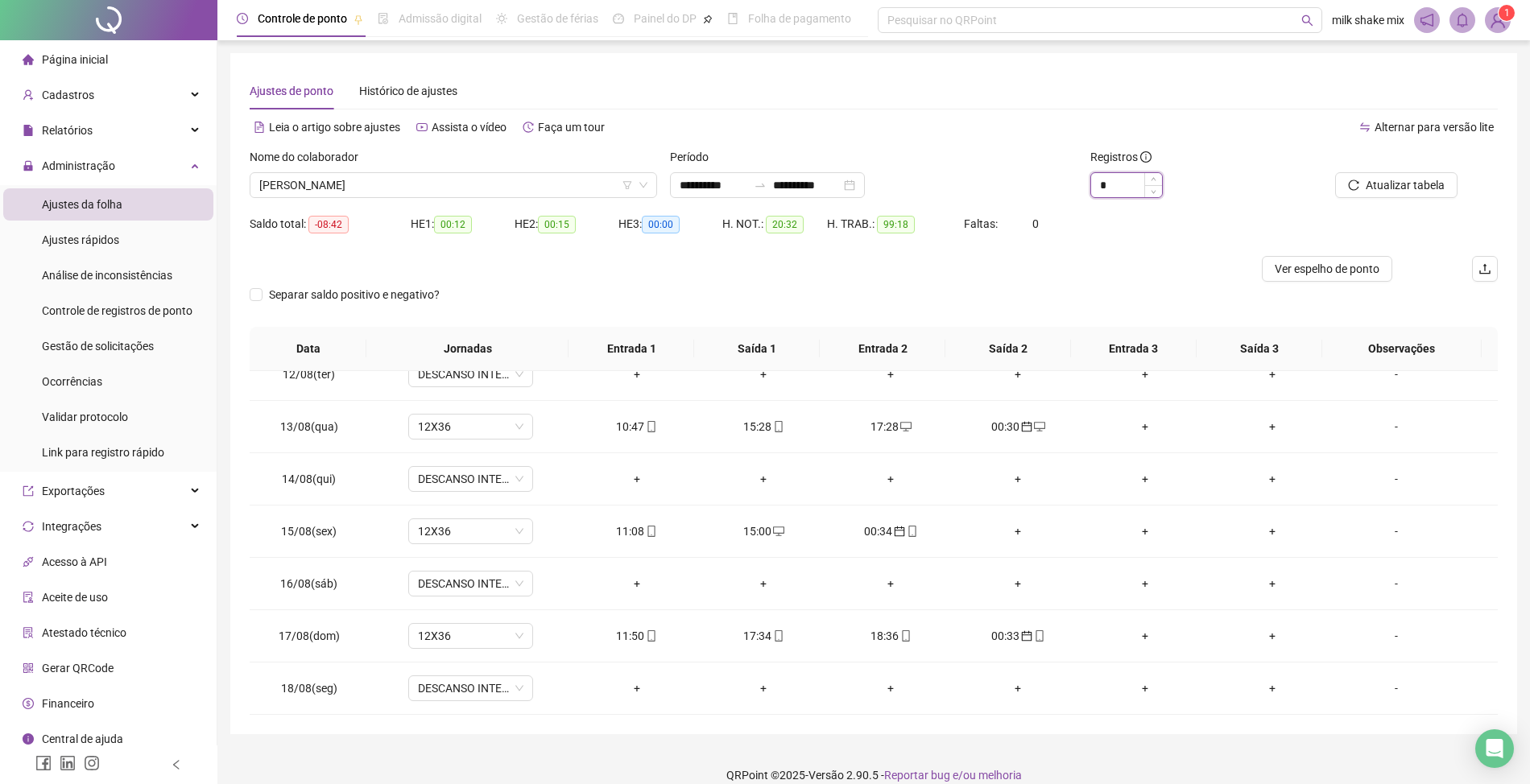
type input "*"
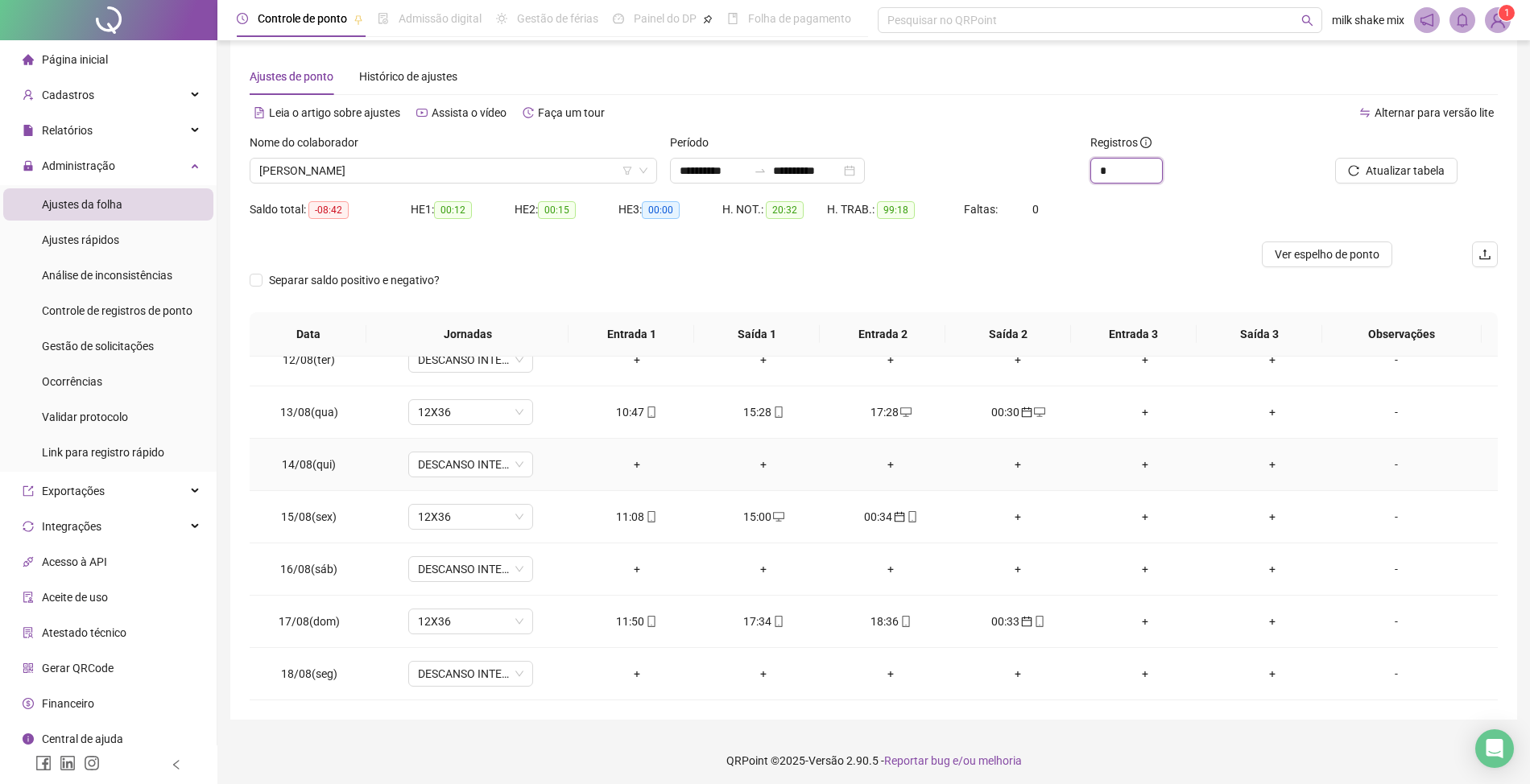
scroll to position [19, 0]
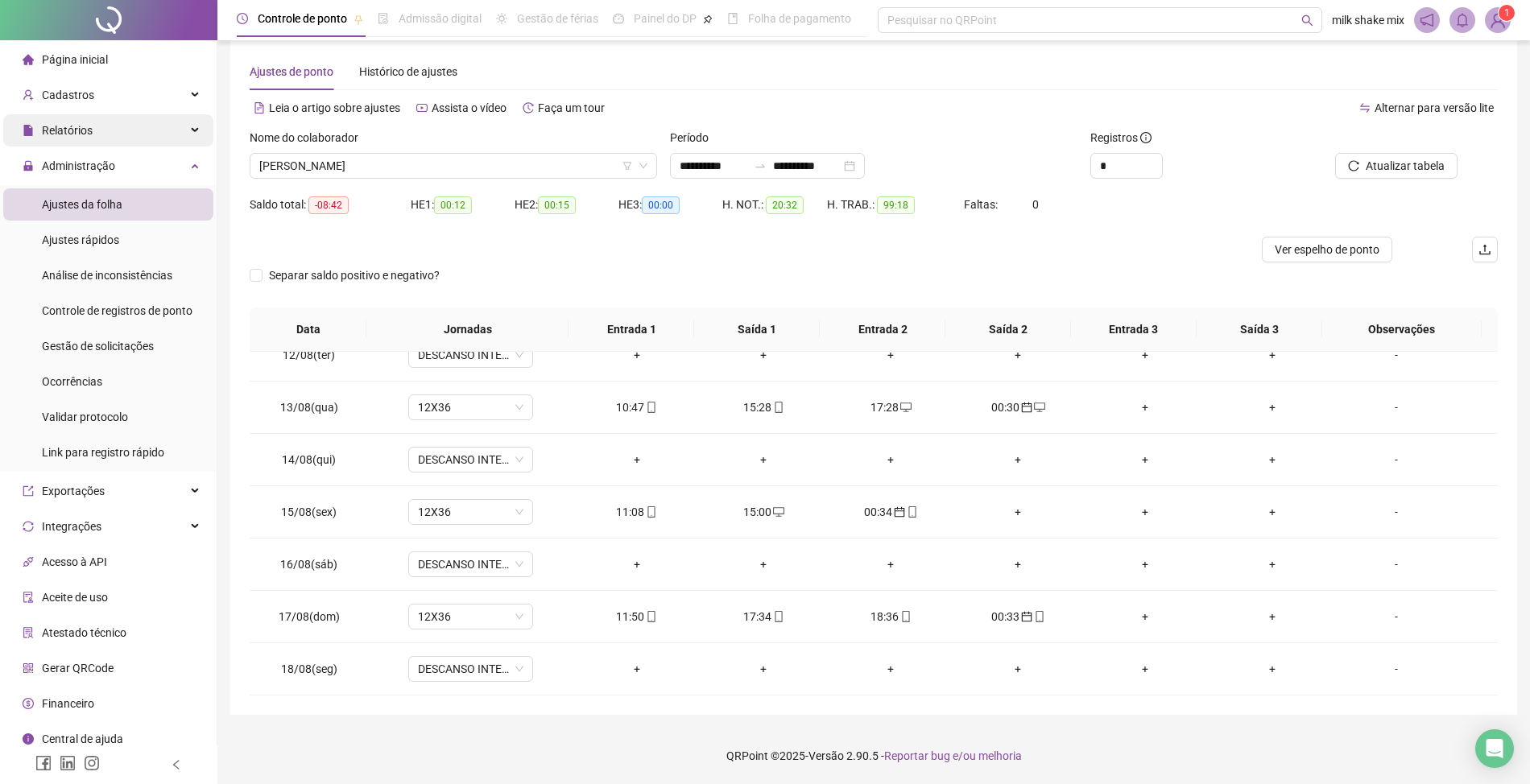
click at [91, 138] on div "Relatórios" at bounding box center [109, 130] width 210 height 32
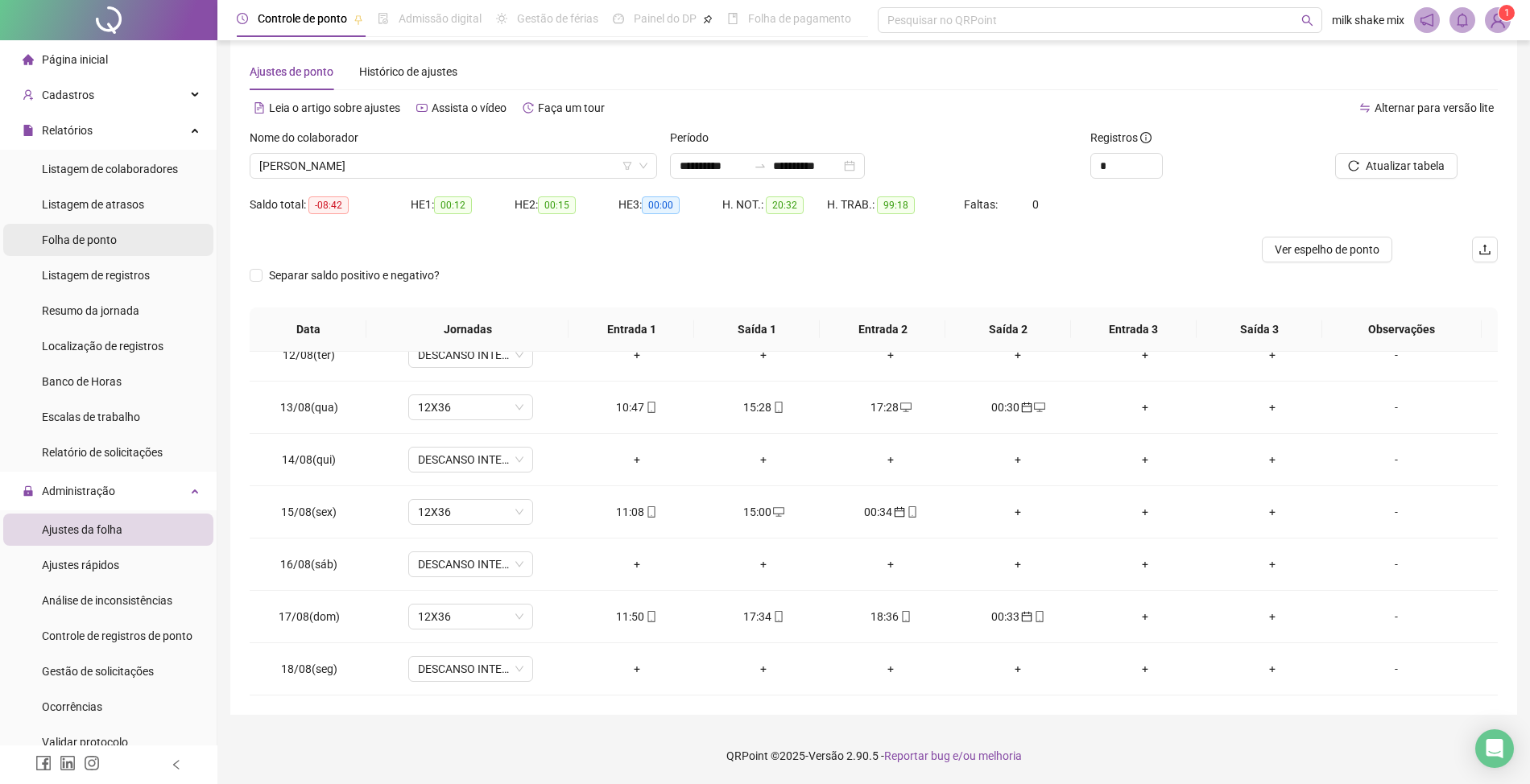
click at [81, 243] on span "Folha de ponto" at bounding box center [80, 240] width 75 height 13
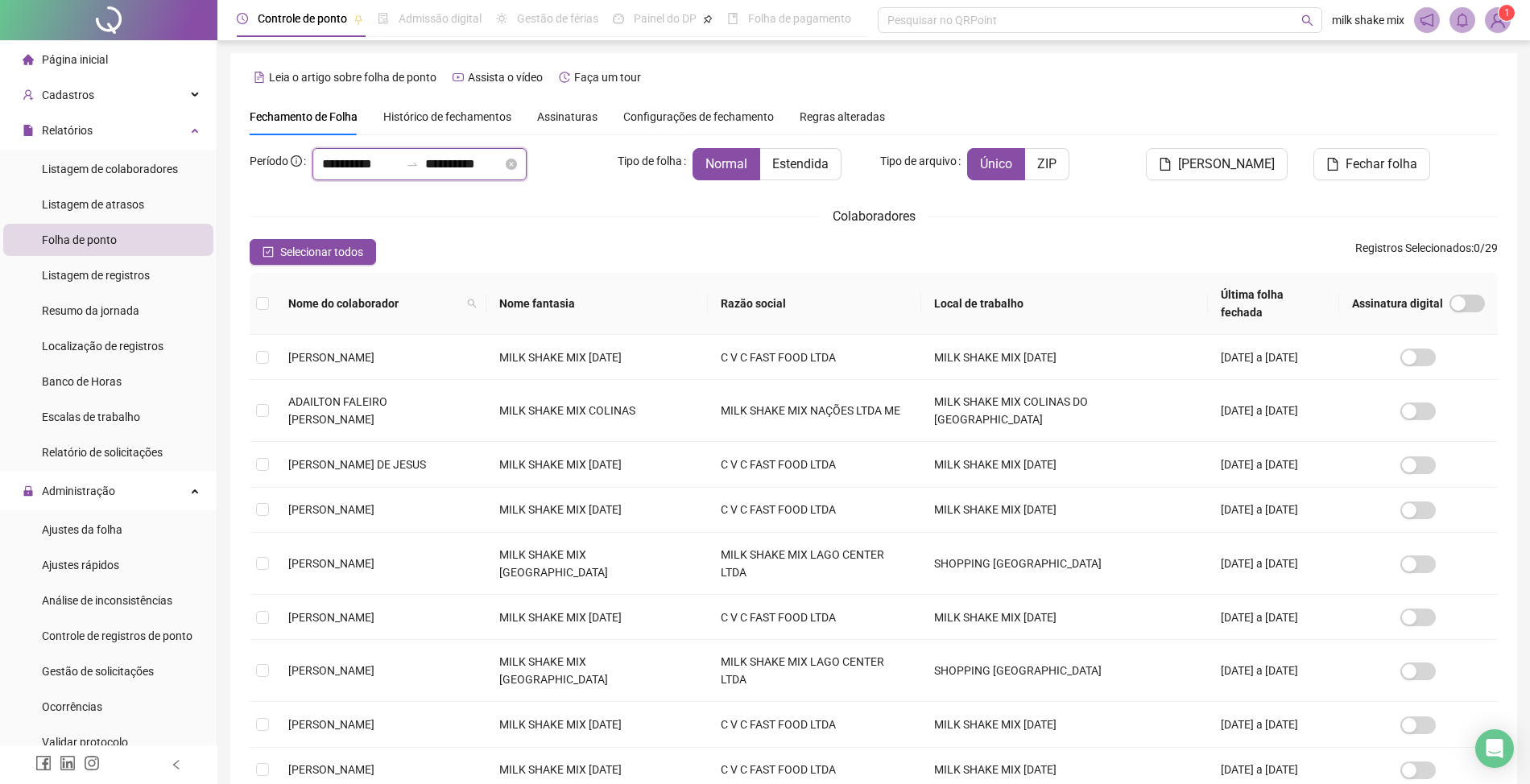
click at [329, 158] on input "**********" at bounding box center [360, 164] width 77 height 19
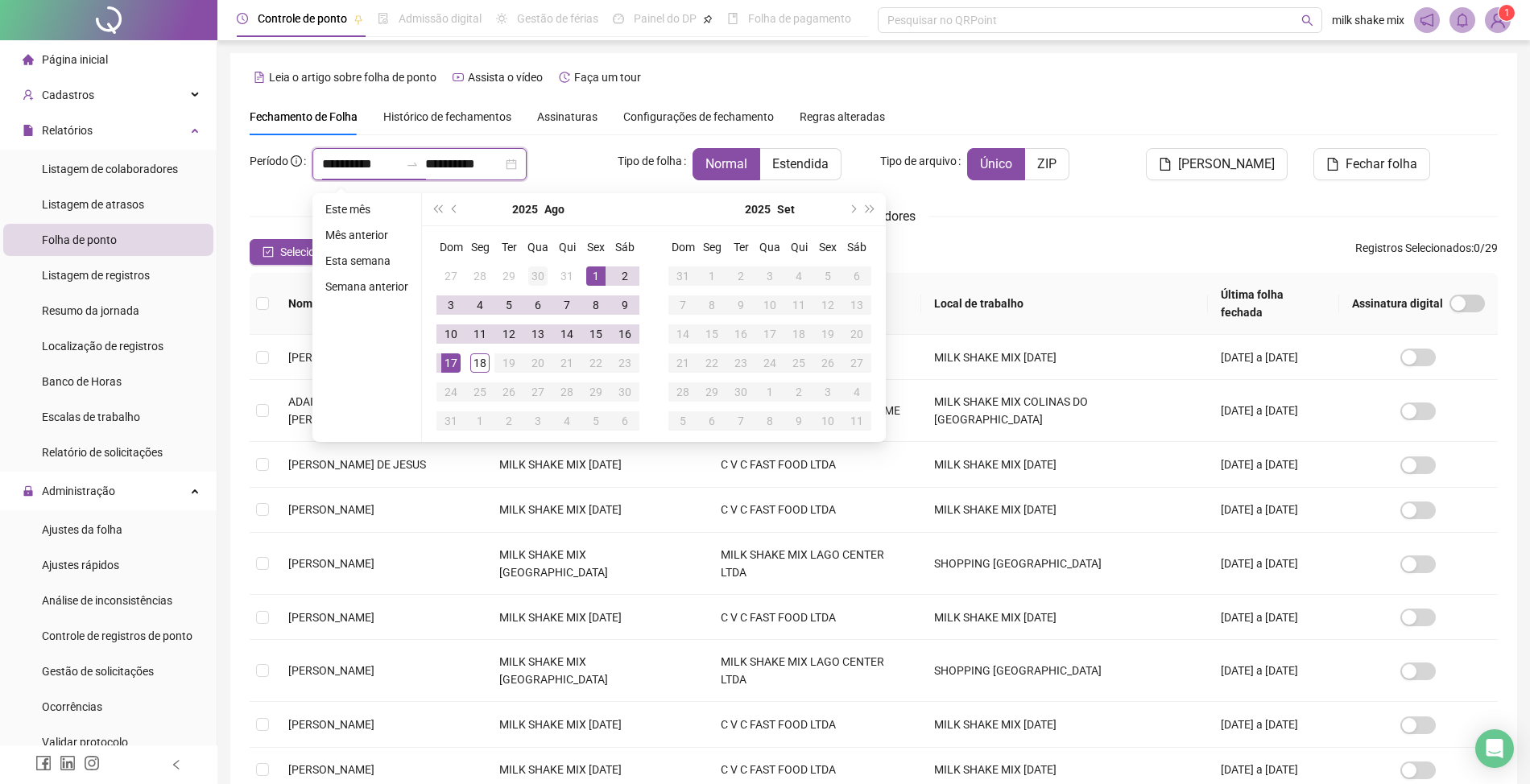
type input "**********"
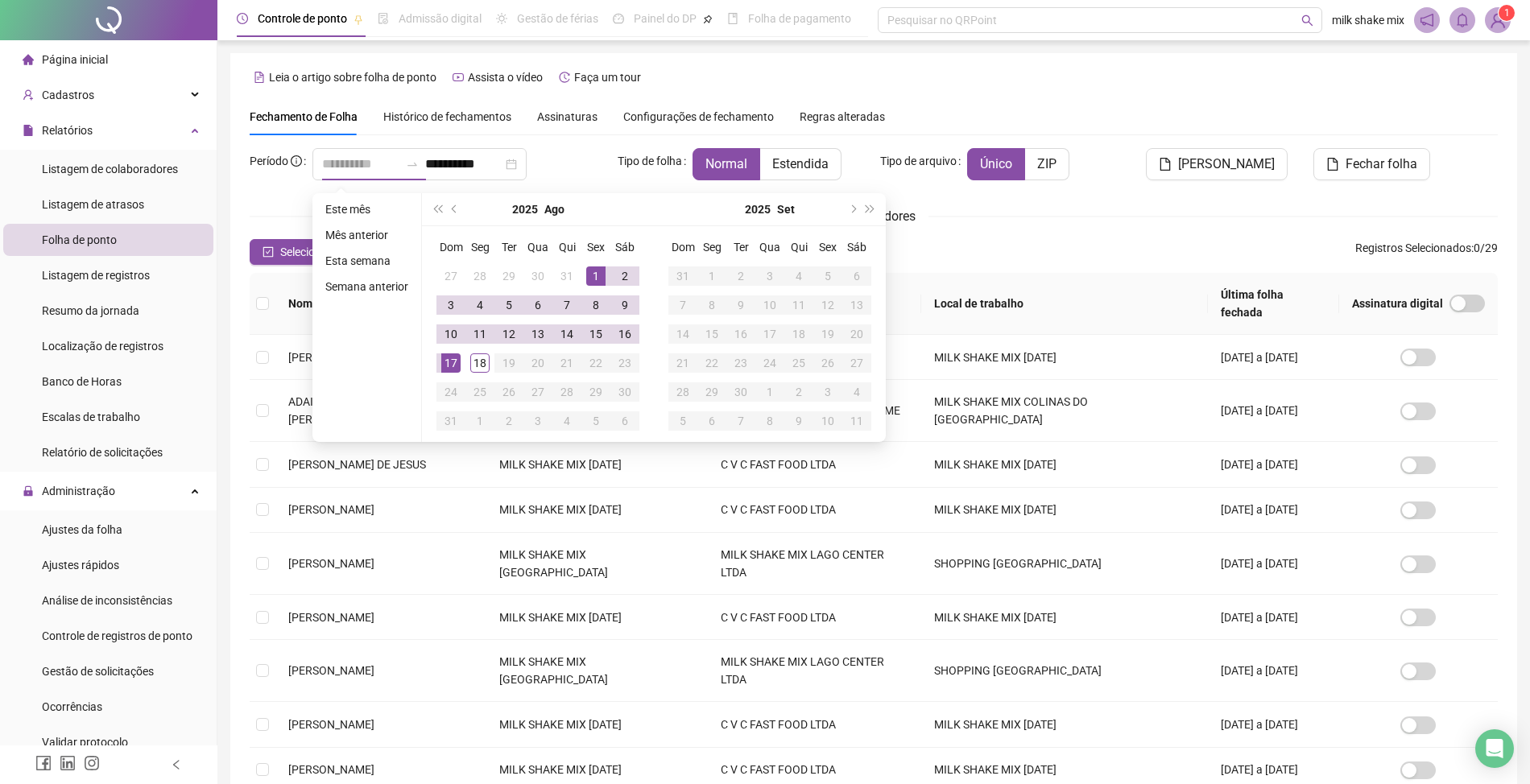
click at [596, 277] on div "1" at bounding box center [596, 276] width 19 height 19
type input "**********"
click at [483, 371] on div "18" at bounding box center [480, 363] width 19 height 19
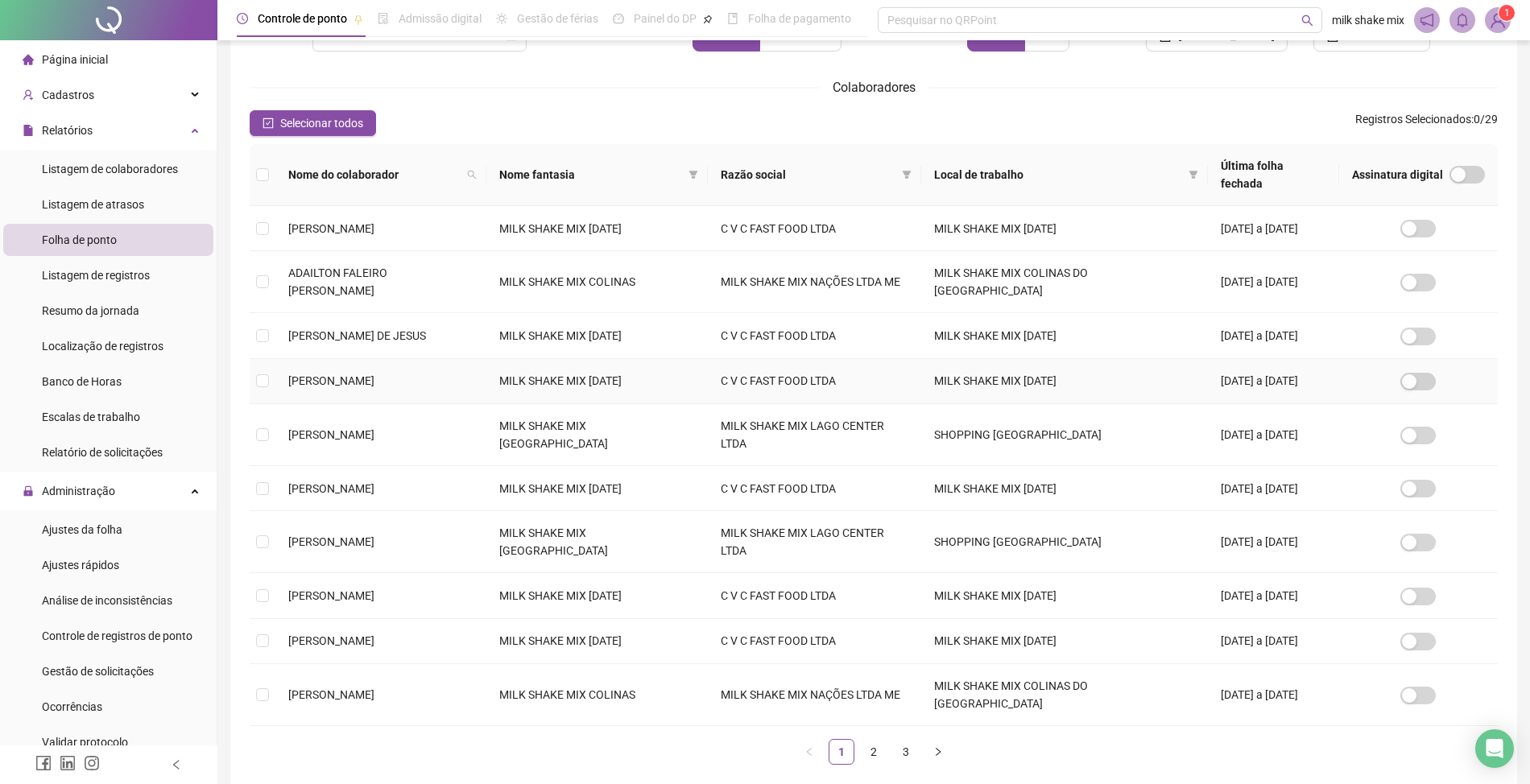
scroll to position [130, 0]
click at [874, 738] on link "2" at bounding box center [873, 749] width 24 height 24
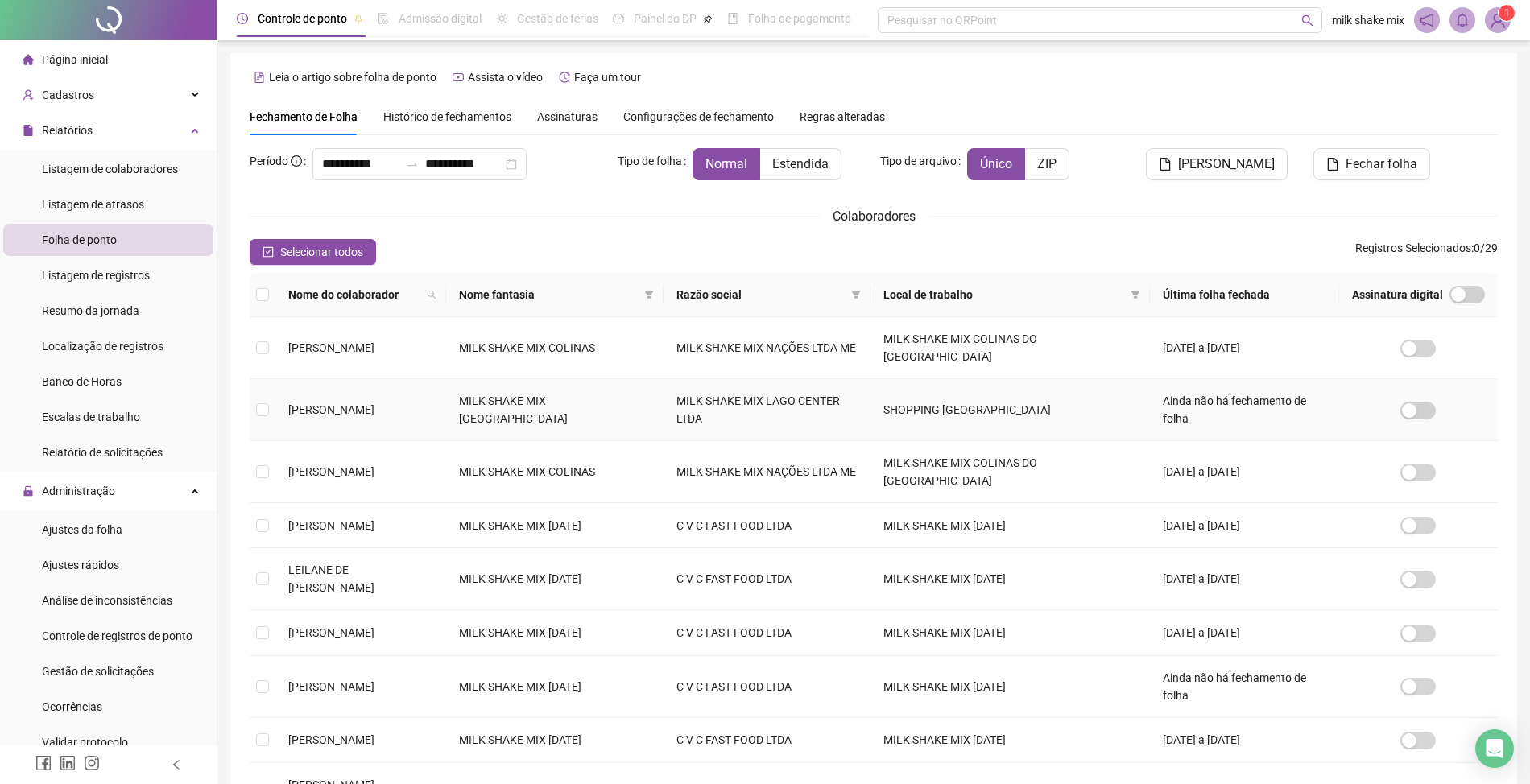
scroll to position [296, 0]
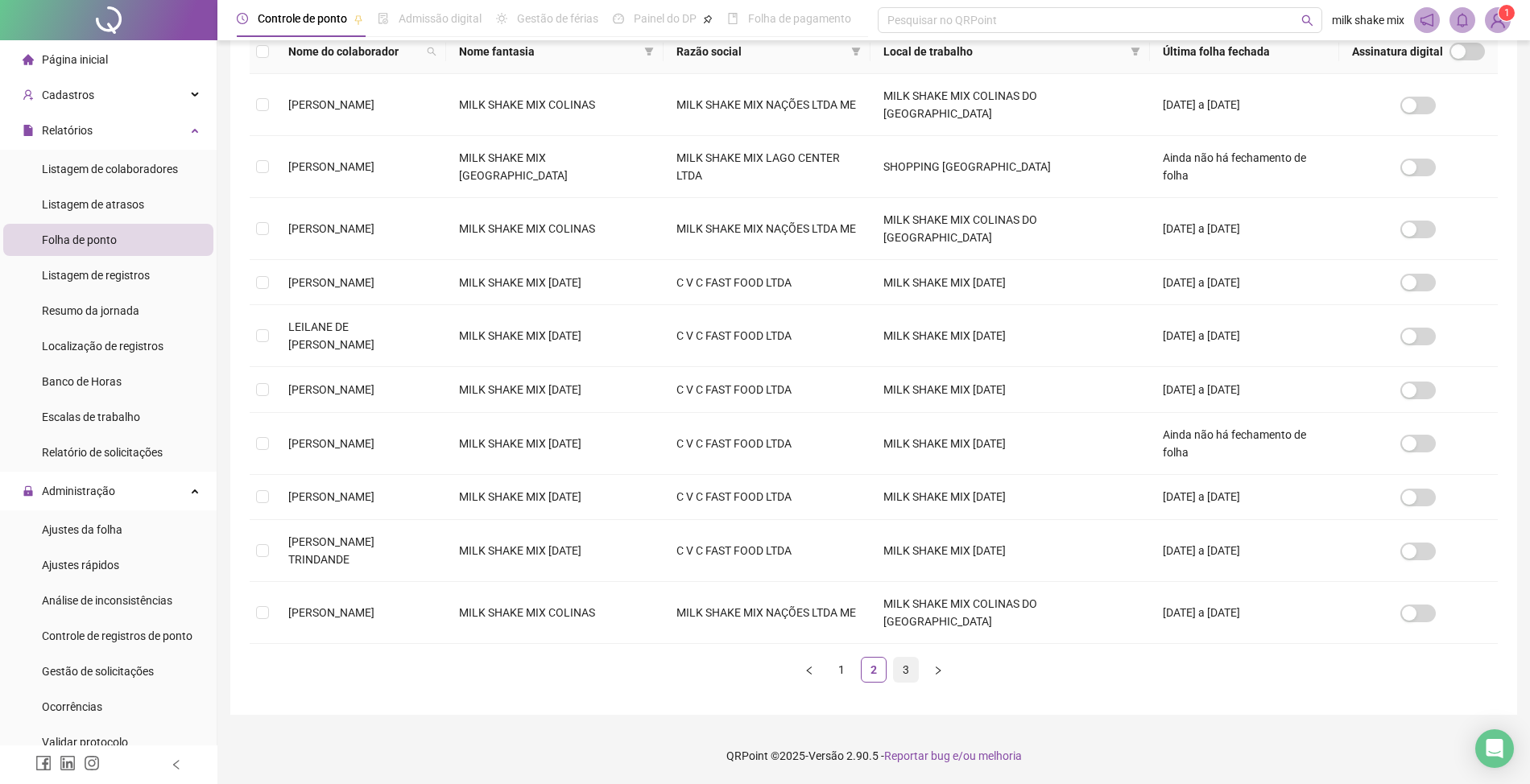
click at [913, 676] on link "3" at bounding box center [905, 669] width 24 height 24
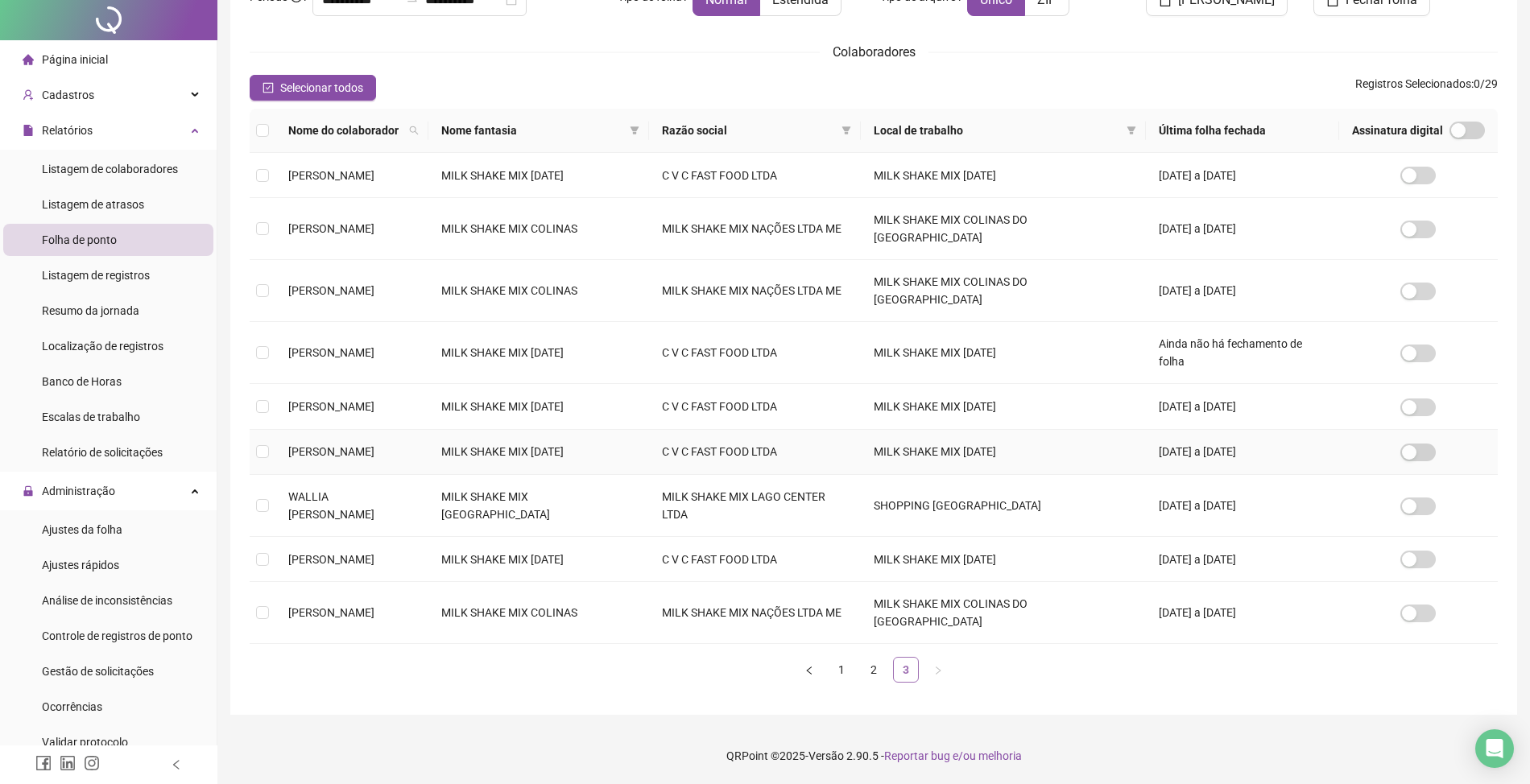
scroll to position [0, 0]
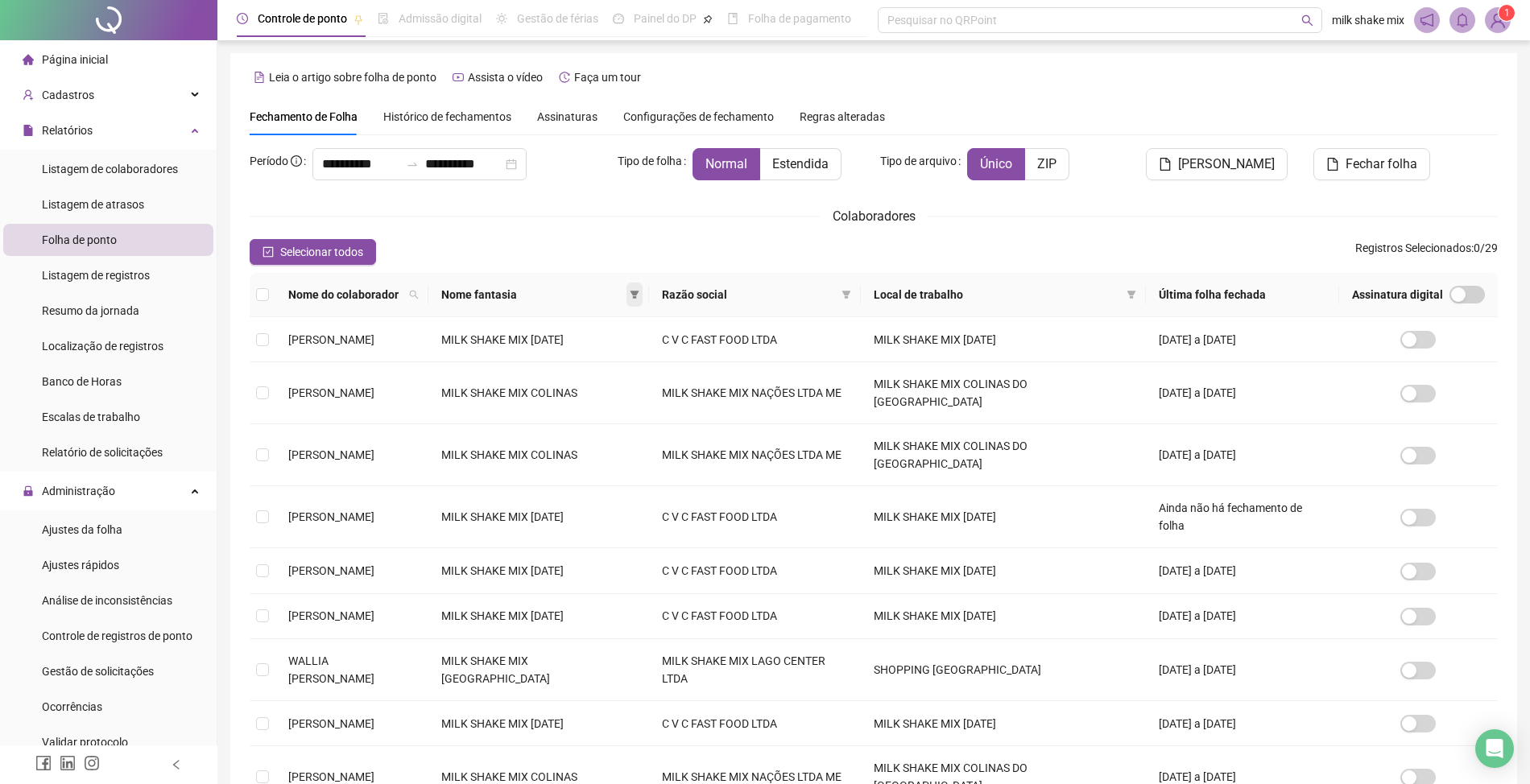
click at [640, 298] on icon "filter" at bounding box center [635, 295] width 10 height 10
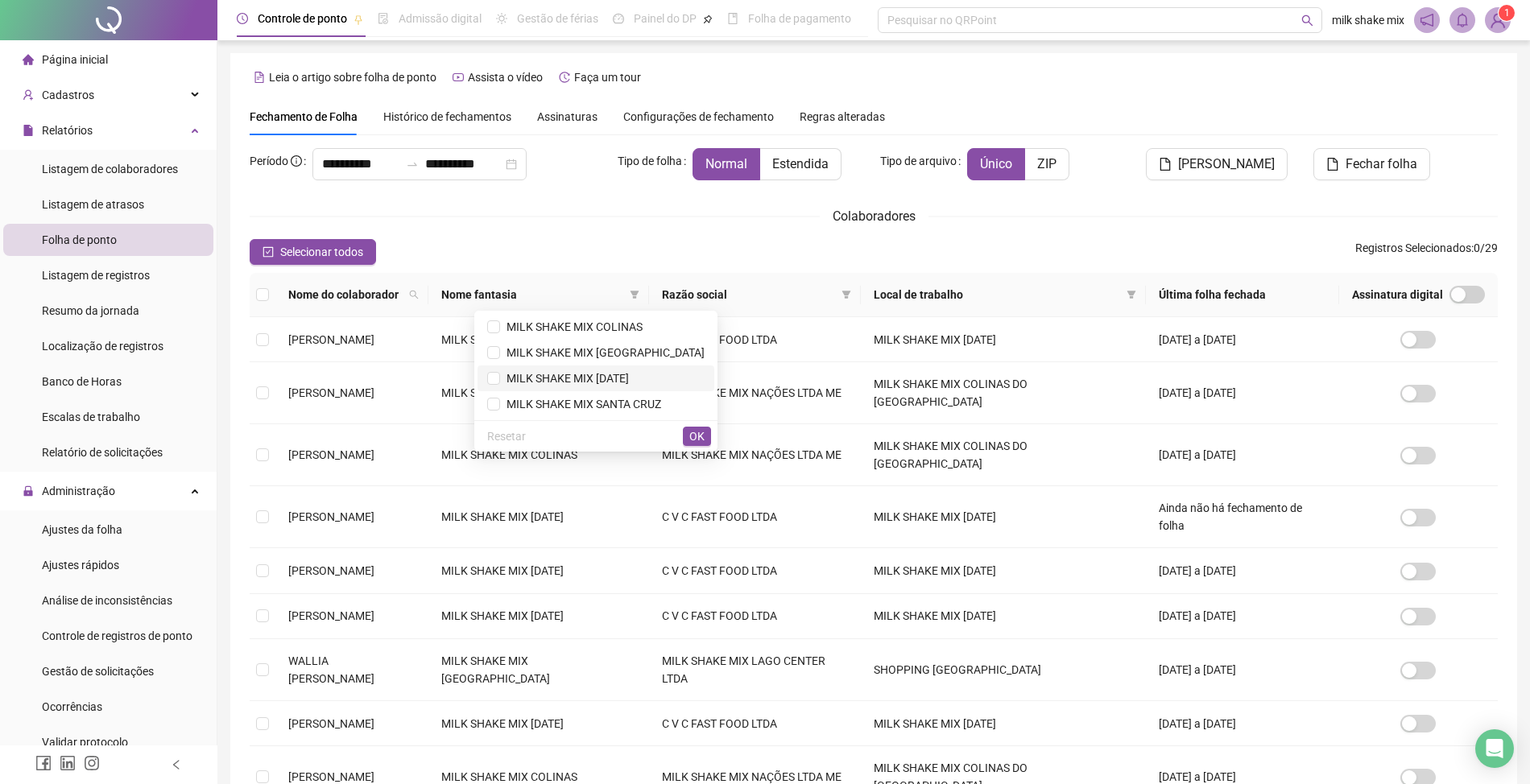
click at [614, 372] on span "MILK SHAKE MIX PRIMEIRO DE JANEIRO" at bounding box center [565, 378] width 129 height 13
click at [703, 433] on span "OK" at bounding box center [697, 435] width 15 height 17
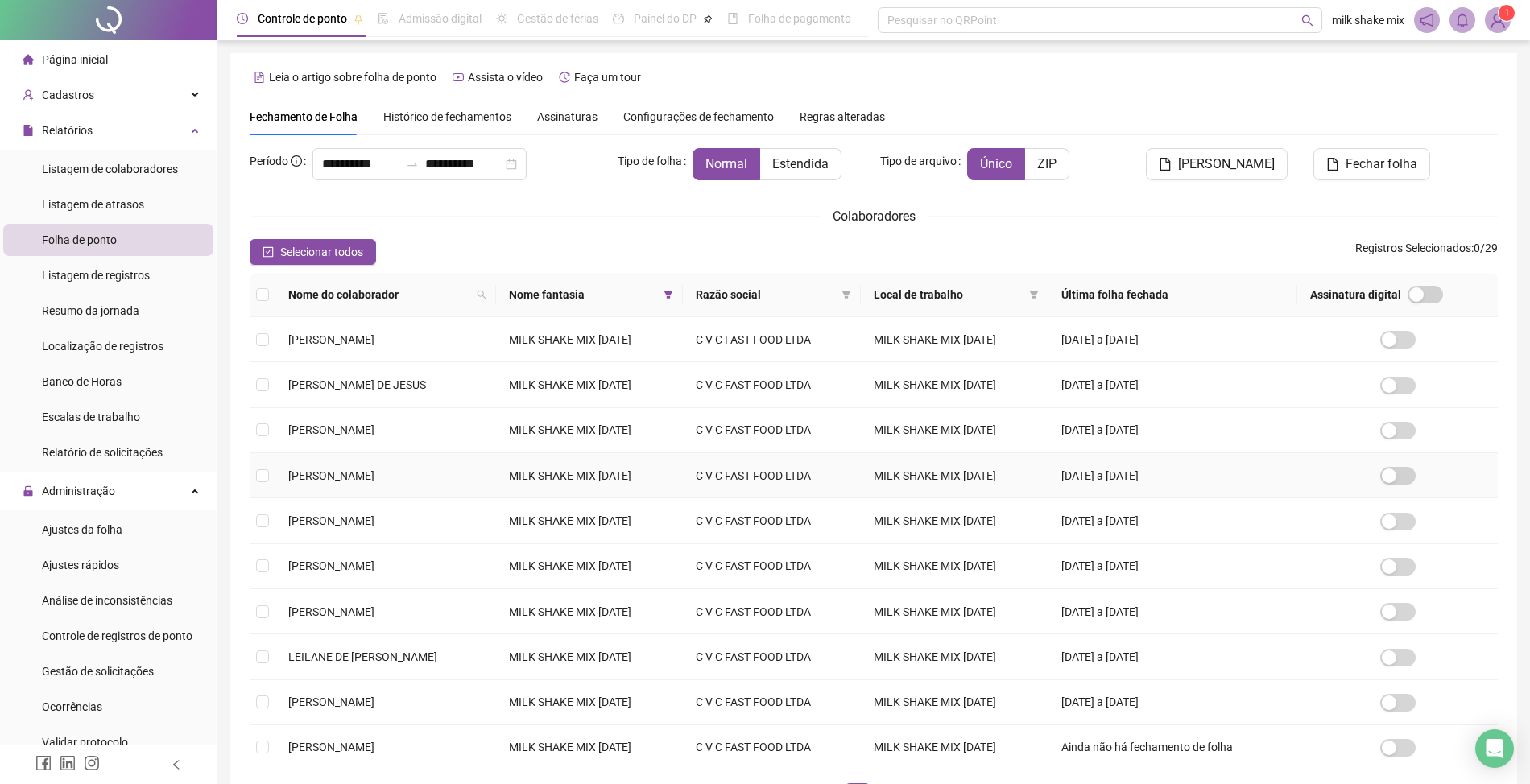
scroll to position [130, 0]
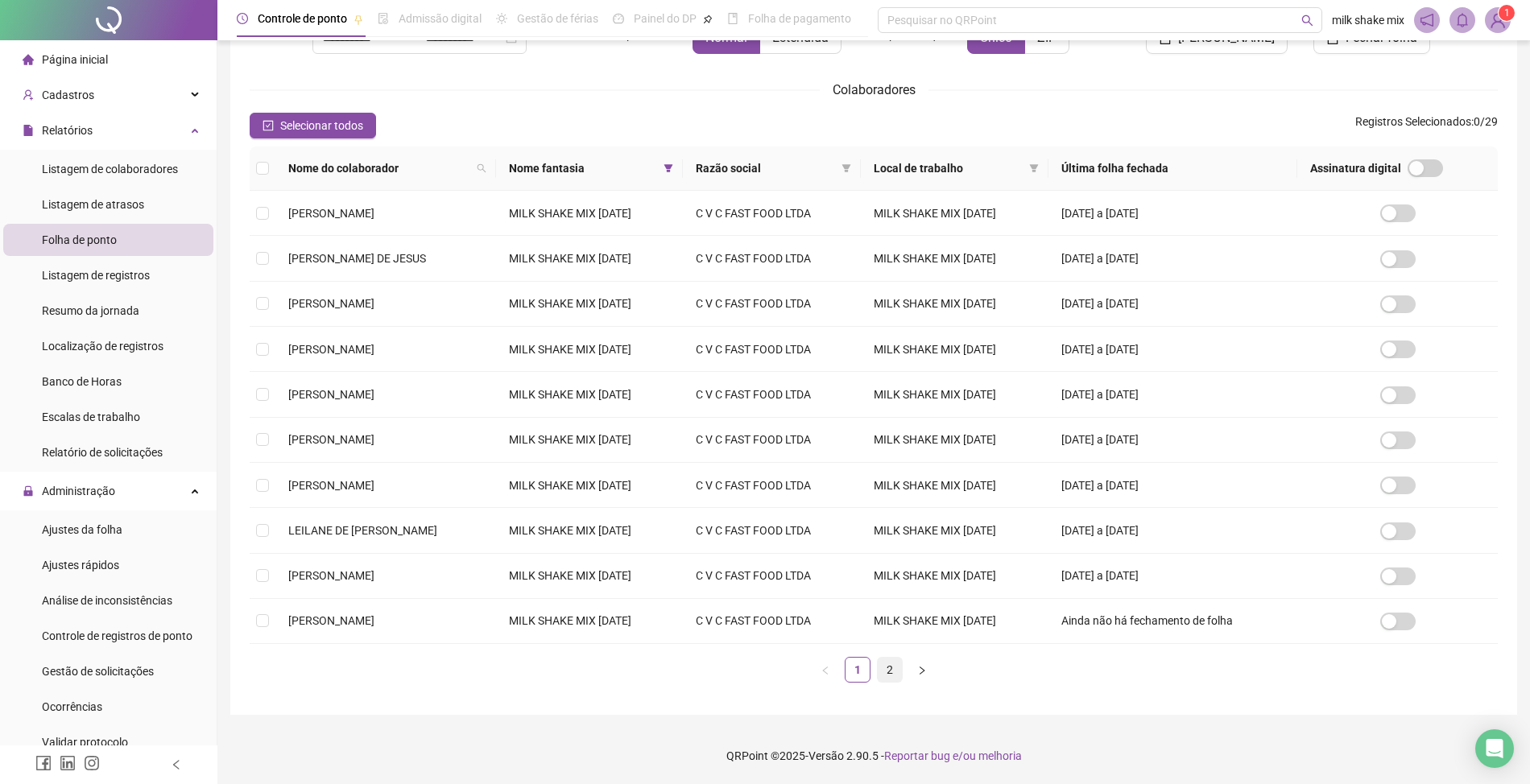
click at [890, 671] on link "2" at bounding box center [890, 669] width 24 height 24
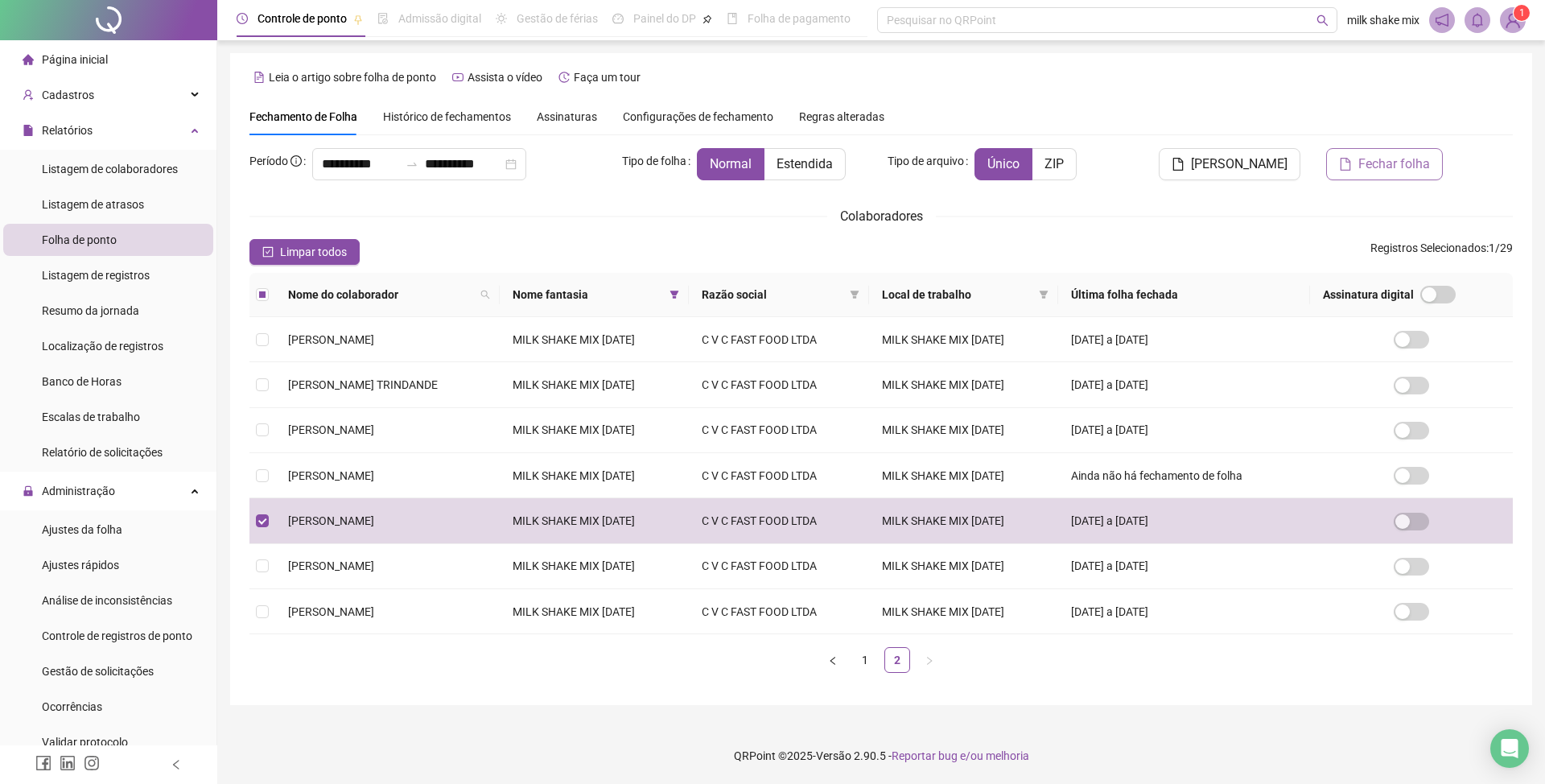
click at [1382, 167] on span "Fechar folha" at bounding box center [1394, 164] width 72 height 19
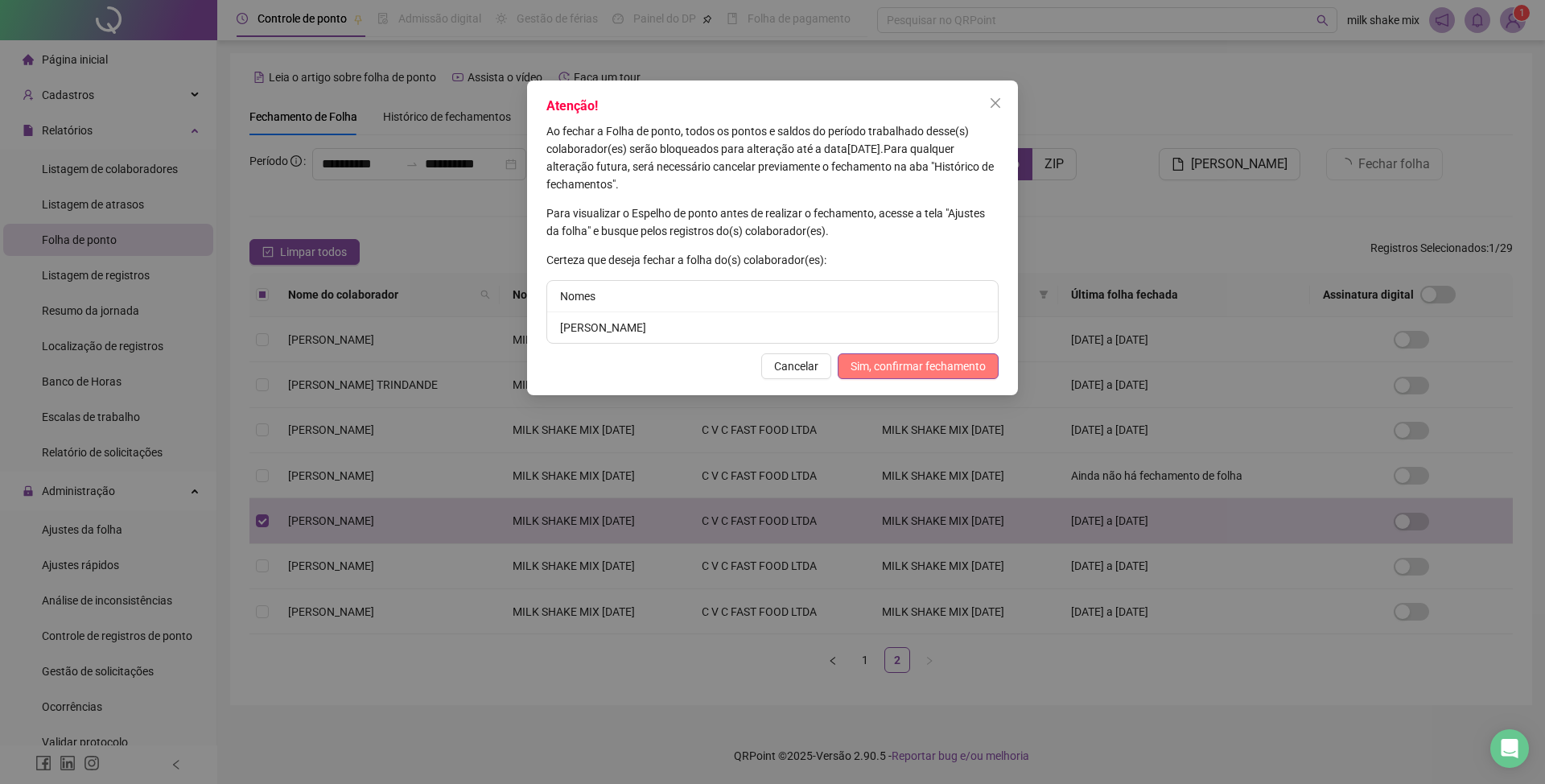
click at [965, 368] on span "Sim, confirmar fechamento" at bounding box center [917, 366] width 135 height 17
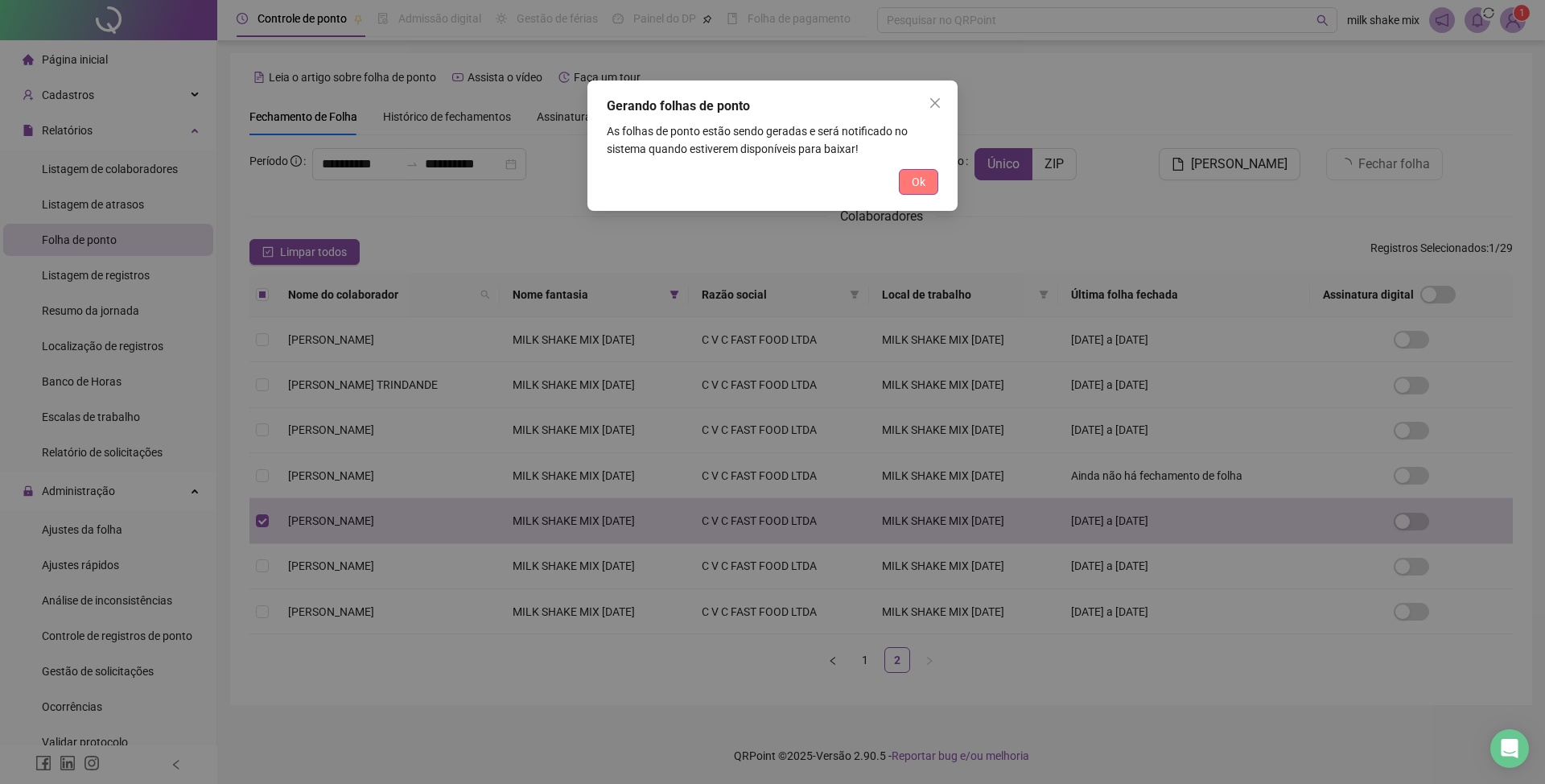
click at [927, 187] on button "Ok" at bounding box center [919, 181] width 40 height 26
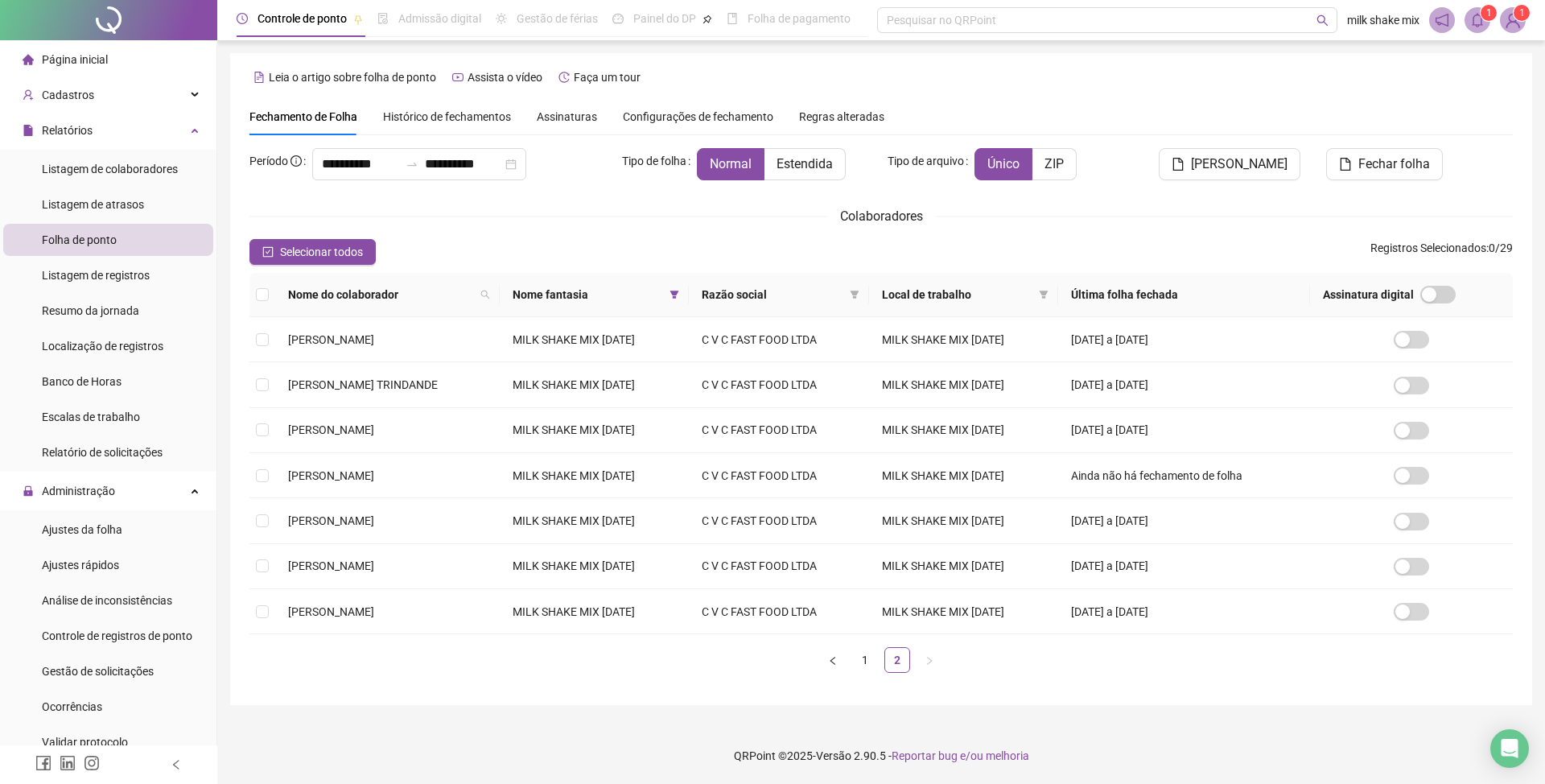
click at [1439, 26] on icon "notification" at bounding box center [1442, 20] width 14 height 14
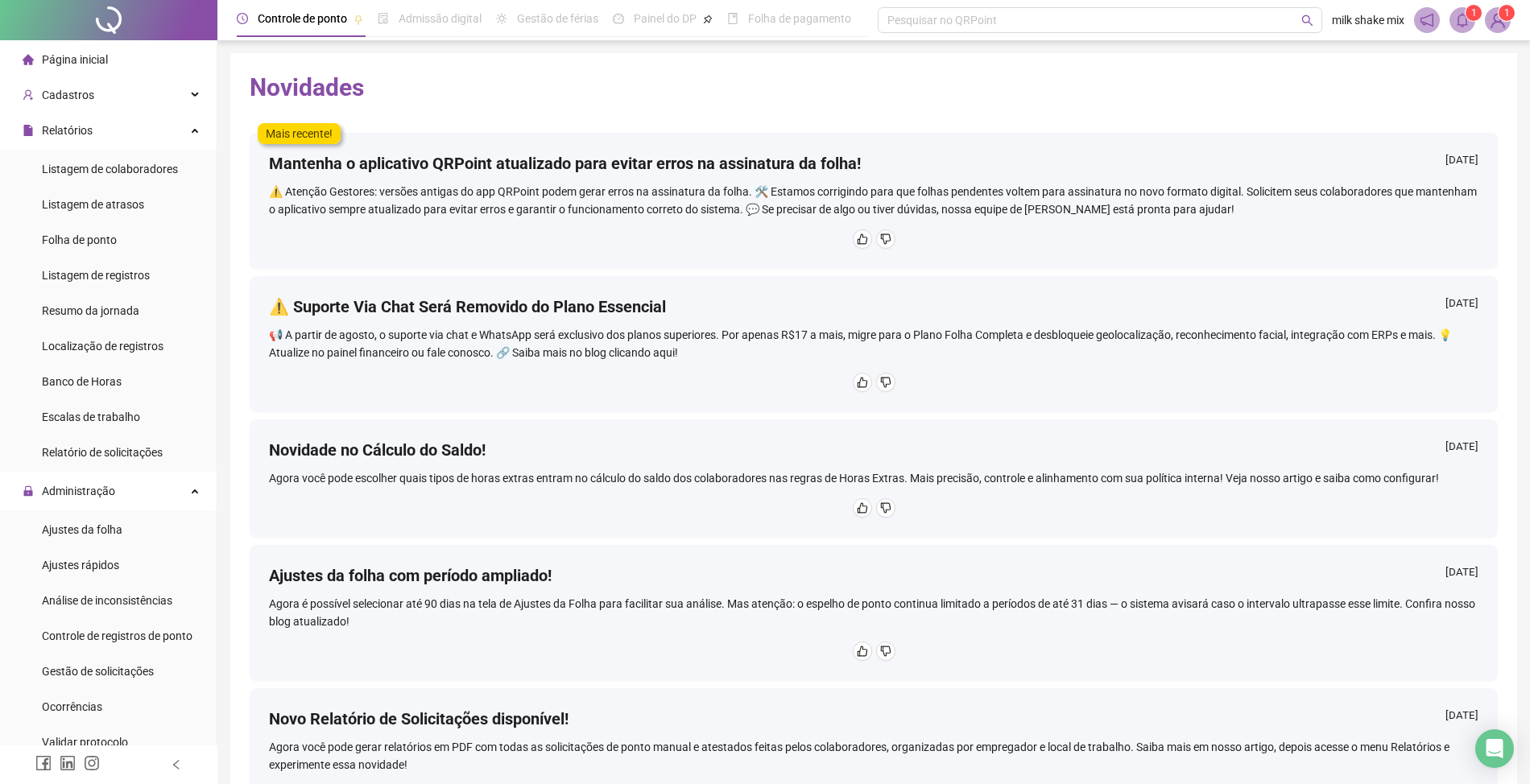
click at [1475, 11] on span "1" at bounding box center [1474, 13] width 6 height 12
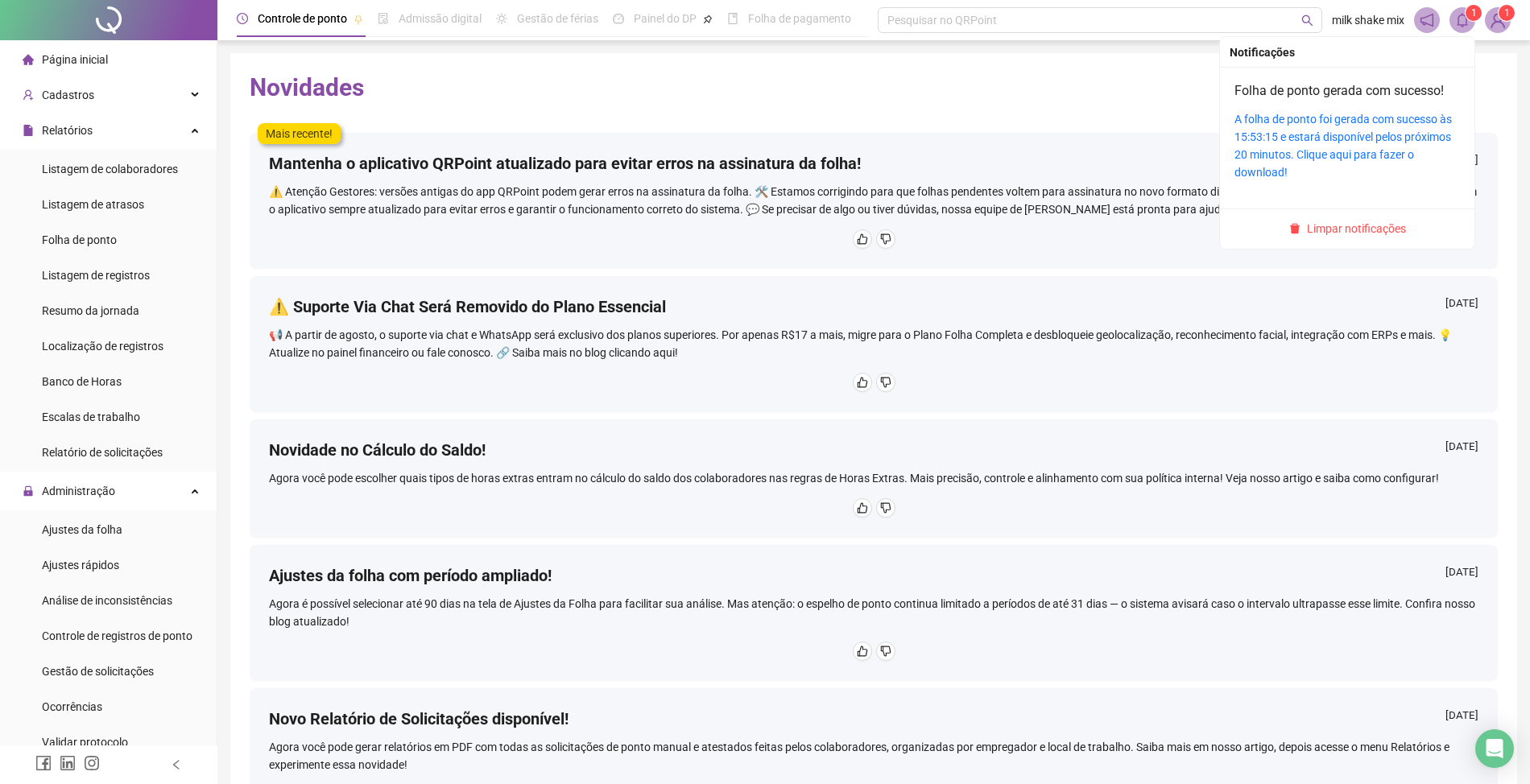
click at [1315, 127] on div "A folha de ponto foi gerada com sucesso às 15:53:15 e estará disponível pelos p…" at bounding box center [1347, 146] width 225 height 71
click at [1379, 130] on link "A folha de ponto foi gerada com sucesso às 15:53:15 e estará disponível pelos p…" at bounding box center [1343, 146] width 217 height 66
